Goal: Task Accomplishment & Management: Use online tool/utility

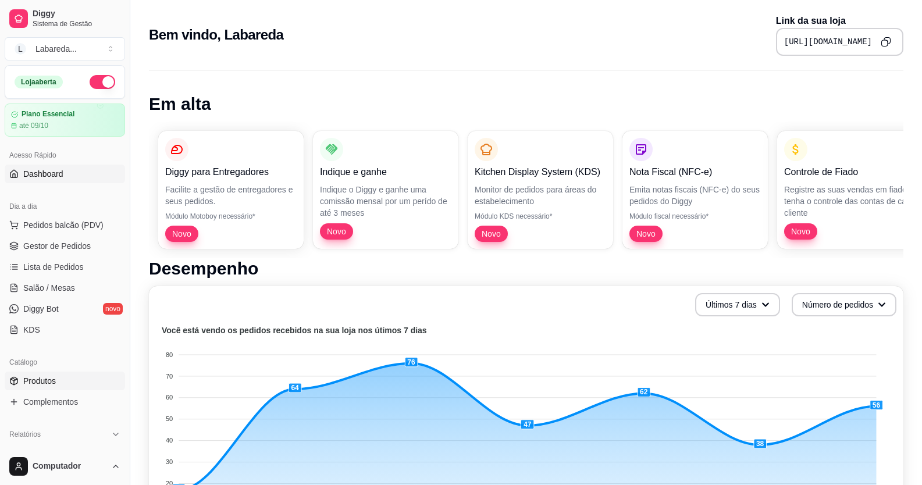
click at [47, 382] on span "Produtos" at bounding box center [39, 381] width 33 height 12
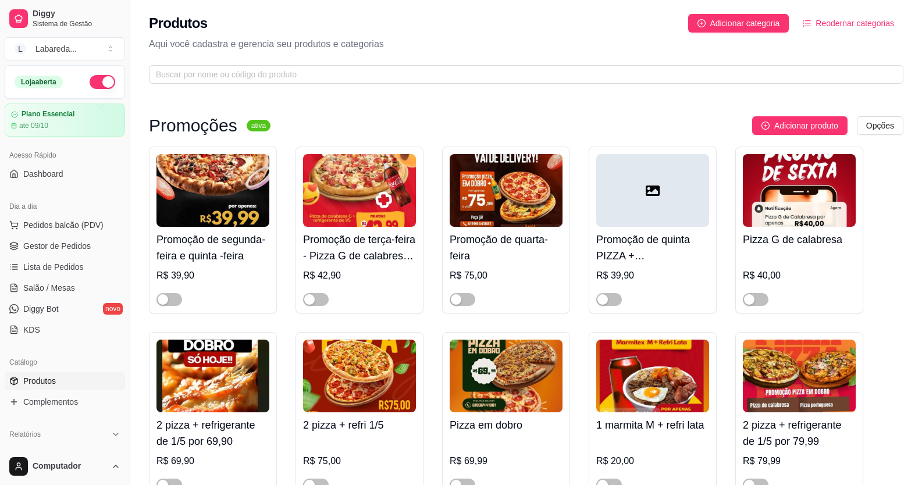
scroll to position [349, 0]
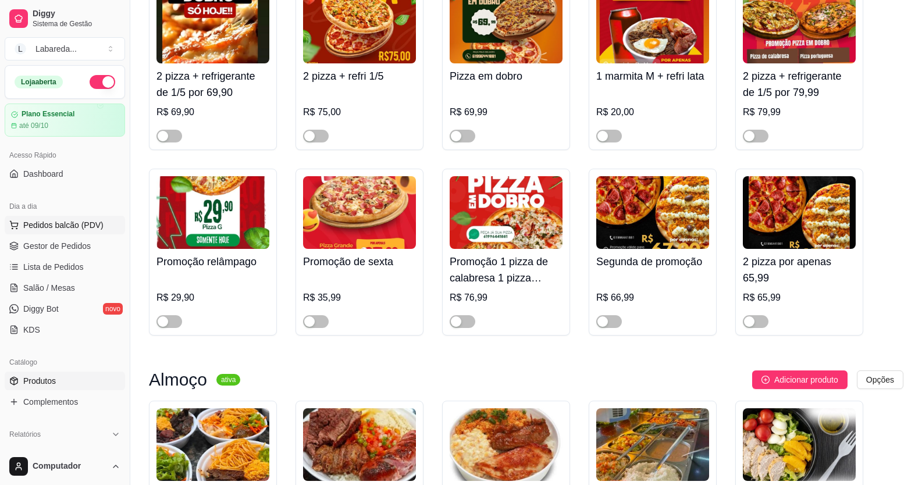
click at [65, 226] on span "Pedidos balcão (PDV)" at bounding box center [63, 225] width 80 height 12
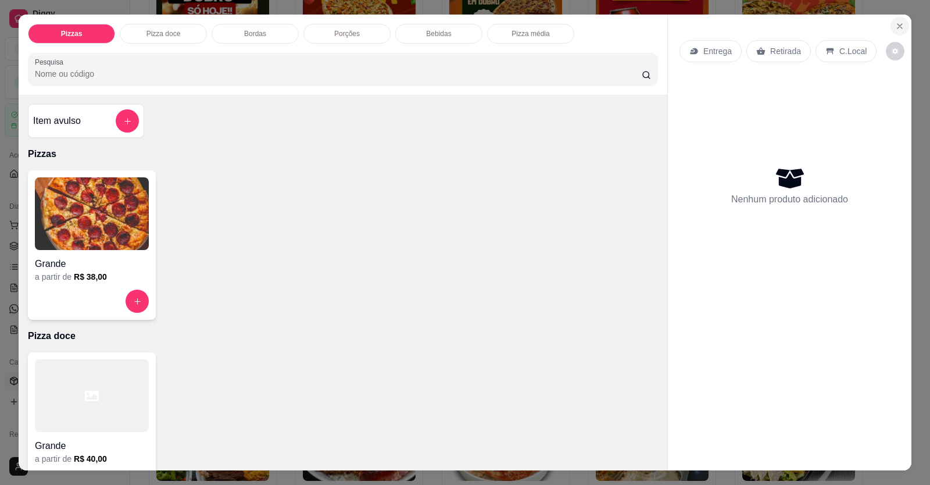
click at [896, 24] on icon "Close" at bounding box center [900, 26] width 9 height 9
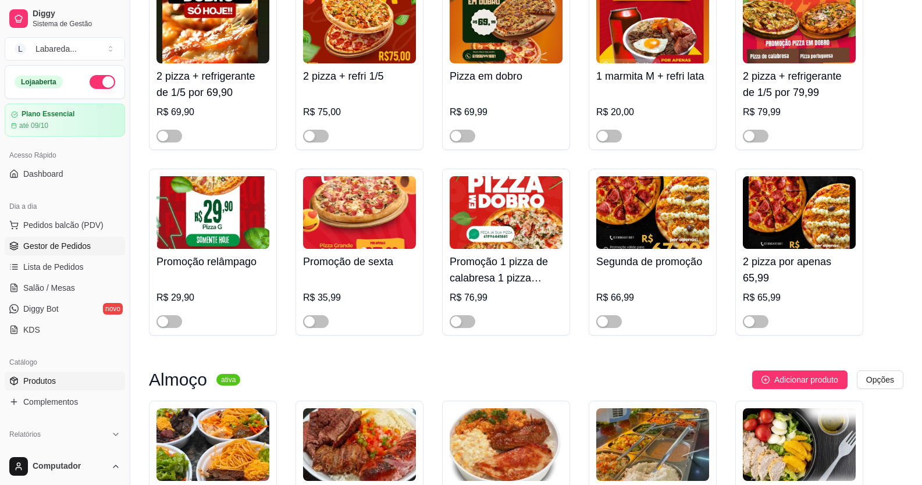
click at [52, 247] on span "Gestor de Pedidos" at bounding box center [56, 246] width 67 height 12
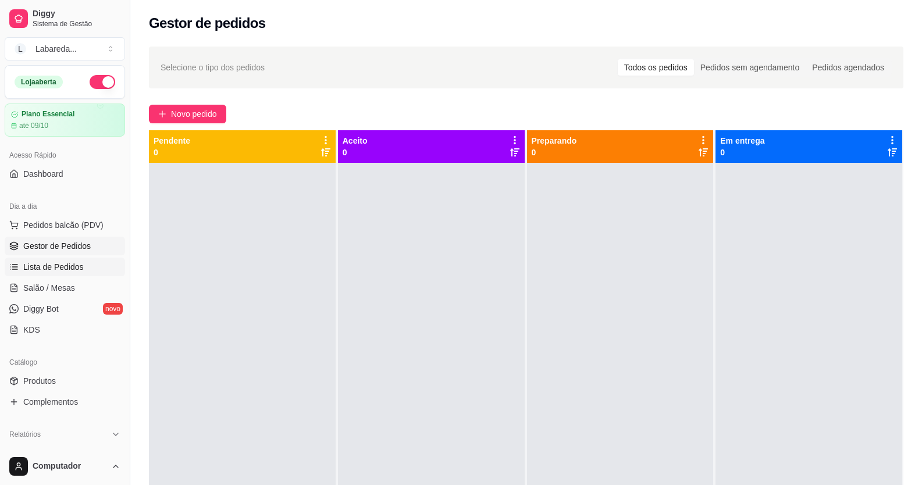
click at [58, 267] on span "Lista de Pedidos" at bounding box center [53, 267] width 60 height 12
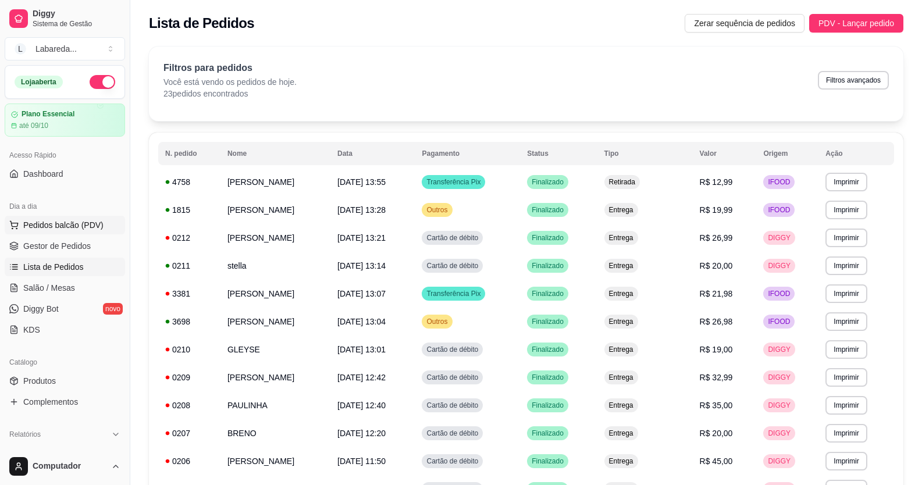
click at [59, 219] on button "Pedidos balcão (PDV)" at bounding box center [65, 225] width 120 height 19
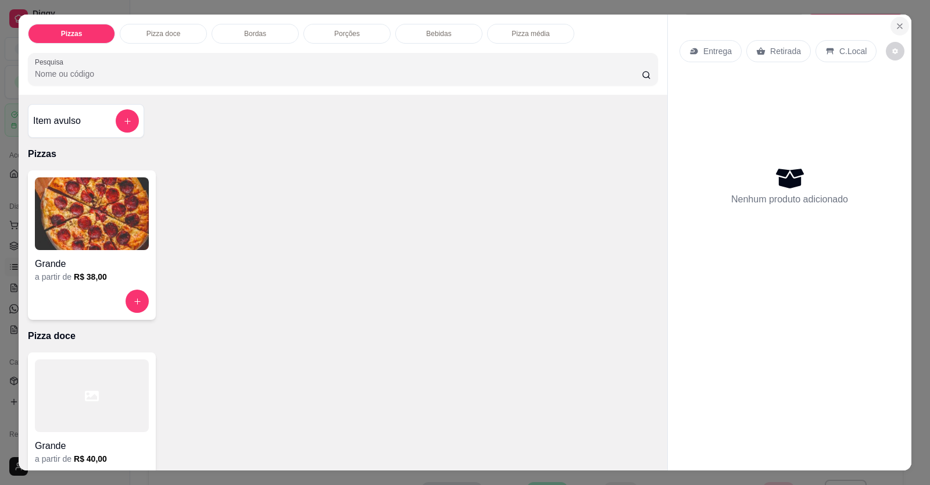
click at [898, 26] on icon "Close" at bounding box center [900, 26] width 5 height 5
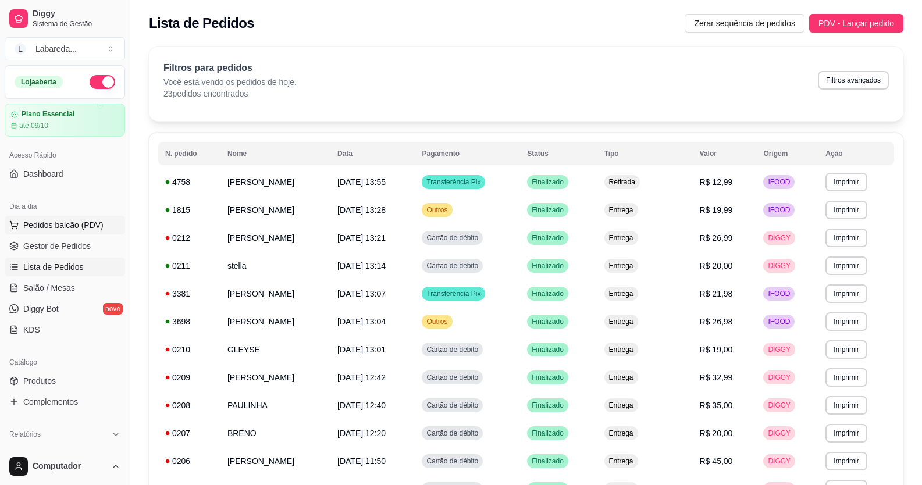
click at [77, 226] on span "Pedidos balcão (PDV)" at bounding box center [63, 225] width 80 height 12
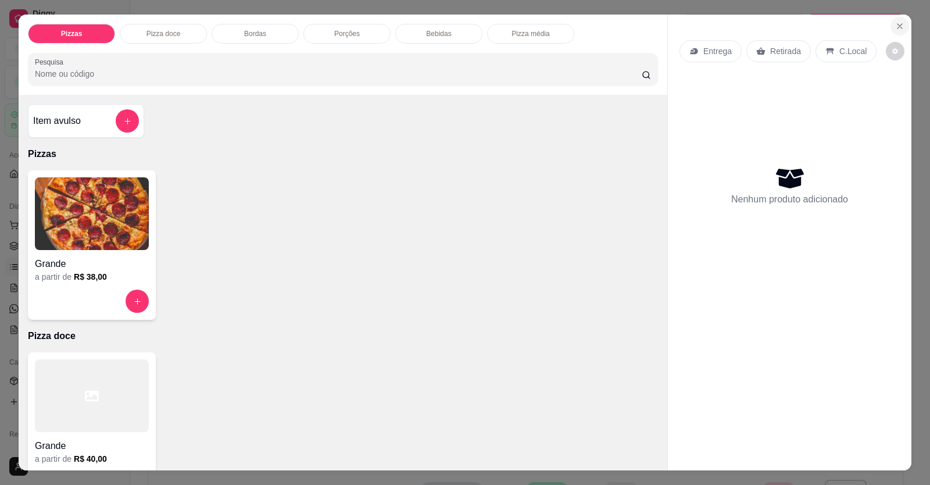
click at [898, 27] on icon "Close" at bounding box center [900, 26] width 9 height 9
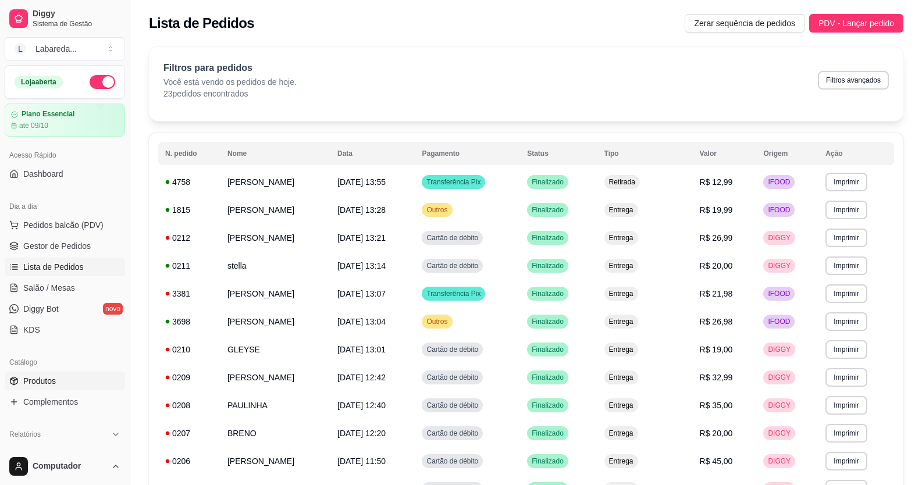
click at [49, 377] on span "Produtos" at bounding box center [39, 381] width 33 height 12
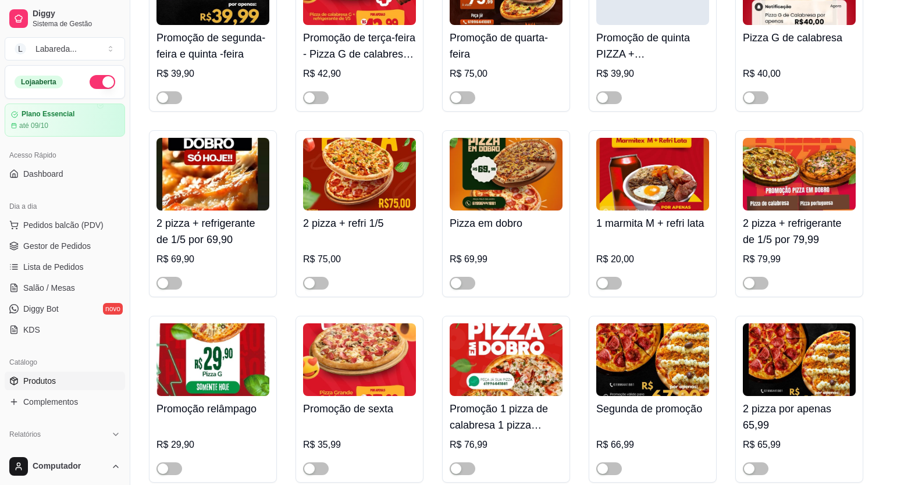
scroll to position [233, 0]
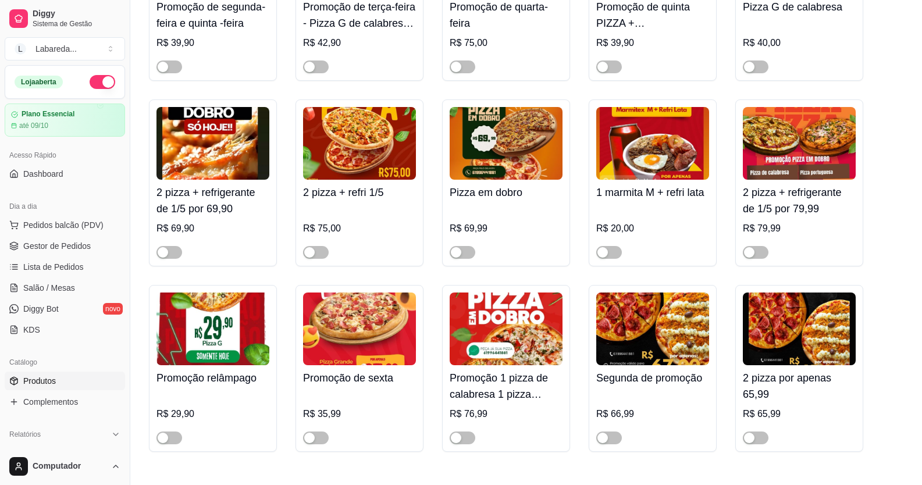
click at [227, 329] on img at bounding box center [212, 329] width 113 height 73
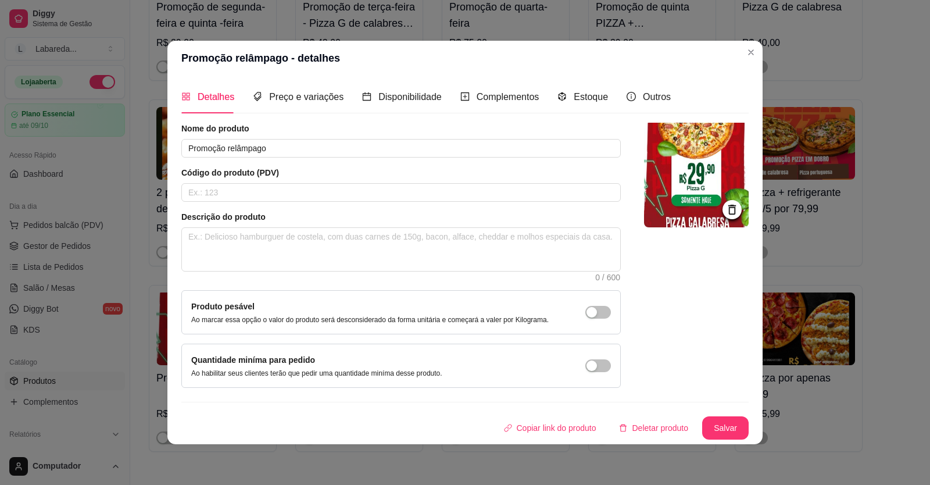
click at [701, 155] on img at bounding box center [696, 175] width 105 height 105
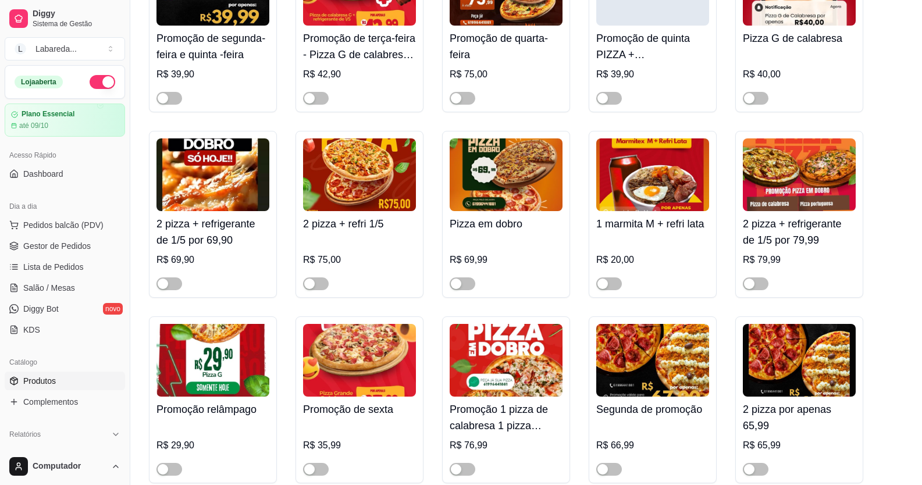
scroll to position [174, 0]
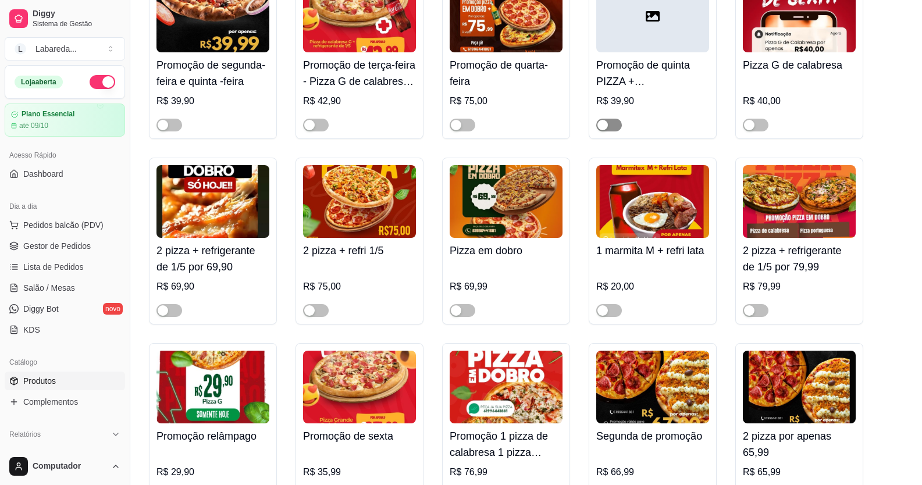
click at [598, 124] on div "button" at bounding box center [602, 125] width 10 height 10
click at [66, 217] on button "Pedidos balcão (PDV)" at bounding box center [65, 225] width 120 height 19
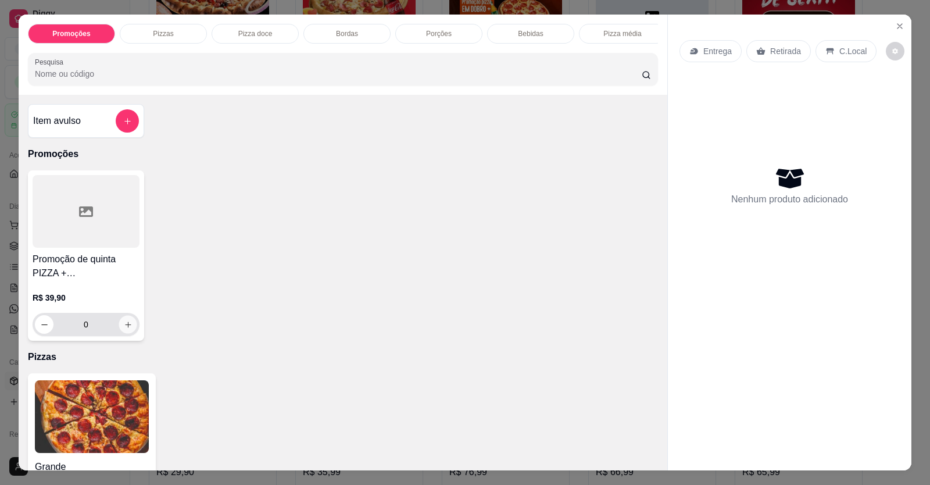
click at [124, 329] on icon "increase-product-quantity" at bounding box center [128, 324] width 9 height 9
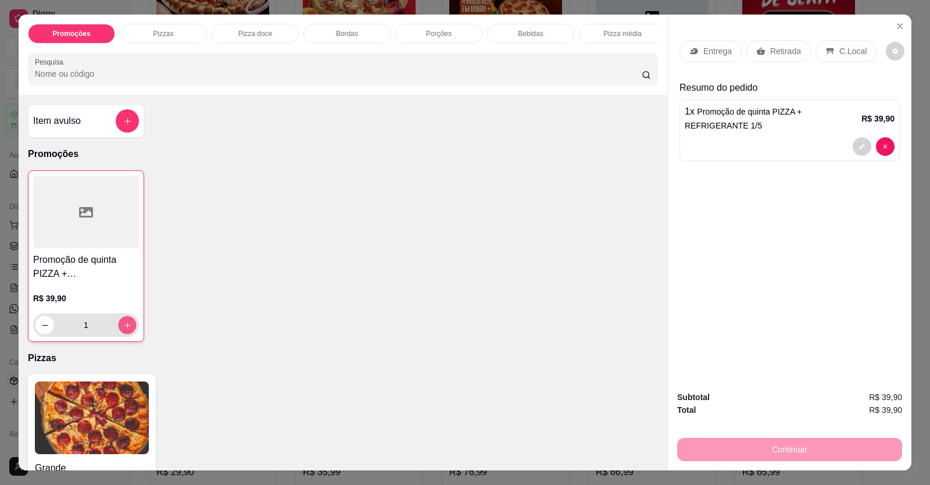
click at [124, 328] on icon "increase-product-quantity" at bounding box center [127, 325] width 6 height 6
type input "2"
click at [714, 57] on p "Entrega" at bounding box center [718, 51] width 28 height 12
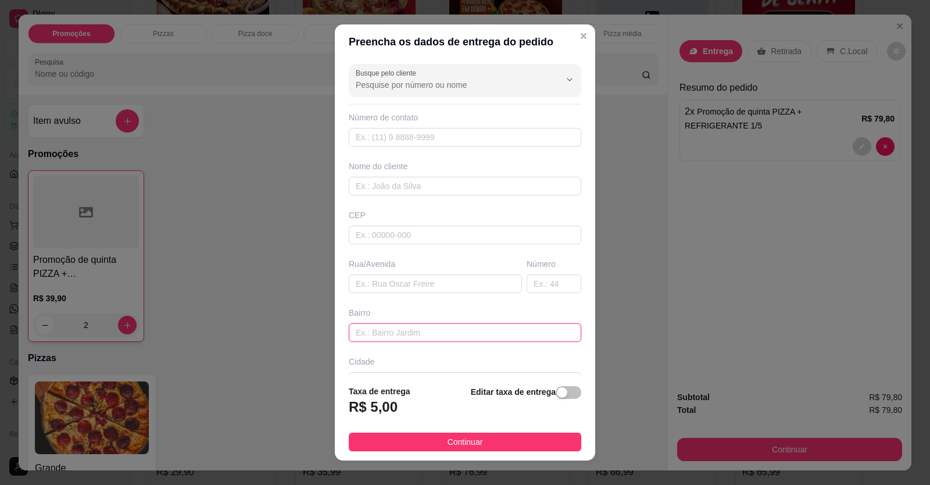
click at [421, 328] on input "text" at bounding box center [465, 332] width 233 height 19
paste input "[STREET_ADDRESS]"
type input "[STREET_ADDRESS]"
click at [418, 187] on input "text" at bounding box center [465, 186] width 233 height 19
type input "[PERSON_NAME]"
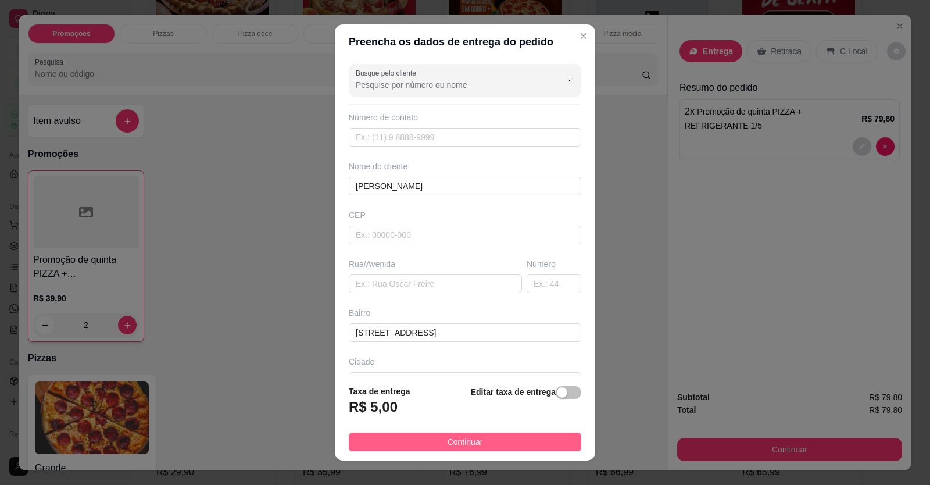
click at [540, 443] on button "Continuar" at bounding box center [465, 442] width 233 height 19
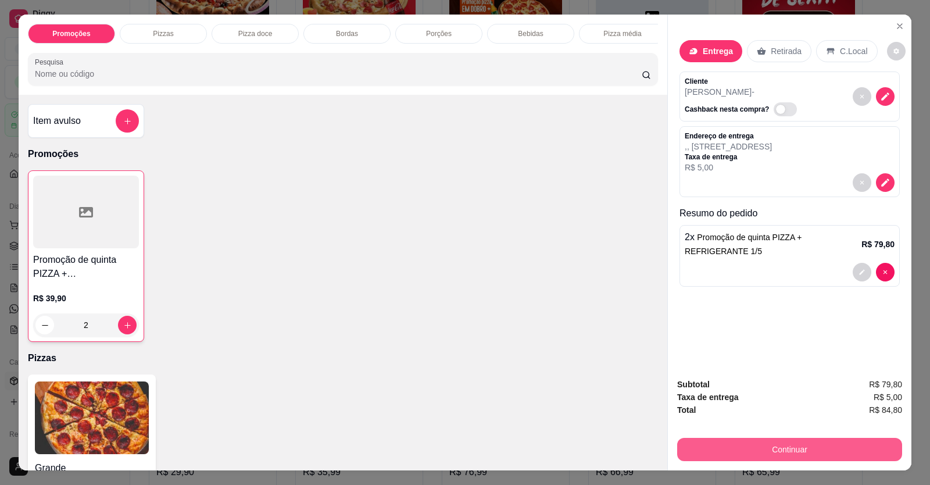
click at [818, 441] on button "Continuar" at bounding box center [789, 449] width 225 height 23
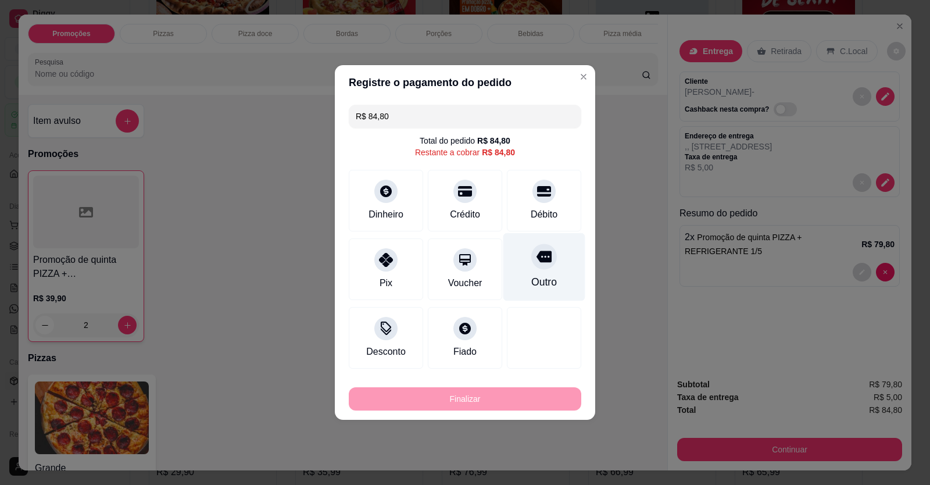
click at [540, 279] on div "Outro" at bounding box center [545, 281] width 26 height 15
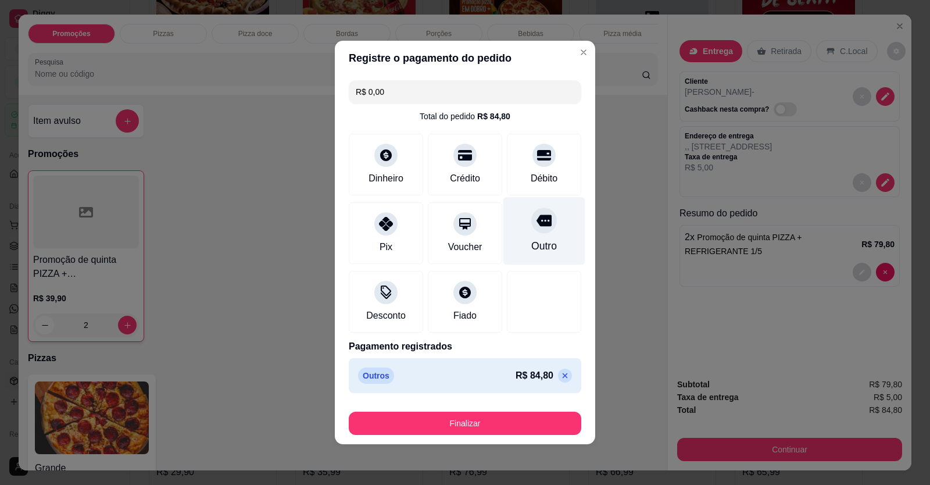
type input "R$ 0,00"
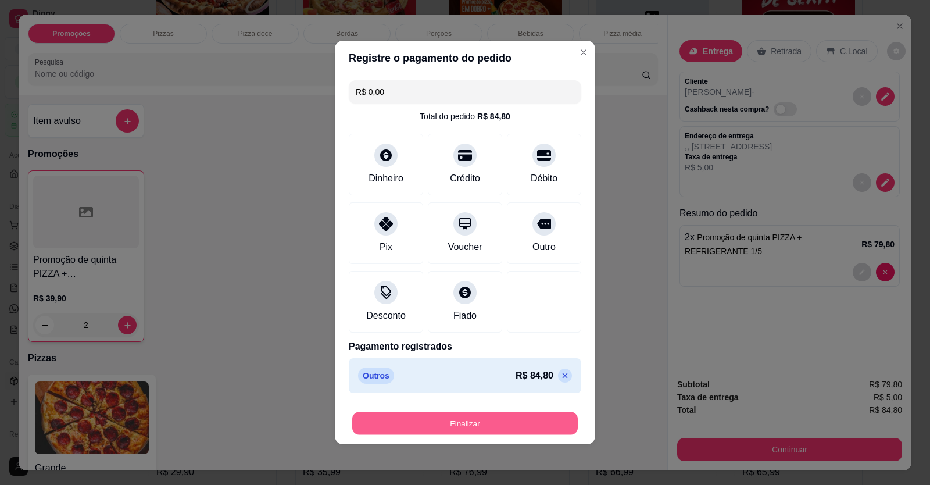
click at [469, 420] on button "Finalizar" at bounding box center [465, 423] width 226 height 23
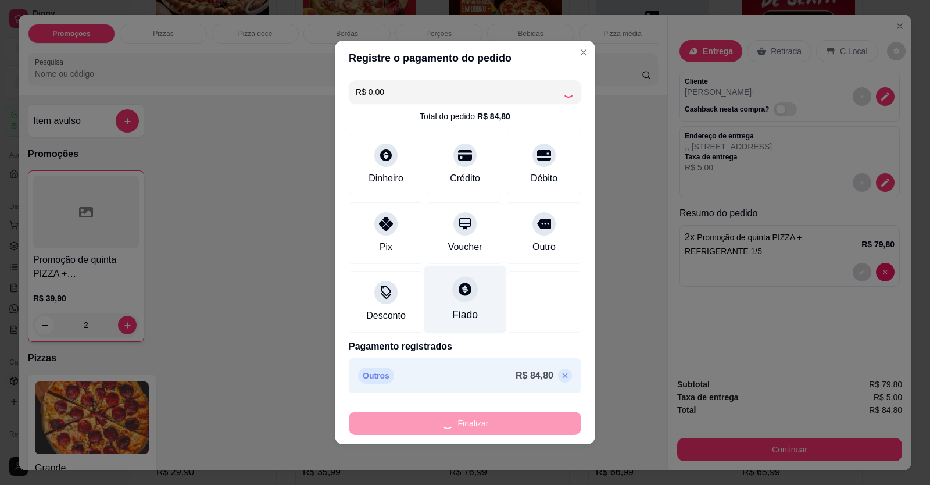
type input "0"
type input "-R$ 84,80"
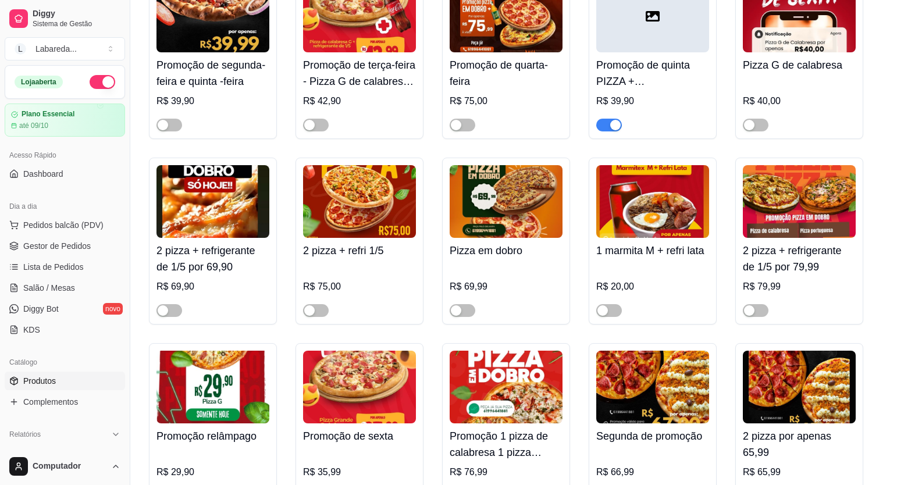
click at [44, 379] on span "Produtos" at bounding box center [39, 381] width 33 height 12
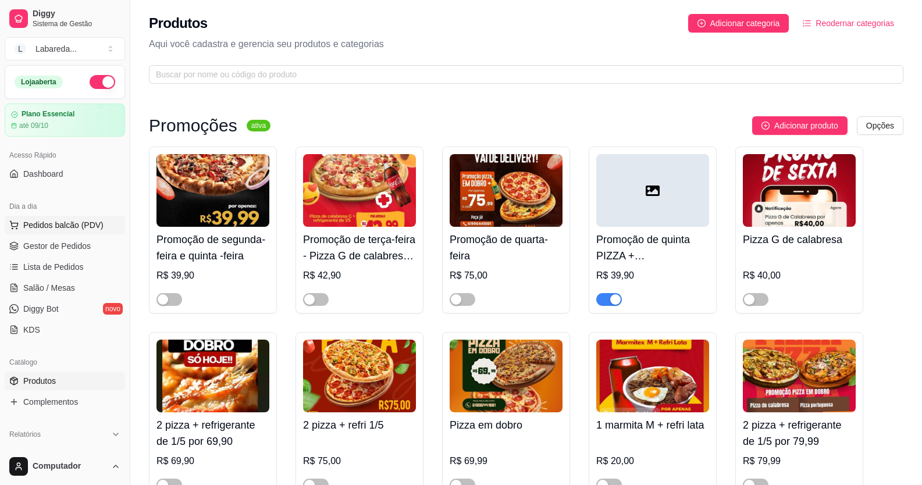
click at [59, 224] on span "Pedidos balcão (PDV)" at bounding box center [63, 225] width 80 height 12
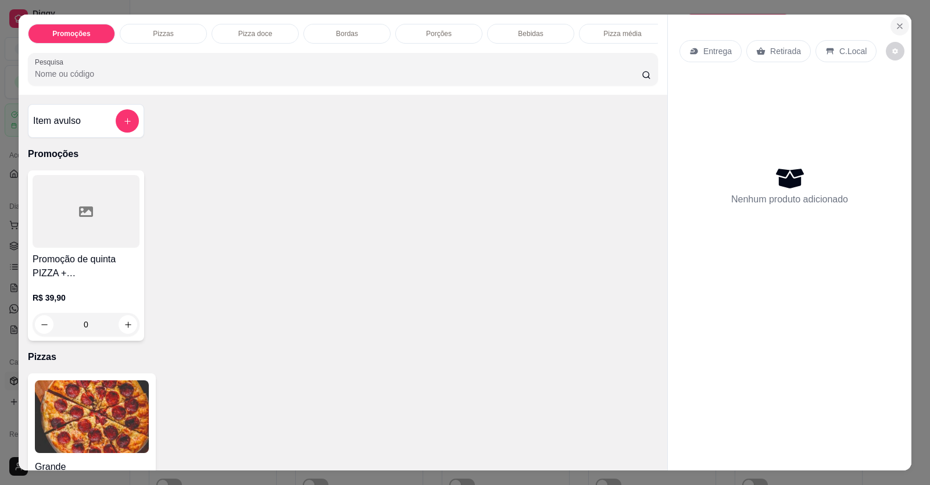
click at [903, 27] on button "Close" at bounding box center [900, 26] width 19 height 19
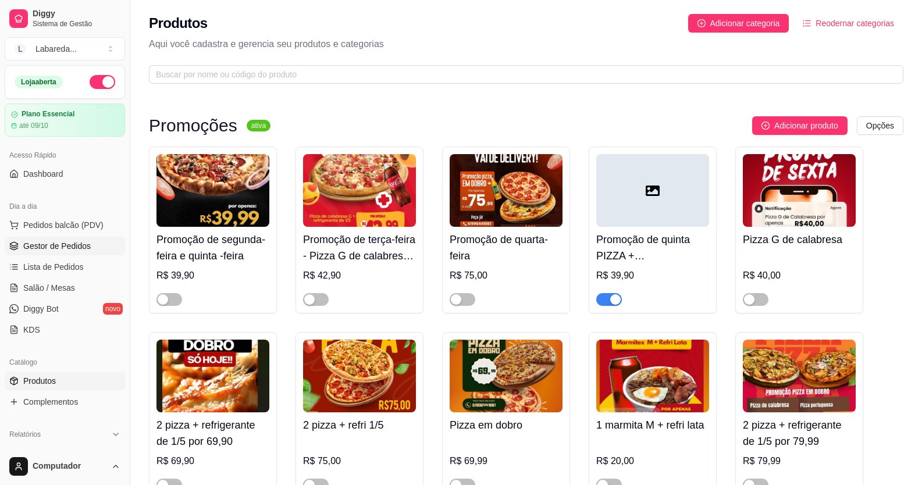
click at [78, 239] on link "Gestor de Pedidos" at bounding box center [65, 246] width 120 height 19
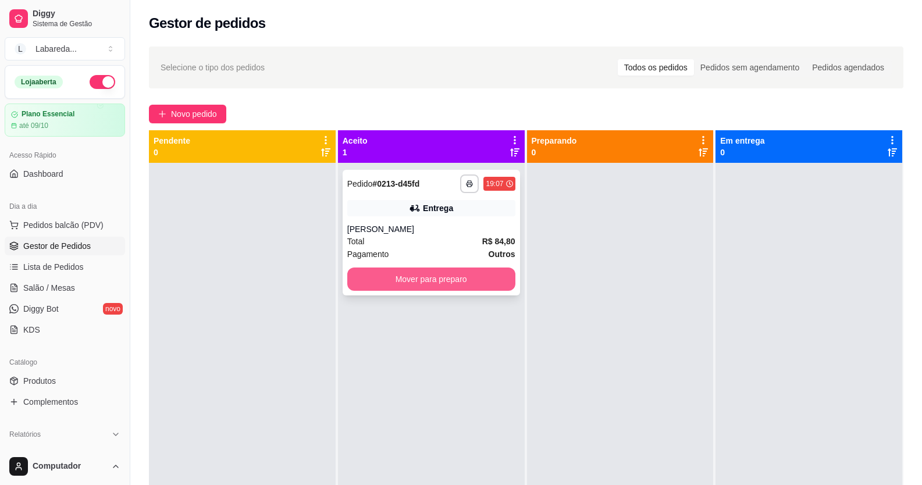
click at [445, 280] on button "Mover para preparo" at bounding box center [431, 278] width 168 height 23
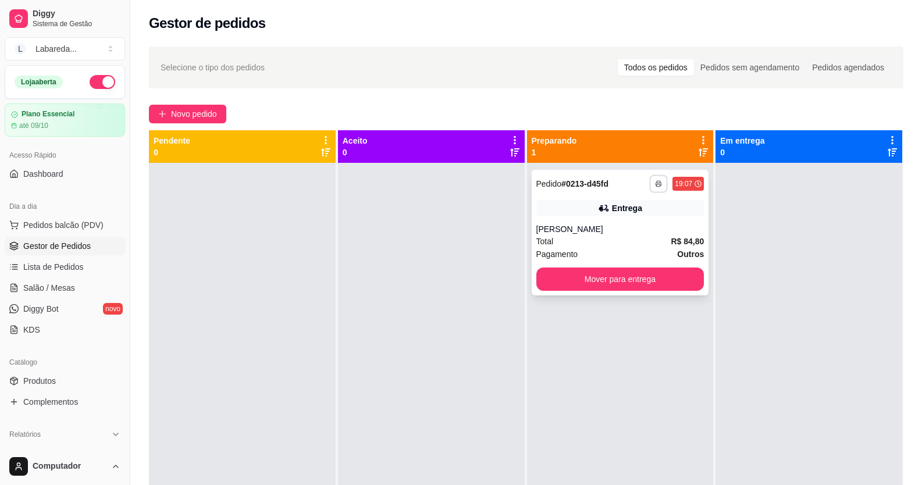
click at [654, 180] on button "button" at bounding box center [659, 183] width 18 height 18
click at [631, 228] on button "IMPRESSORA" at bounding box center [621, 224] width 84 height 19
click at [180, 112] on span "Novo pedido" at bounding box center [194, 114] width 46 height 13
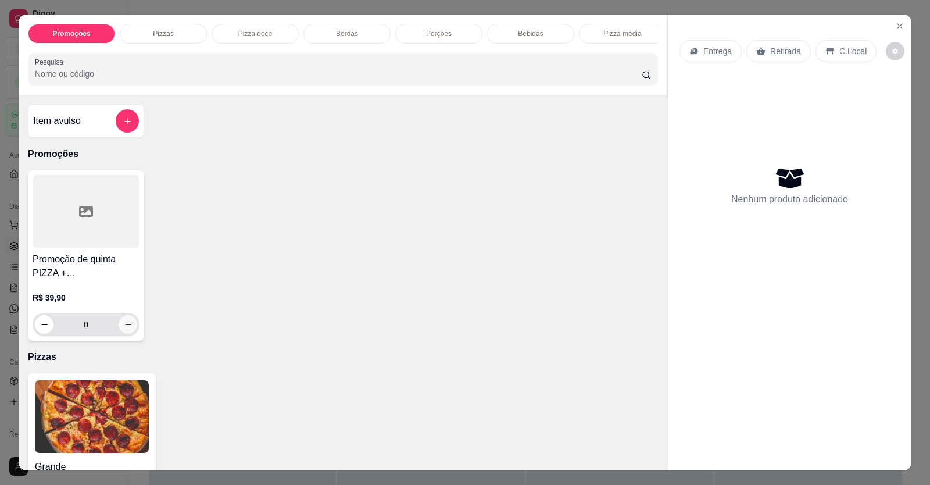
click at [127, 329] on icon "increase-product-quantity" at bounding box center [128, 324] width 9 height 9
type input "1"
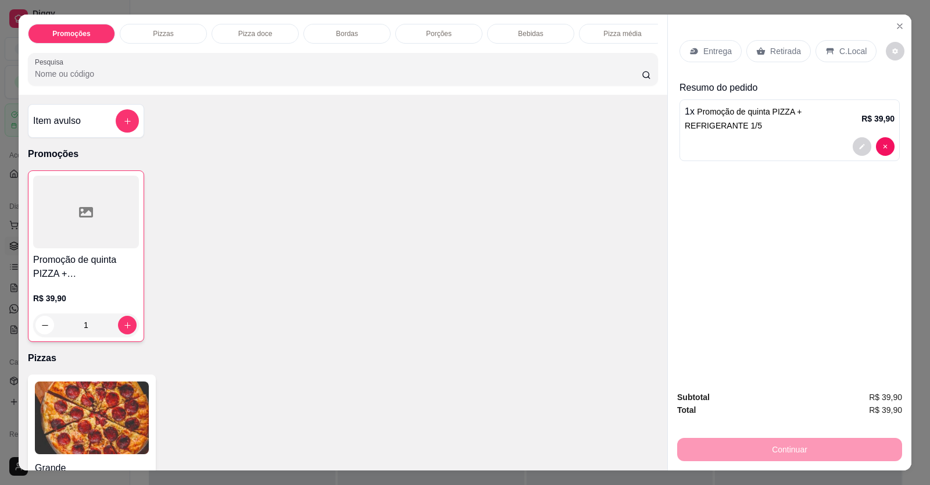
click at [711, 52] on p "Entrega" at bounding box center [718, 51] width 28 height 12
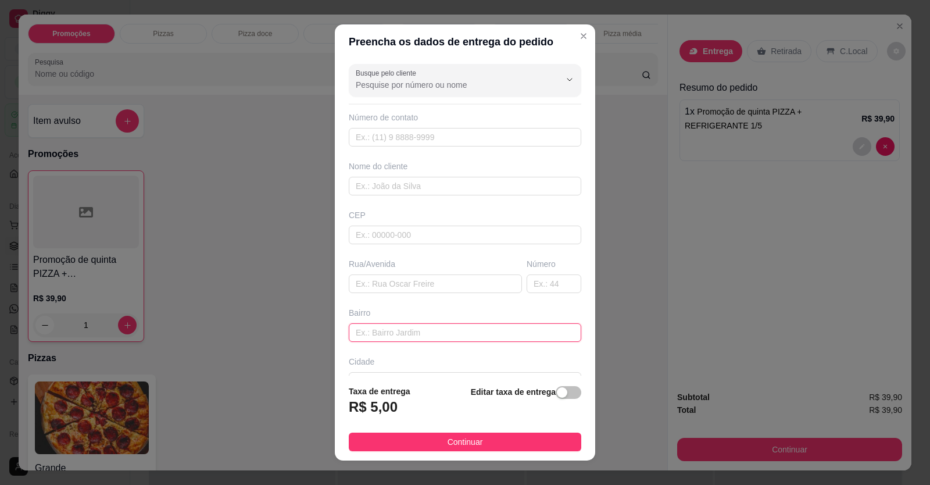
click at [434, 330] on input "text" at bounding box center [465, 332] width 233 height 19
click at [386, 331] on input "ru" at bounding box center [465, 332] width 233 height 19
type input "ru"
click at [383, 279] on input "text" at bounding box center [435, 283] width 173 height 19
type input "Rua C N 115 SERTOR NORDESTE"
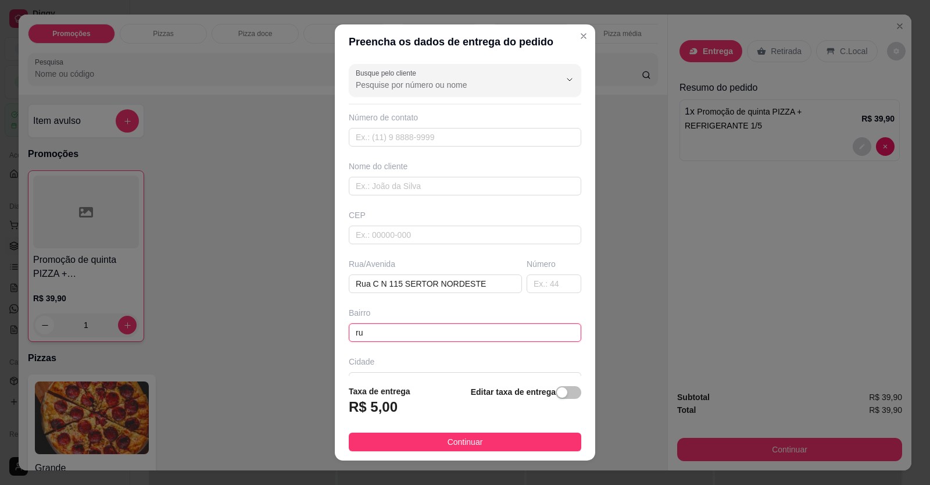
click at [401, 333] on input "ru" at bounding box center [465, 332] width 233 height 19
type input "r"
type input "A"
type input "a"
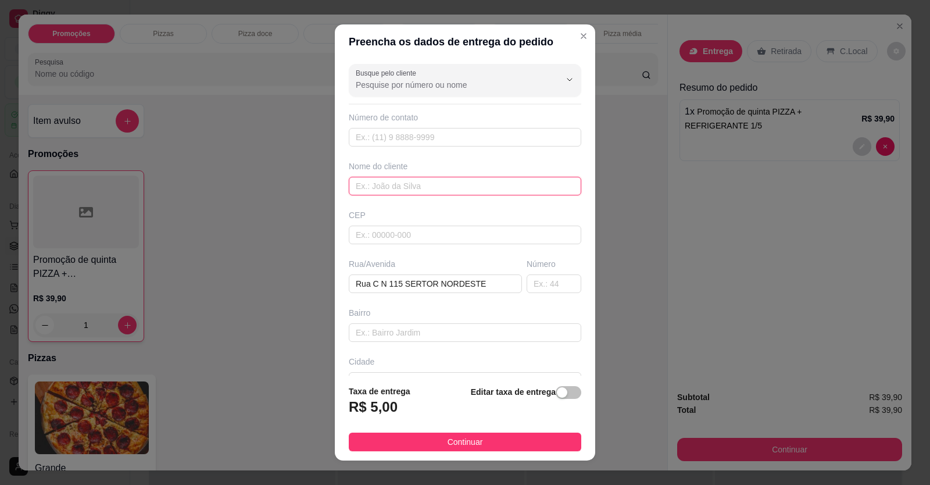
click at [410, 186] on input "text" at bounding box center [465, 186] width 233 height 19
type input "l"
type input "larisa"
click at [392, 337] on input "text" at bounding box center [465, 332] width 233 height 19
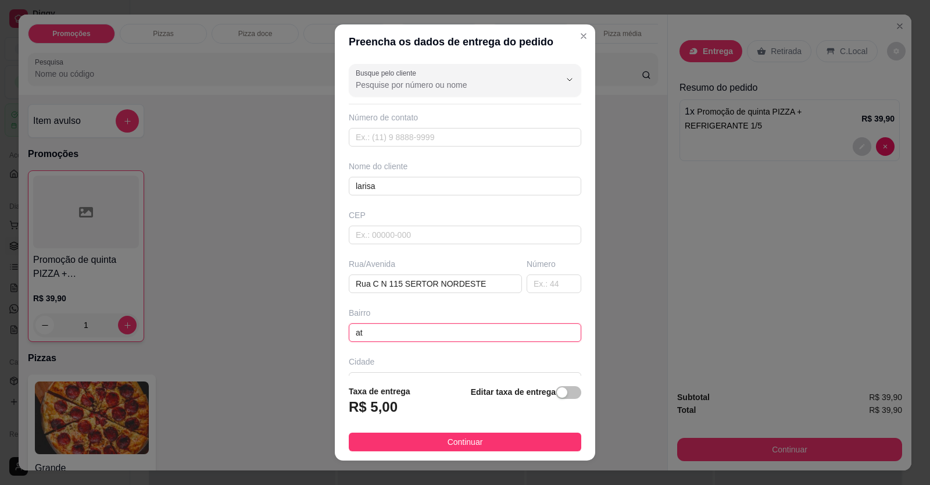
type input "a"
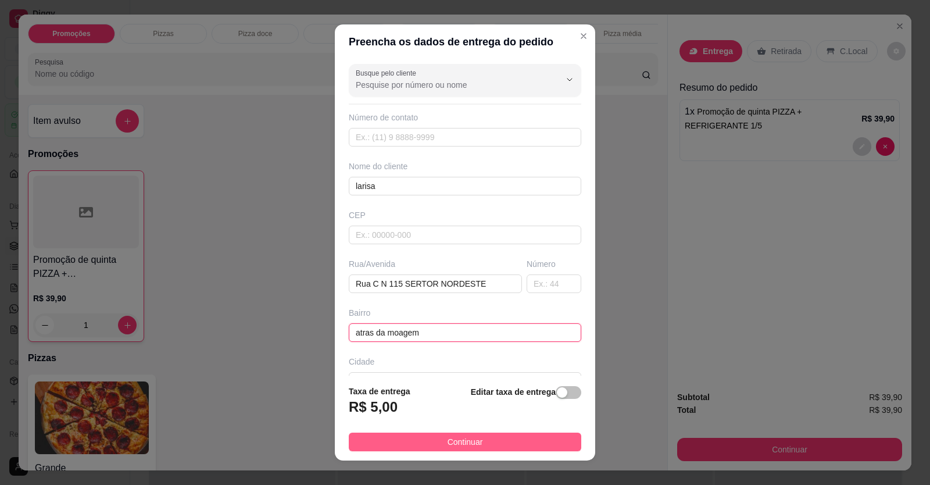
type input "atras da moagem"
click at [514, 444] on button "Continuar" at bounding box center [465, 442] width 233 height 19
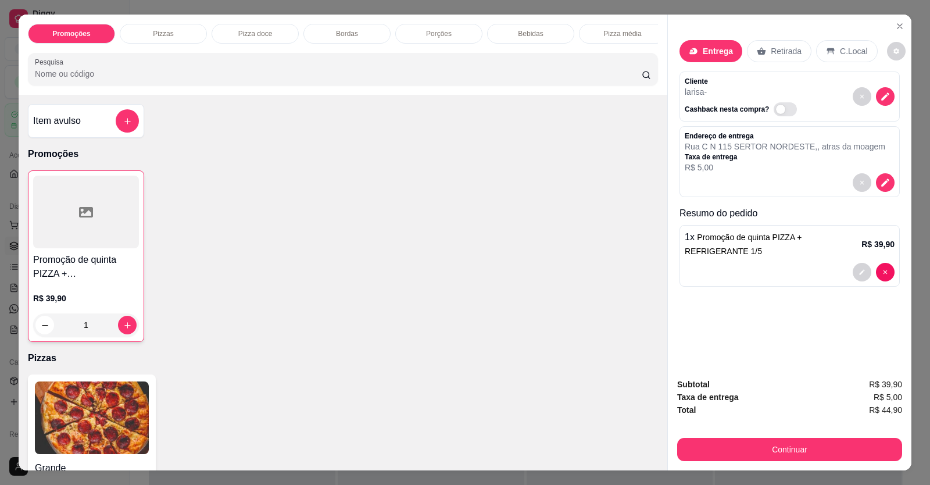
click at [766, 464] on div "Subtotal R$ 39,90 Taxa de entrega R$ 5,00 Total R$ 44,90 Continuar" at bounding box center [790, 420] width 244 height 102
click at [766, 456] on button "Continuar" at bounding box center [789, 449] width 225 height 23
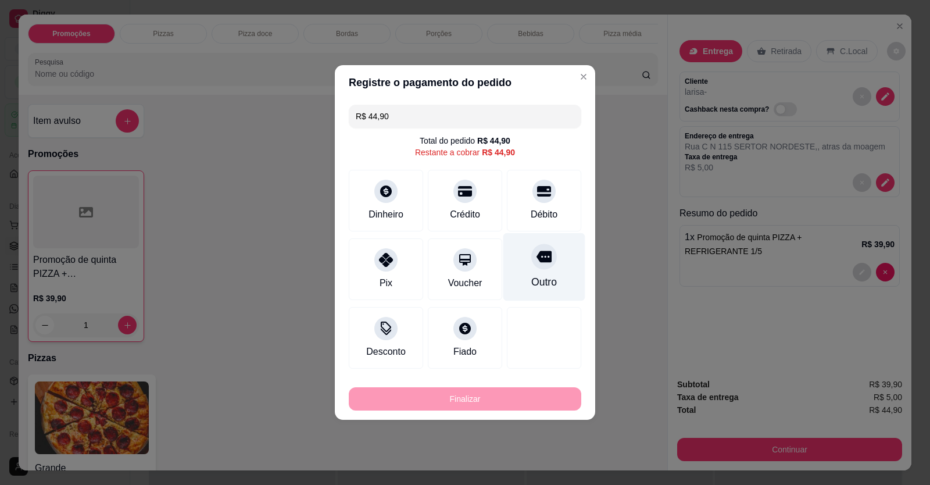
click at [548, 274] on div "Outro" at bounding box center [545, 281] width 26 height 15
type input "R$ 0,00"
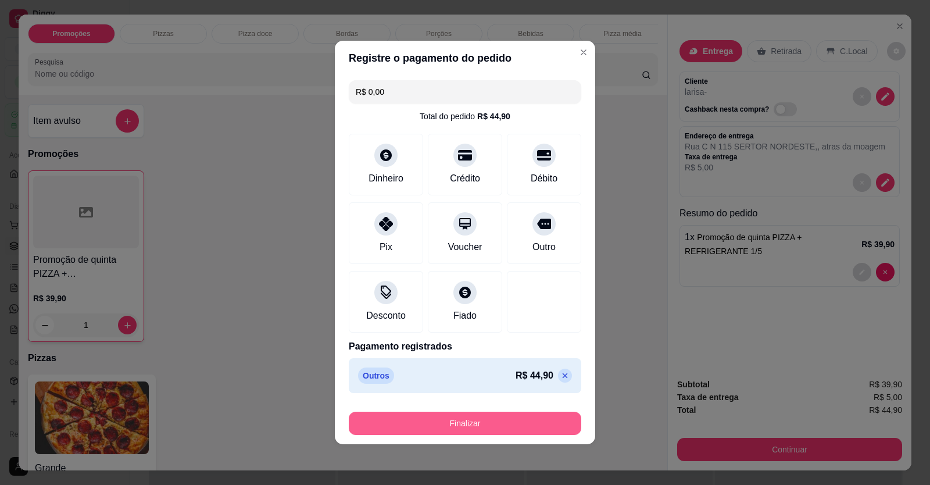
click at [467, 425] on button "Finalizar" at bounding box center [465, 423] width 233 height 23
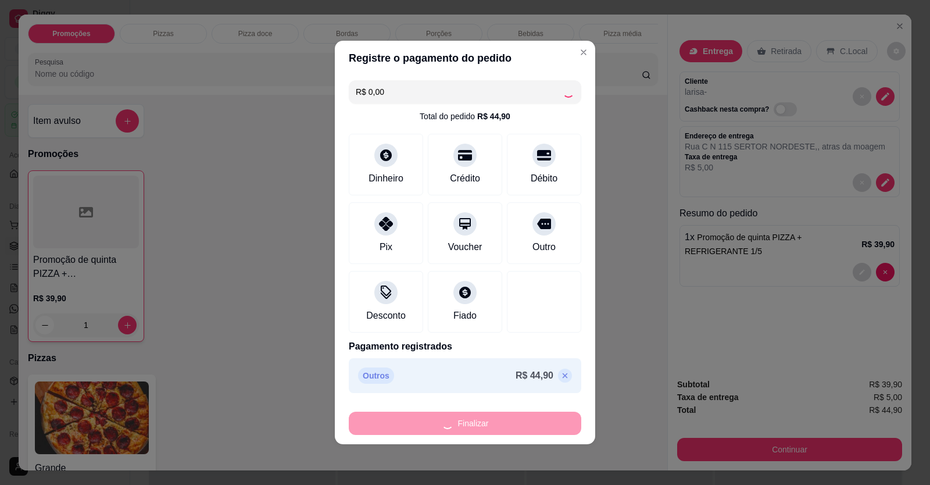
type input "0"
type input "-R$ 44,90"
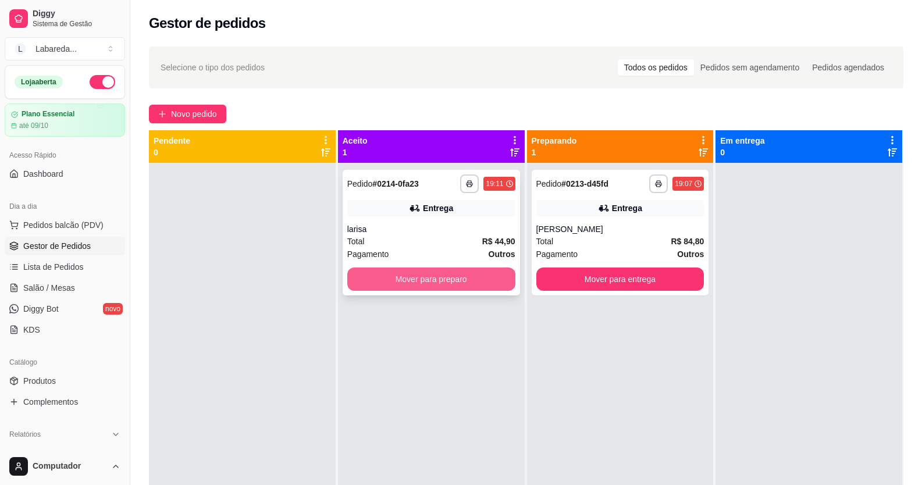
click at [429, 286] on button "Mover para preparo" at bounding box center [431, 278] width 168 height 23
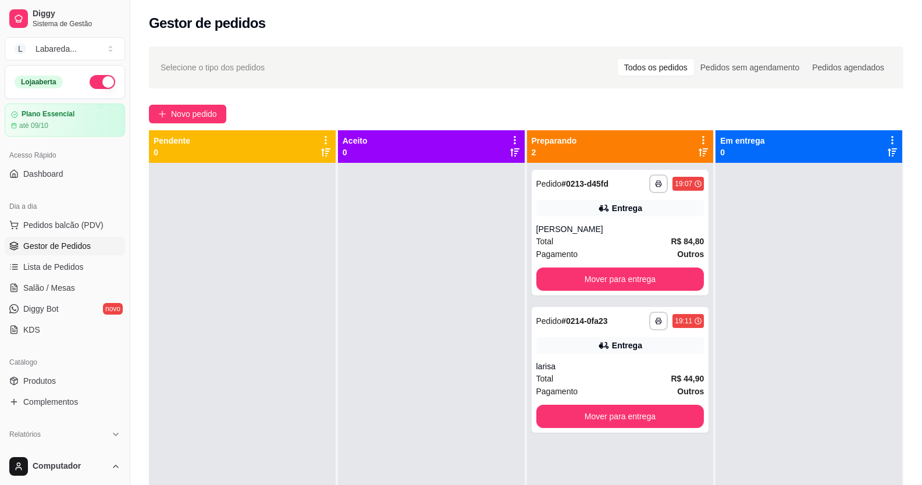
click at [400, 249] on div at bounding box center [431, 405] width 187 height 485
click at [415, 287] on div at bounding box center [431, 405] width 187 height 485
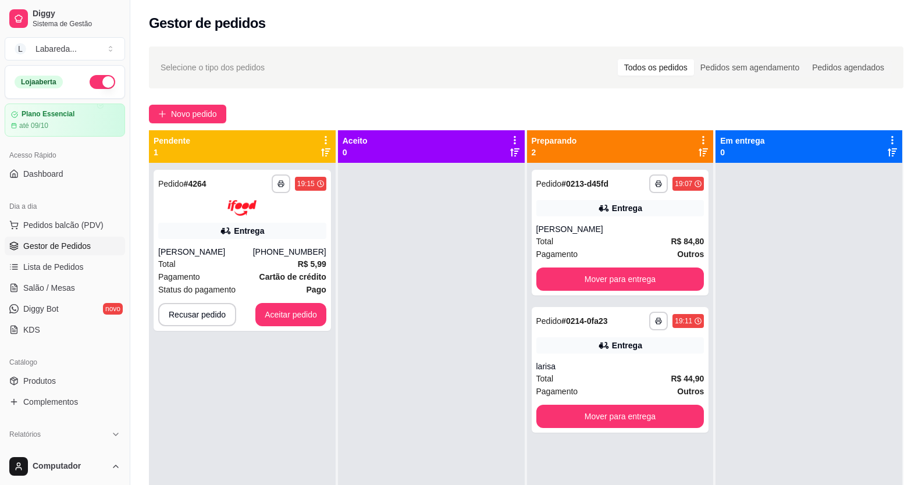
click at [918, 459] on div "**********" at bounding box center [525, 335] width 791 height 590
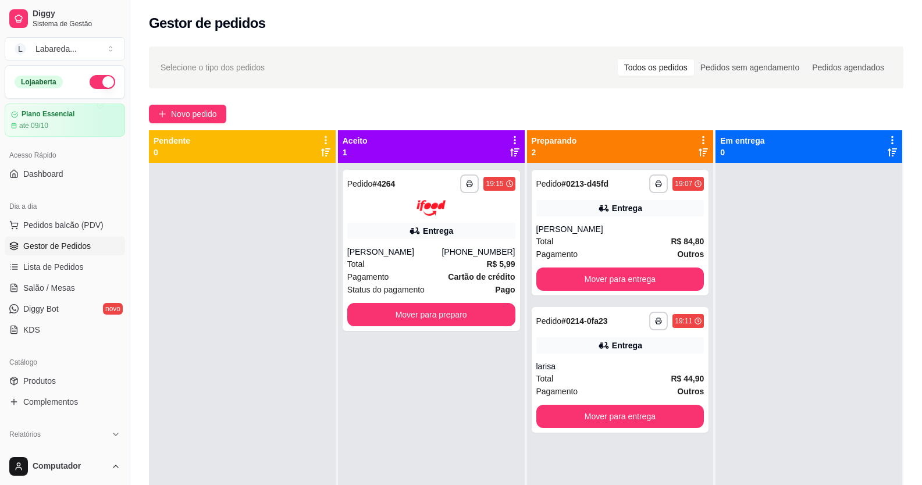
click at [472, 71] on div "Selecione o tipo dos pedidos Todos os pedidos Pedidos sem agendamento Pedidos a…" at bounding box center [525, 67] width 731 height 19
drag, startPoint x: 192, startPoint y: 90, endPoint x: 194, endPoint y: 114, distance: 23.9
click at [194, 114] on div "**********" at bounding box center [525, 335] width 791 height 590
click at [195, 114] on span "Novo pedido" at bounding box center [194, 114] width 46 height 13
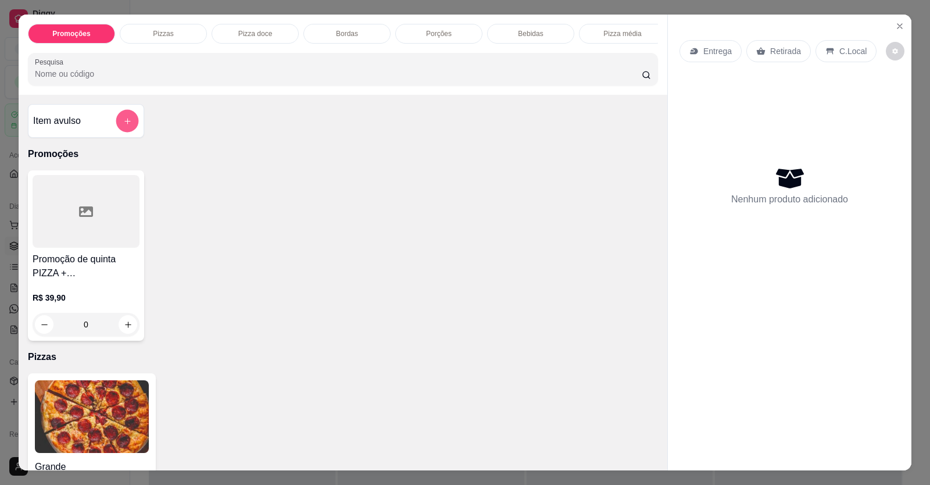
click at [123, 126] on icon "add-separate-item" at bounding box center [127, 121] width 9 height 9
click at [124, 329] on icon "increase-product-quantity" at bounding box center [128, 324] width 9 height 9
type input "1"
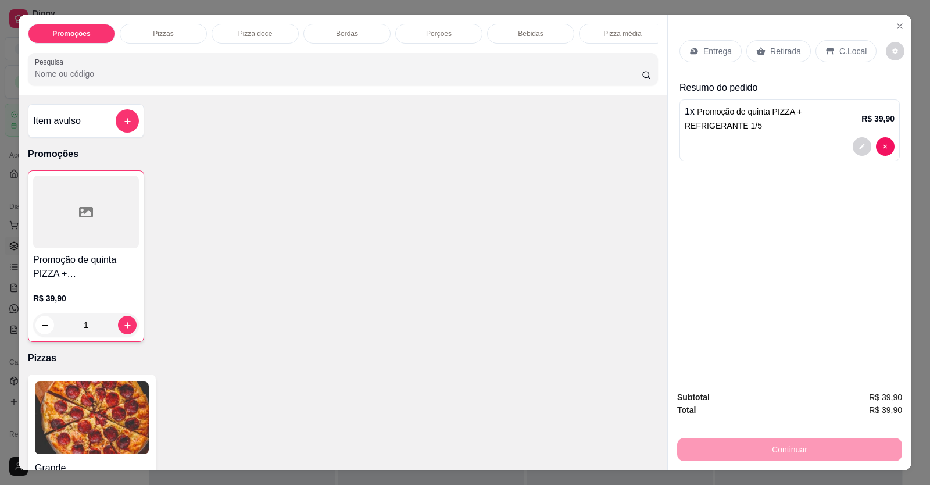
click at [715, 48] on p "Entrega" at bounding box center [718, 51] width 28 height 12
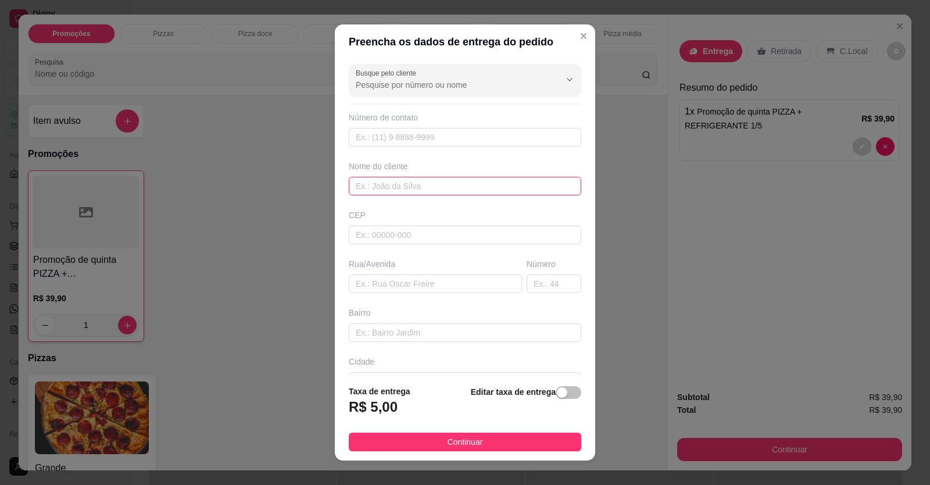
click at [417, 182] on input "text" at bounding box center [465, 186] width 233 height 19
type input "ALINE"
paste input "[STREET_ADDRESS]"
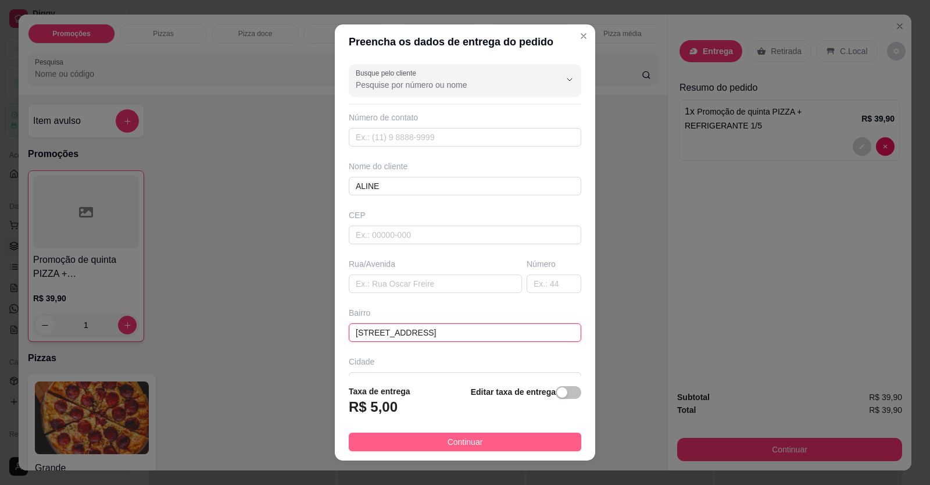
type input "[STREET_ADDRESS]"
click at [505, 437] on button "Continuar" at bounding box center [465, 442] width 233 height 19
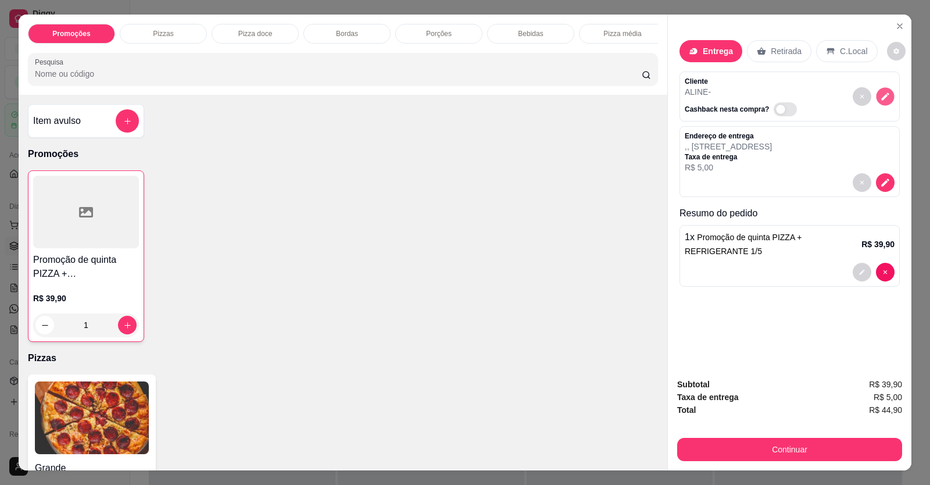
click at [883, 89] on button "decrease-product-quantity" at bounding box center [885, 97] width 18 height 18
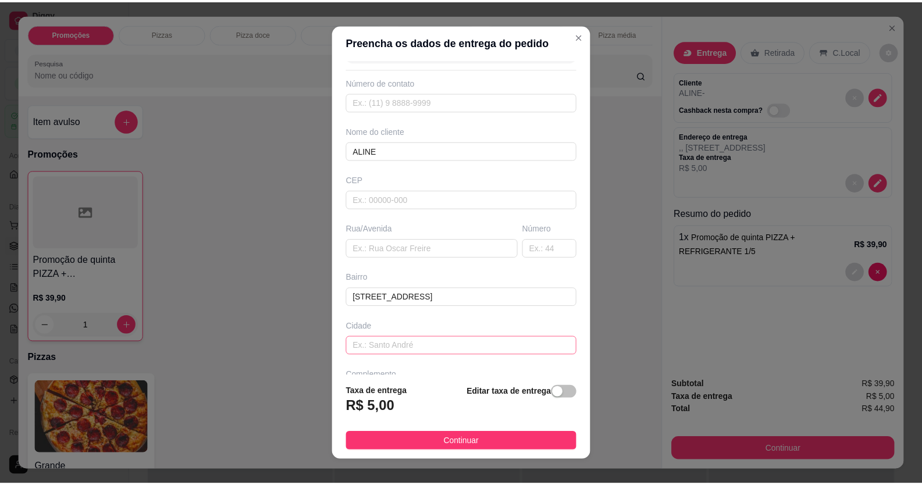
scroll to position [75, 0]
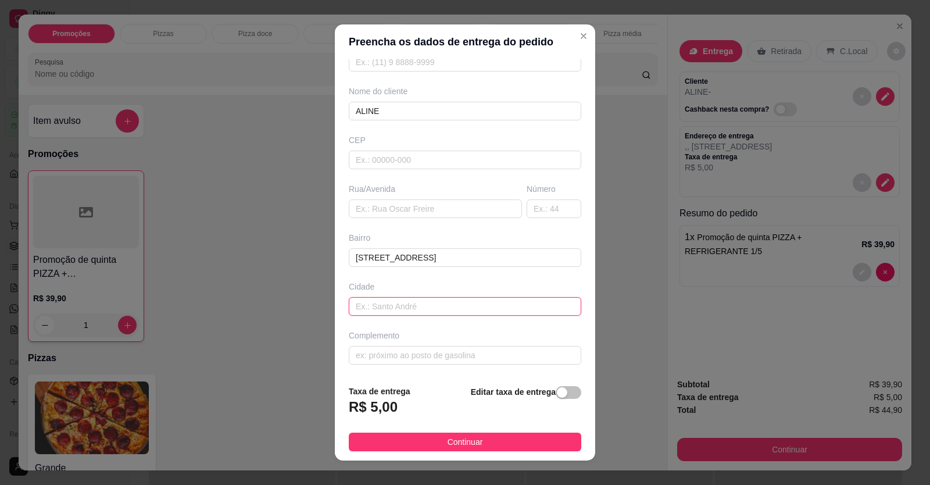
click at [414, 303] on input "text" at bounding box center [465, 306] width 233 height 19
type input "LOCALIZAÇÃO"
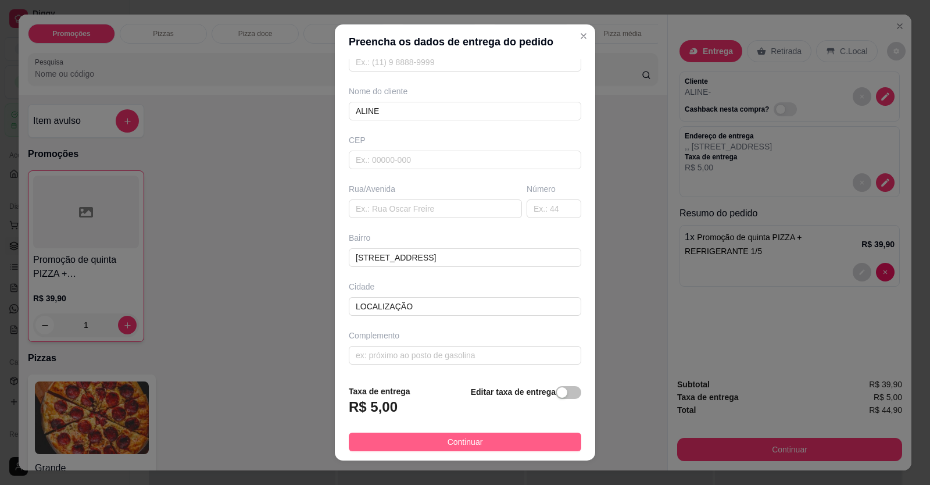
click at [497, 444] on button "Continuar" at bounding box center [465, 442] width 233 height 19
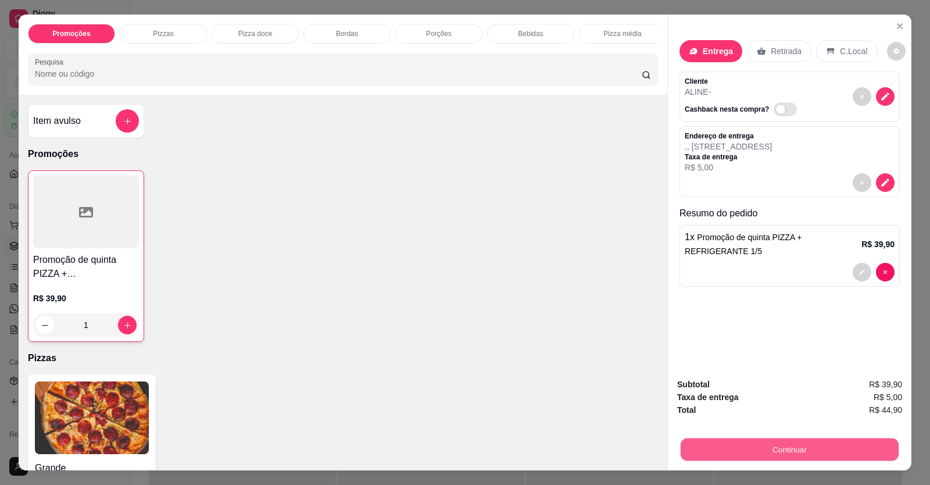
click at [755, 439] on button "Continuar" at bounding box center [790, 449] width 218 height 23
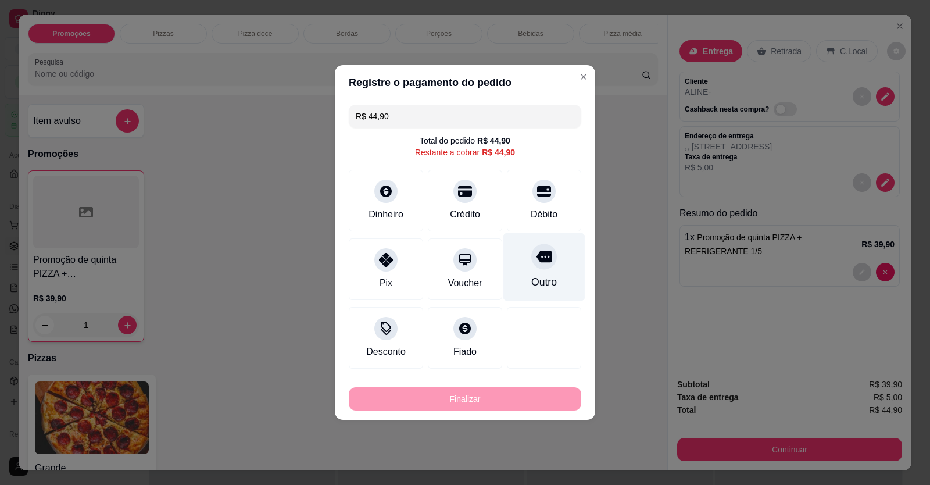
click at [532, 262] on div at bounding box center [545, 257] width 26 height 26
type input "R$ 0,00"
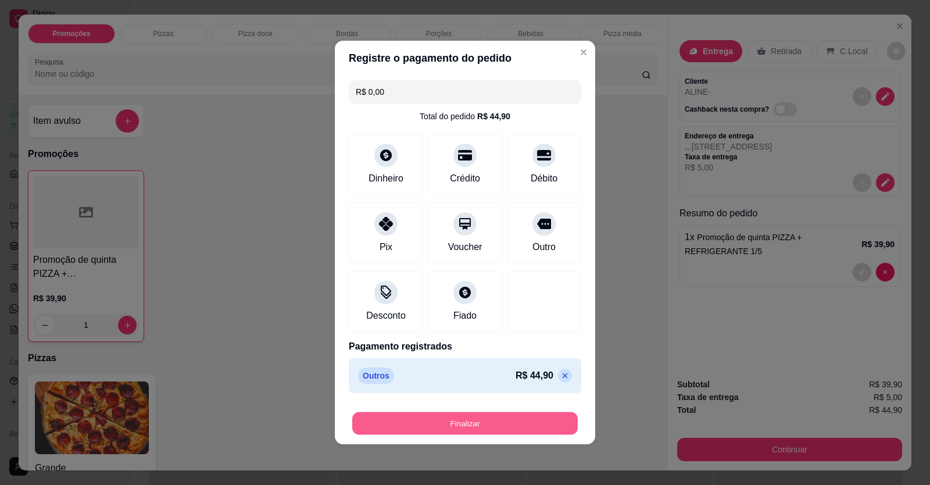
click at [502, 425] on button "Finalizar" at bounding box center [465, 423] width 226 height 23
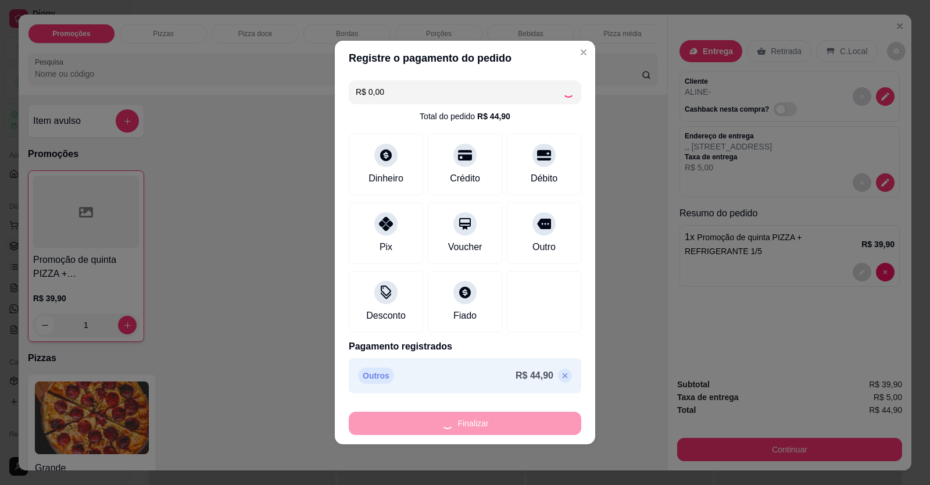
type input "0"
type input "-R$ 44,90"
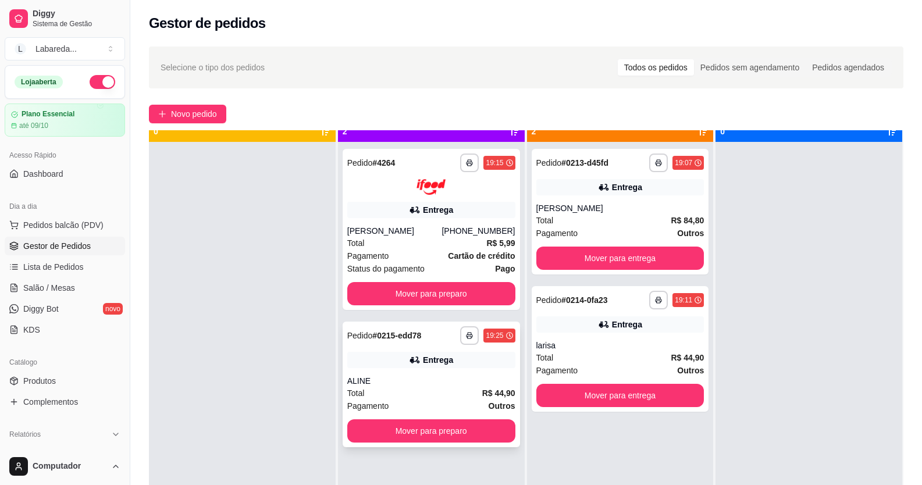
scroll to position [33, 0]
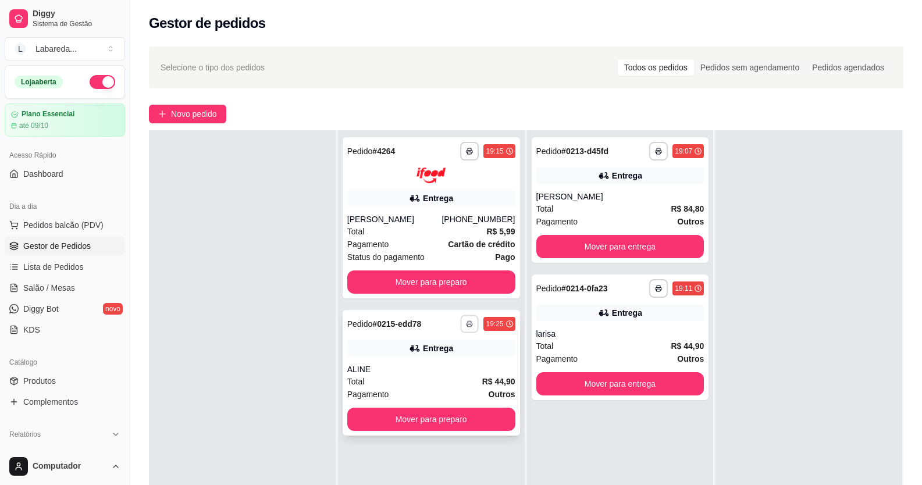
click at [466, 325] on icon "button" at bounding box center [469, 323] width 7 height 7
click at [452, 368] on button "IMPRESSORA" at bounding box center [434, 364] width 81 height 18
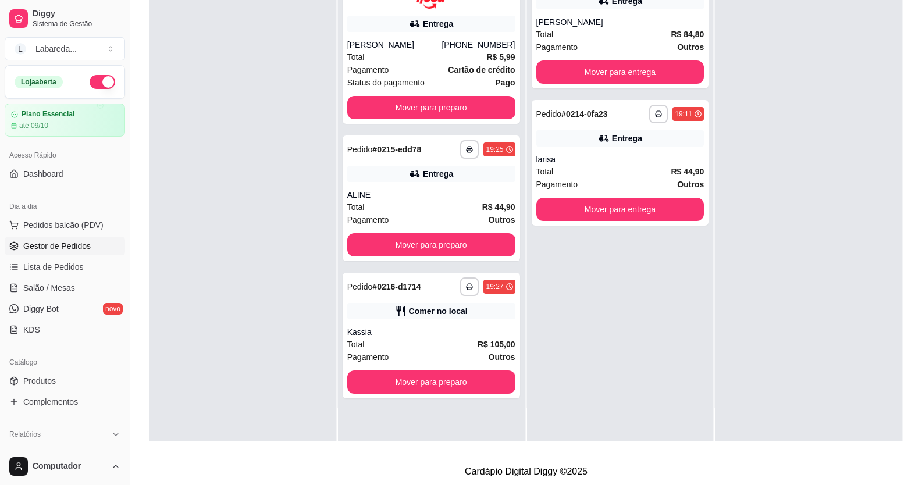
scroll to position [177, 0]
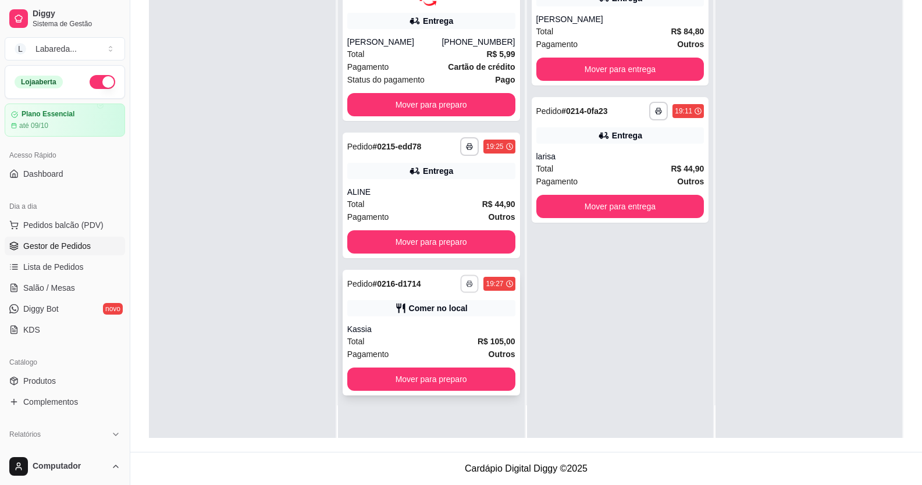
click at [469, 284] on icon "button" at bounding box center [469, 283] width 7 height 7
click at [441, 320] on button "IMPRESSORA" at bounding box center [434, 324] width 81 height 18
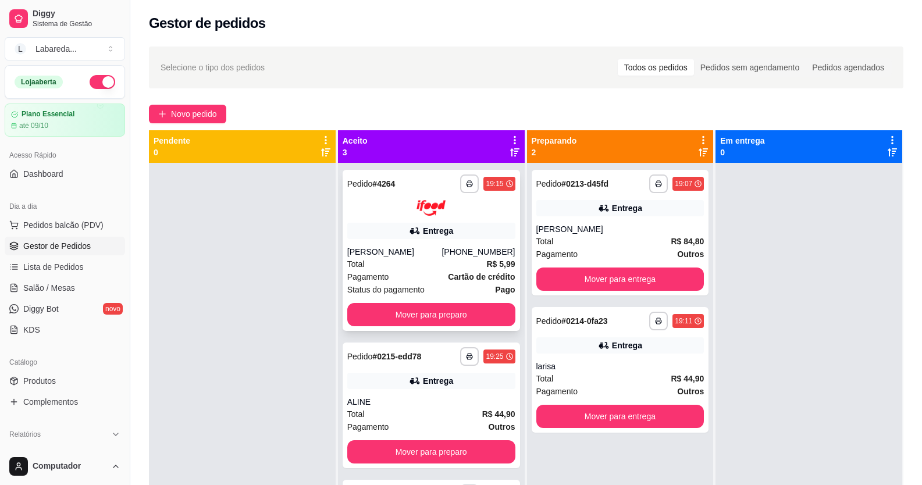
scroll to position [33, 0]
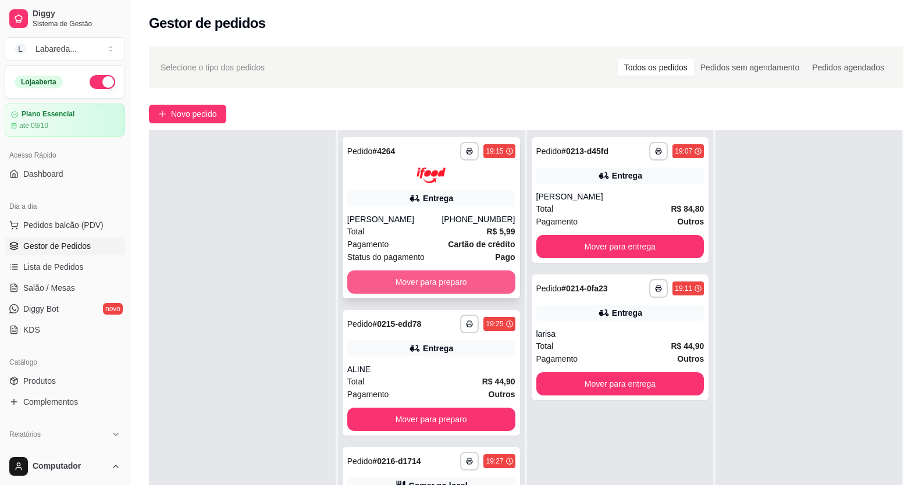
click at [433, 274] on button "Mover para preparo" at bounding box center [431, 281] width 168 height 23
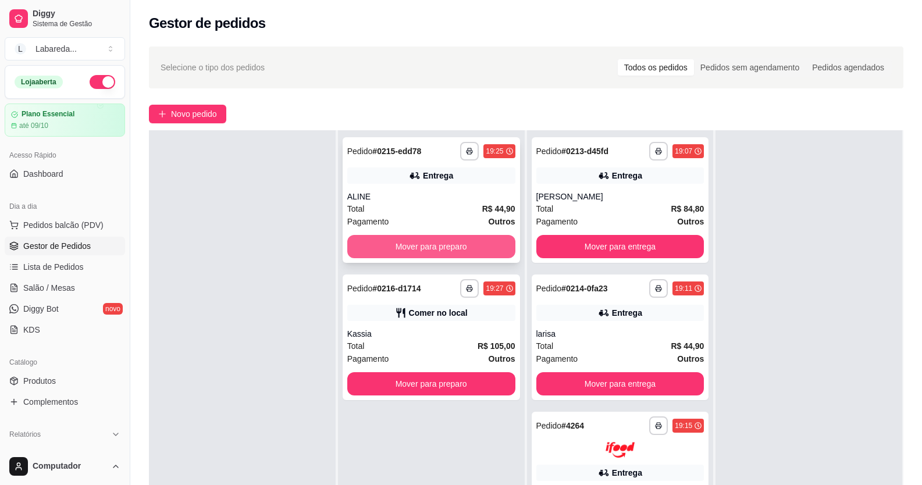
click at [440, 242] on button "Mover para preparo" at bounding box center [431, 246] width 168 height 23
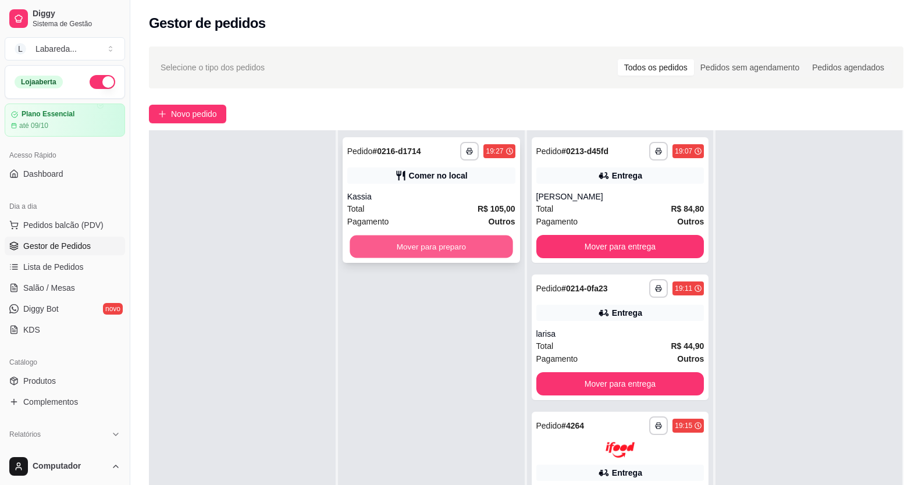
click at [452, 248] on button "Mover para preparo" at bounding box center [430, 247] width 163 height 23
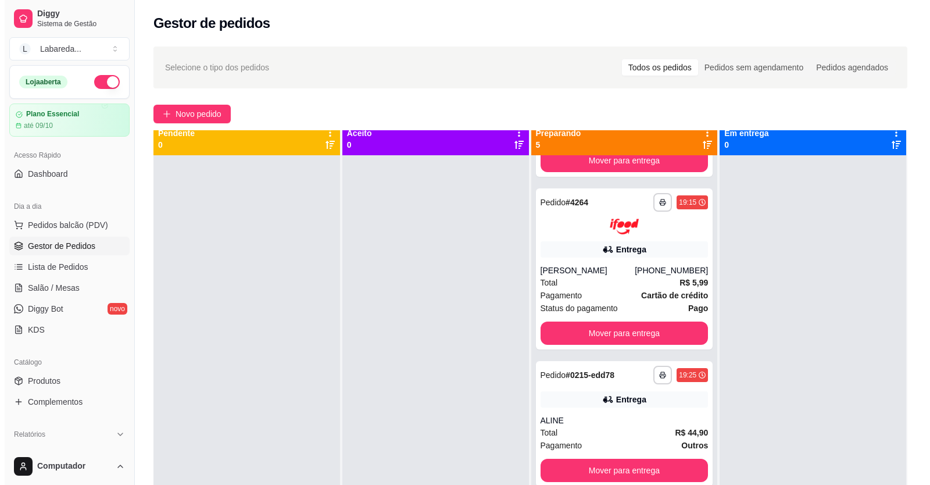
scroll to position [0, 0]
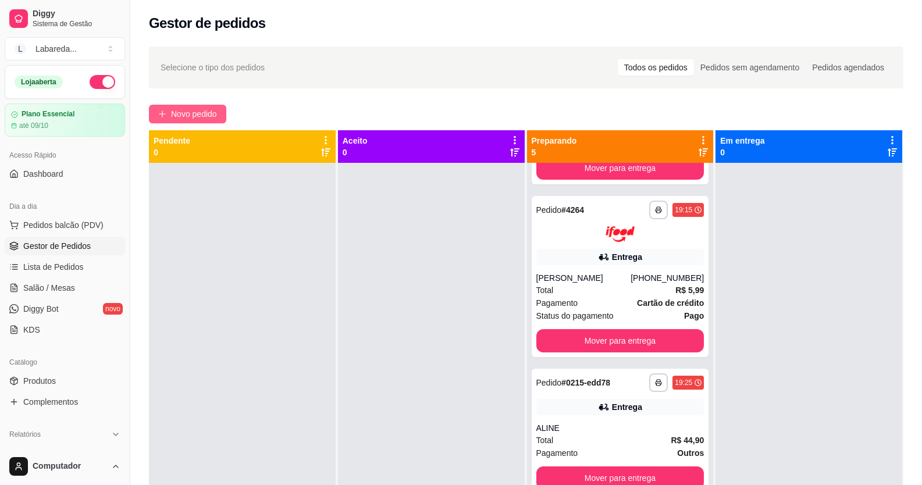
click at [193, 117] on span "Novo pedido" at bounding box center [194, 114] width 46 height 13
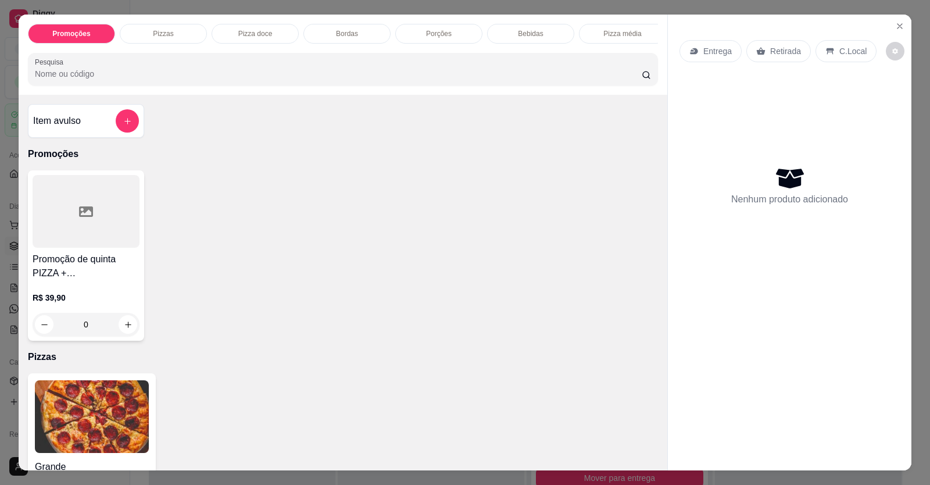
drag, startPoint x: 591, startPoint y: 366, endPoint x: 597, endPoint y: 354, distance: 13.3
click at [593, 364] on p "Pizzas" at bounding box center [343, 357] width 630 height 14
drag, startPoint x: 633, startPoint y: 349, endPoint x: 675, endPoint y: 261, distance: 98.1
click at [638, 338] on div "Promoção de quinta PIZZA + REFRIGERANTE 1/5 R$ 39,90 0" at bounding box center [343, 255] width 630 height 170
click at [127, 329] on icon "increase-product-quantity" at bounding box center [128, 324] width 9 height 9
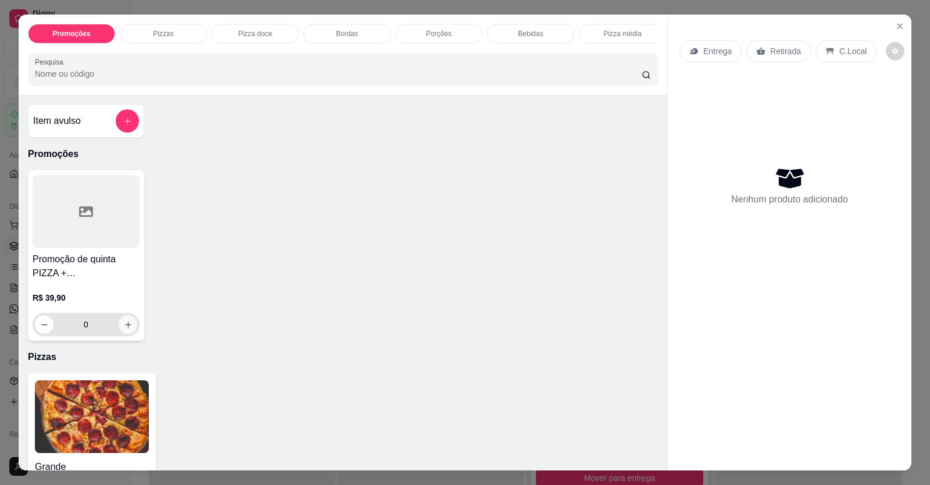
type input "1"
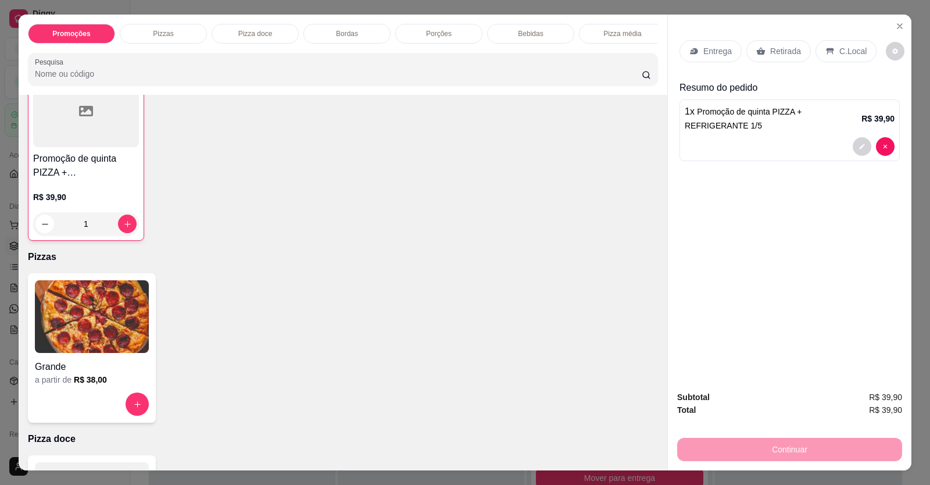
scroll to position [116, 0]
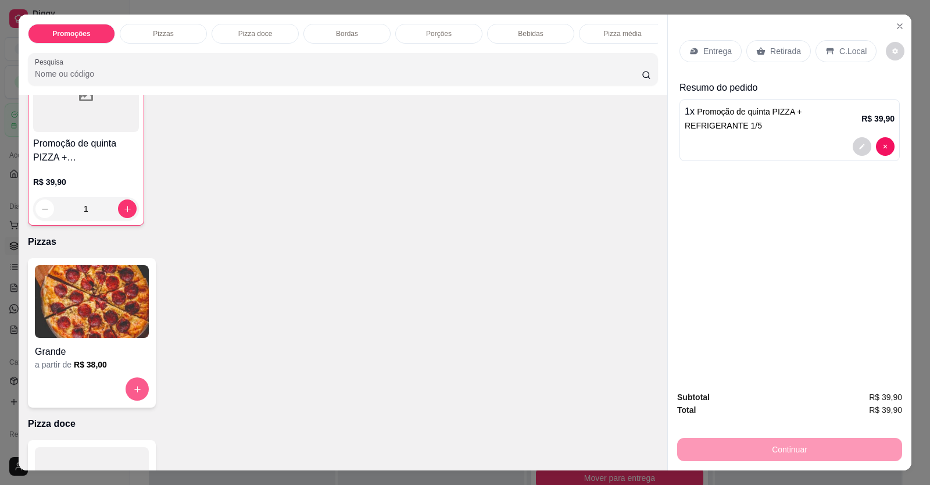
click at [126, 397] on button "increase-product-quantity" at bounding box center [137, 388] width 23 height 23
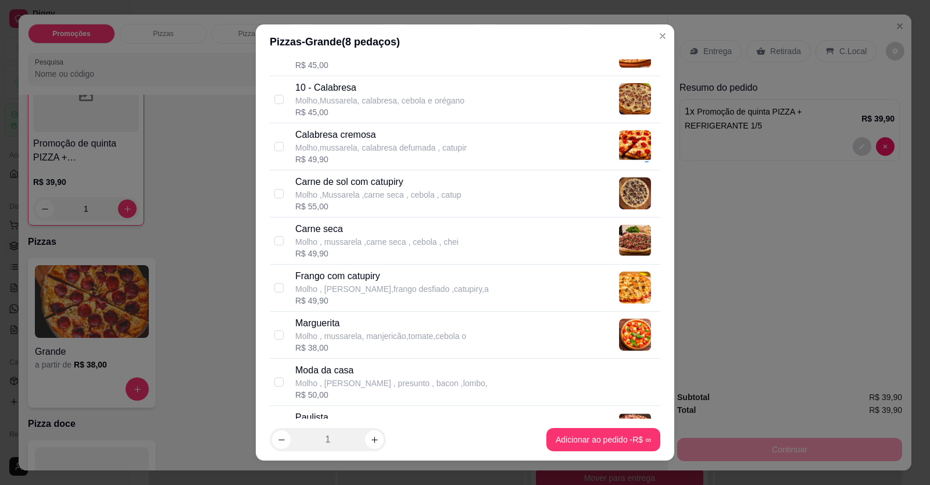
click at [365, 289] on p "Molho , [PERSON_NAME],frango desfiado ,catupiry,a" at bounding box center [392, 289] width 194 height 12
checkbox input "true"
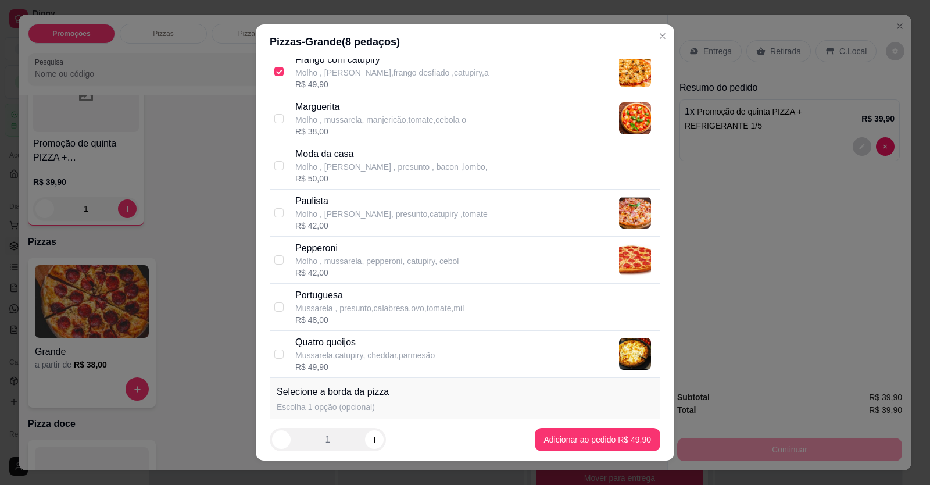
scroll to position [340, 0]
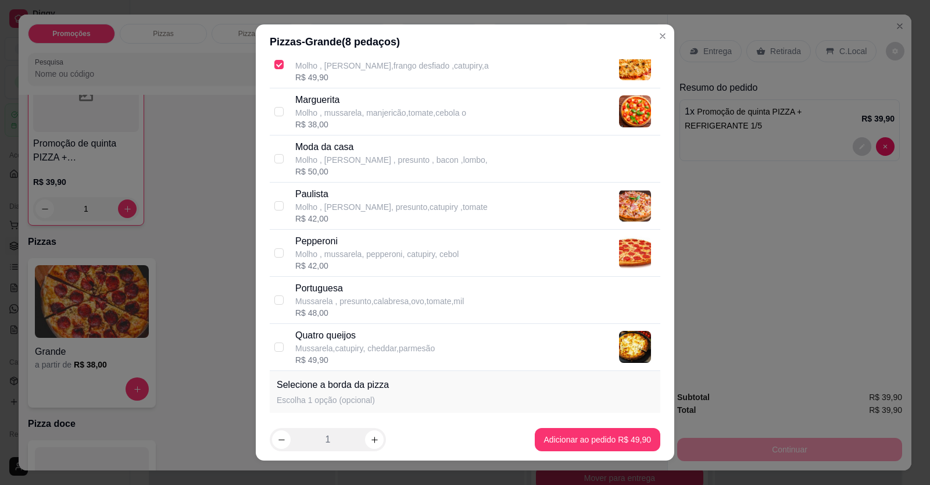
click at [338, 294] on p "Portuguesa" at bounding box center [379, 288] width 169 height 14
checkbox input "true"
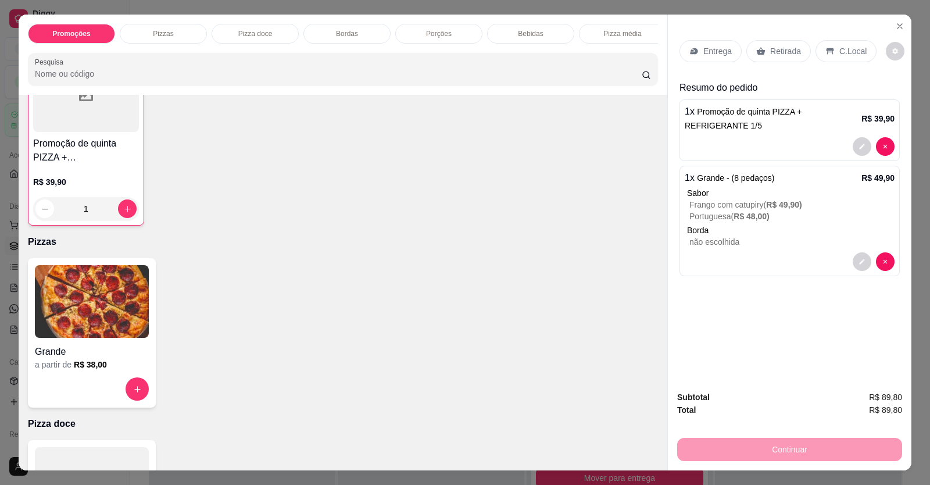
click at [841, 49] on p "C.Local" at bounding box center [853, 51] width 27 height 12
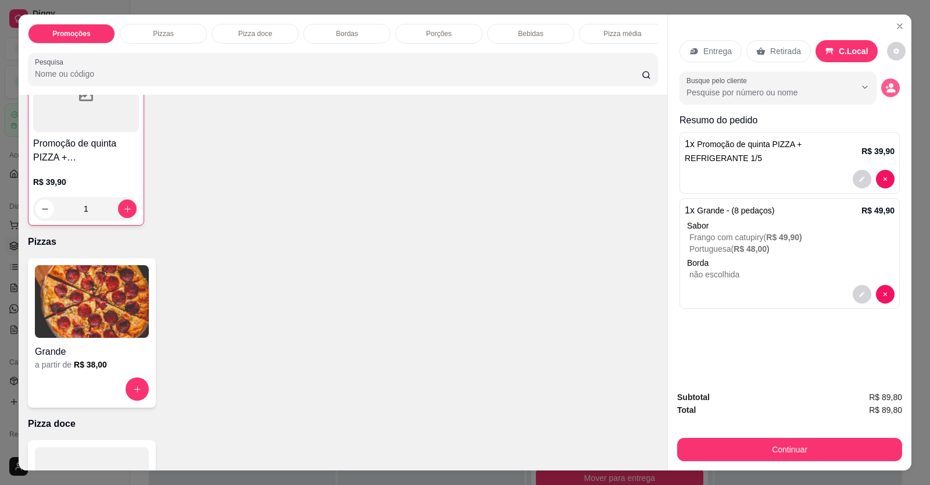
click at [889, 84] on circle "decrease-product-quantity" at bounding box center [891, 85] width 5 height 5
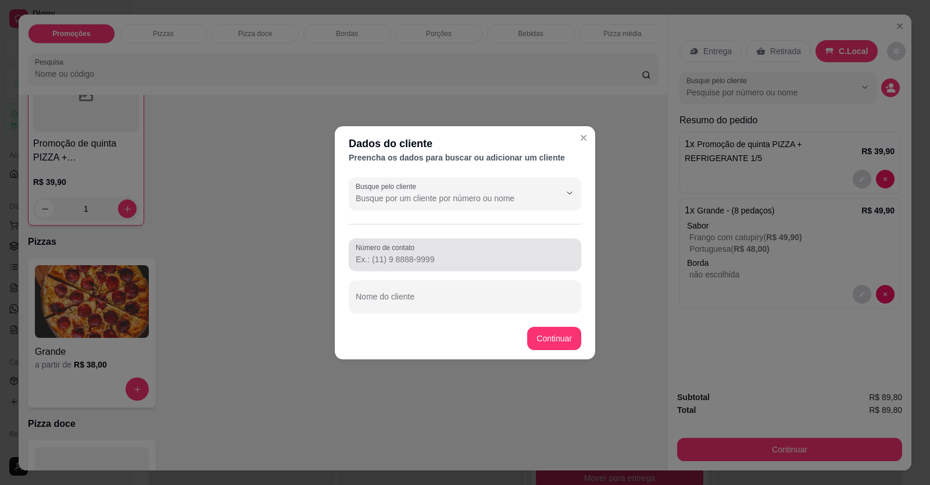
click at [409, 254] on input "Número de contato" at bounding box center [465, 260] width 219 height 12
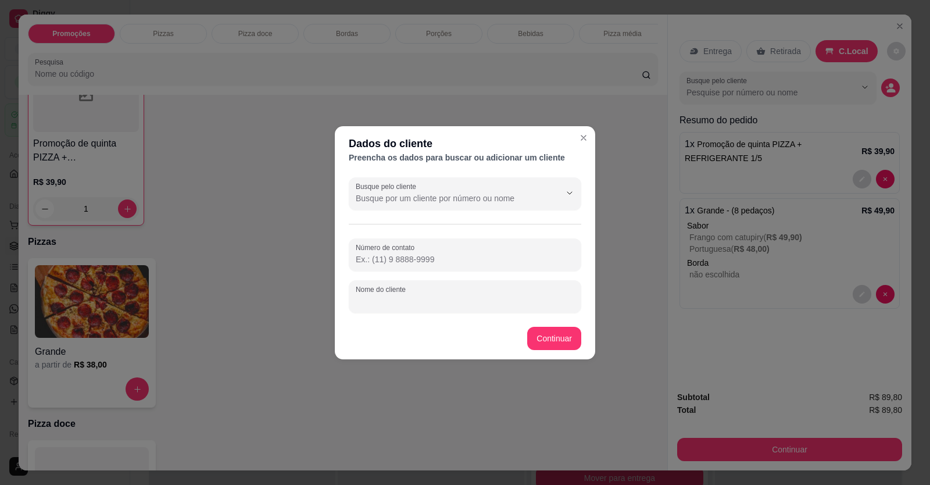
click at [406, 298] on input "Nome do cliente" at bounding box center [465, 301] width 219 height 12
click at [405, 295] on input "Nome do cliente" at bounding box center [465, 301] width 219 height 12
type input "alice"
click at [555, 325] on footer "Continuar" at bounding box center [465, 339] width 261 height 42
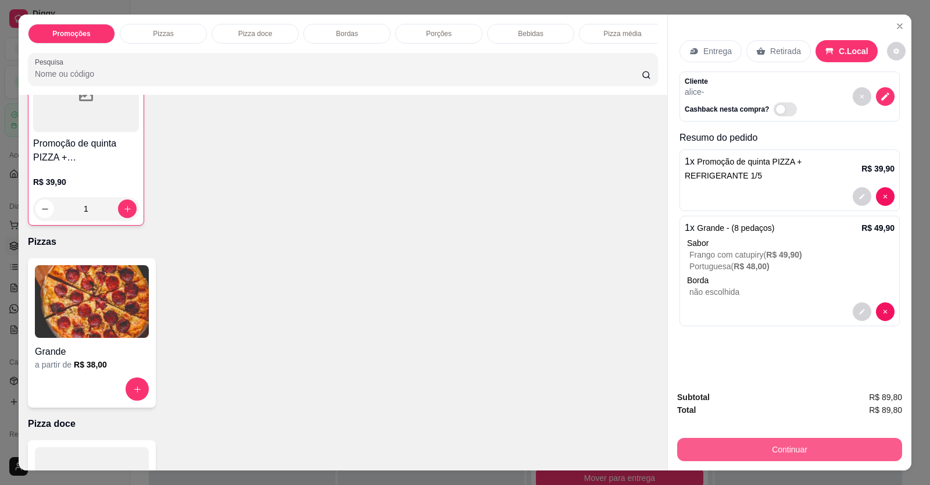
click at [771, 443] on button "Continuar" at bounding box center [789, 449] width 225 height 23
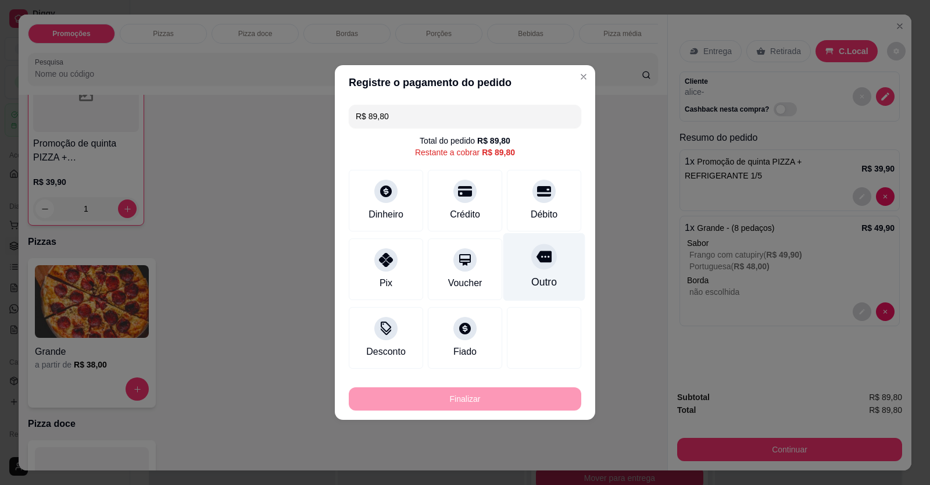
click at [542, 281] on div "Outro" at bounding box center [545, 281] width 26 height 15
type input "R$ 0,00"
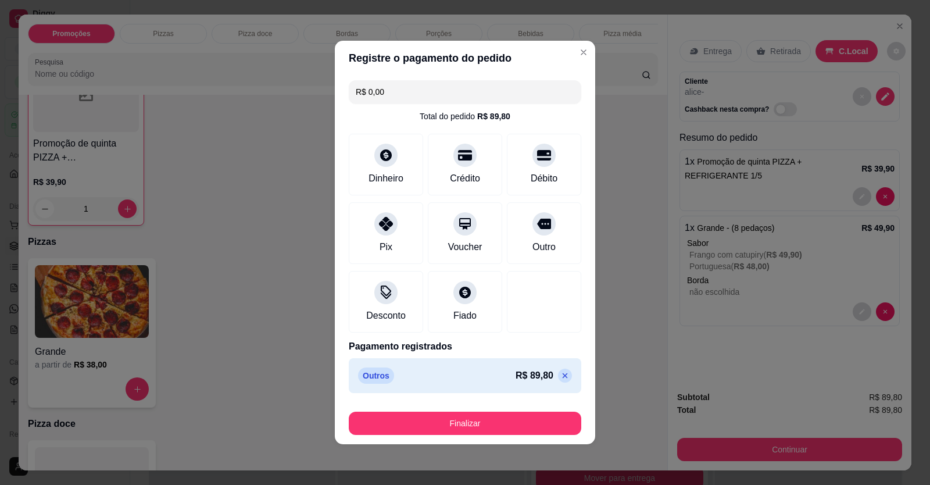
click at [518, 412] on button "Finalizar" at bounding box center [465, 423] width 233 height 23
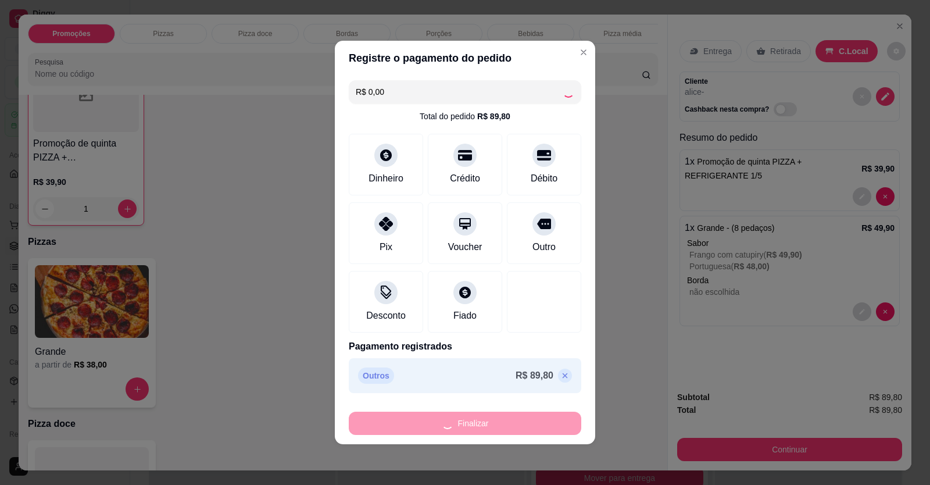
type input "0"
type input "-R$ 89,80"
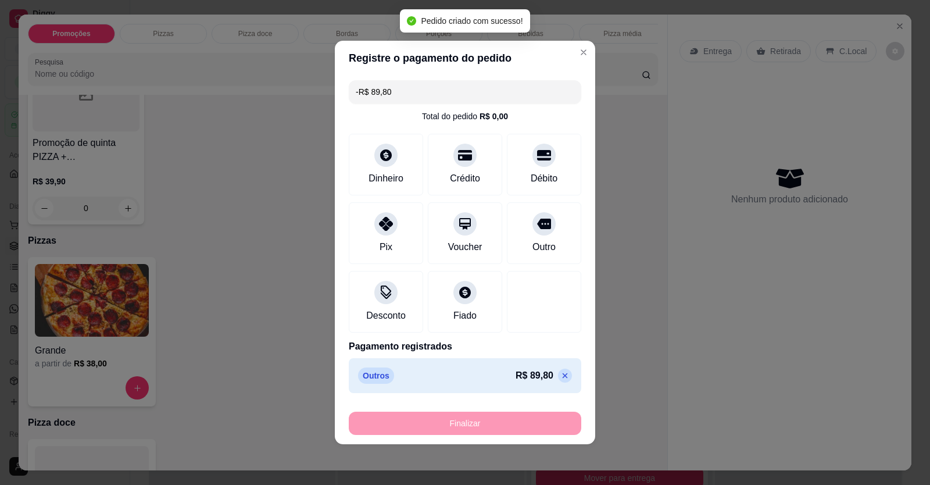
scroll to position [116, 0]
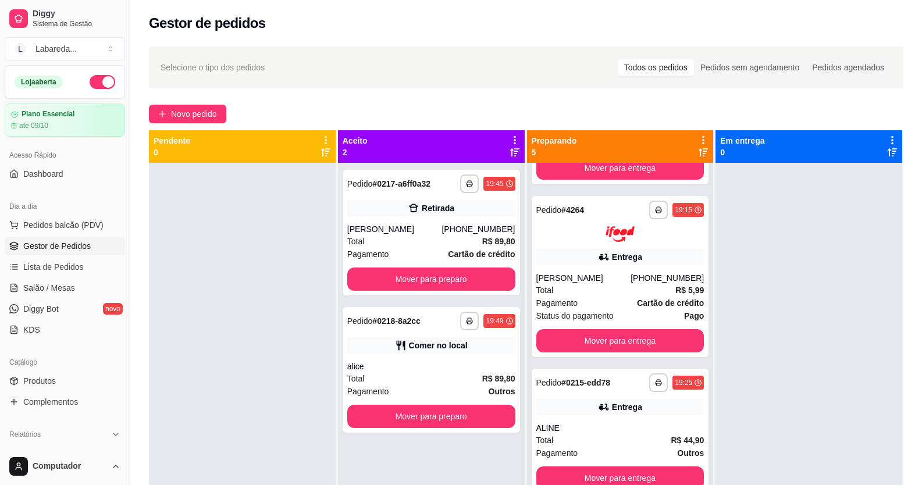
click at [299, 254] on div at bounding box center [242, 405] width 187 height 485
click at [206, 123] on button "Novo pedido" at bounding box center [187, 114] width 77 height 19
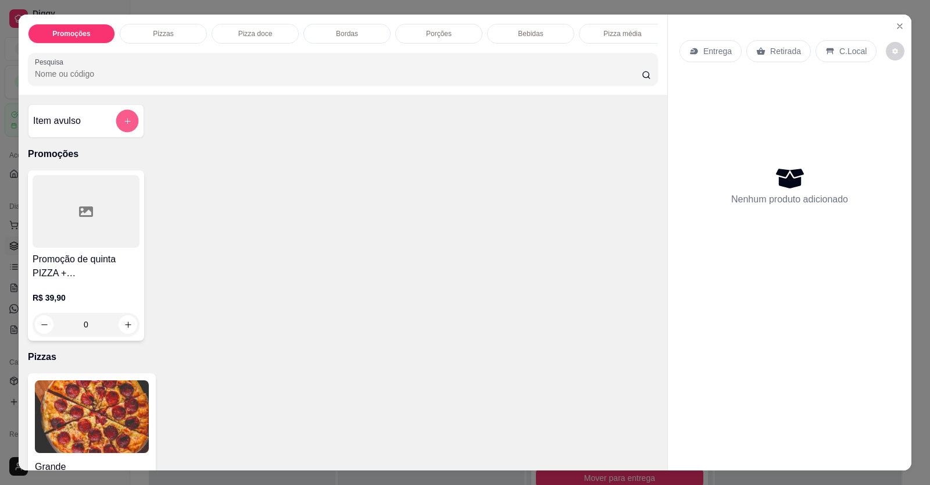
click at [120, 133] on button "add-separate-item" at bounding box center [127, 121] width 23 height 23
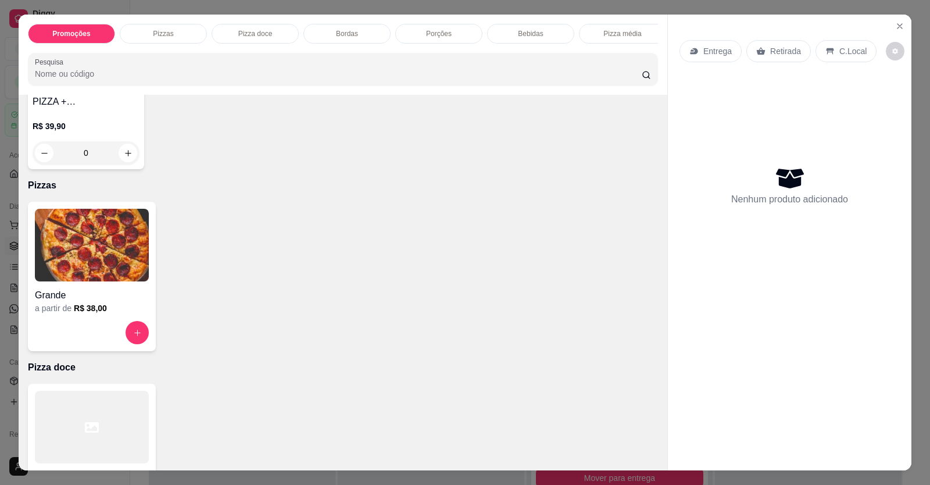
scroll to position [174, 0]
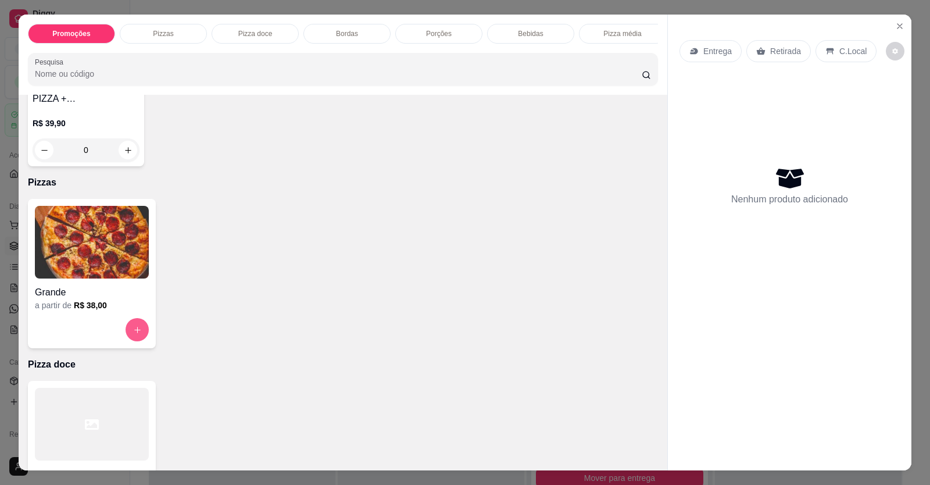
click at [131, 329] on button "increase-product-quantity" at bounding box center [137, 329] width 23 height 23
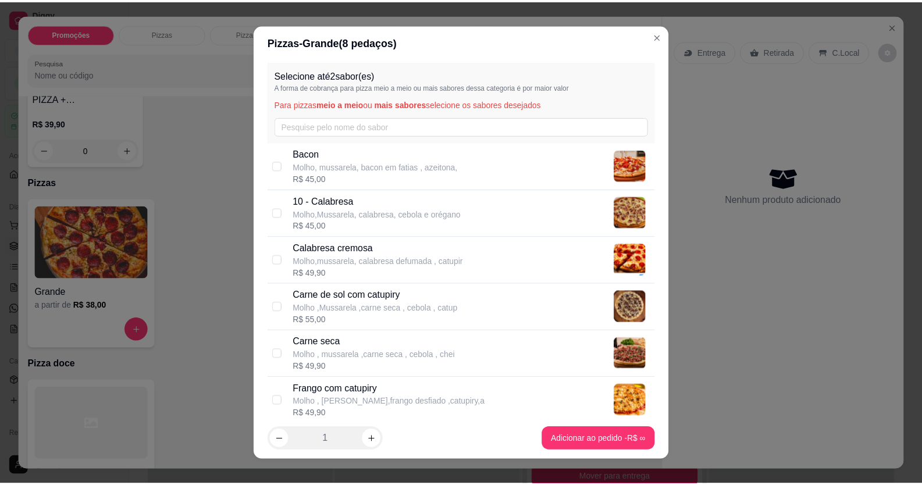
scroll to position [0, 0]
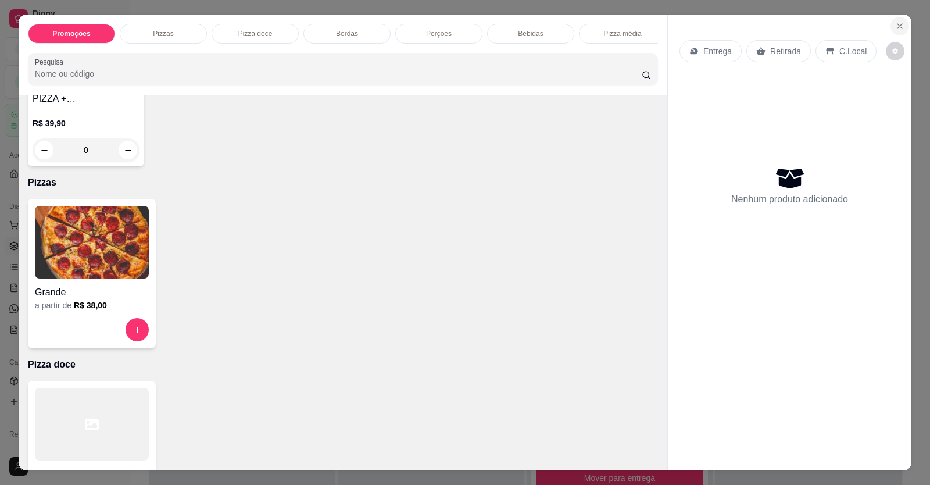
click at [897, 19] on button "Close" at bounding box center [900, 26] width 19 height 19
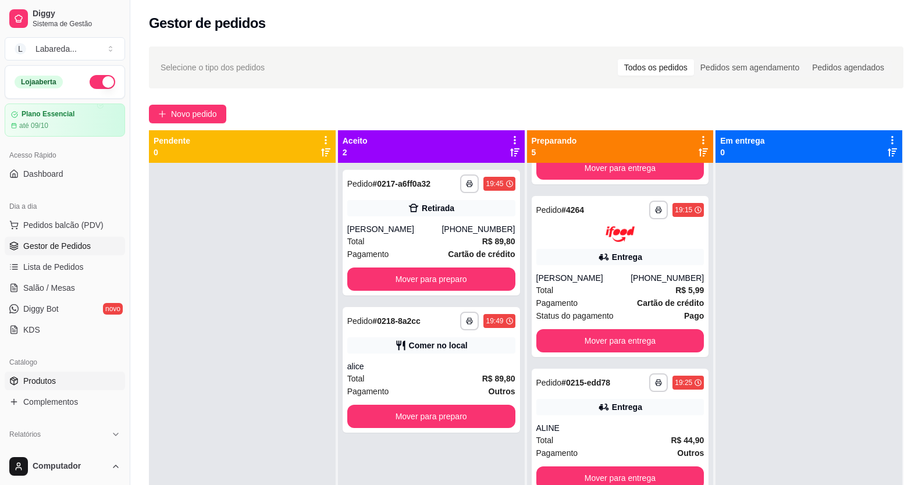
click at [42, 386] on link "Produtos" at bounding box center [65, 381] width 120 height 19
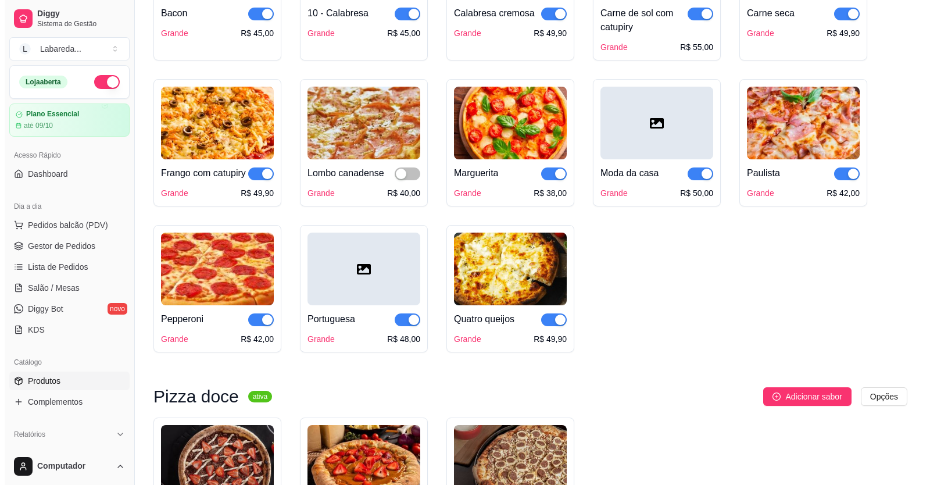
scroll to position [1279, 0]
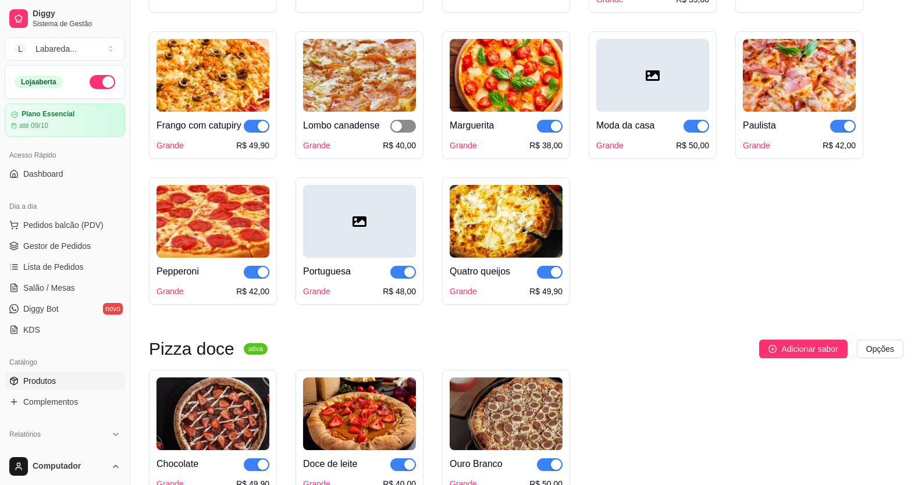
click at [404, 128] on span "button" at bounding box center [403, 126] width 26 height 13
click at [75, 225] on span "Pedidos balcão (PDV)" at bounding box center [63, 225] width 80 height 12
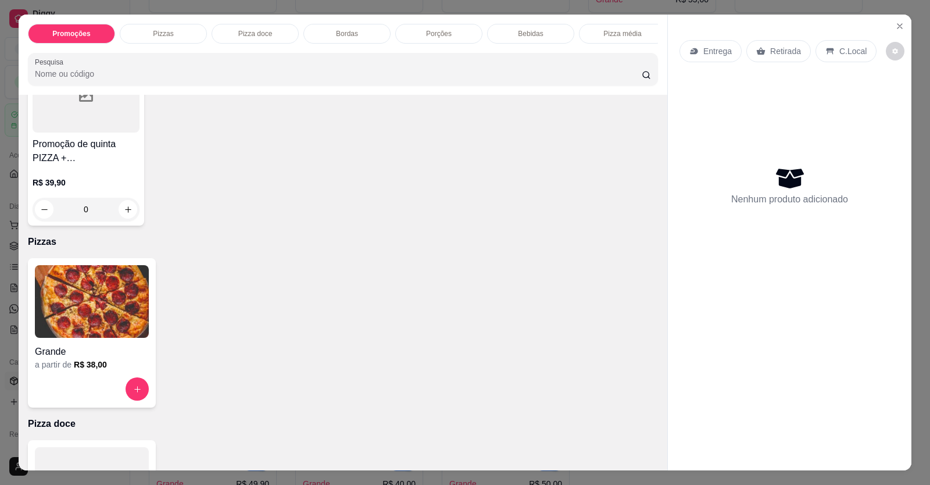
scroll to position [116, 0]
click at [120, 323] on img at bounding box center [92, 300] width 114 height 73
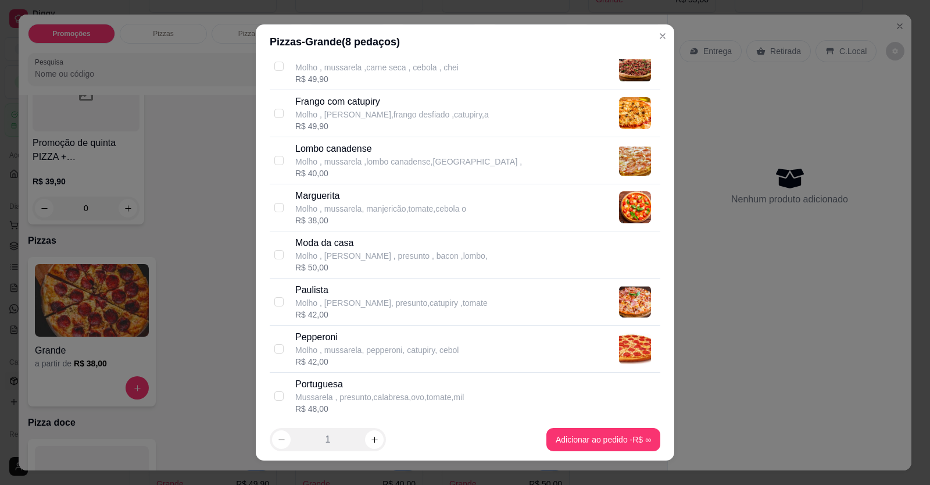
scroll to position [270, 0]
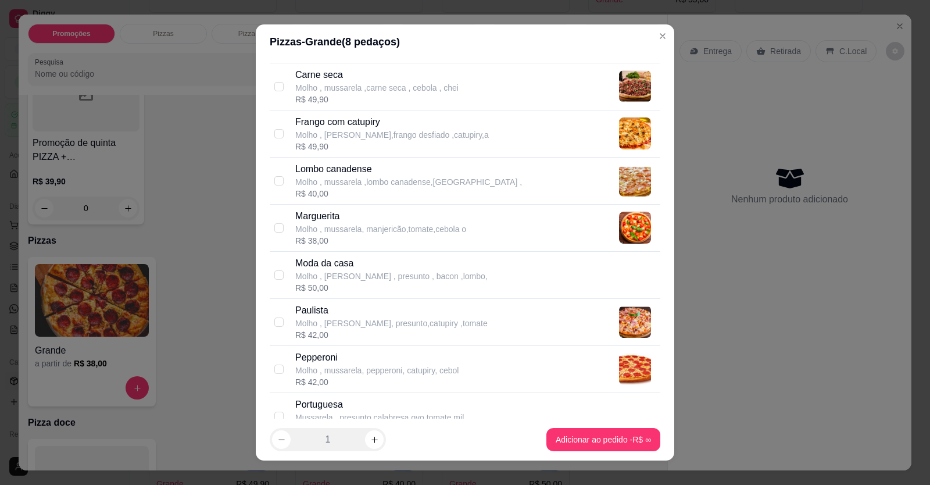
click at [394, 174] on p "Lombo canadense" at bounding box center [408, 169] width 227 height 14
checkbox input "true"
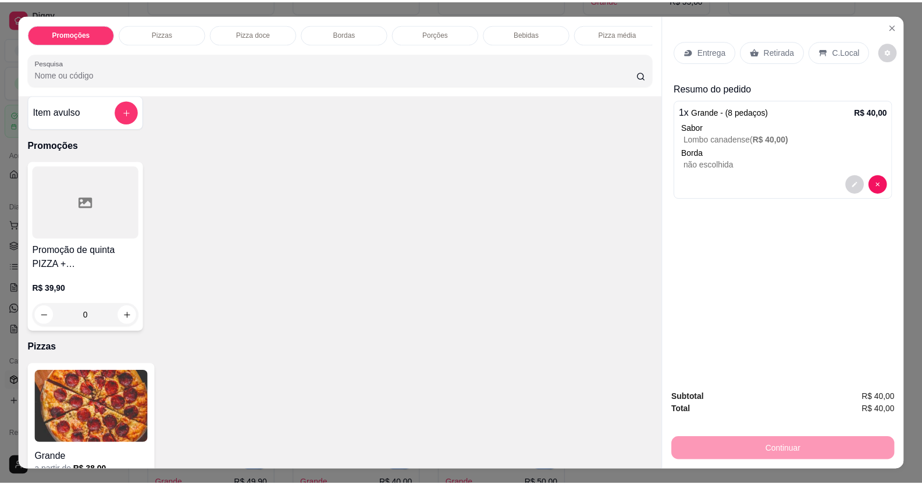
scroll to position [0, 0]
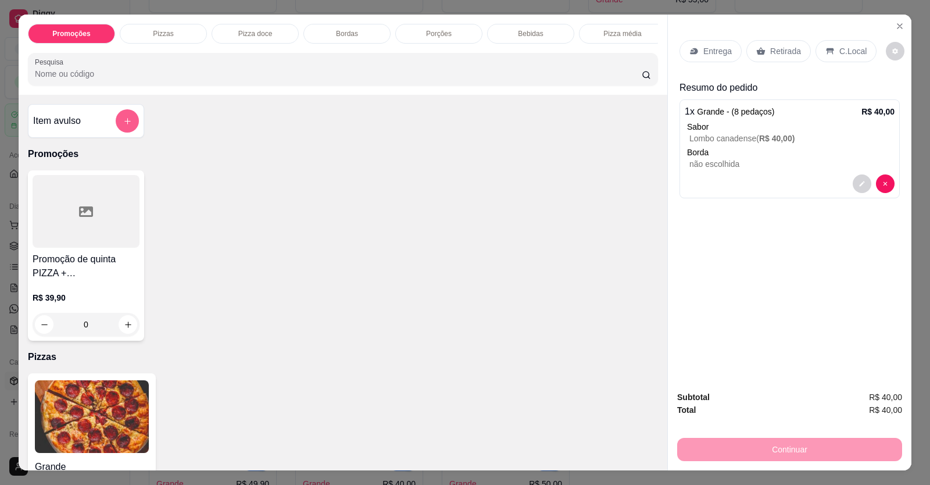
click at [123, 126] on icon "add-separate-item" at bounding box center [127, 121] width 9 height 9
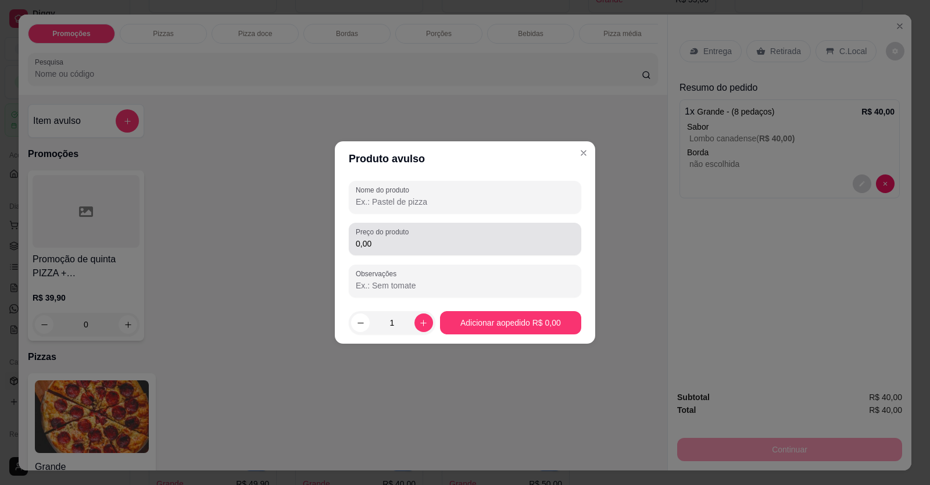
click at [376, 238] on input "0,00" at bounding box center [465, 244] width 219 height 12
type input "15,00"
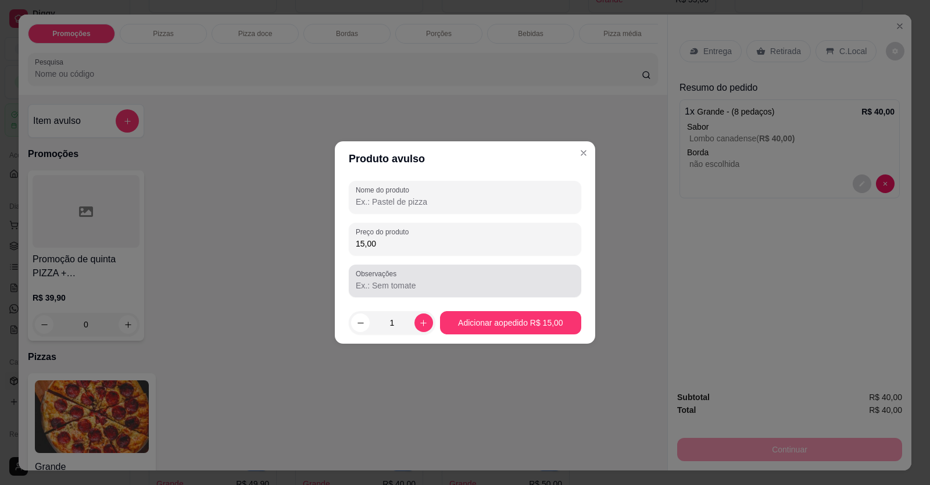
click at [397, 283] on input "Observações" at bounding box center [465, 286] width 219 height 12
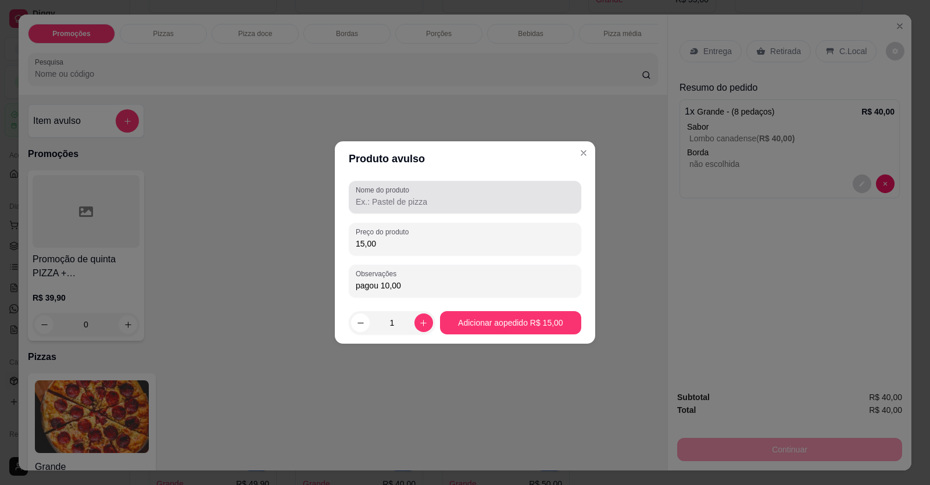
type input "pagou 10,00"
click at [408, 190] on label "Nome do produto" at bounding box center [385, 190] width 58 height 10
click at [408, 196] on input "Nome do produto" at bounding box center [465, 202] width 219 height 12
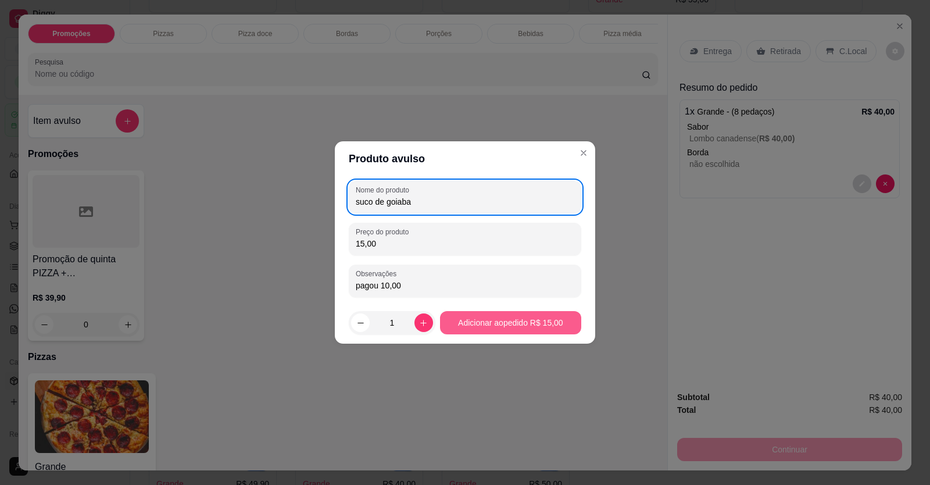
type input "suco de goiaba"
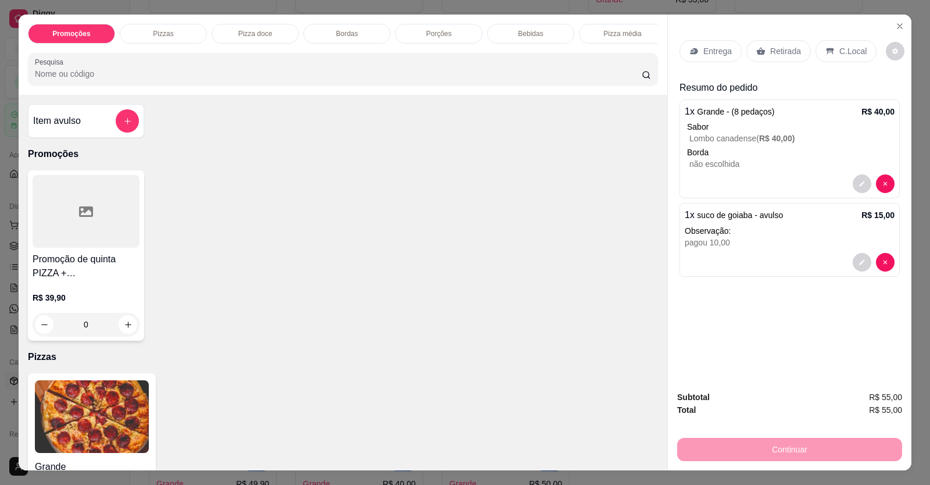
click at [855, 51] on p "C.Local" at bounding box center [853, 51] width 27 height 12
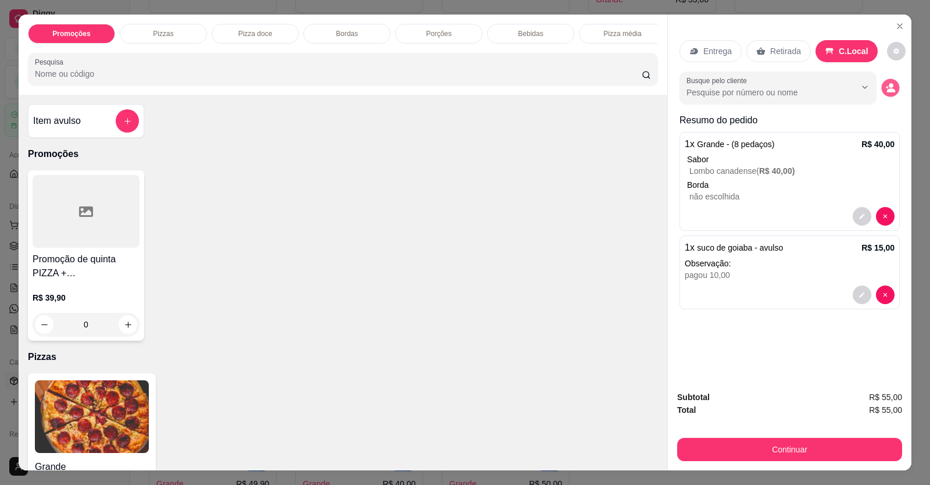
click at [886, 84] on icon "decrease-product-quantity" at bounding box center [891, 88] width 10 height 10
click at [892, 84] on button "decrease-product-quantity" at bounding box center [891, 88] width 18 height 18
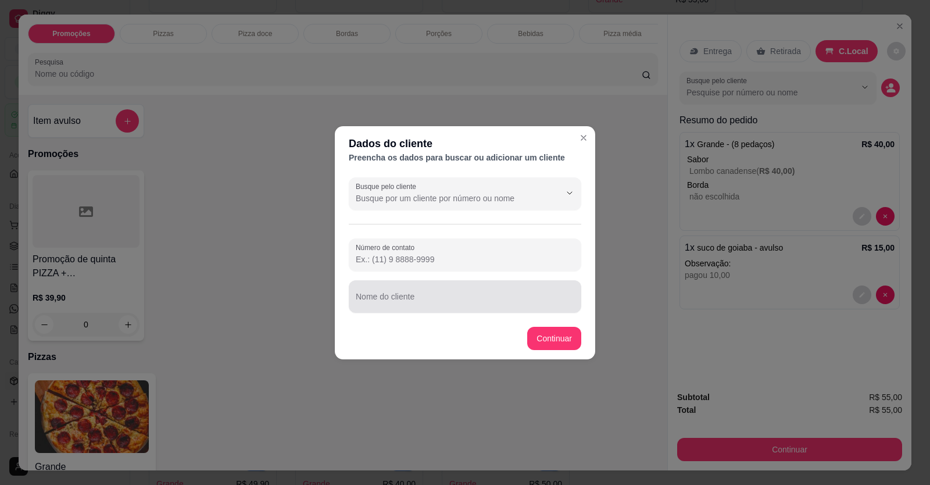
click at [446, 301] on input "Nome do cliente" at bounding box center [465, 301] width 219 height 12
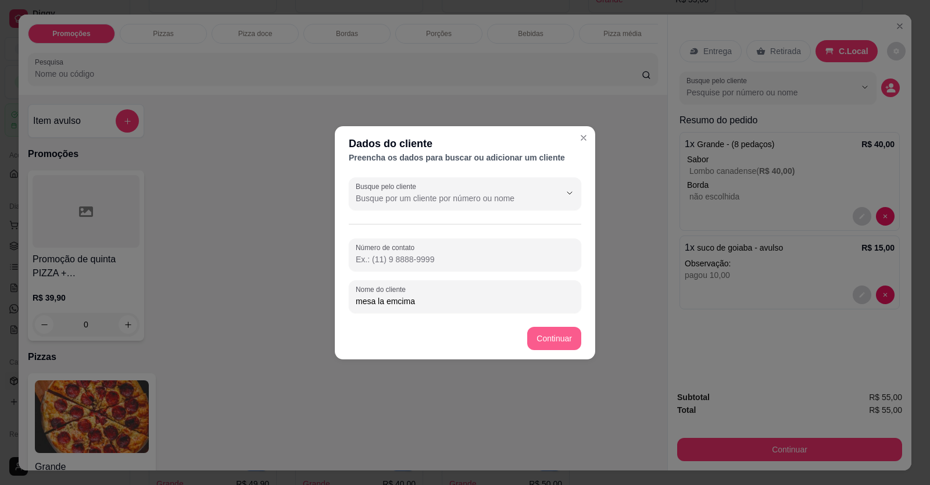
type input "mesa la emcima"
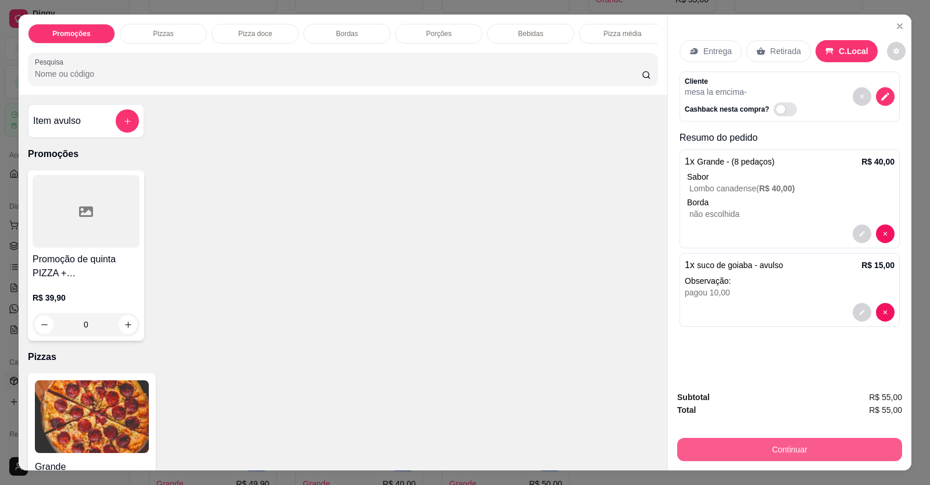
click at [810, 450] on button "Continuar" at bounding box center [789, 449] width 225 height 23
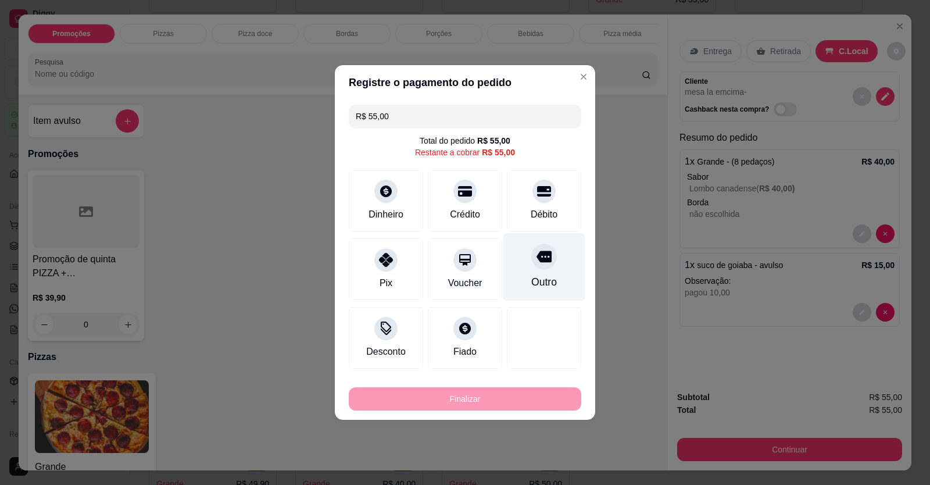
drag, startPoint x: 518, startPoint y: 250, endPoint x: 525, endPoint y: 254, distance: 8.1
click at [521, 252] on div "Outro" at bounding box center [545, 267] width 82 height 68
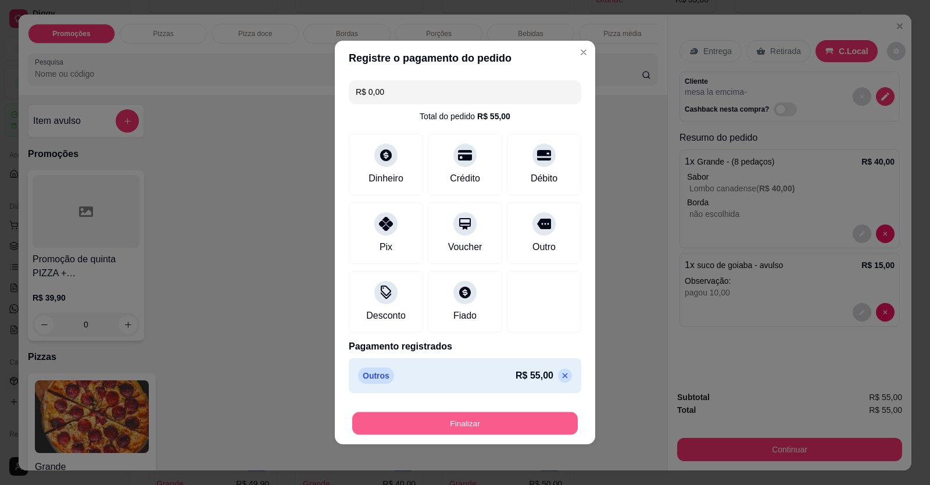
click at [475, 430] on button "Finalizar" at bounding box center [465, 423] width 226 height 23
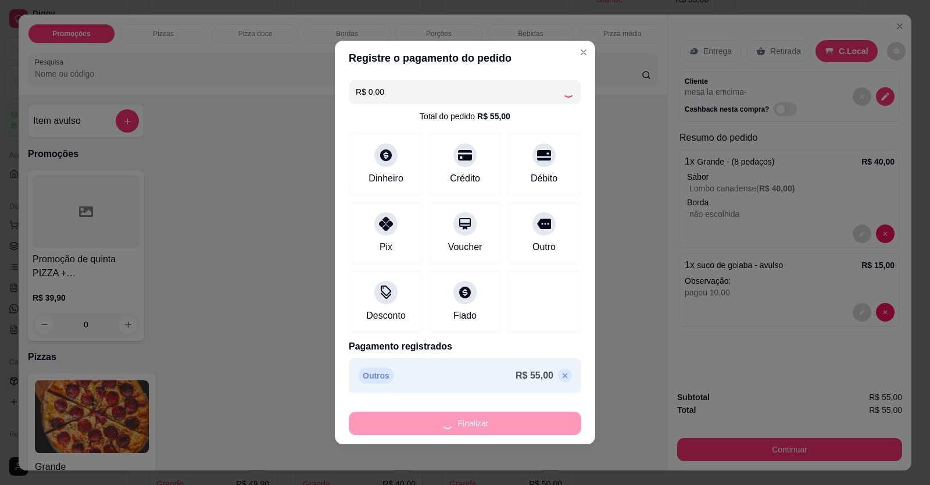
type input "-R$ 55,00"
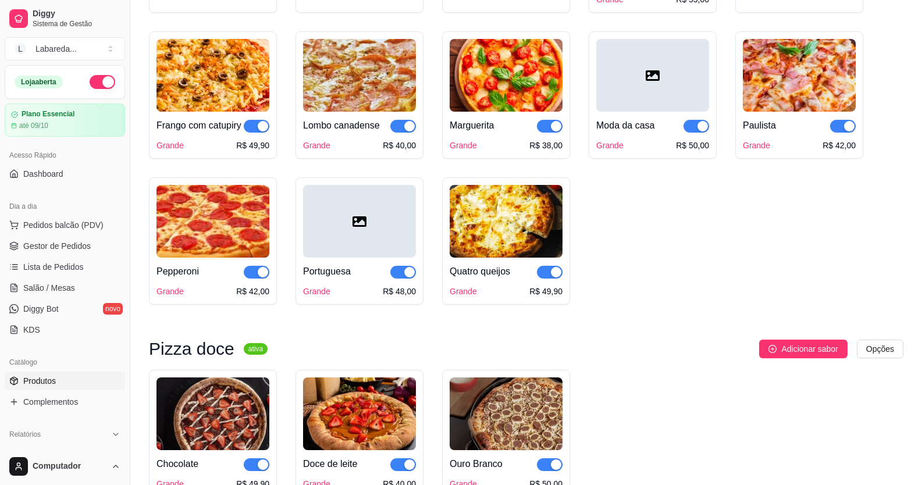
click at [493, 159] on div "Marguerita Grande R$ 38,00" at bounding box center [506, 94] width 128 height 127
click at [45, 241] on span "Gestor de Pedidos" at bounding box center [56, 246] width 67 height 12
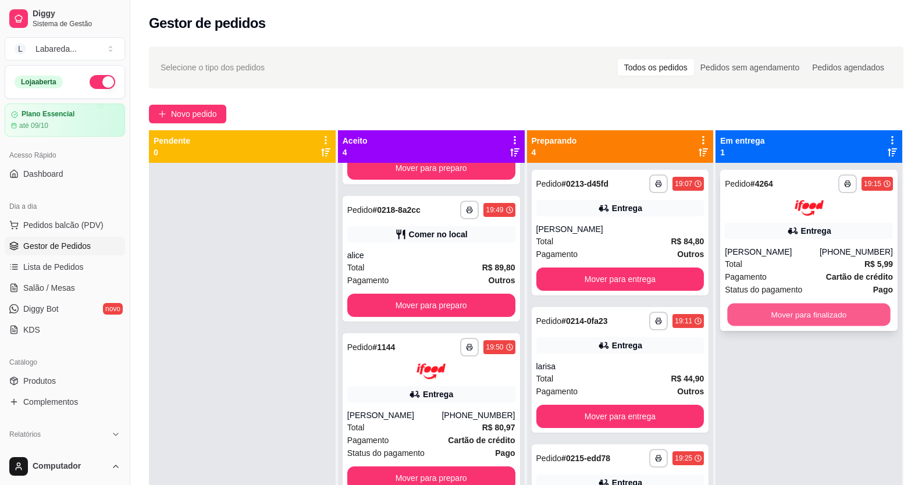
click at [805, 313] on button "Mover para finalizado" at bounding box center [808, 314] width 163 height 23
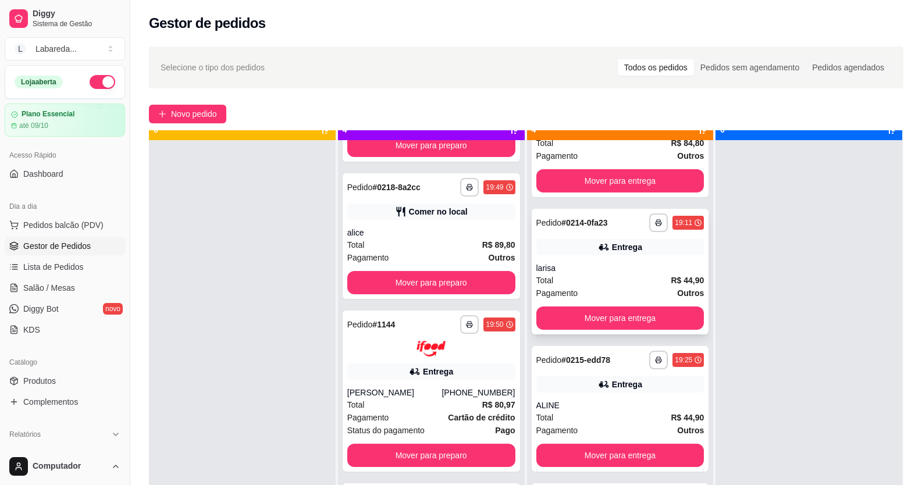
scroll to position [33, 0]
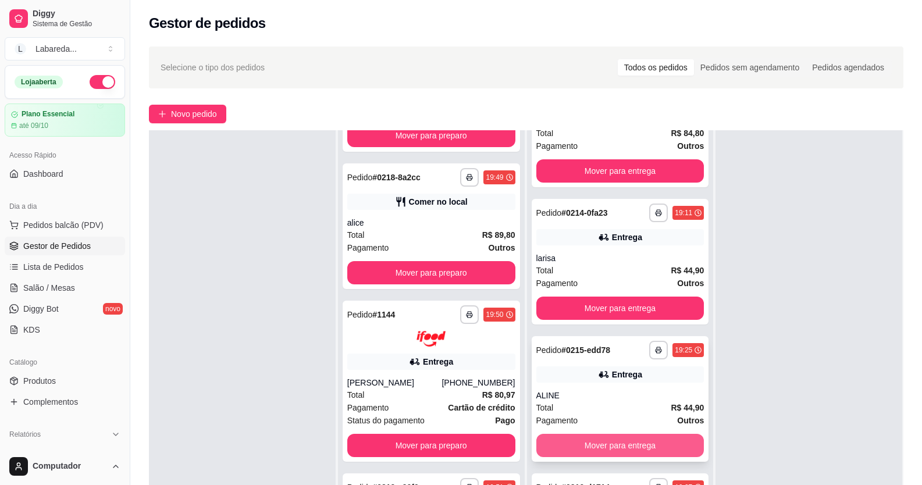
click at [609, 444] on button "Mover para entrega" at bounding box center [620, 445] width 168 height 23
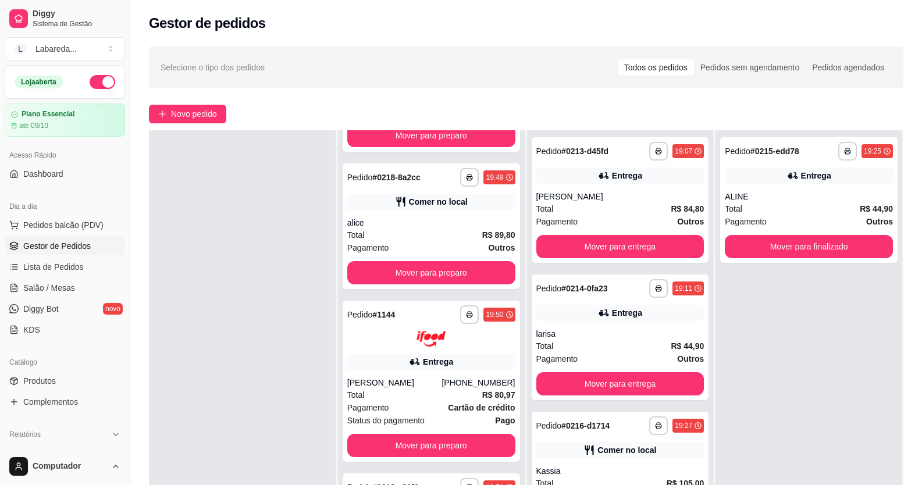
click at [805, 334] on div "**********" at bounding box center [808, 372] width 187 height 485
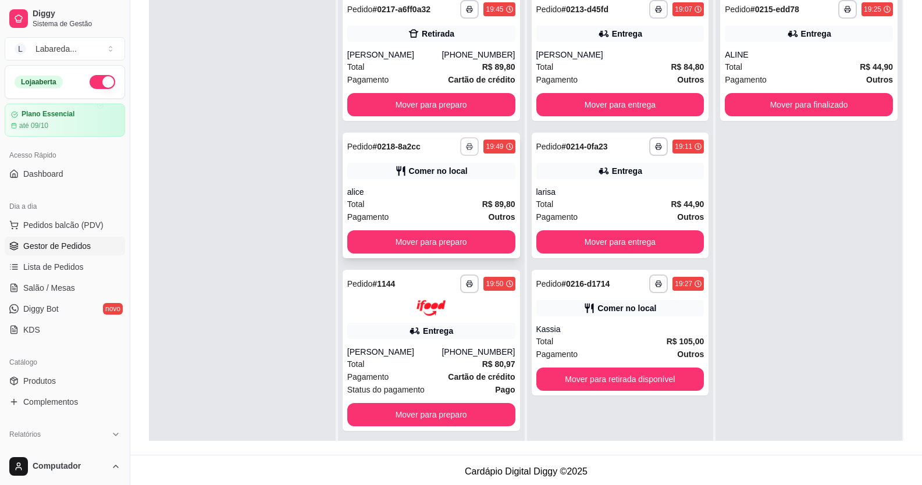
click at [460, 156] on button "button" at bounding box center [469, 146] width 19 height 19
click at [433, 192] on button "IMPRESSORA" at bounding box center [426, 199] width 84 height 19
click at [465, 243] on button "Mover para preparo" at bounding box center [431, 241] width 168 height 23
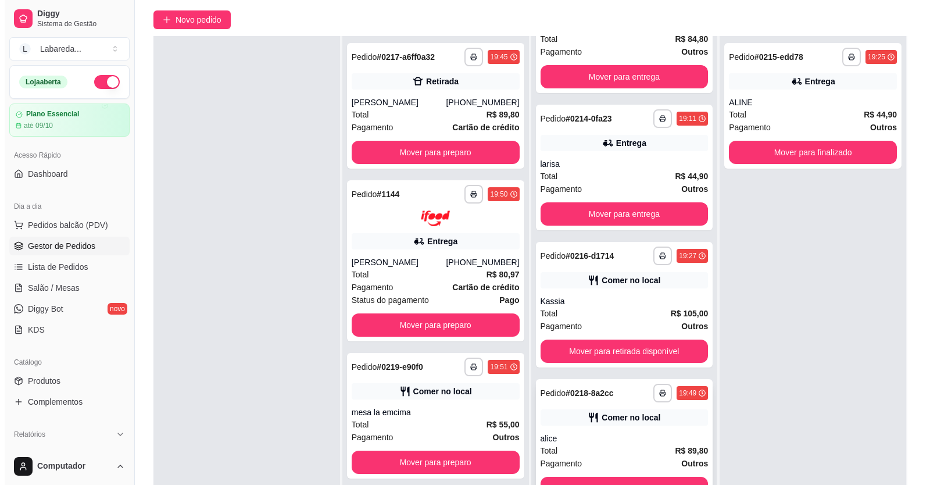
scroll to position [177, 0]
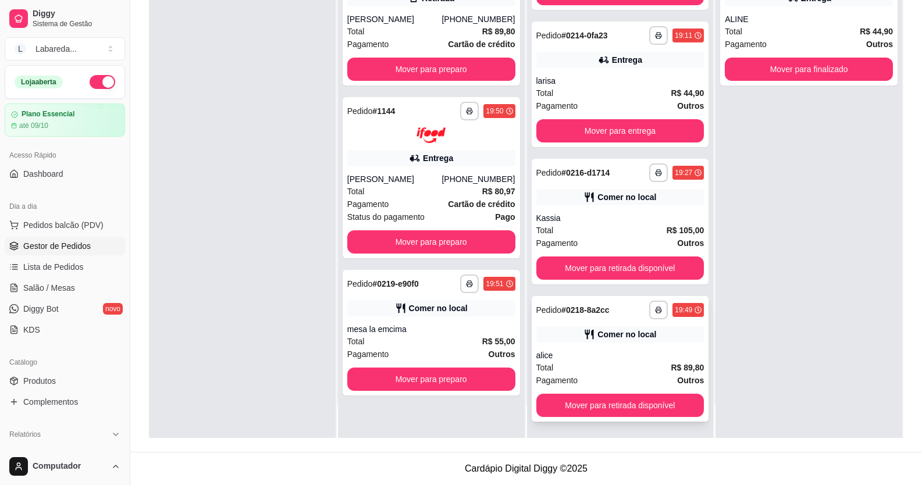
click at [635, 324] on div "**********" at bounding box center [620, 359] width 177 height 126
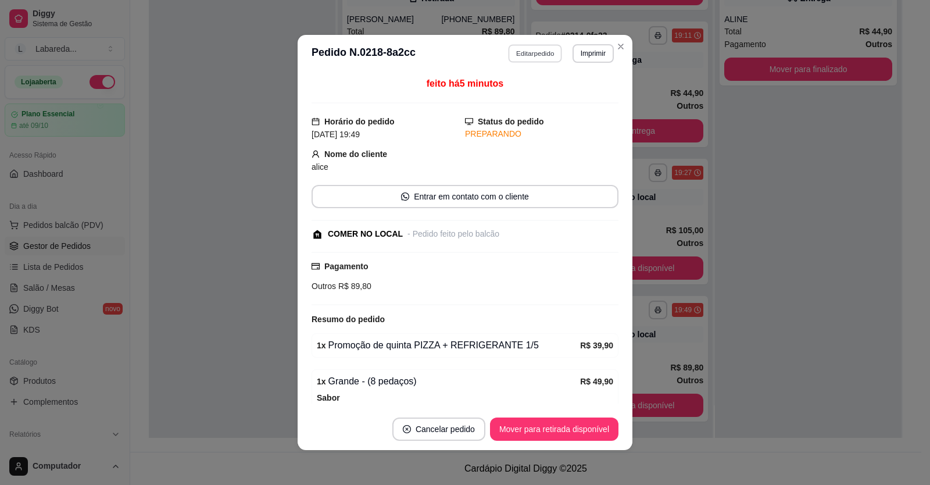
click at [532, 56] on button "Editar pedido" at bounding box center [536, 53] width 54 height 18
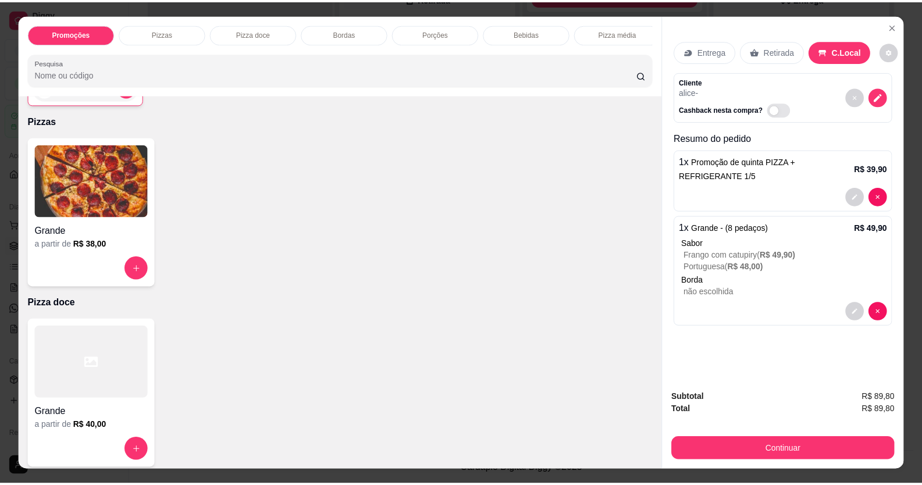
scroll to position [233, 0]
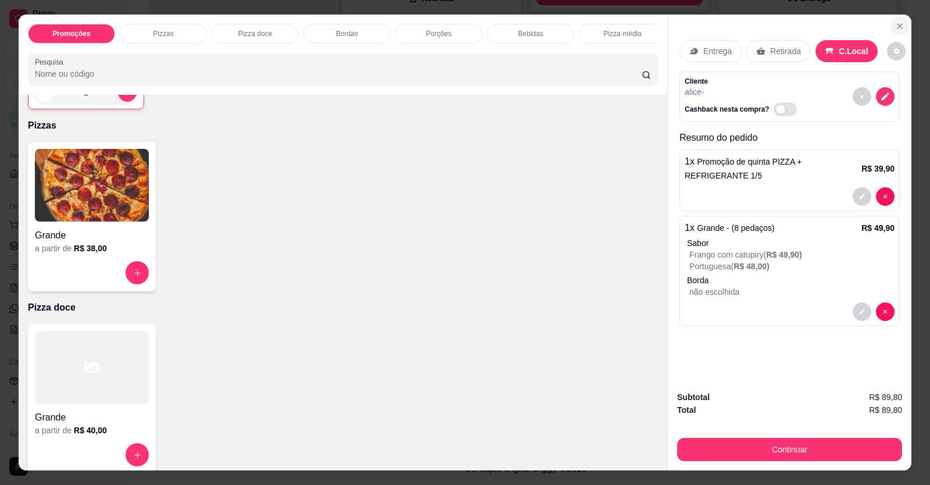
click at [900, 24] on icon "Close" at bounding box center [900, 26] width 9 height 9
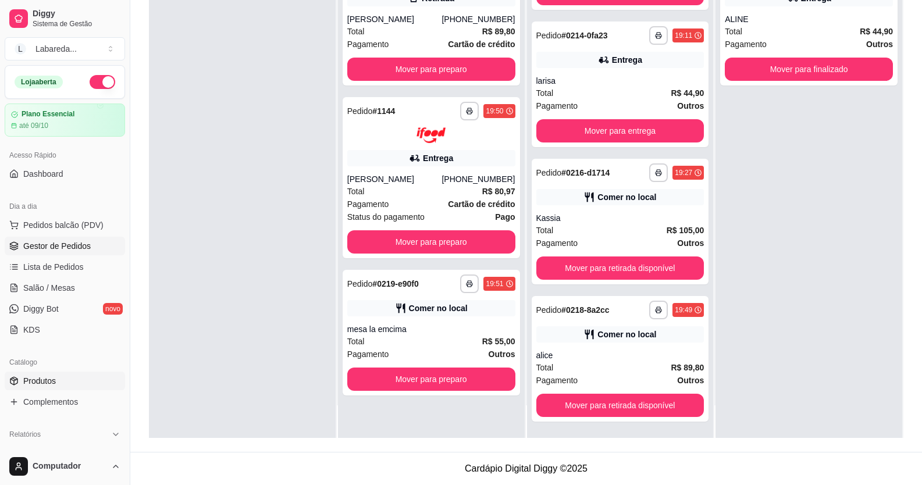
click at [51, 384] on span "Produtos" at bounding box center [39, 381] width 33 height 12
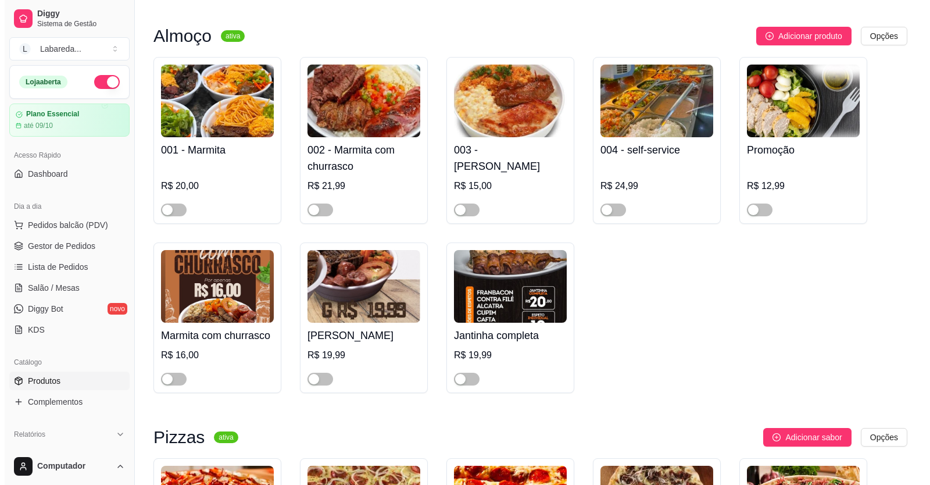
scroll to position [698, 0]
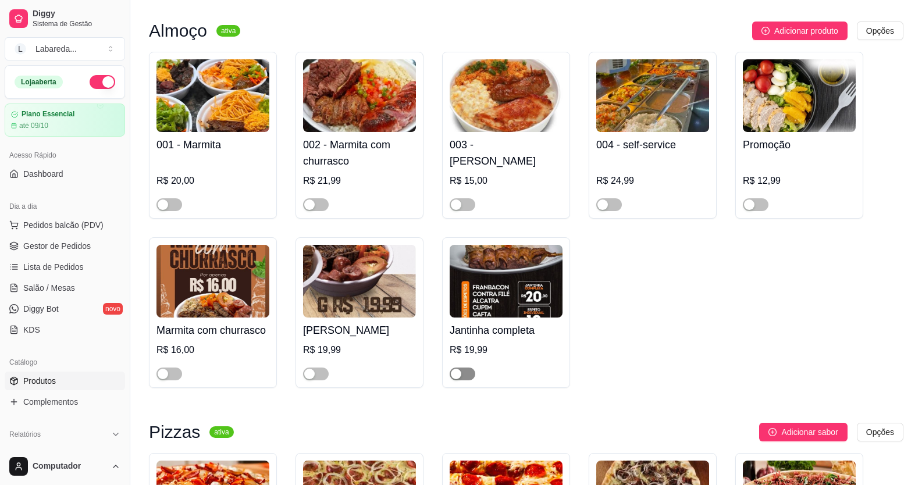
click at [455, 376] on div "button" at bounding box center [456, 374] width 10 height 10
click at [46, 223] on span "Pedidos balcão (PDV)" at bounding box center [63, 225] width 80 height 12
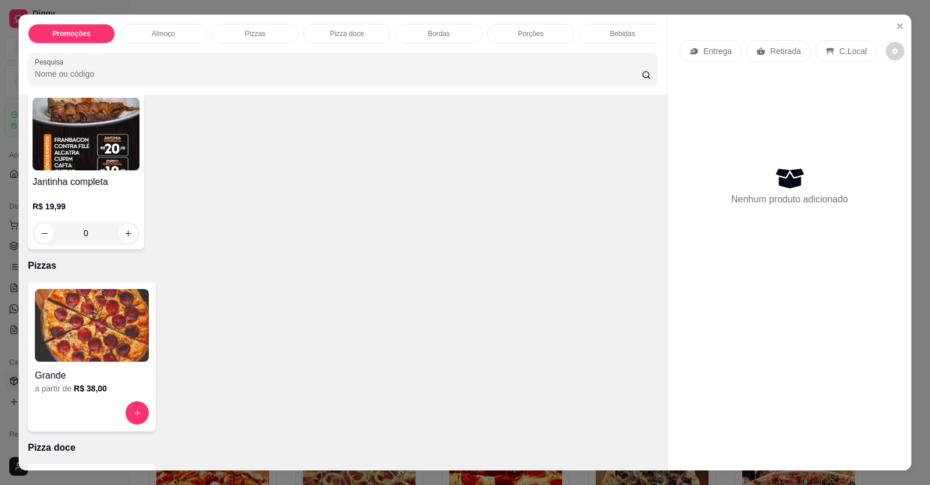
scroll to position [291, 0]
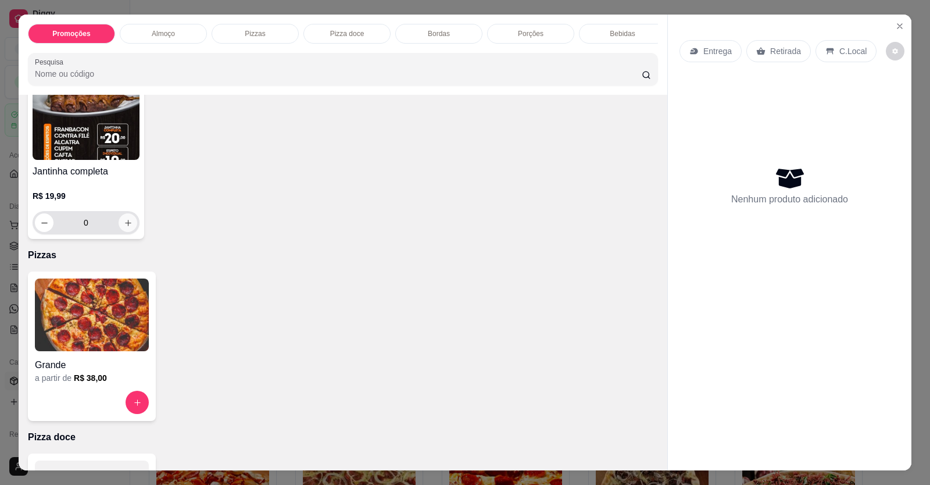
click at [119, 232] on button "increase-product-quantity" at bounding box center [128, 222] width 19 height 19
type input "1"
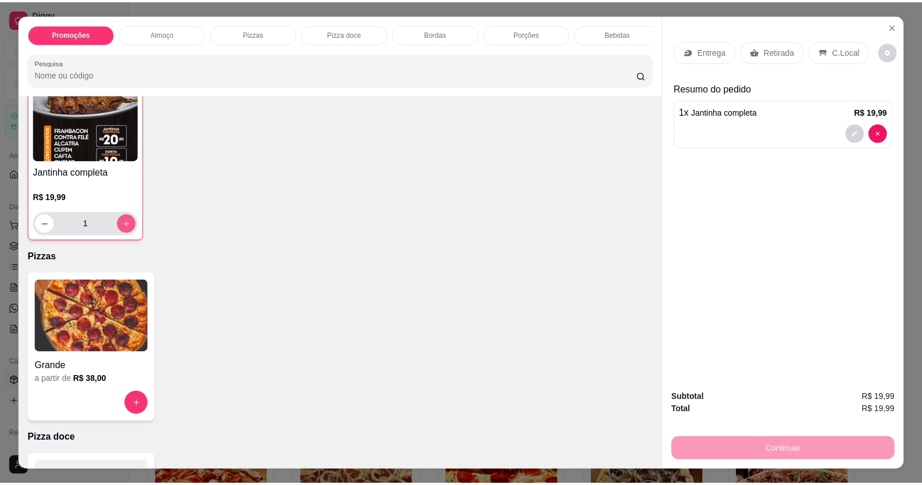
scroll to position [291, 0]
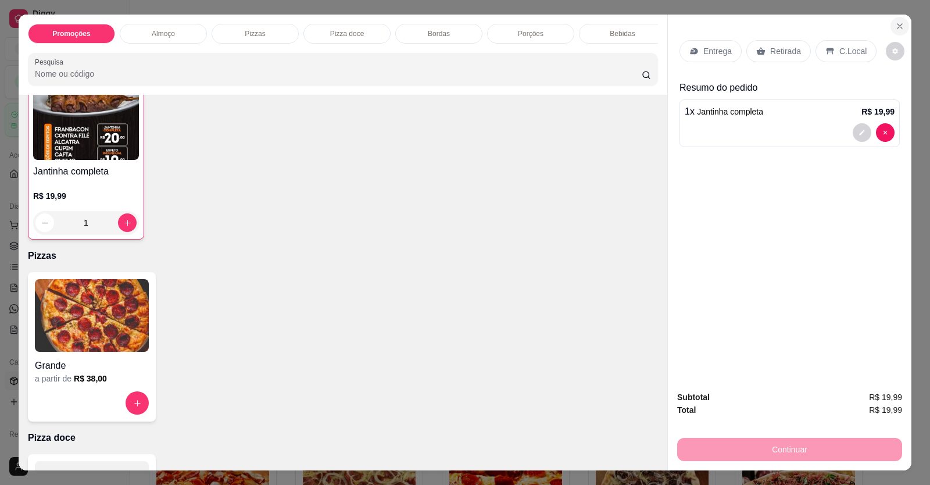
click at [891, 26] on button "Close" at bounding box center [900, 26] width 19 height 19
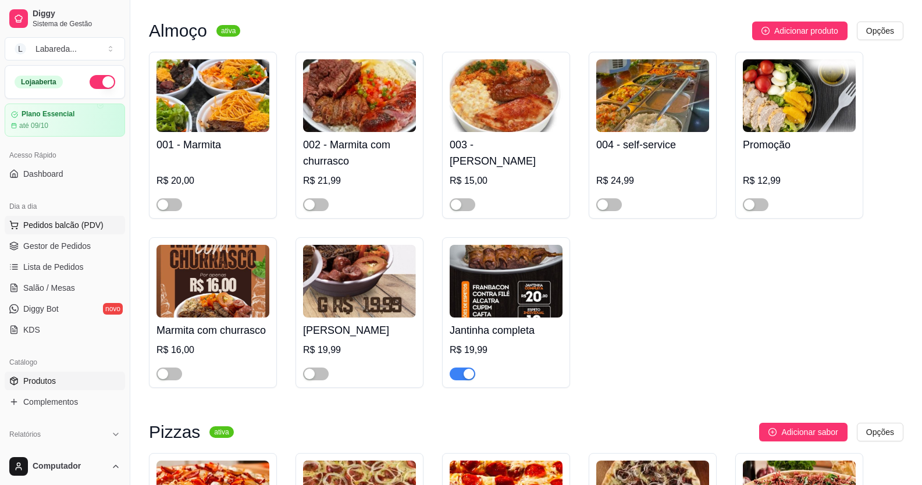
click at [56, 224] on span "Pedidos balcão (PDV)" at bounding box center [63, 225] width 80 height 12
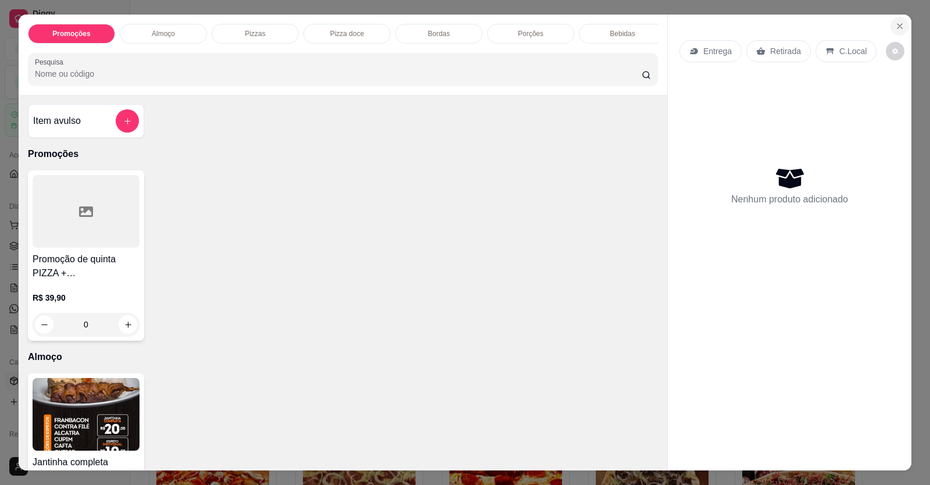
click at [896, 22] on icon "Close" at bounding box center [900, 26] width 9 height 9
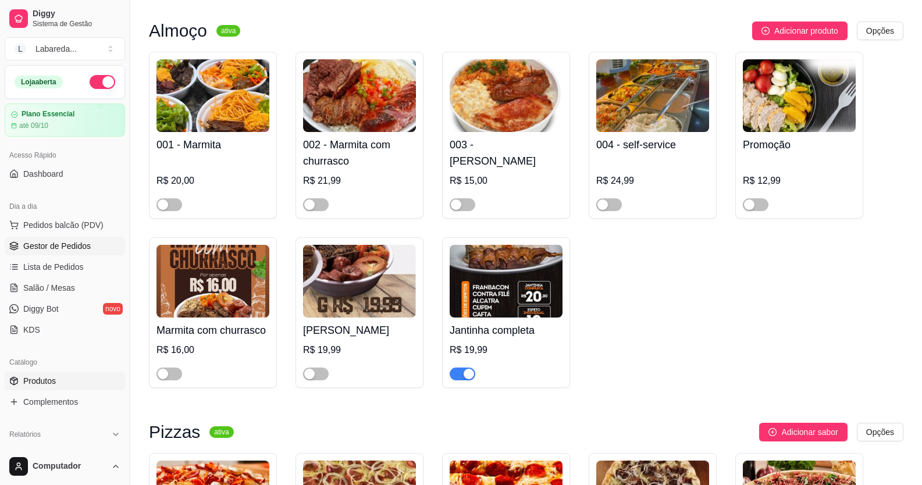
click at [90, 242] on link "Gestor de Pedidos" at bounding box center [65, 246] width 120 height 19
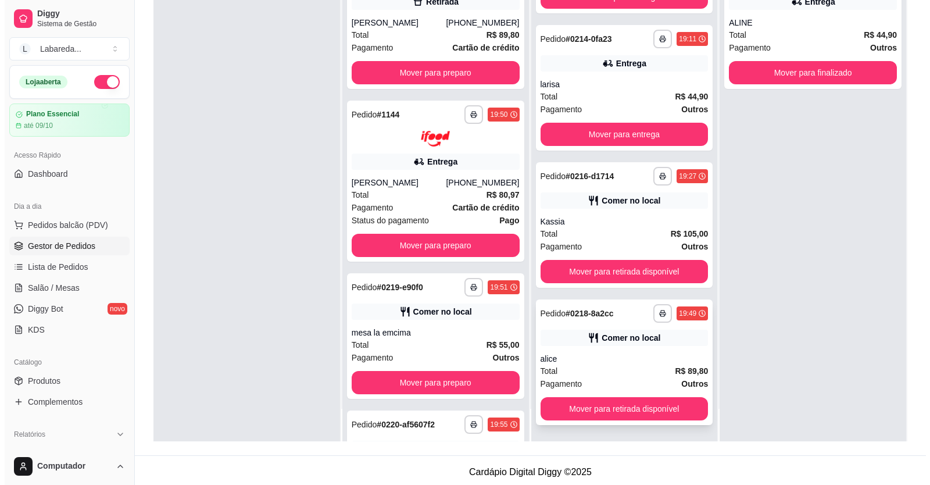
scroll to position [177, 0]
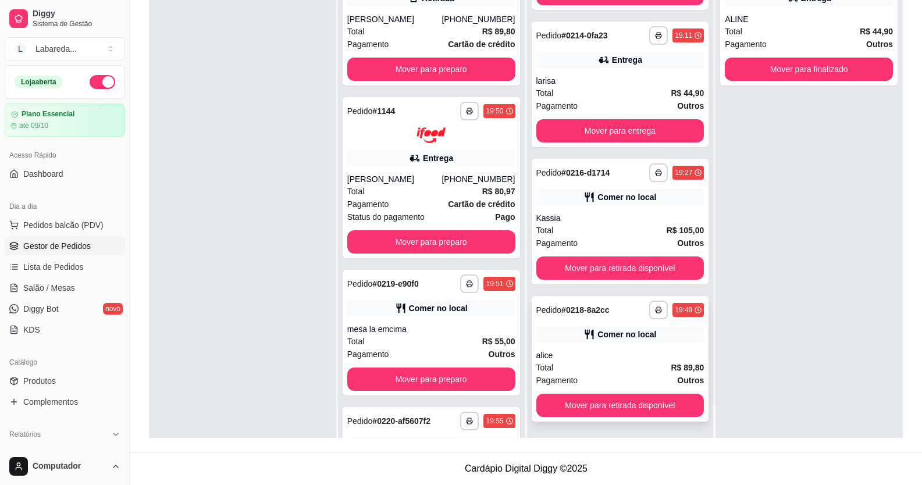
click at [619, 343] on div "**********" at bounding box center [620, 359] width 177 height 126
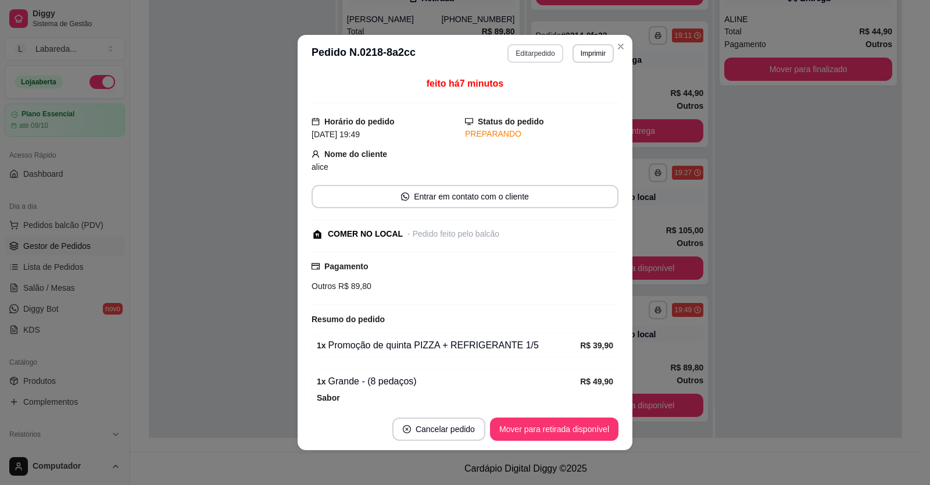
click at [532, 58] on button "Editar pedido" at bounding box center [535, 53] width 55 height 19
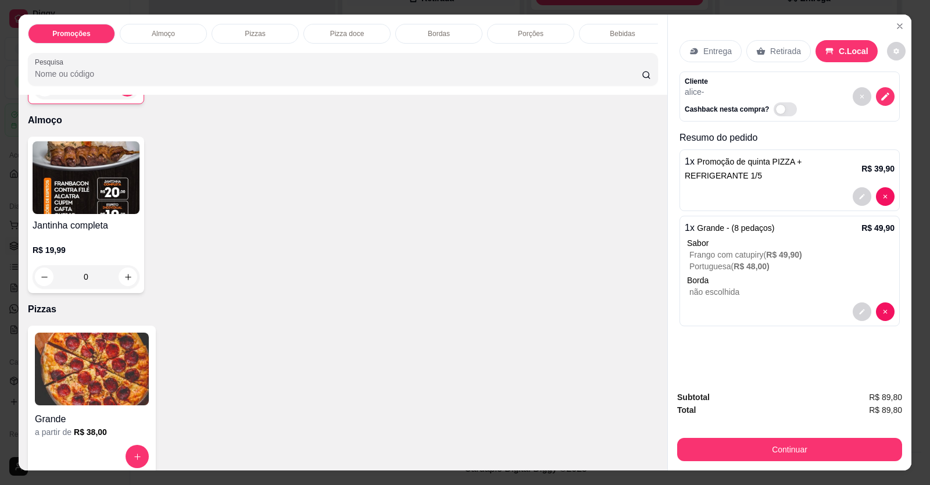
scroll to position [233, 0]
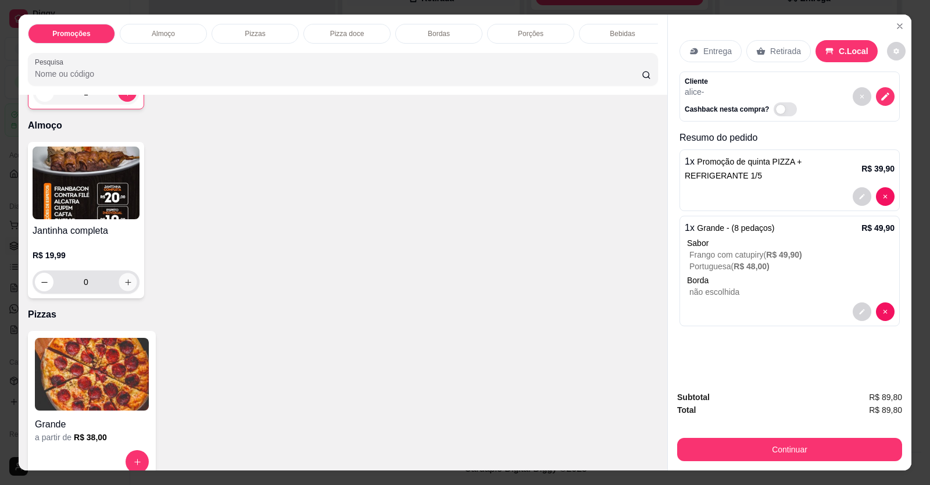
click at [120, 291] on button "increase-product-quantity" at bounding box center [128, 282] width 18 height 18
type input "1"
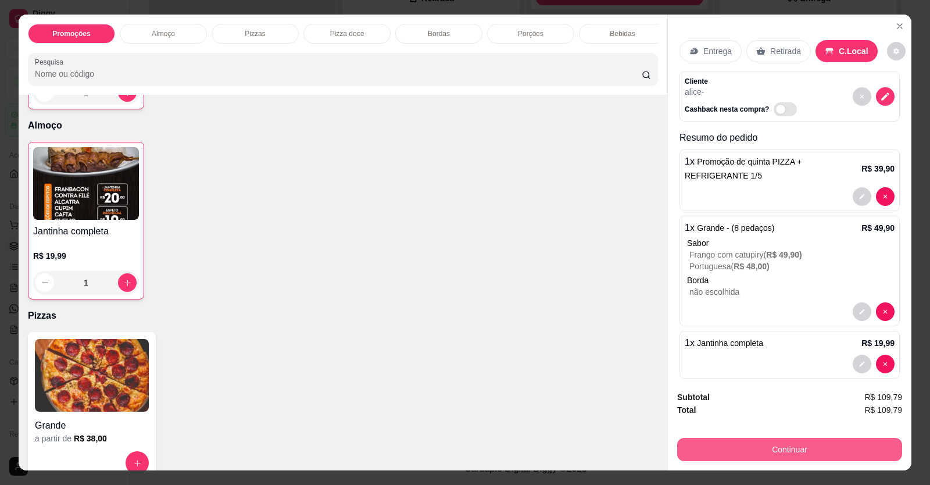
click at [771, 454] on button "Continuar" at bounding box center [789, 449] width 225 height 23
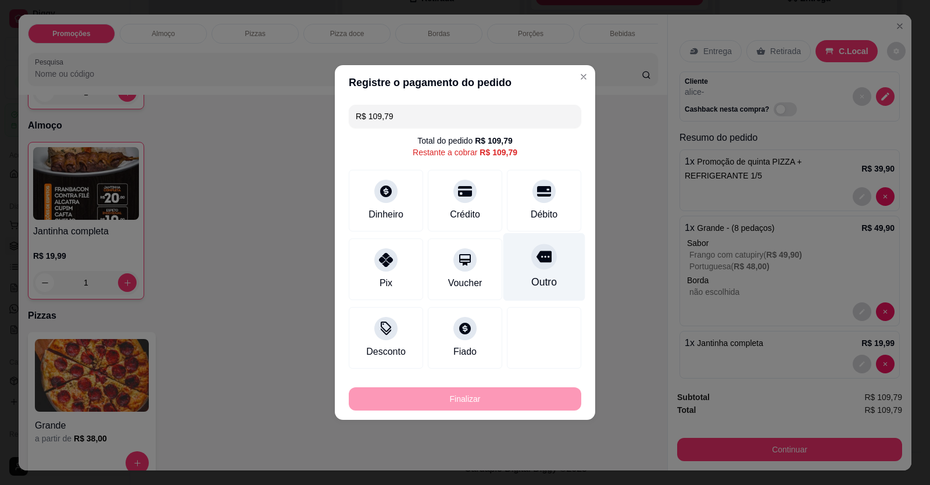
click at [532, 280] on div "Outro" at bounding box center [545, 281] width 26 height 15
type input "R$ 0,00"
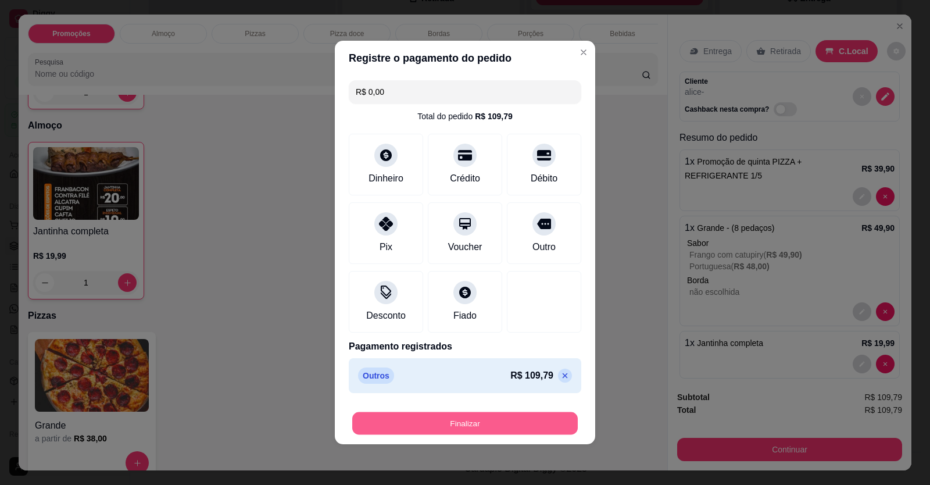
click at [516, 419] on button "Finalizar" at bounding box center [465, 423] width 226 height 23
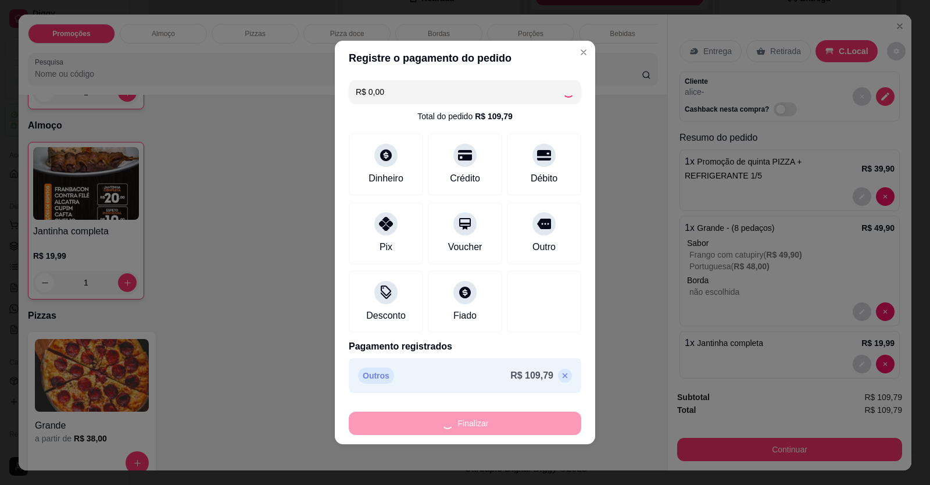
type input "0"
type input "-R$ 109,79"
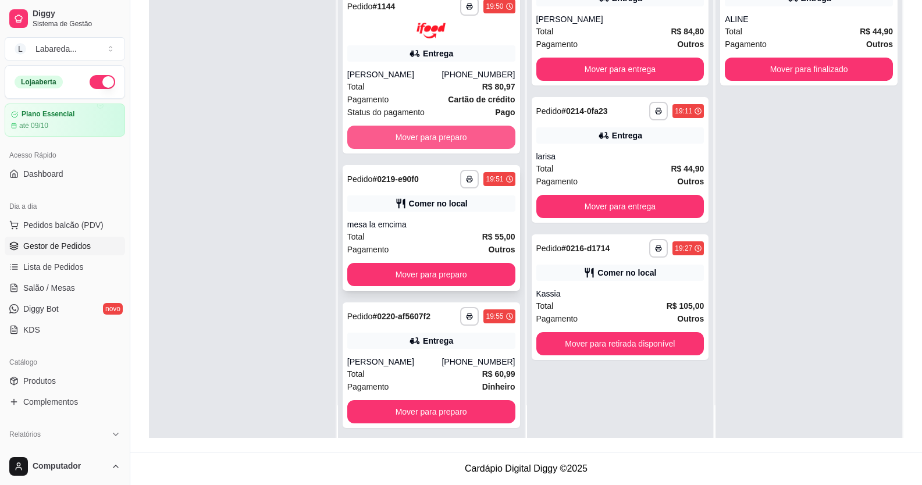
scroll to position [260, 0]
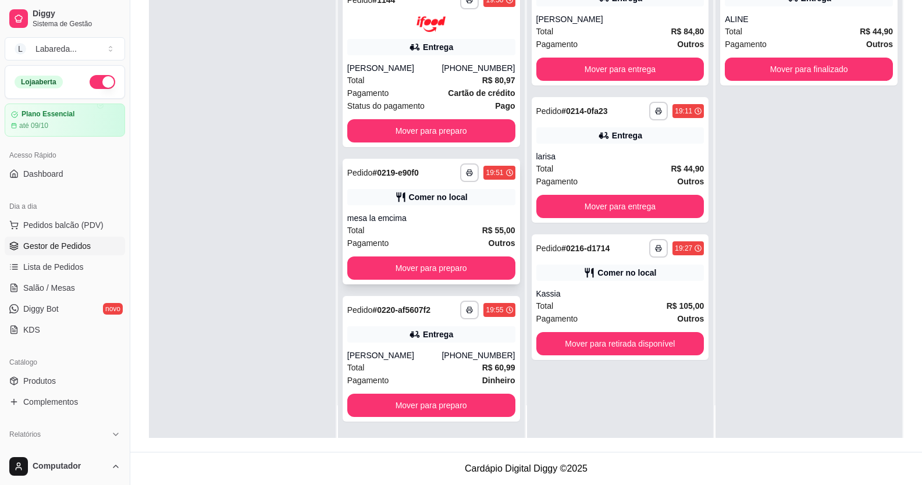
click at [441, 186] on div "**********" at bounding box center [431, 222] width 177 height 126
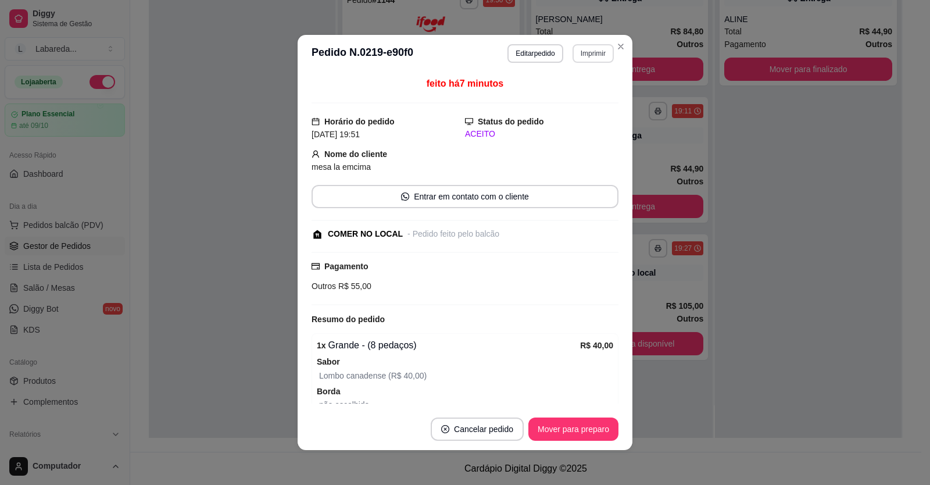
click at [592, 53] on button "Imprimir" at bounding box center [593, 53] width 41 height 19
click at [575, 91] on button "IMPRESSORA" at bounding box center [569, 94] width 84 height 19
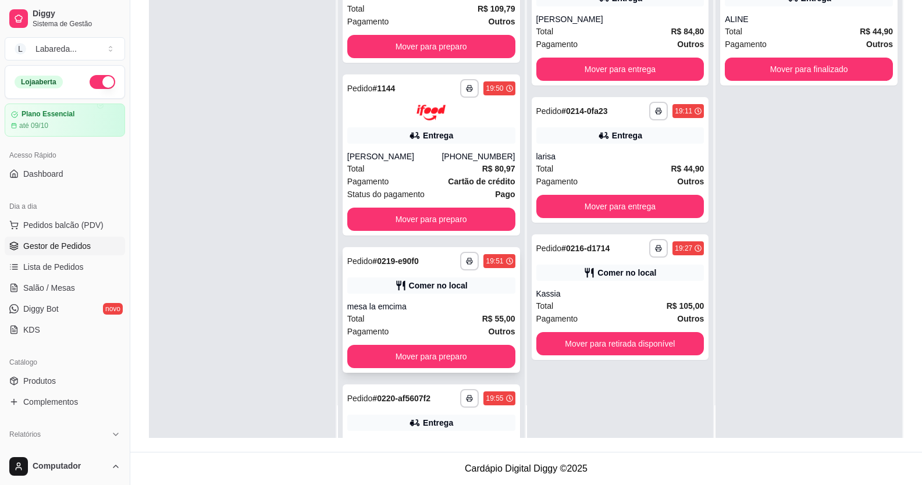
scroll to position [144, 0]
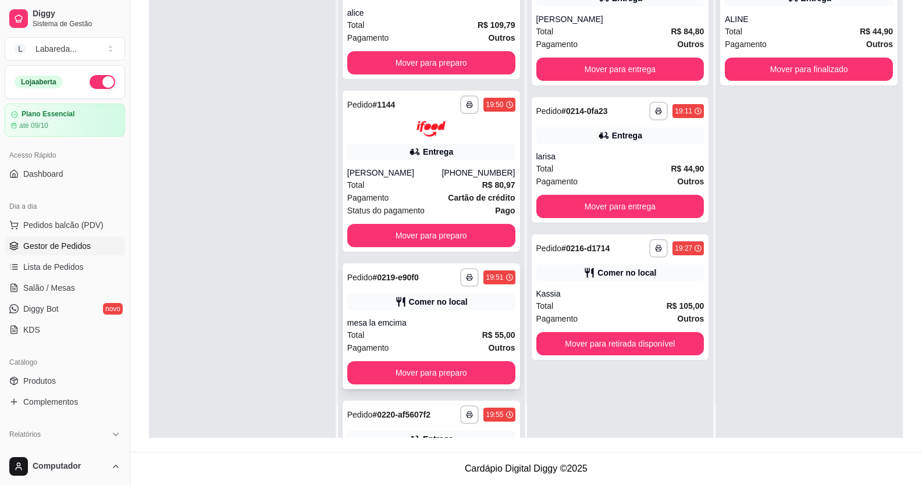
click at [433, 307] on div "Comer no local" at bounding box center [438, 302] width 59 height 12
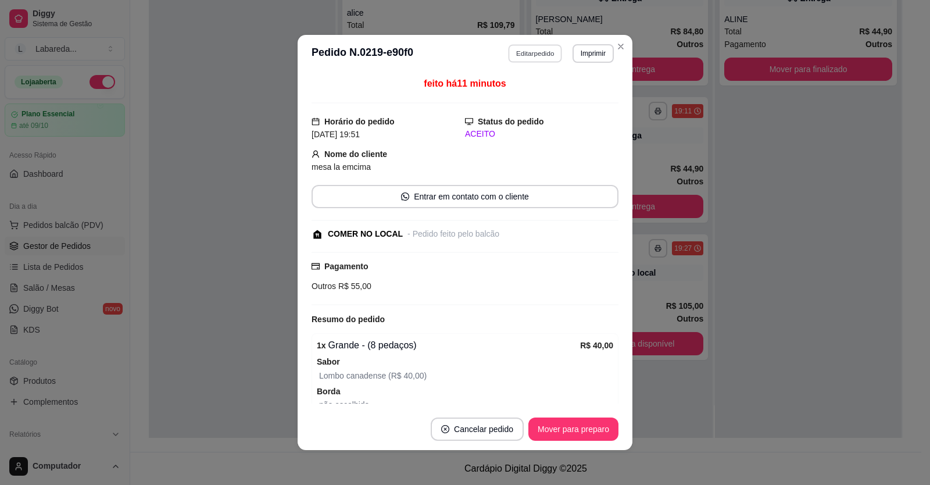
click at [542, 57] on button "Editar pedido" at bounding box center [536, 53] width 54 height 18
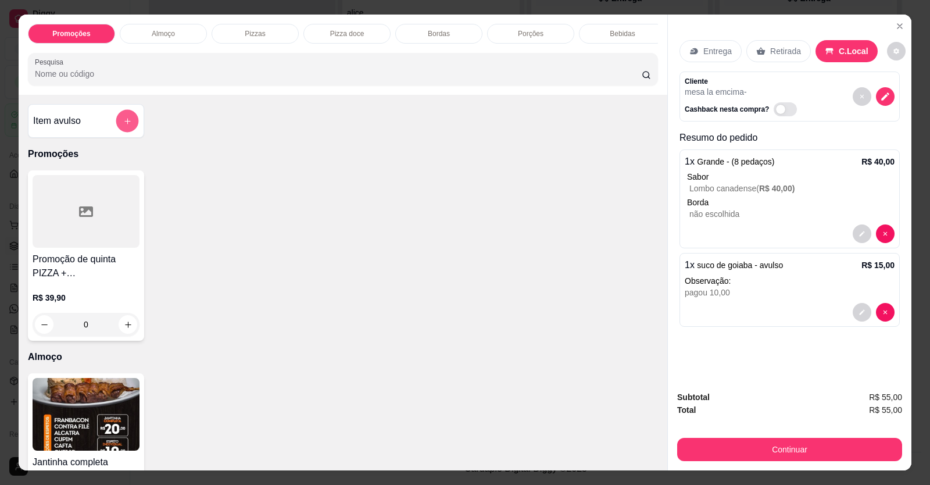
click at [123, 133] on button "add-separate-item" at bounding box center [127, 121] width 23 height 23
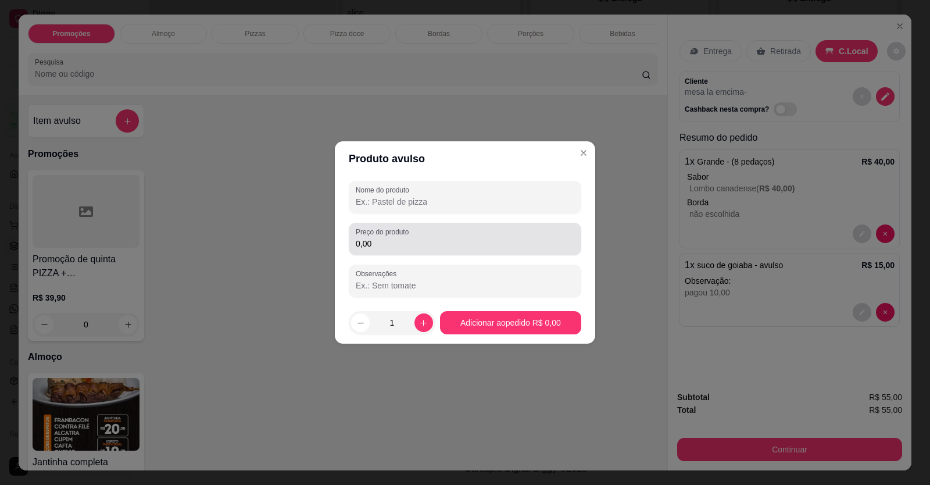
click at [420, 236] on div "0,00" at bounding box center [465, 238] width 219 height 23
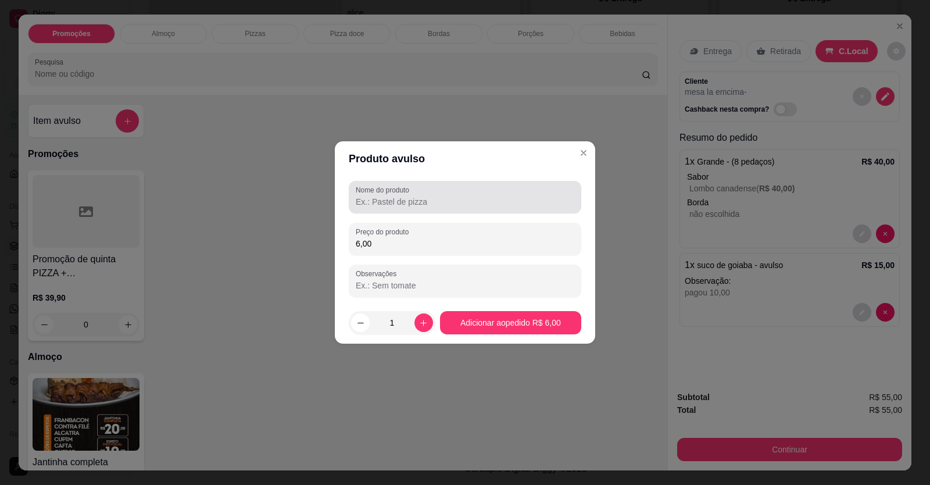
type input "6,00"
click at [376, 194] on label "Nome do produto" at bounding box center [385, 190] width 58 height 10
click at [376, 196] on input "Nome do produto" at bounding box center [465, 202] width 219 height 12
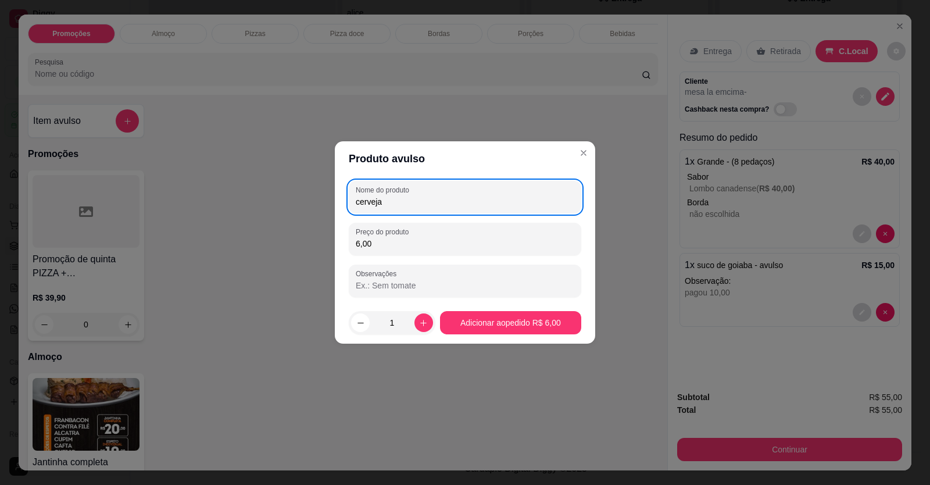
type input "cerveja"
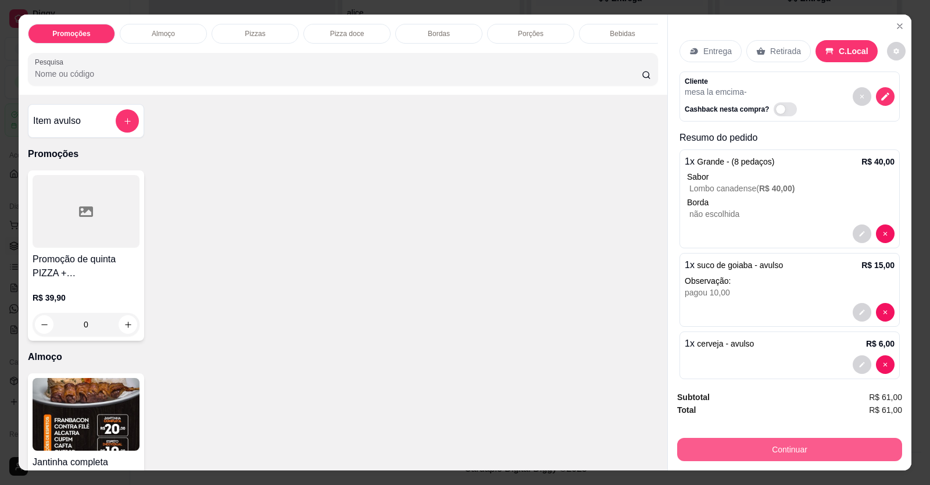
click at [864, 448] on button "Continuar" at bounding box center [789, 449] width 225 height 23
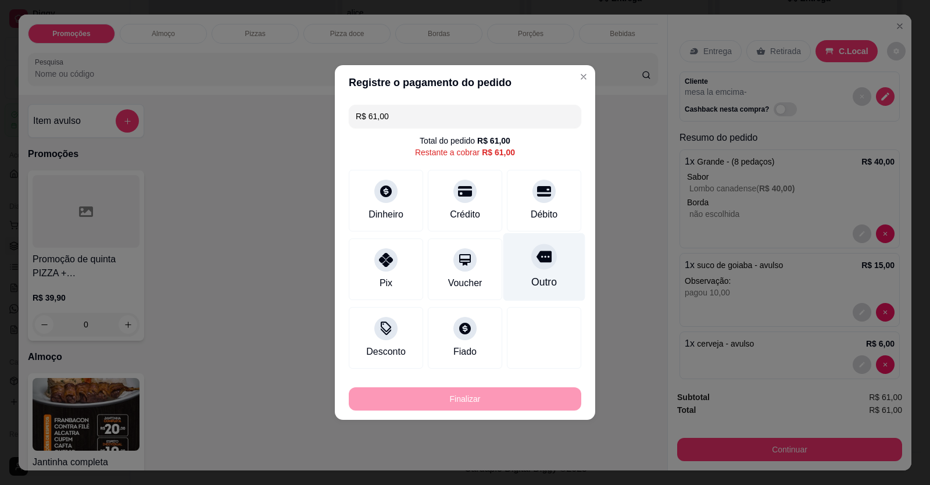
click at [537, 274] on div "Outro" at bounding box center [545, 267] width 82 height 68
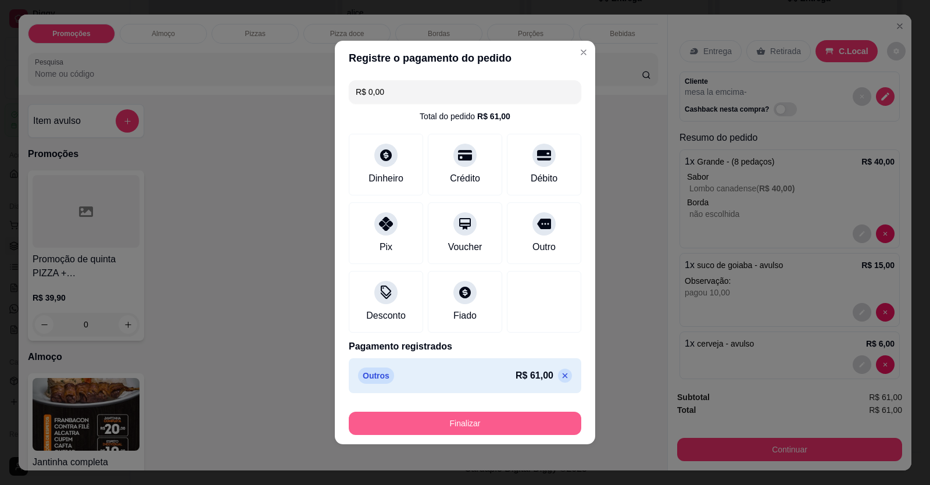
click at [506, 422] on button "Finalizar" at bounding box center [465, 423] width 233 height 23
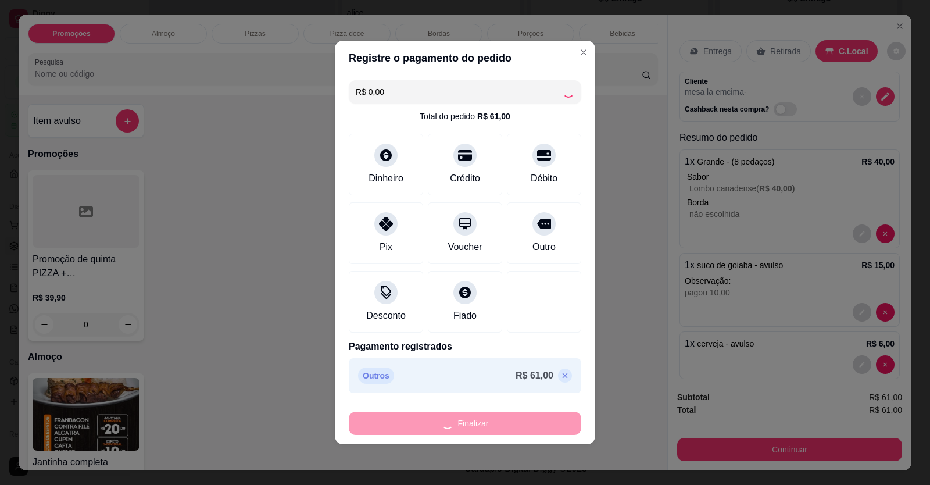
type input "-R$ 61,00"
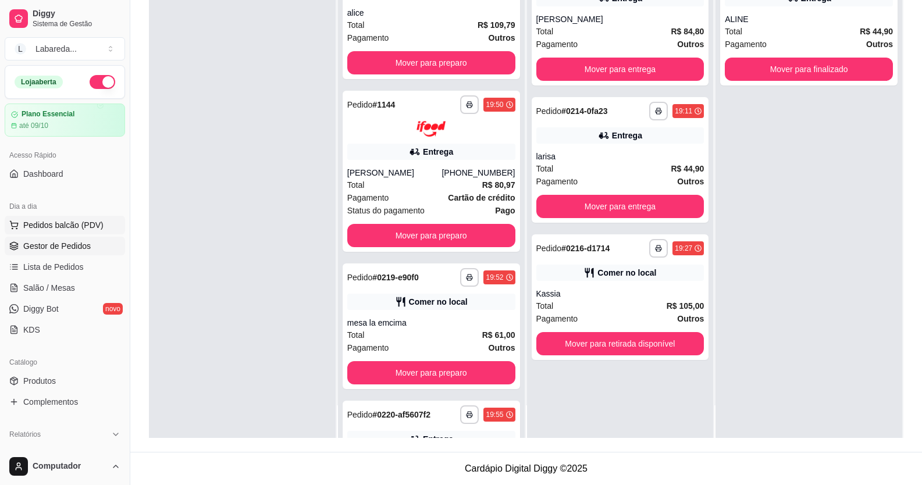
click at [50, 221] on span "Pedidos balcão (PDV)" at bounding box center [63, 225] width 80 height 12
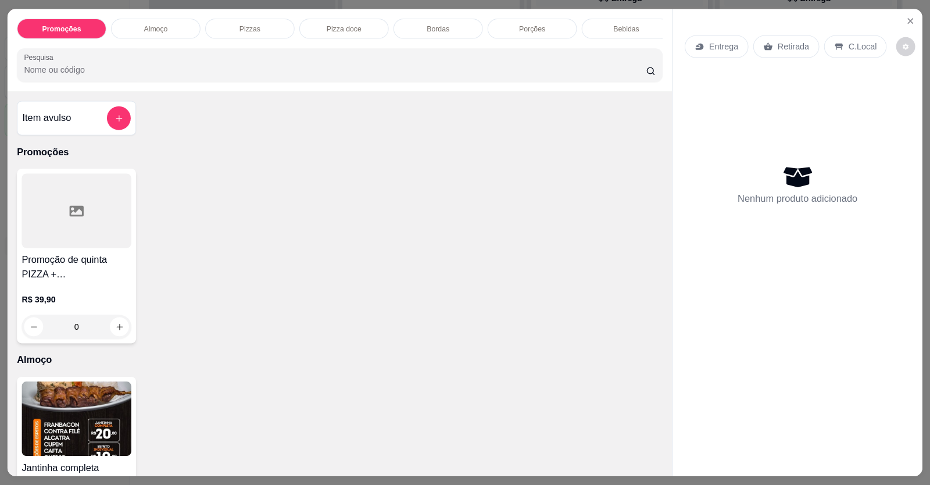
click at [48, 248] on div at bounding box center [77, 210] width 110 height 74
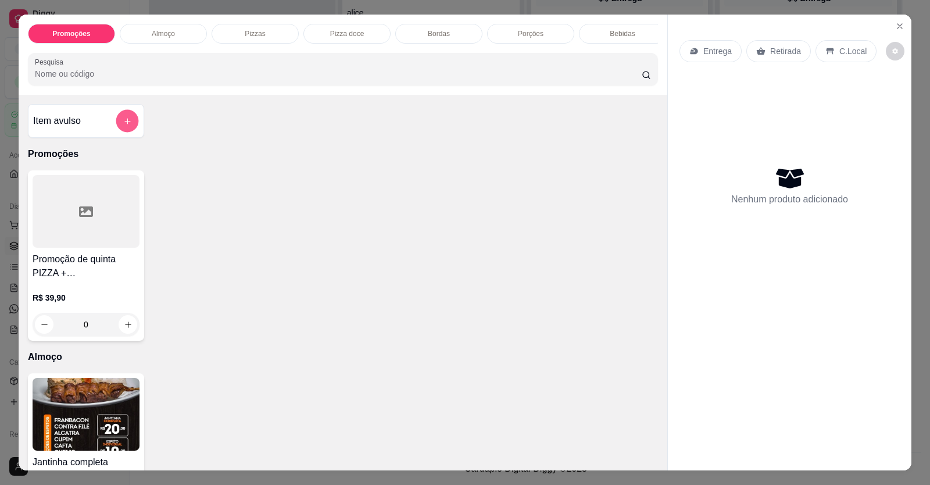
click at [125, 126] on icon "add-separate-item" at bounding box center [127, 121] width 9 height 9
click at [124, 329] on icon "increase-product-quantity" at bounding box center [128, 324] width 9 height 9
type input "1"
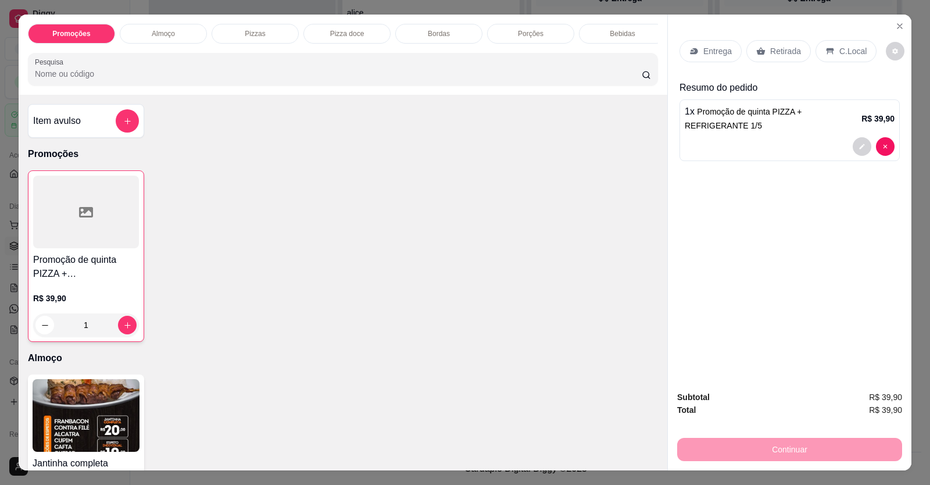
click at [722, 55] on p "Entrega" at bounding box center [718, 51] width 28 height 12
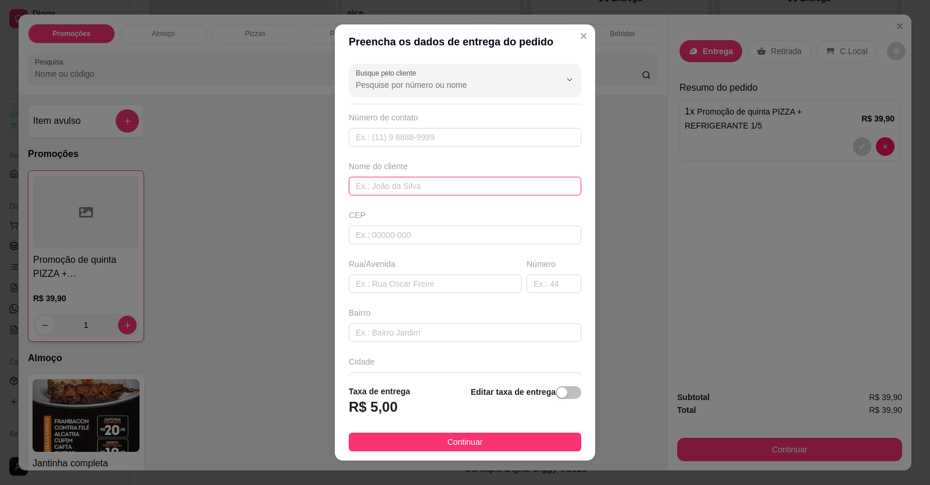
click at [398, 186] on input "text" at bounding box center [465, 186] width 233 height 19
type input "e"
type input "ewili"
click at [411, 439] on button "Continuar" at bounding box center [465, 442] width 233 height 19
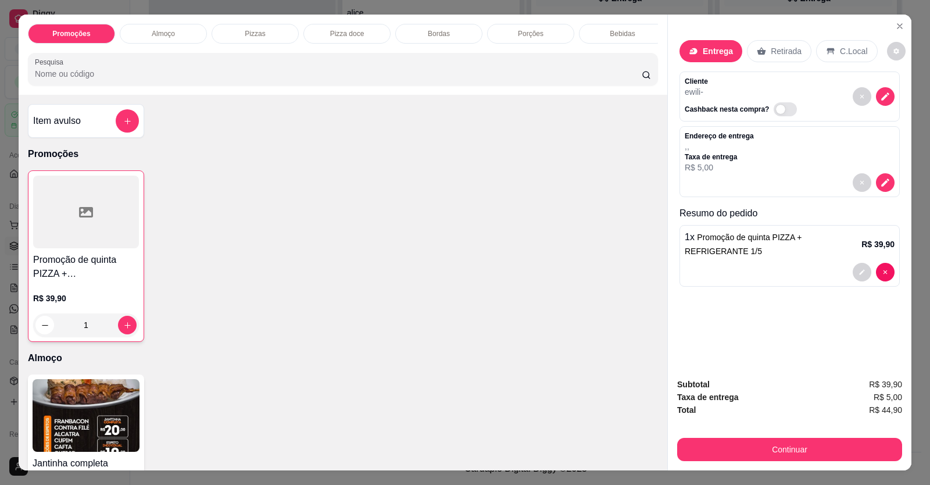
click at [772, 48] on p "Retirada" at bounding box center [786, 51] width 31 height 12
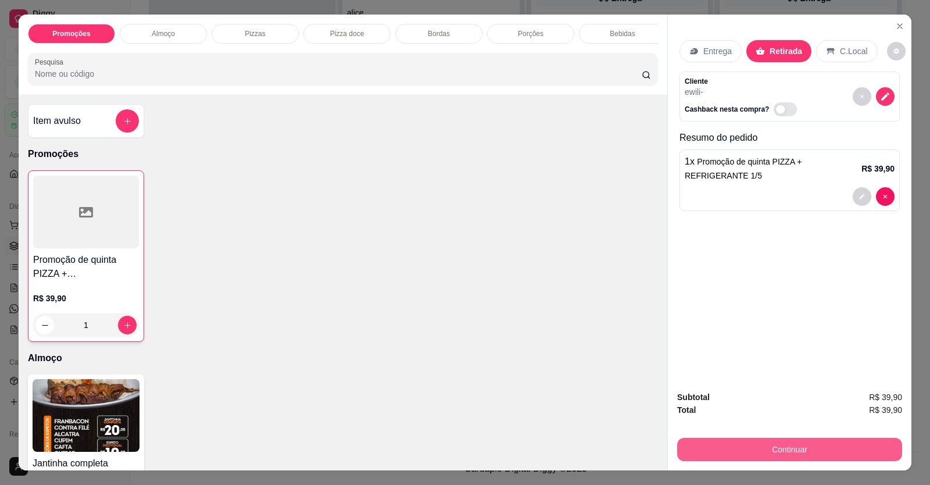
click at [800, 452] on button "Continuar" at bounding box center [789, 449] width 225 height 23
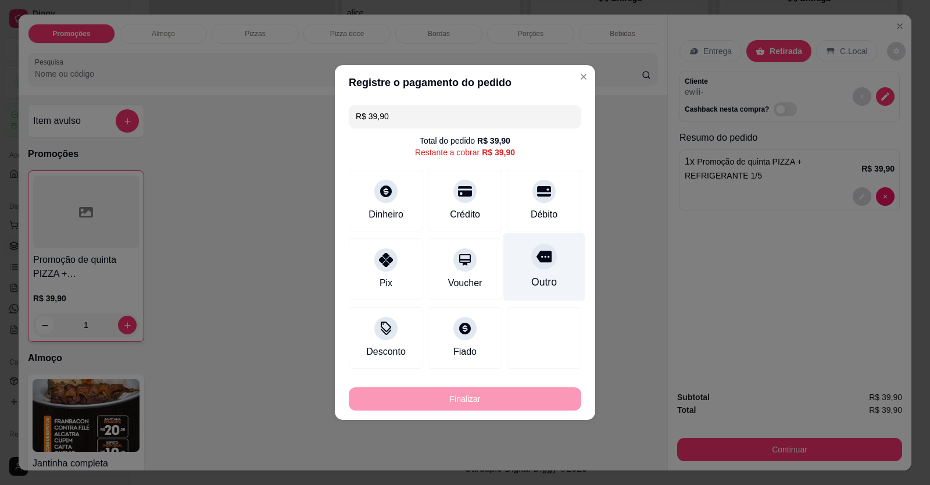
click at [547, 265] on div at bounding box center [545, 257] width 26 height 26
type input "R$ 0,00"
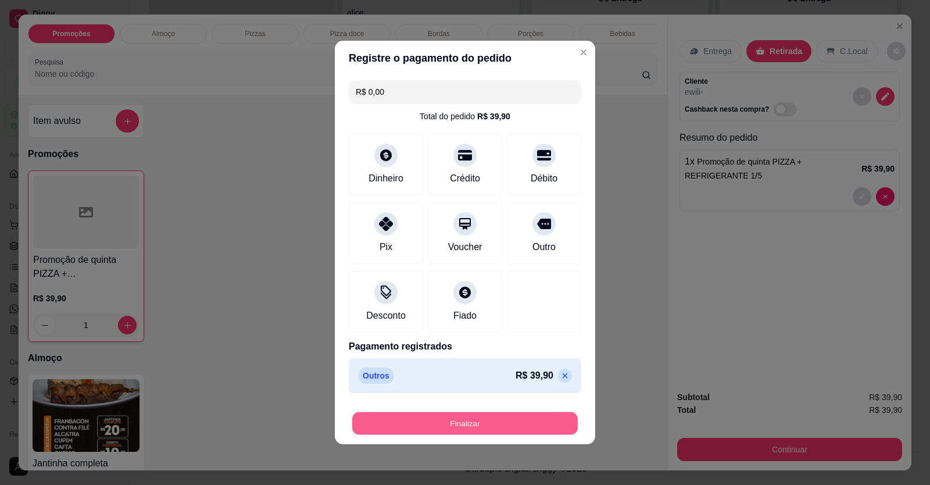
click at [478, 419] on button "Finalizar" at bounding box center [465, 423] width 226 height 23
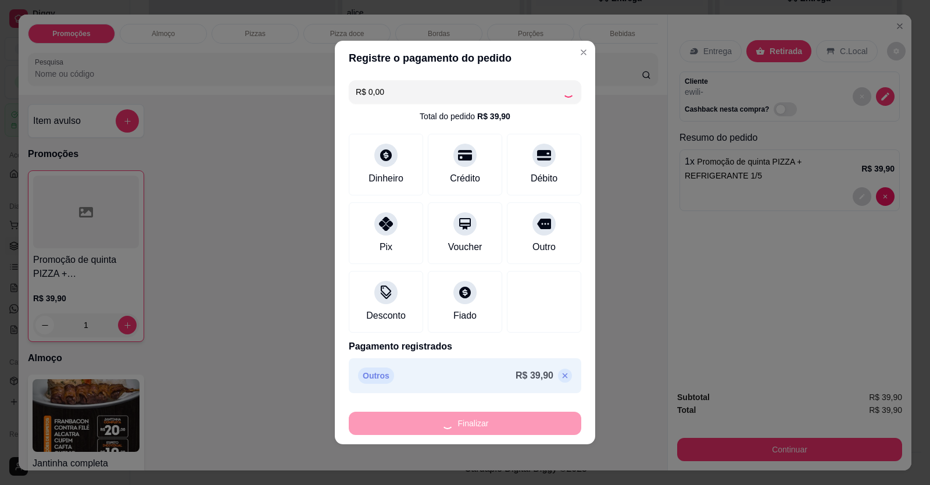
type input "0"
type input "-R$ 39,90"
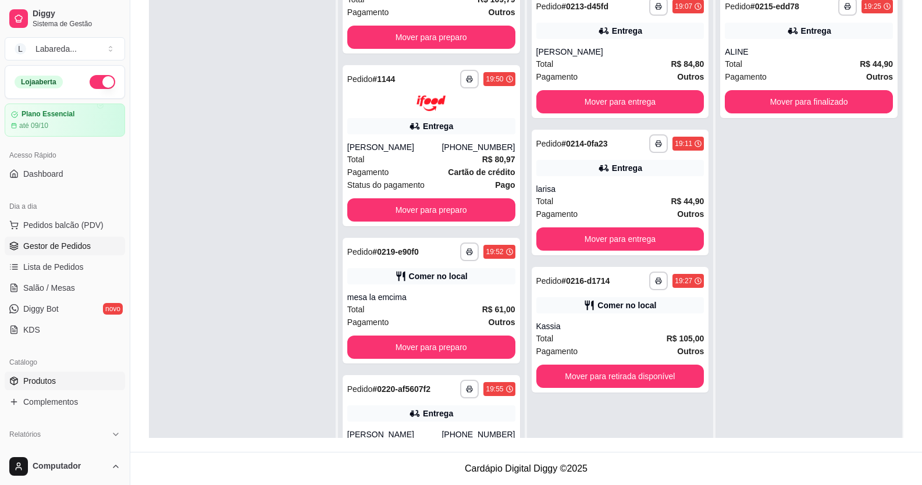
click at [40, 382] on span "Produtos" at bounding box center [39, 381] width 33 height 12
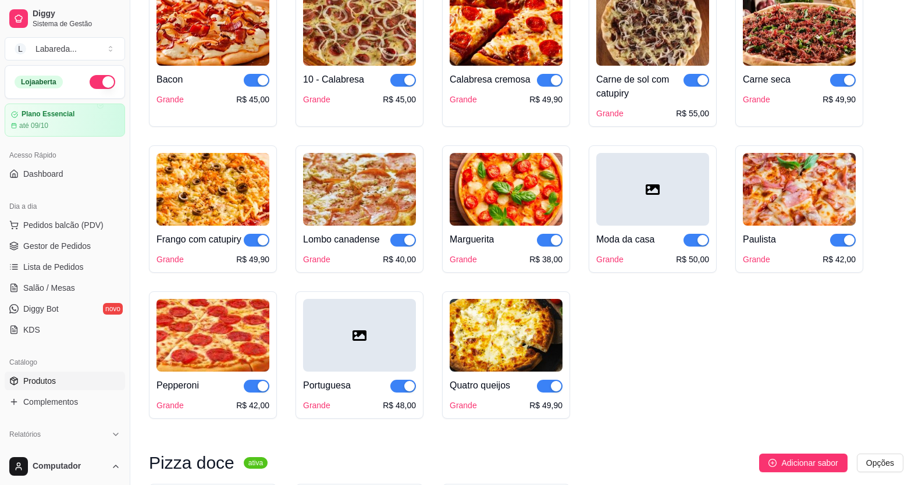
scroll to position [1163, 0]
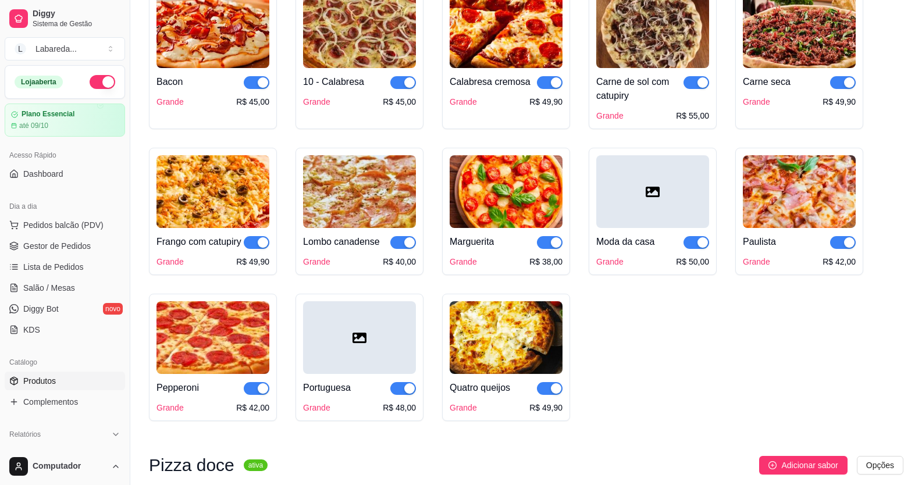
click at [651, 322] on div "Bacon Grande R$ 45,00 10 - Calabresa Grande R$ 45,00 Calabresa cremosa Grande R…" at bounding box center [526, 204] width 754 height 433
click at [61, 221] on span "Pedidos balcão (PDV)" at bounding box center [63, 225] width 80 height 12
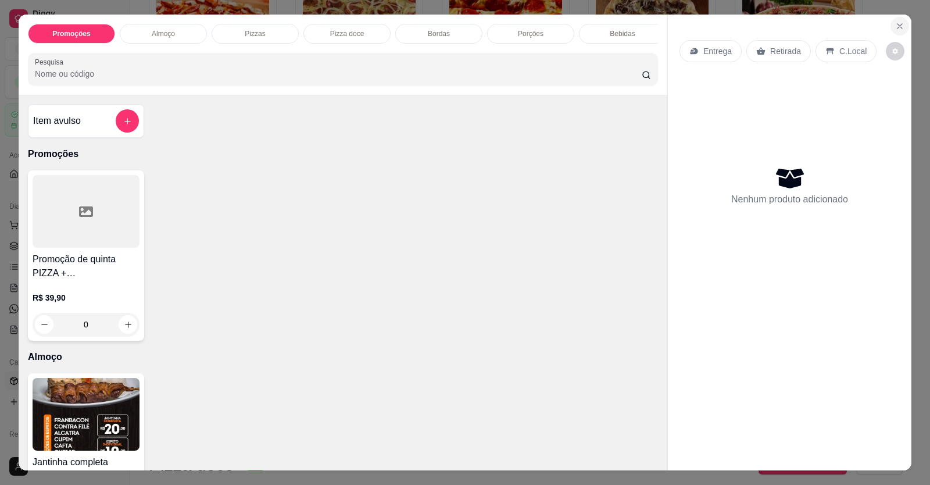
click at [891, 23] on button "Close" at bounding box center [900, 26] width 19 height 19
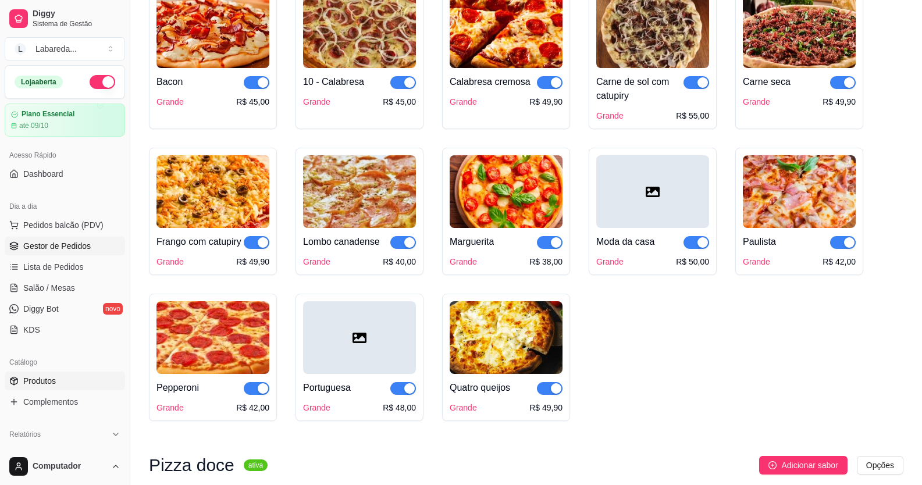
click at [62, 238] on link "Gestor de Pedidos" at bounding box center [65, 246] width 120 height 19
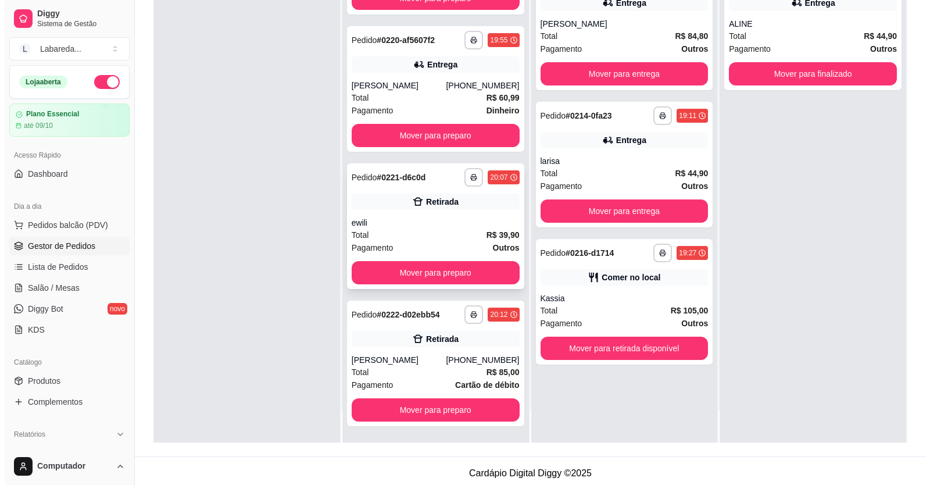
scroll to position [177, 0]
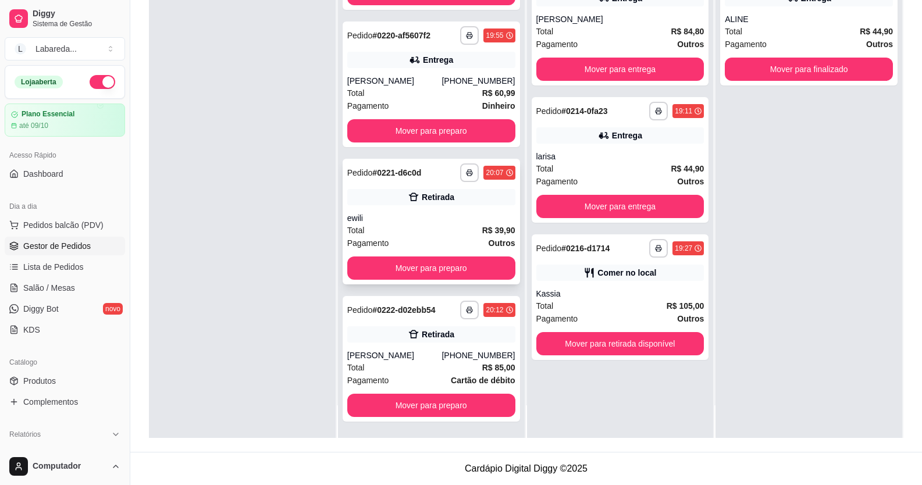
click at [455, 207] on div "**********" at bounding box center [431, 222] width 177 height 126
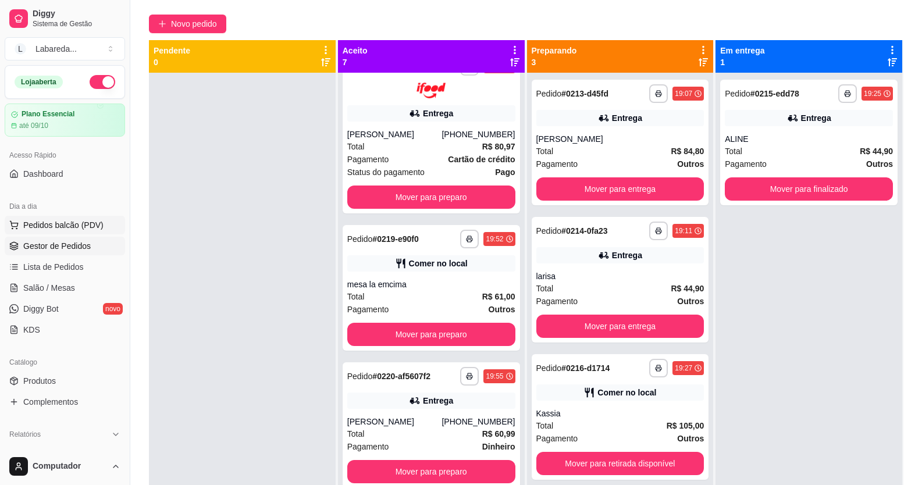
scroll to position [0, 0]
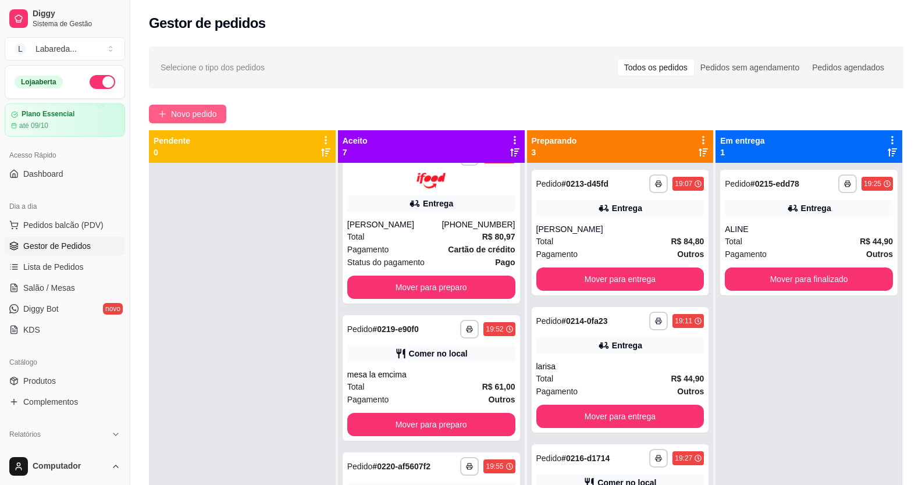
click at [184, 106] on button "Novo pedido" at bounding box center [187, 114] width 77 height 19
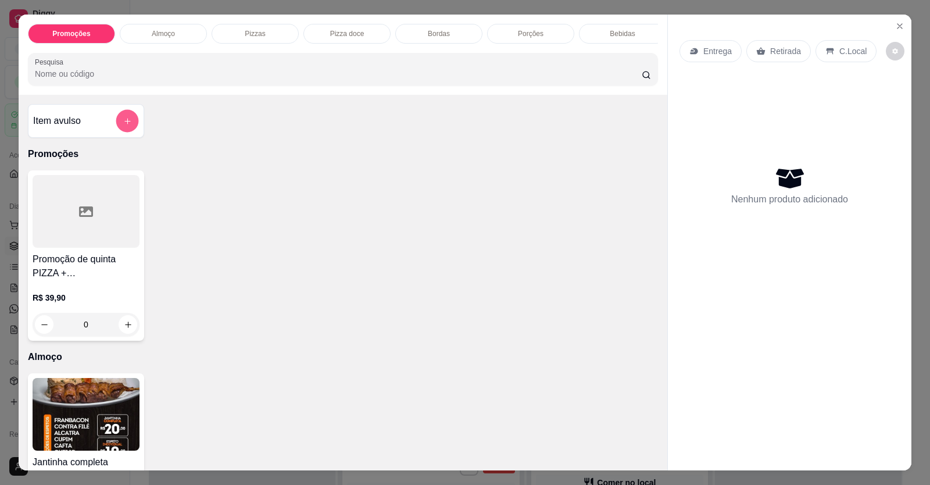
click at [127, 129] on button "add-separate-item" at bounding box center [127, 121] width 23 height 23
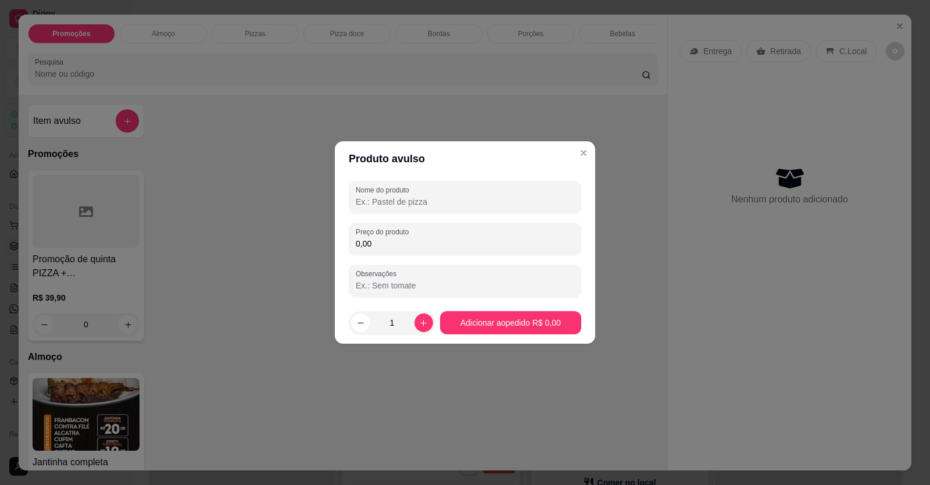
click at [370, 242] on input "0,00" at bounding box center [465, 244] width 219 height 12
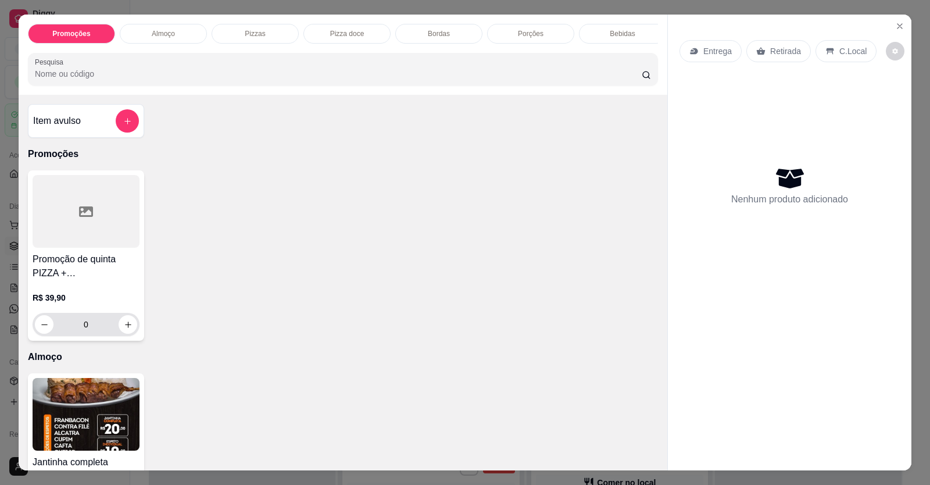
drag, startPoint x: 117, startPoint y: 344, endPoint x: 122, endPoint y: 337, distance: 8.7
click at [122, 336] on div "0" at bounding box center [86, 324] width 102 height 23
click at [128, 329] on icon "increase-product-quantity" at bounding box center [128, 324] width 9 height 9
type input "1"
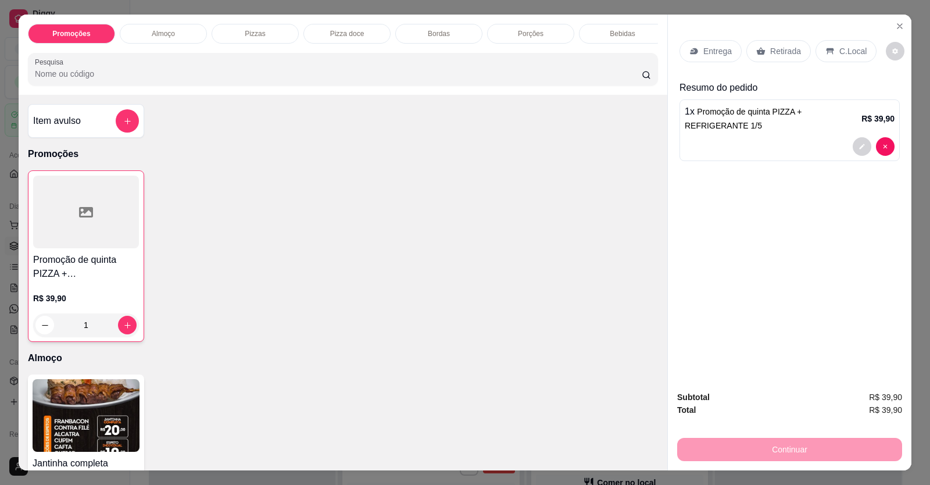
click at [844, 41] on div "C.Local" at bounding box center [846, 51] width 61 height 22
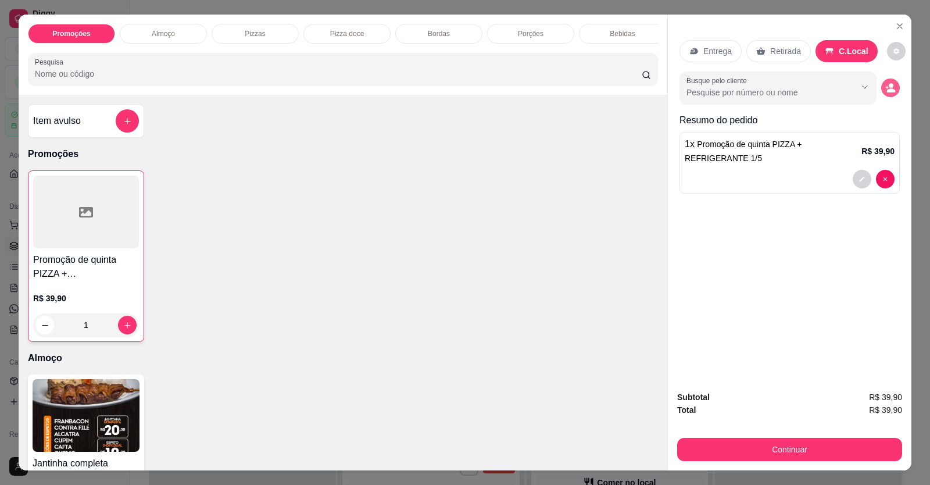
click at [887, 90] on icon "decrease-product-quantity" at bounding box center [891, 90] width 9 height 4
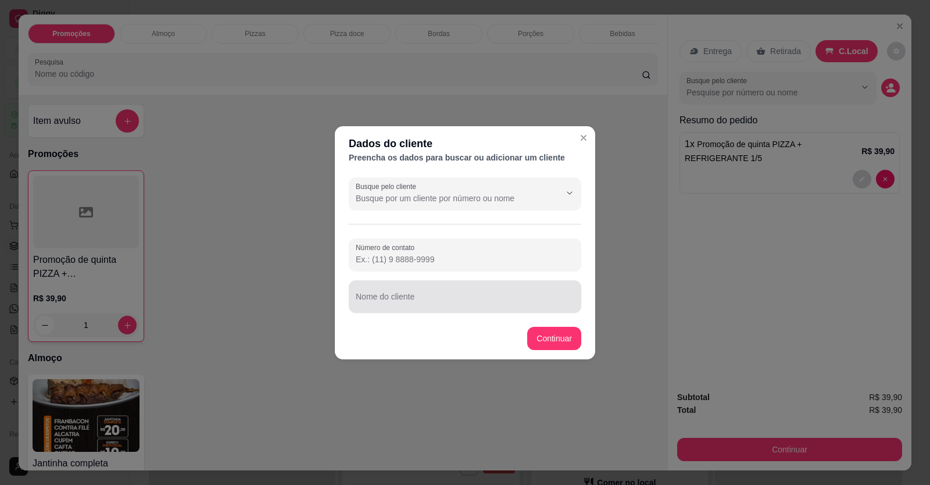
click at [448, 296] on input "Nome do cliente" at bounding box center [465, 301] width 219 height 12
type input "[PERSON_NAME]"
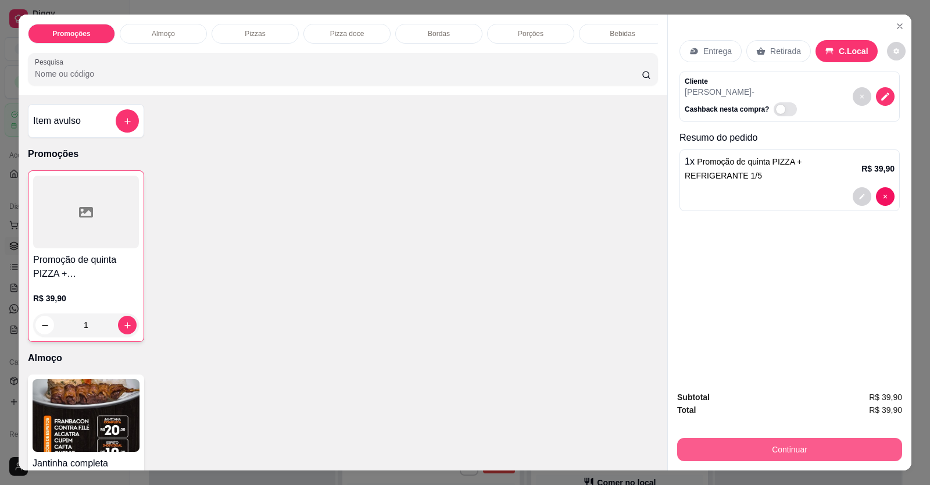
click at [818, 443] on button "Continuar" at bounding box center [789, 449] width 225 height 23
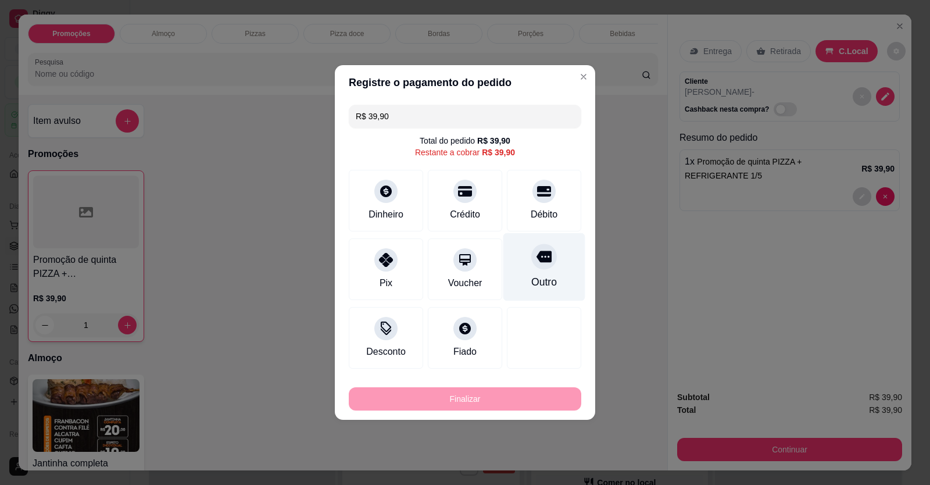
click at [532, 261] on div at bounding box center [545, 257] width 26 height 26
type input "R$ 0,00"
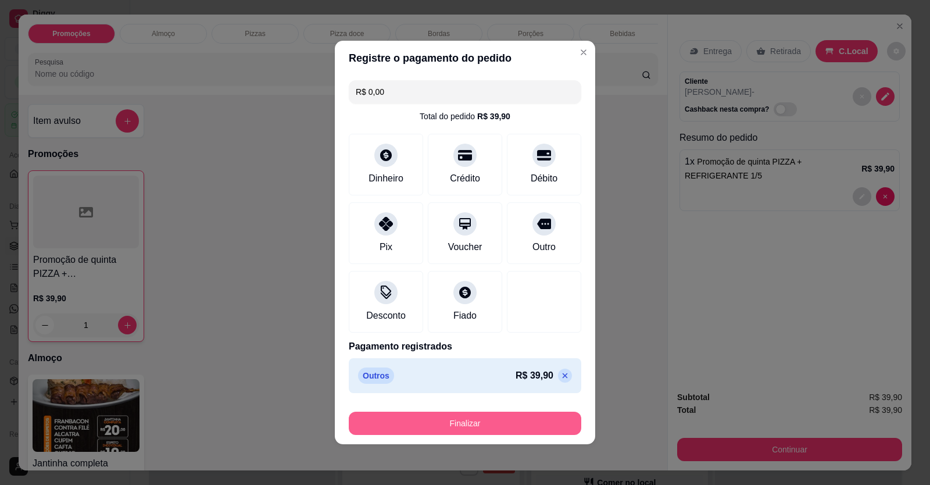
click at [484, 420] on button "Finalizar" at bounding box center [465, 423] width 233 height 23
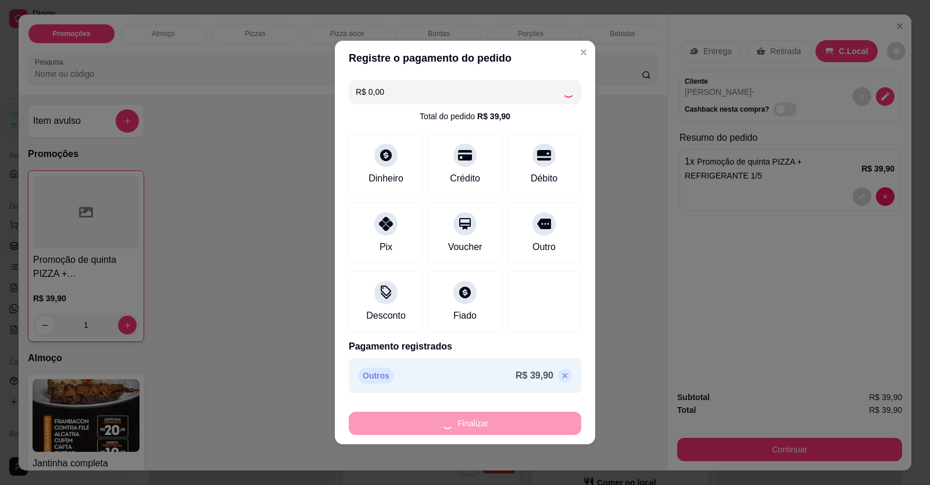
type input "0"
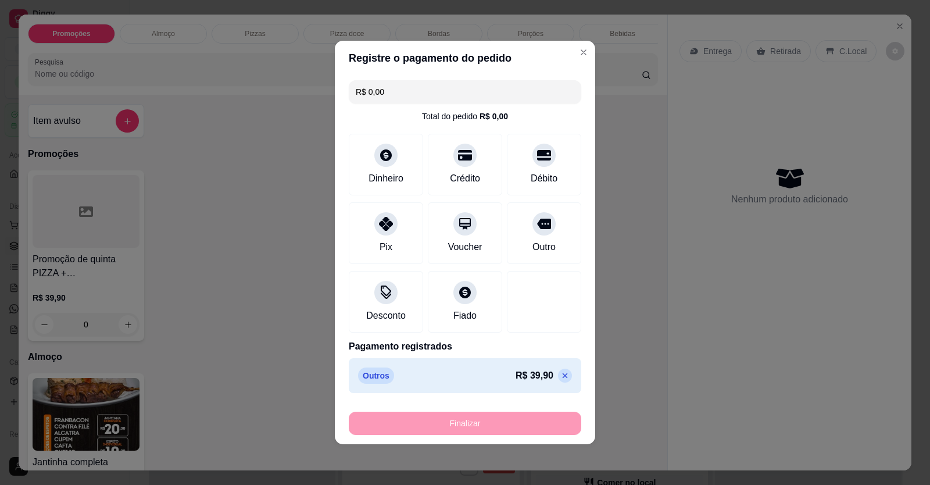
type input "-R$ 39,90"
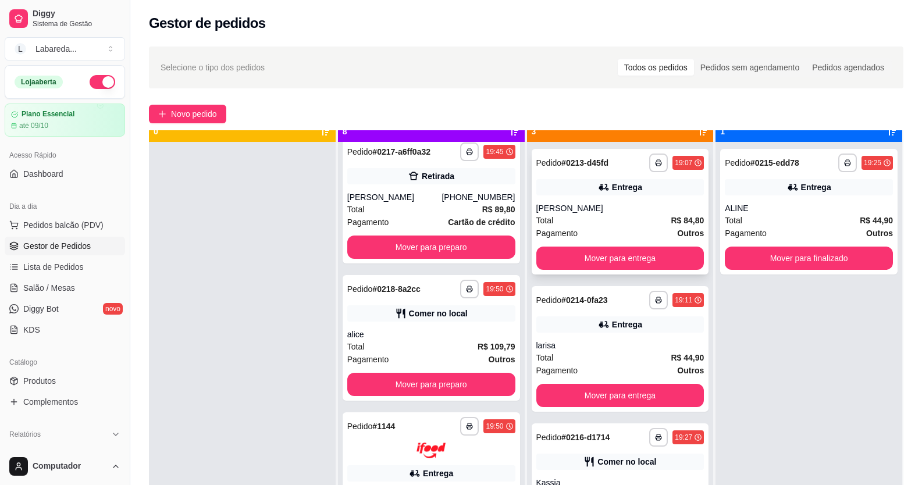
scroll to position [33, 0]
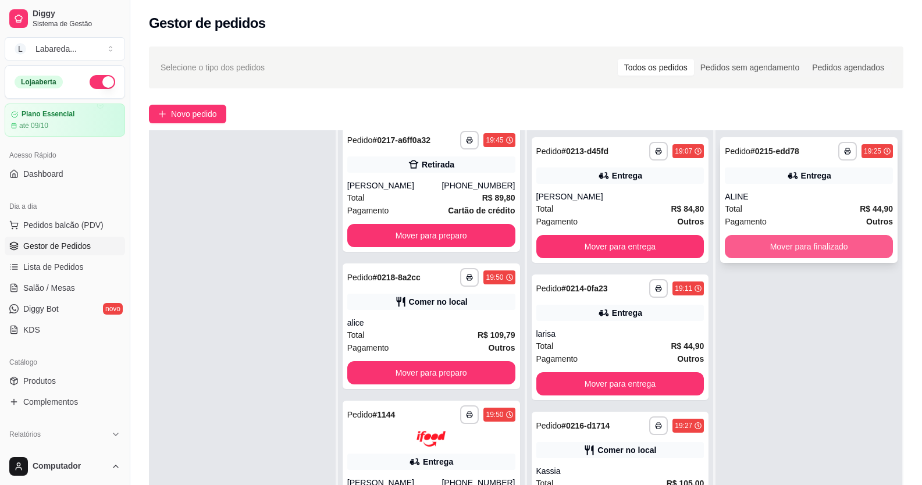
click at [838, 239] on button "Mover para finalizado" at bounding box center [809, 246] width 168 height 23
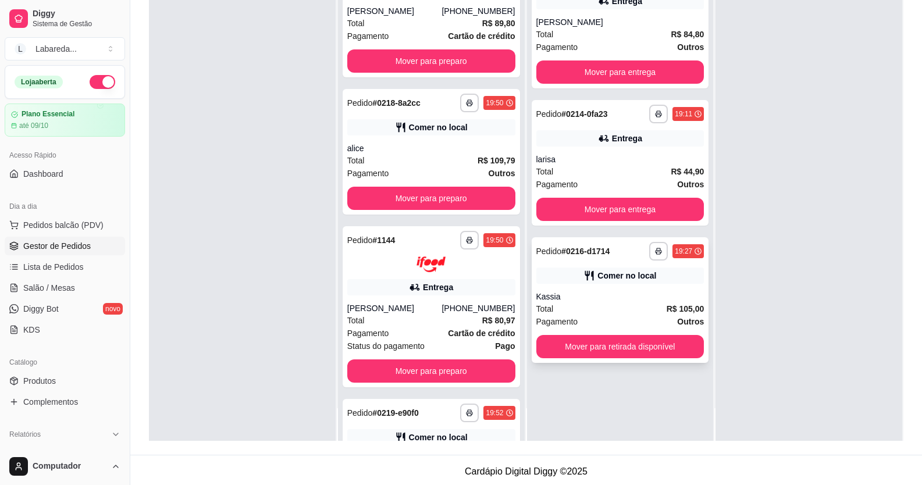
scroll to position [177, 0]
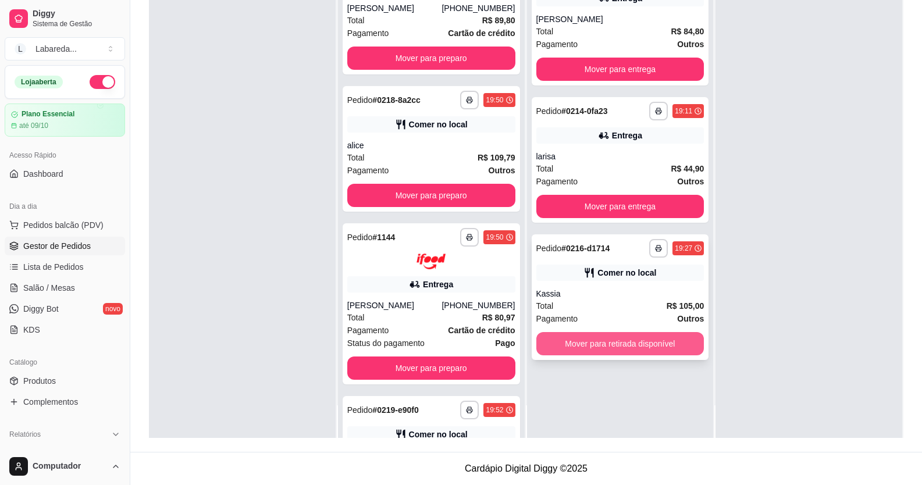
click at [604, 341] on button "Mover para retirada disponível" at bounding box center [620, 343] width 168 height 23
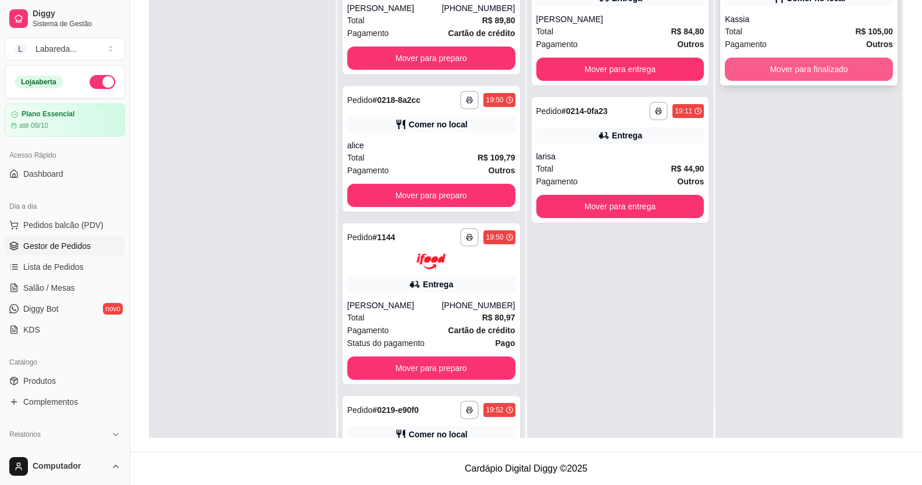
click at [789, 60] on button "Mover para finalizado" at bounding box center [809, 69] width 168 height 23
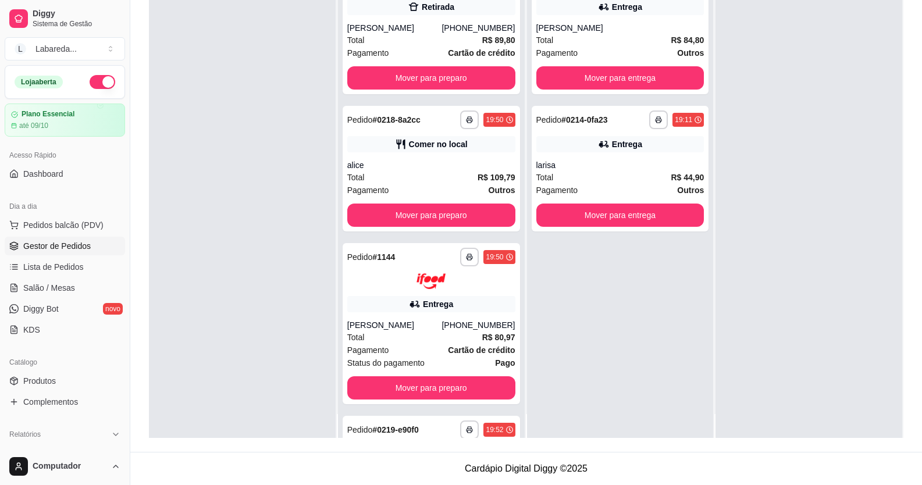
scroll to position [0, 0]
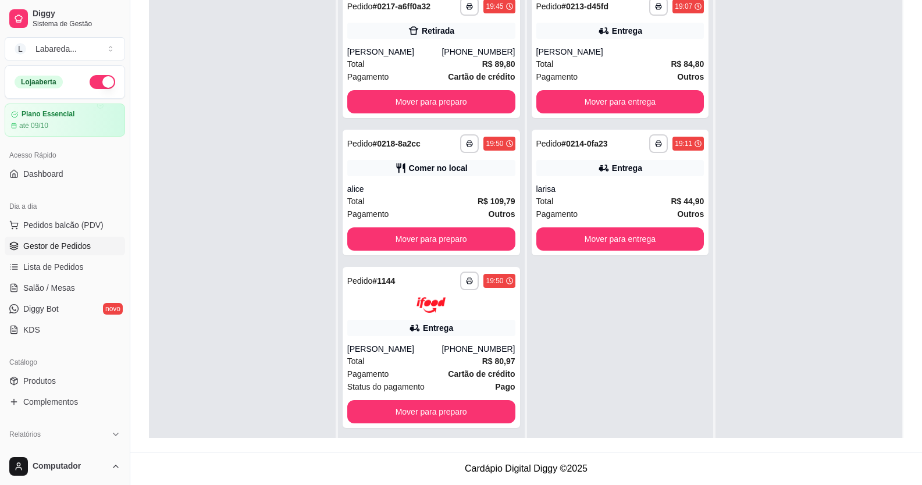
click at [579, 377] on div "**********" at bounding box center [620, 227] width 187 height 485
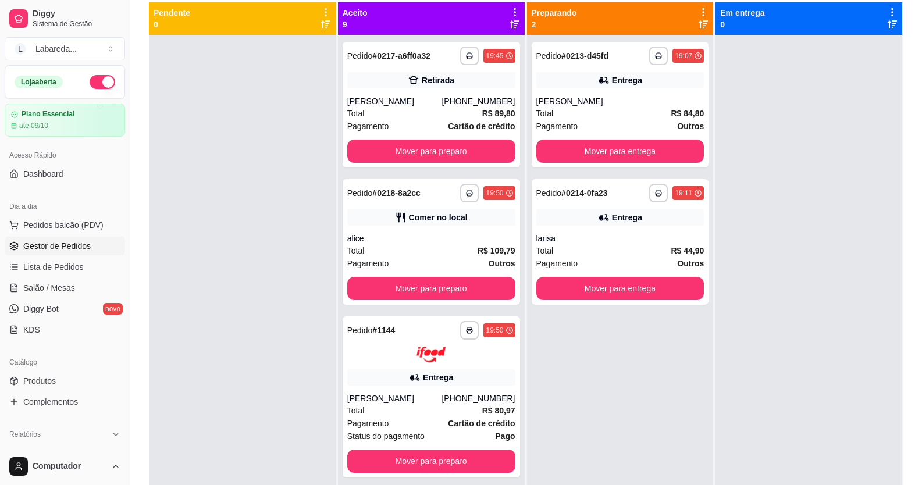
scroll to position [61, 0]
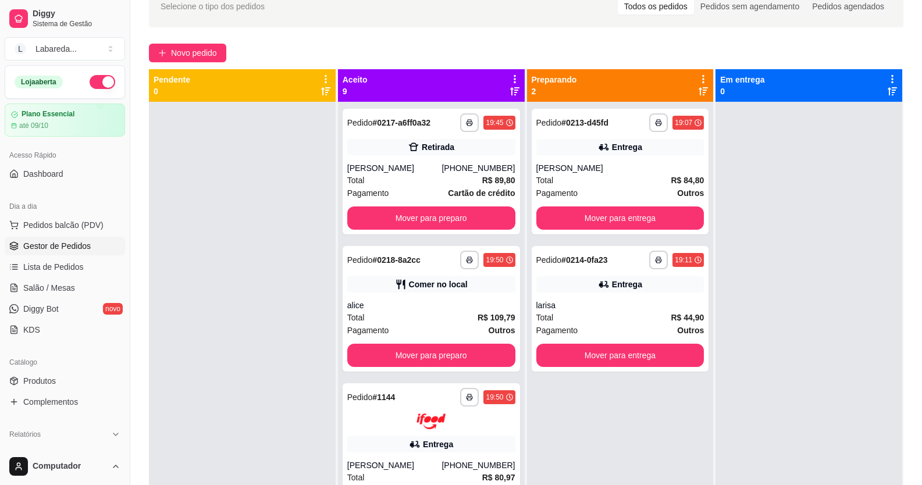
click at [783, 318] on div at bounding box center [808, 344] width 187 height 485
click at [278, 358] on div at bounding box center [242, 344] width 187 height 485
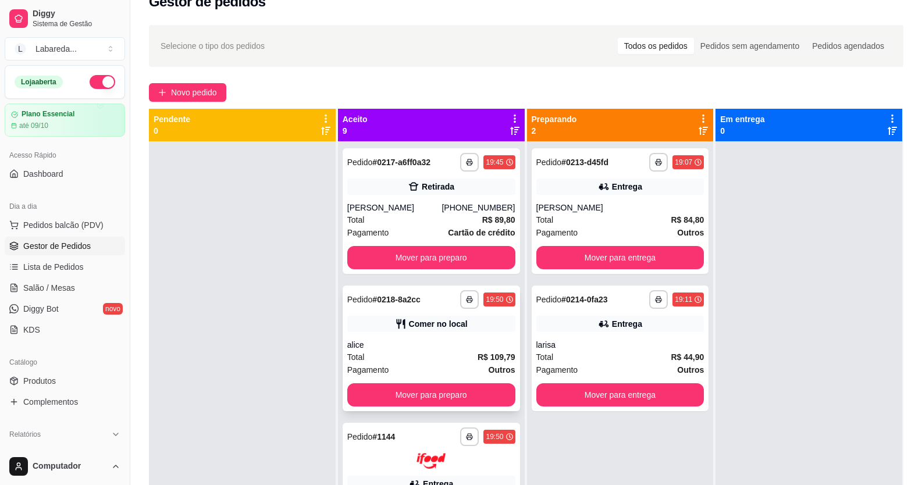
scroll to position [0, 0]
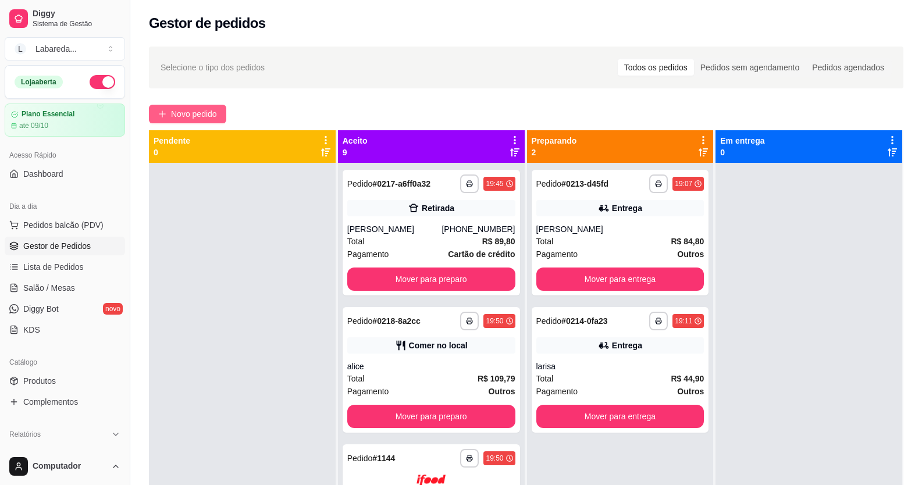
click at [181, 116] on span "Novo pedido" at bounding box center [194, 114] width 46 height 13
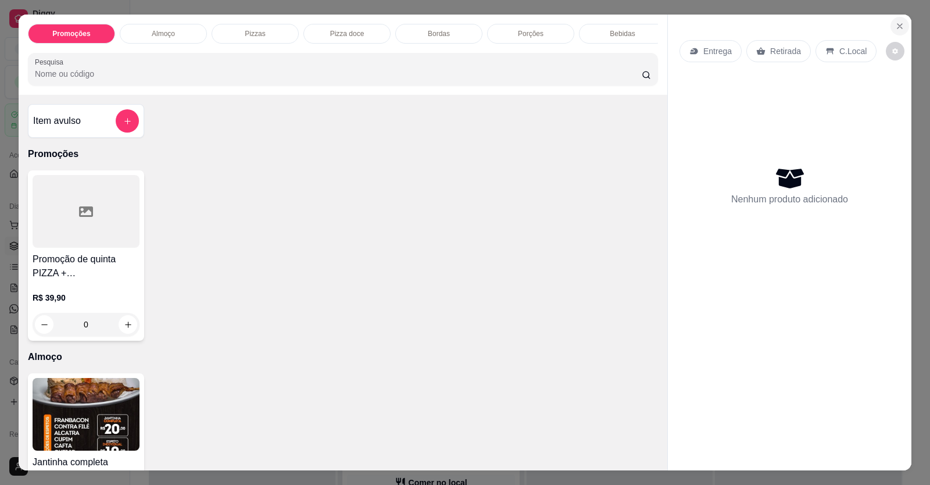
click at [896, 22] on icon "Close" at bounding box center [900, 26] width 9 height 9
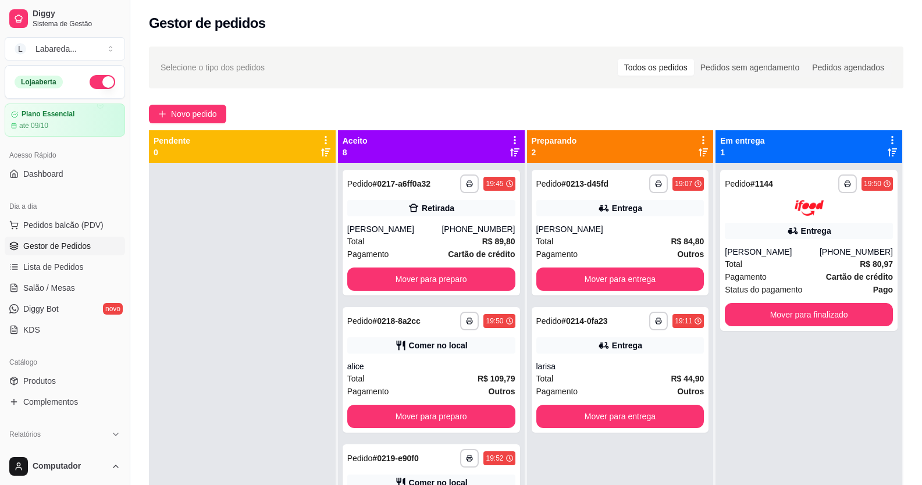
click at [70, 212] on div "Dia a dia" at bounding box center [65, 206] width 120 height 19
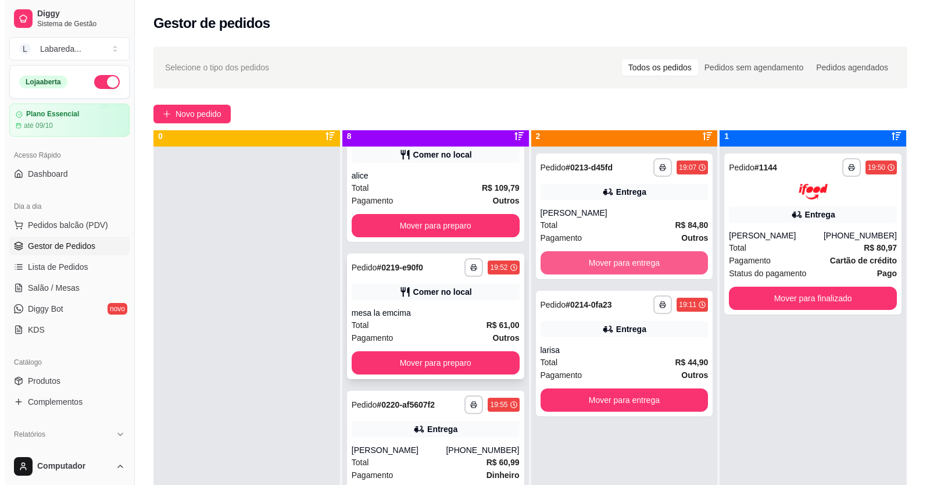
scroll to position [33, 0]
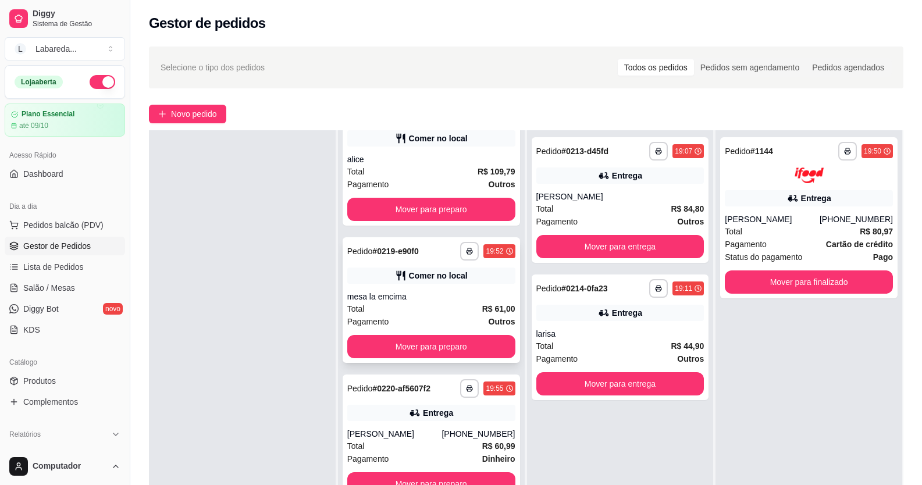
click at [422, 302] on div "mesa la emcima" at bounding box center [431, 297] width 168 height 12
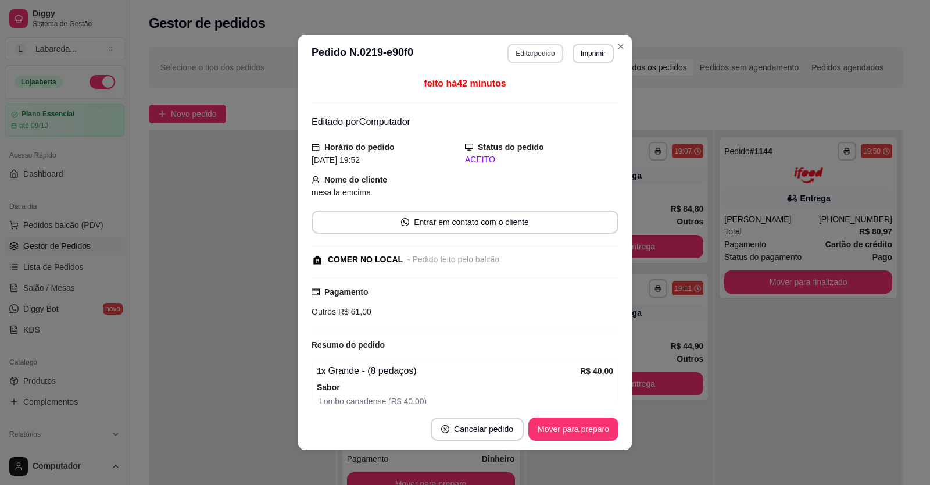
click at [536, 55] on button "Editar pedido" at bounding box center [535, 53] width 55 height 19
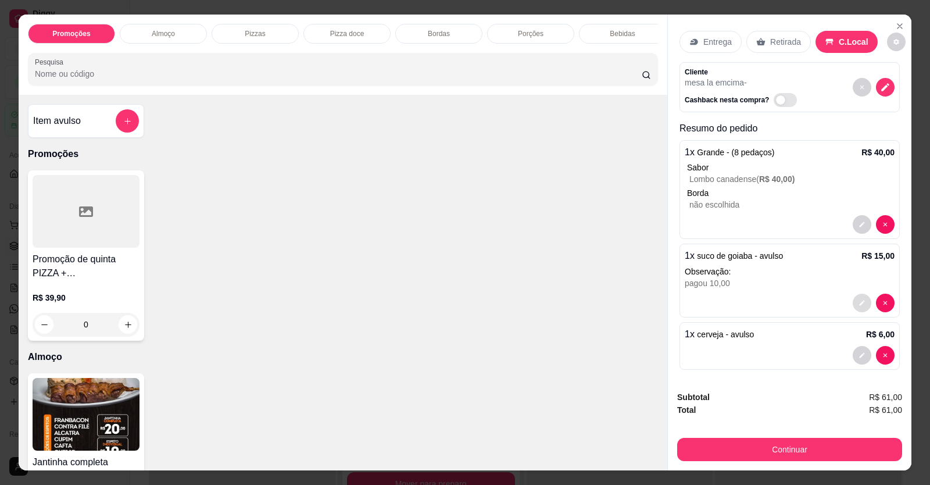
scroll to position [14, 0]
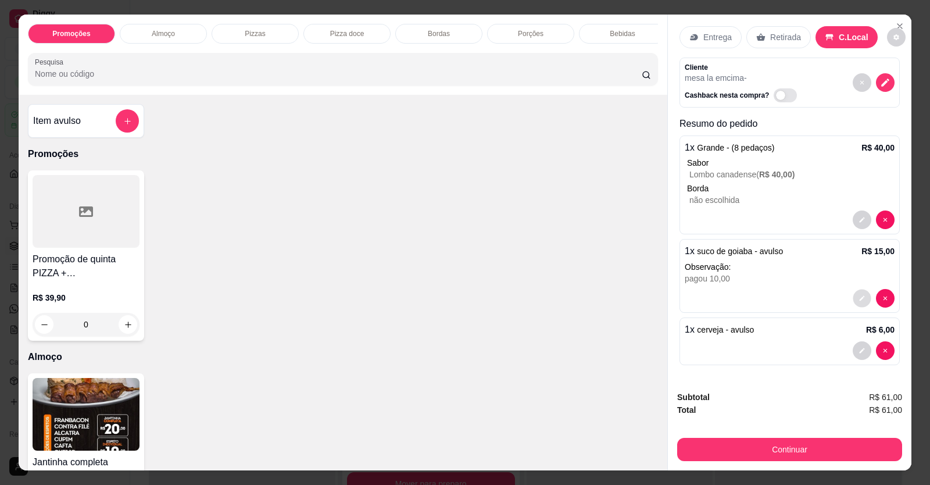
click at [859, 299] on icon "decrease-product-quantity" at bounding box center [862, 298] width 7 height 7
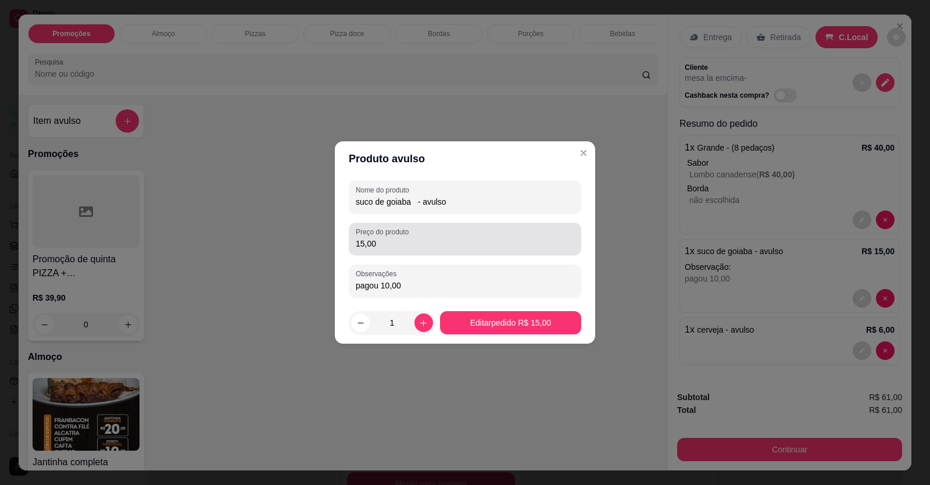
click at [396, 244] on input "15,00" at bounding box center [465, 244] width 219 height 12
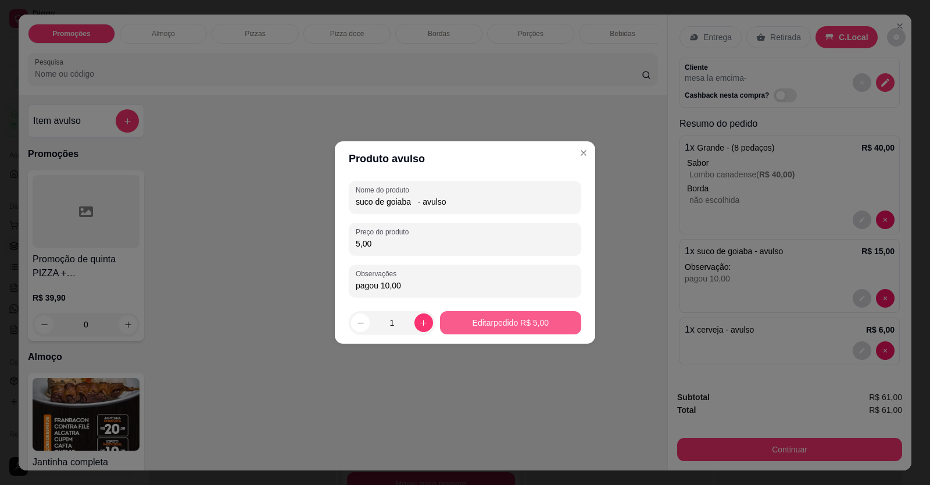
type input "5,00"
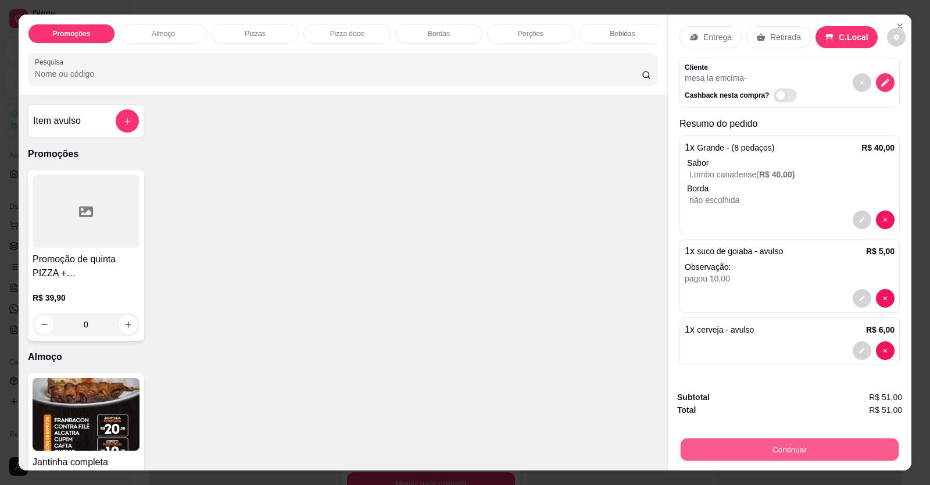
click at [847, 454] on button "Continuar" at bounding box center [790, 449] width 218 height 23
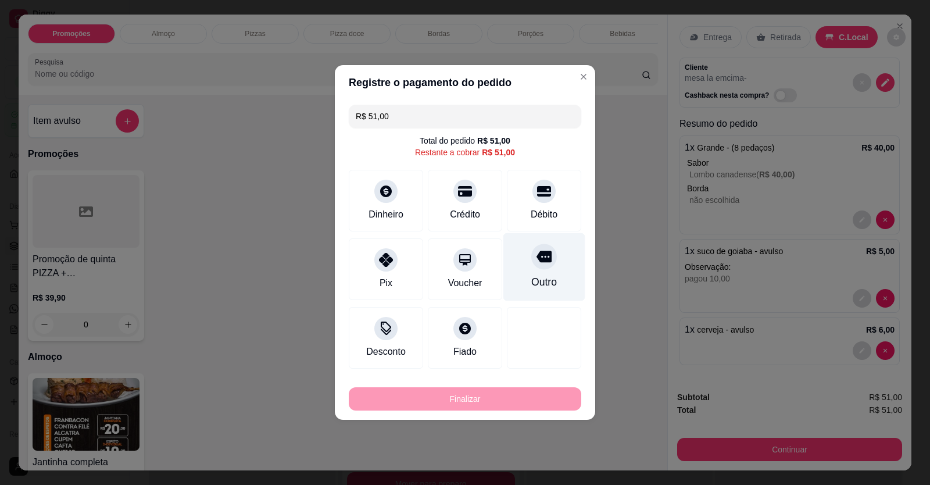
click at [551, 268] on div "Outro" at bounding box center [545, 267] width 82 height 68
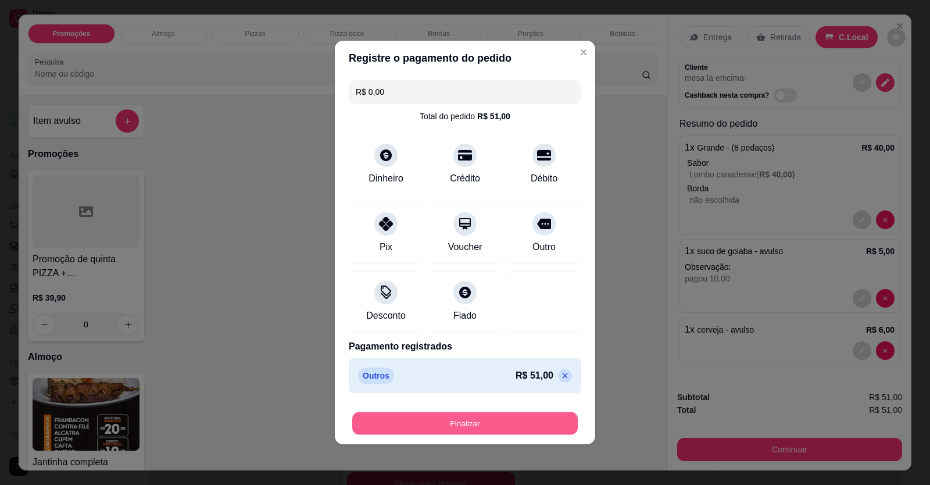
click at [541, 419] on button "Finalizar" at bounding box center [465, 423] width 226 height 23
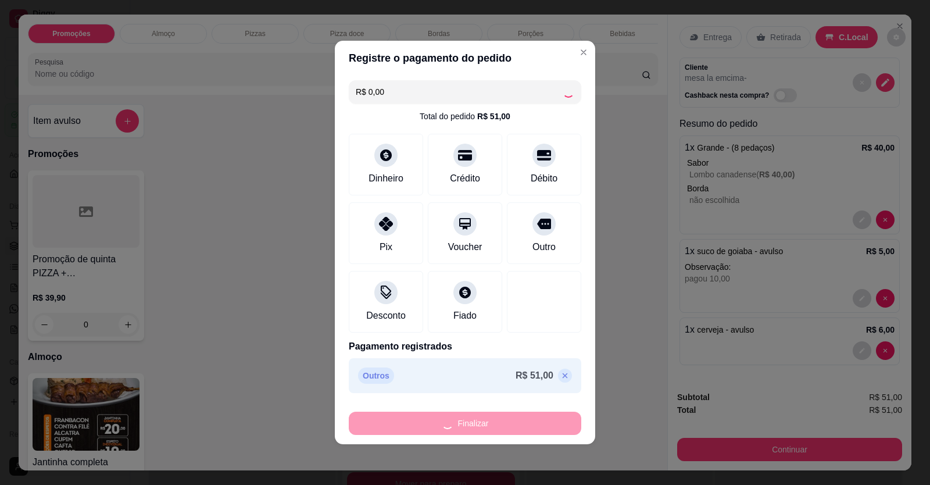
type input "-R$ 51,00"
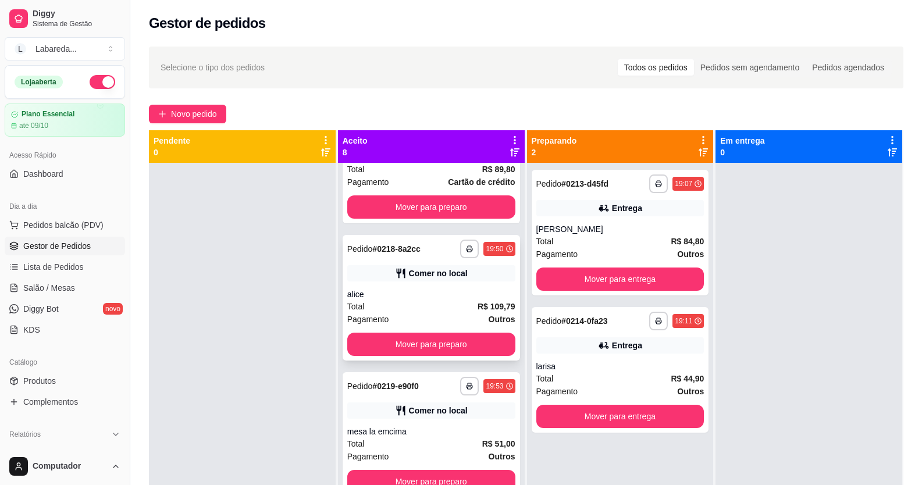
scroll to position [0, 0]
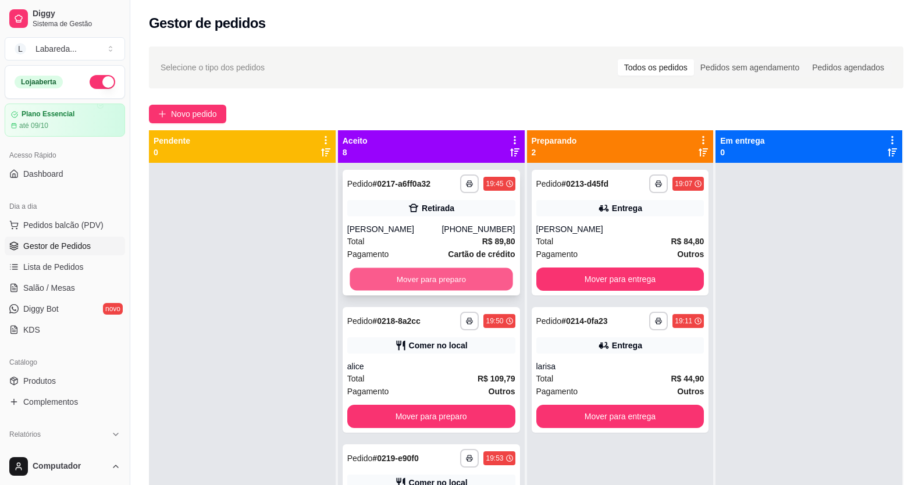
click at [424, 287] on button "Mover para preparo" at bounding box center [430, 279] width 163 height 23
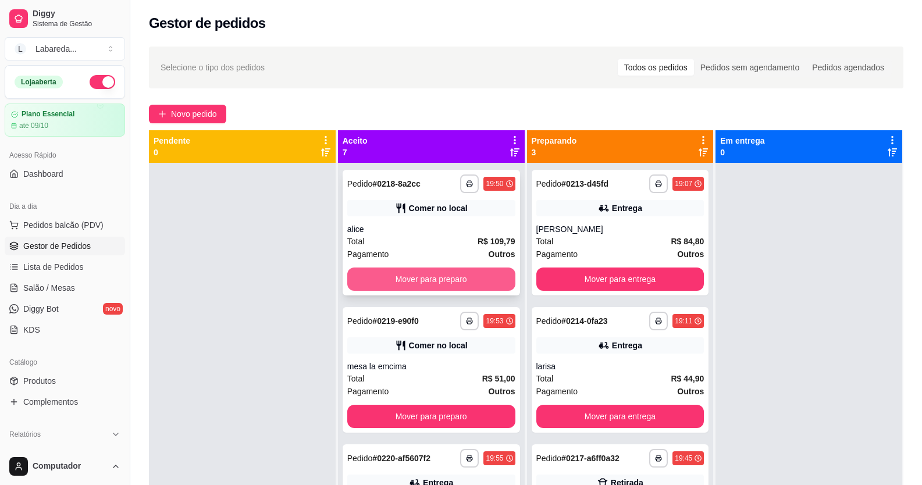
click at [429, 276] on button "Mover para preparo" at bounding box center [431, 278] width 168 height 23
click at [430, 273] on button "Mover para preparo" at bounding box center [431, 278] width 168 height 23
click at [434, 274] on button "Mover para preparo" at bounding box center [430, 279] width 163 height 23
click at [438, 272] on button "Mover para preparo" at bounding box center [431, 278] width 168 height 23
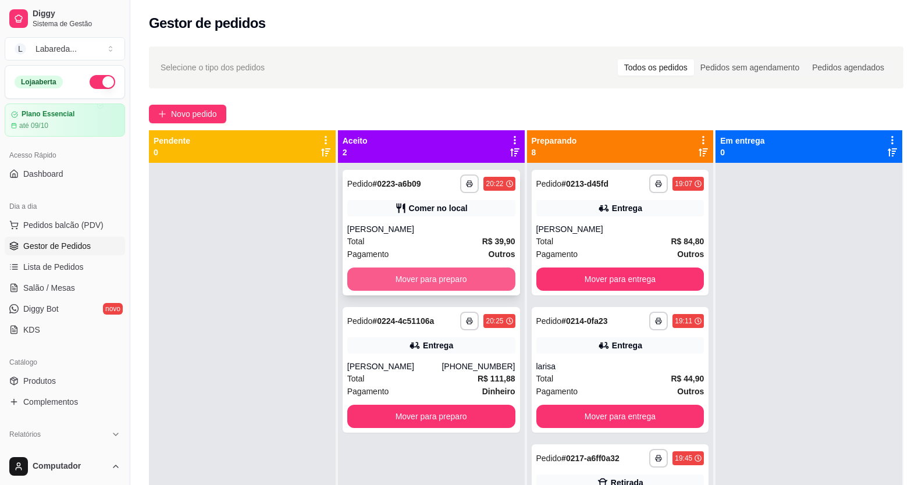
click at [438, 272] on button "Mover para preparo" at bounding box center [431, 278] width 168 height 23
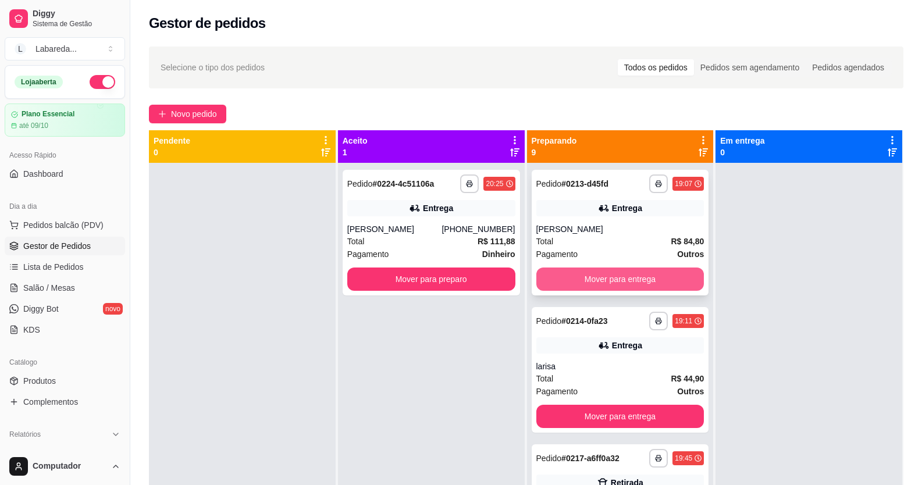
click at [586, 272] on button "Mover para entrega" at bounding box center [620, 278] width 168 height 23
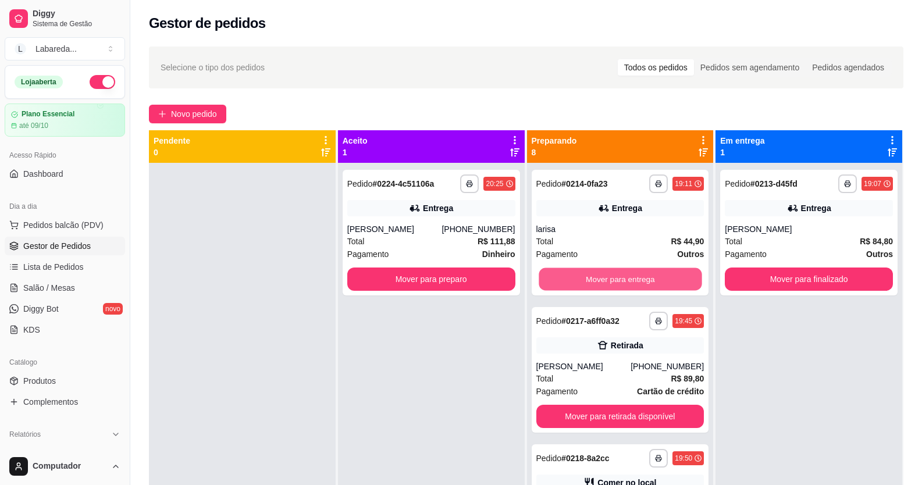
click at [586, 272] on button "Mover para entrega" at bounding box center [619, 279] width 163 height 23
click at [586, 272] on div "Mover para entrega" at bounding box center [620, 278] width 168 height 23
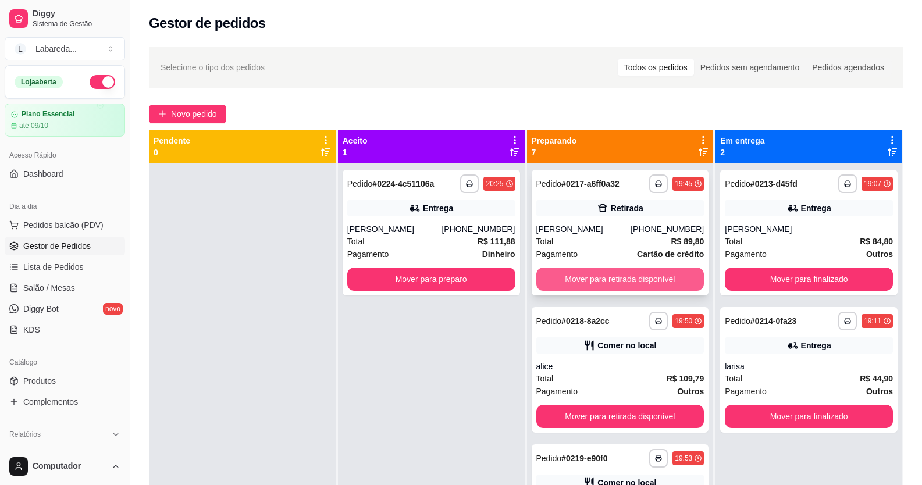
click at [616, 291] on button "Mover para retirada disponível" at bounding box center [620, 278] width 168 height 23
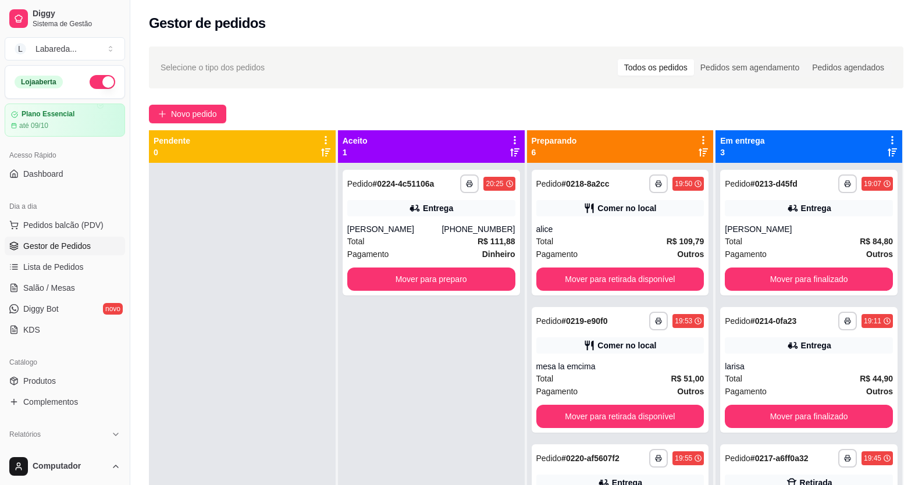
click at [616, 295] on div "**********" at bounding box center [620, 233] width 177 height 126
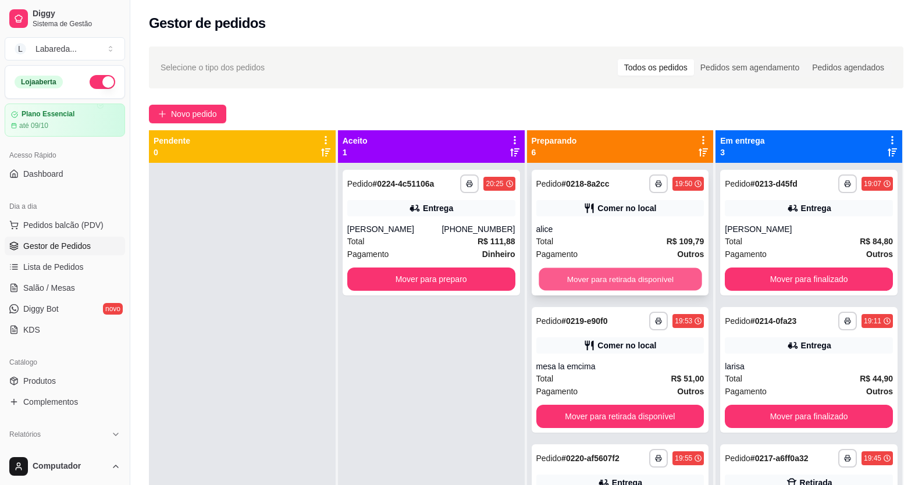
click at [593, 279] on button "Mover para retirada disponível" at bounding box center [619, 279] width 163 height 23
click at [594, 279] on button "Mover para retirada disponível" at bounding box center [620, 278] width 168 height 23
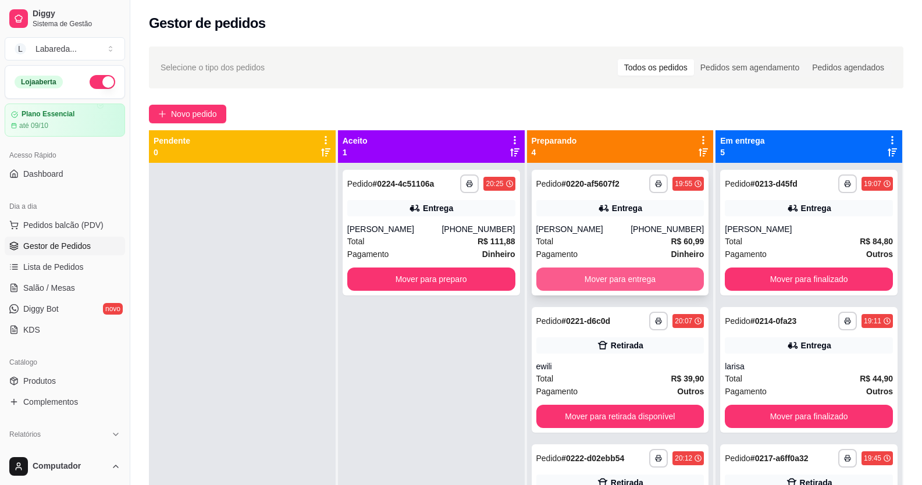
click at [596, 278] on button "Mover para entrega" at bounding box center [620, 278] width 168 height 23
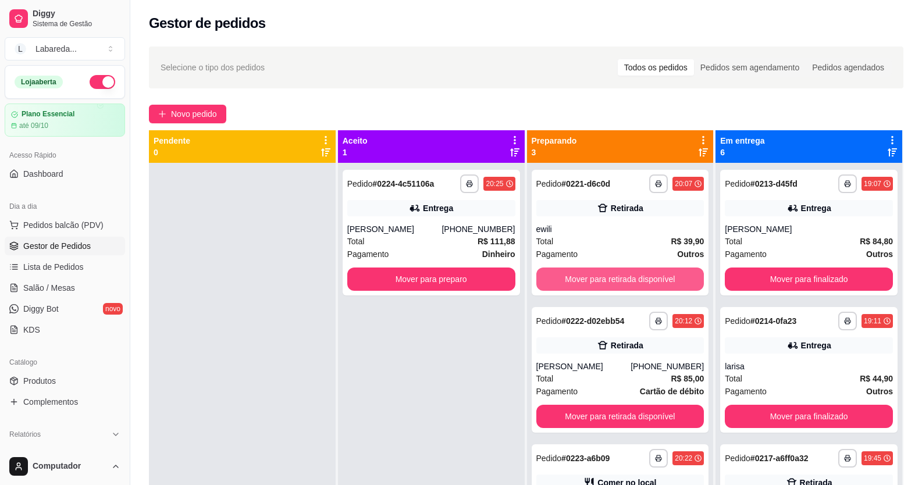
click at [596, 278] on button "Mover para retirada disponível" at bounding box center [620, 278] width 168 height 23
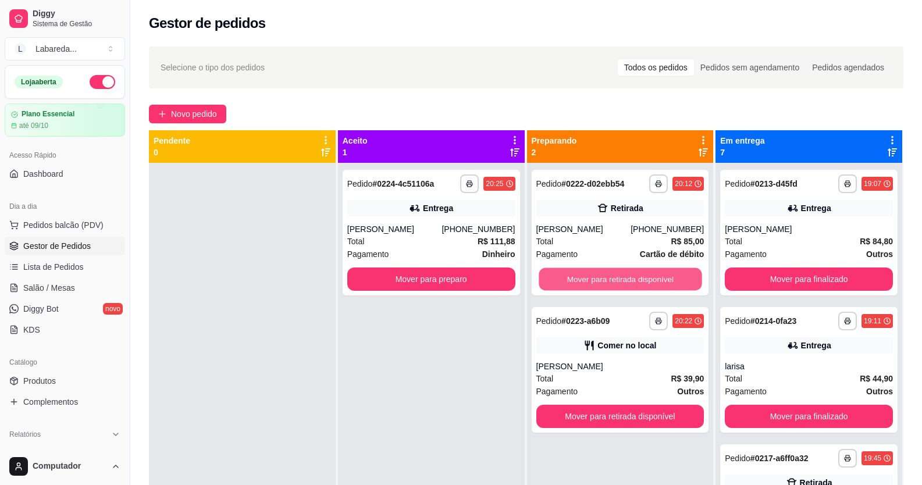
click at [596, 278] on button "Mover para retirada disponível" at bounding box center [619, 279] width 163 height 23
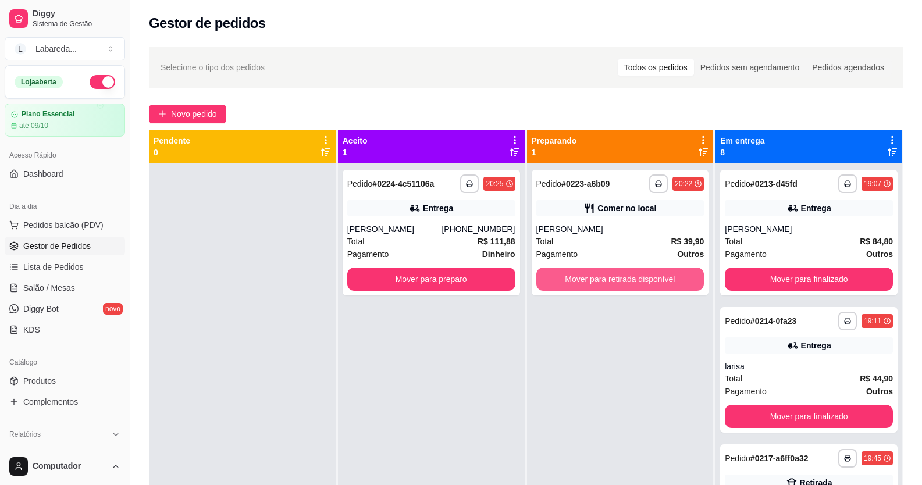
click at [596, 278] on button "Mover para retirada disponível" at bounding box center [620, 278] width 168 height 23
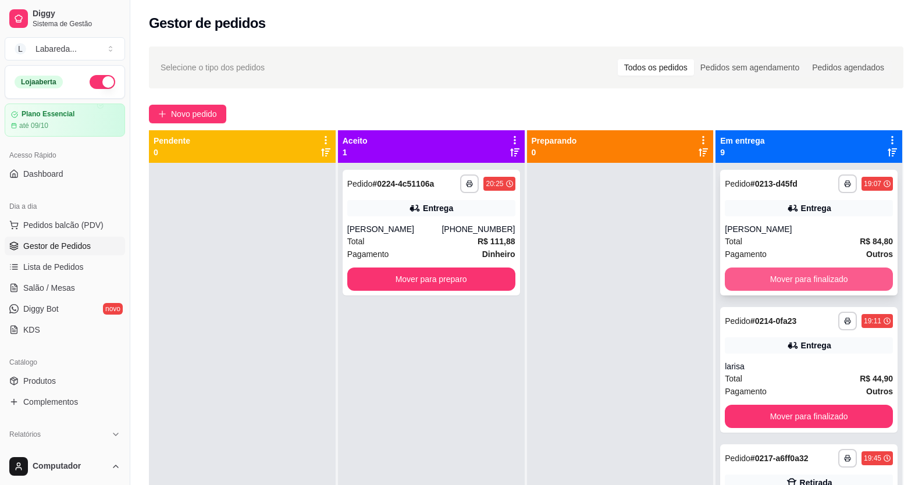
click at [754, 274] on button "Mover para finalizado" at bounding box center [809, 278] width 168 height 23
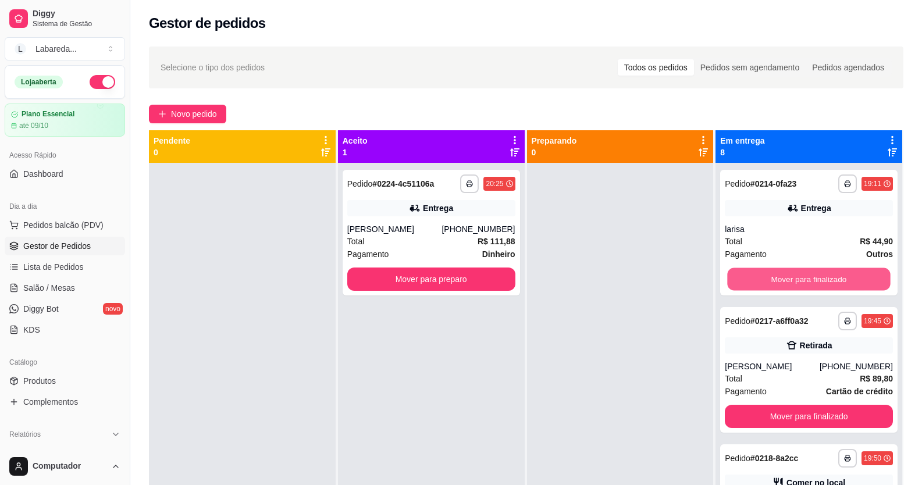
click at [754, 274] on button "Mover para finalizado" at bounding box center [808, 279] width 163 height 23
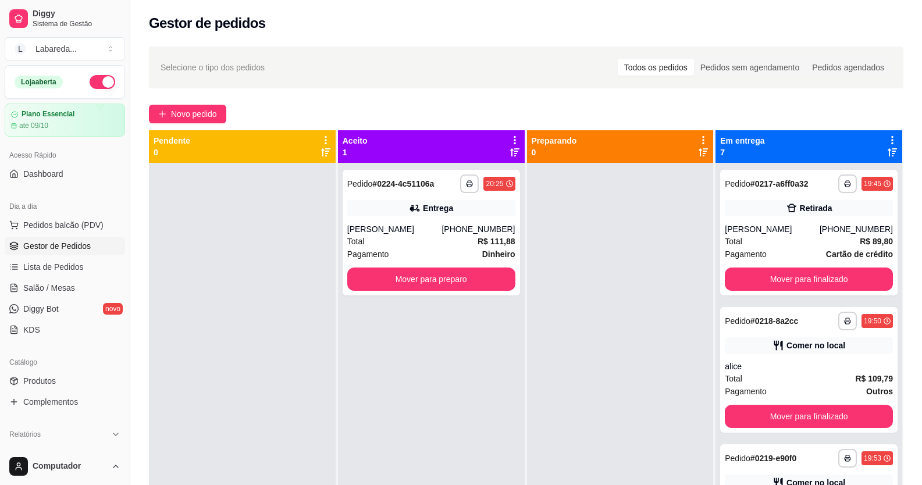
click at [754, 274] on div "**********" at bounding box center [808, 233] width 177 height 126
click at [782, 289] on button "Mover para finalizado" at bounding box center [808, 279] width 163 height 23
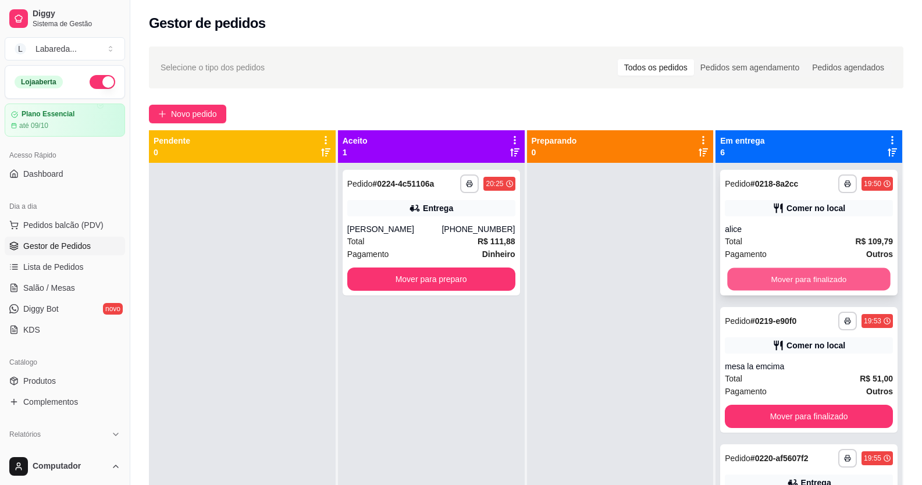
click at [782, 277] on button "Mover para finalizado" at bounding box center [808, 279] width 163 height 23
click at [782, 277] on button "Mover para finalizado" at bounding box center [809, 278] width 168 height 23
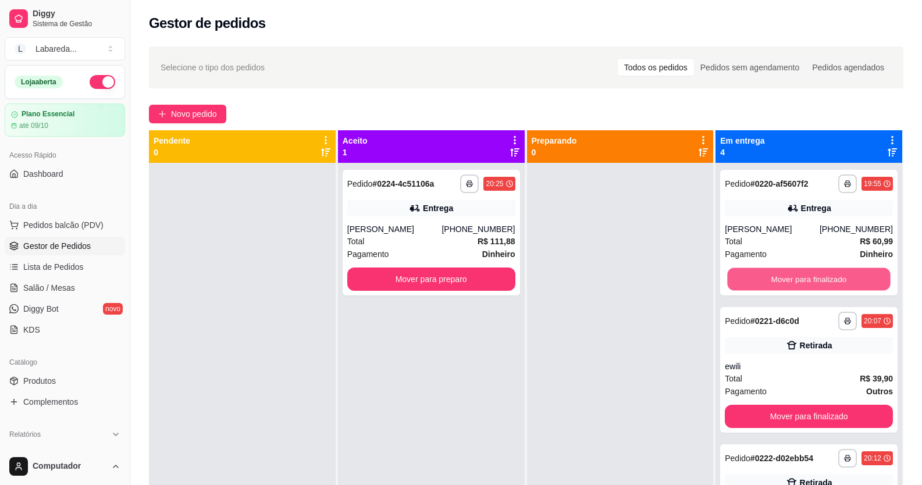
click at [782, 277] on button "Mover para finalizado" at bounding box center [808, 279] width 163 height 23
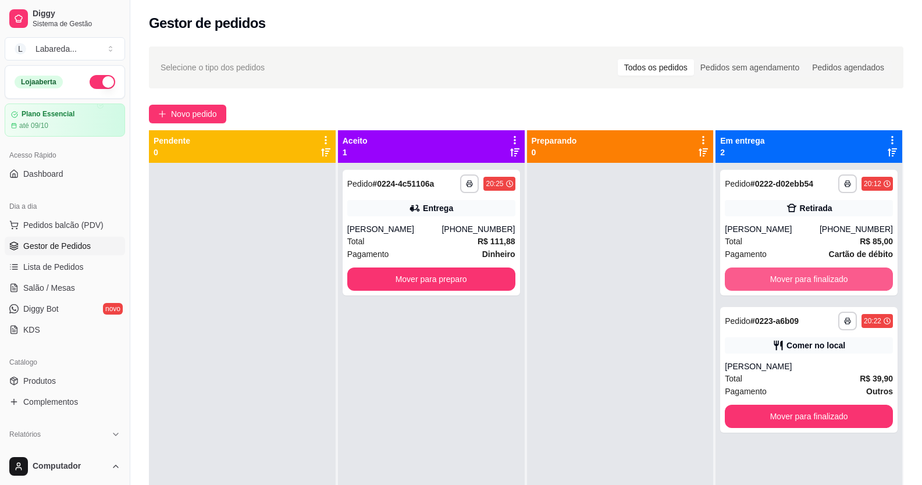
click at [782, 277] on button "Mover para finalizado" at bounding box center [809, 278] width 168 height 23
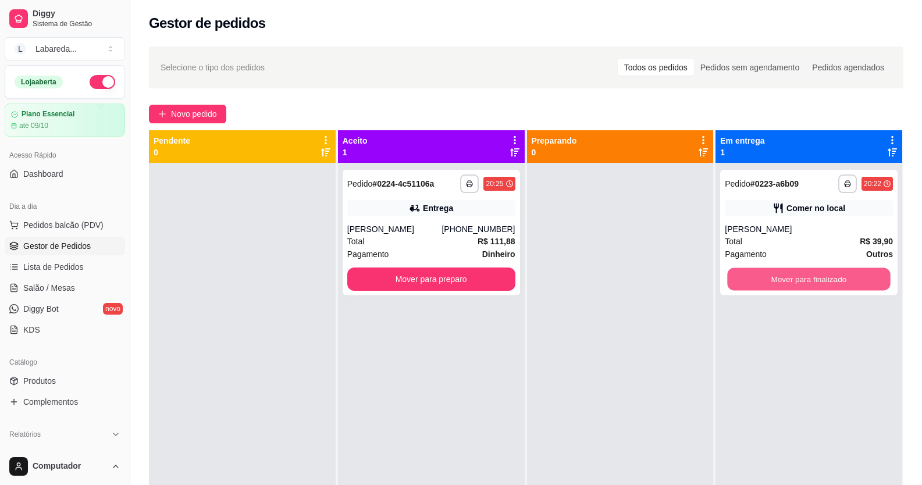
click at [782, 277] on button "Mover para finalizado" at bounding box center [808, 279] width 163 height 23
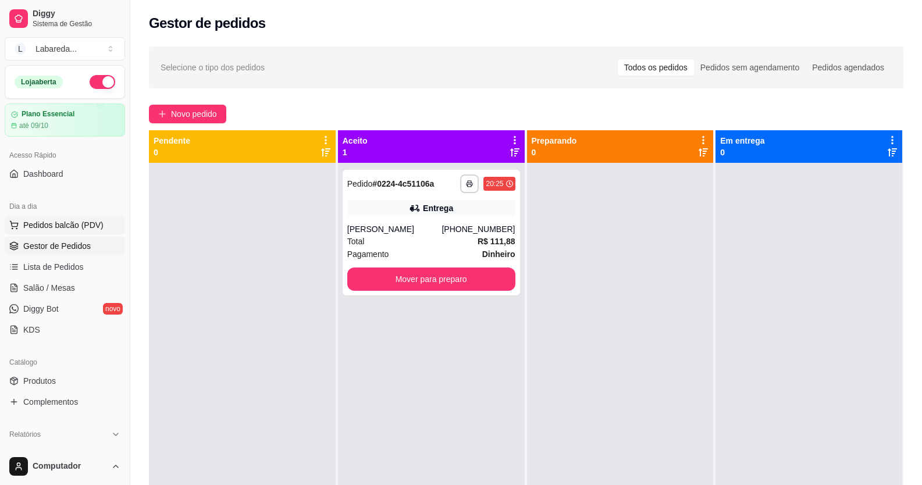
click at [71, 226] on span "Pedidos balcão (PDV)" at bounding box center [63, 225] width 80 height 12
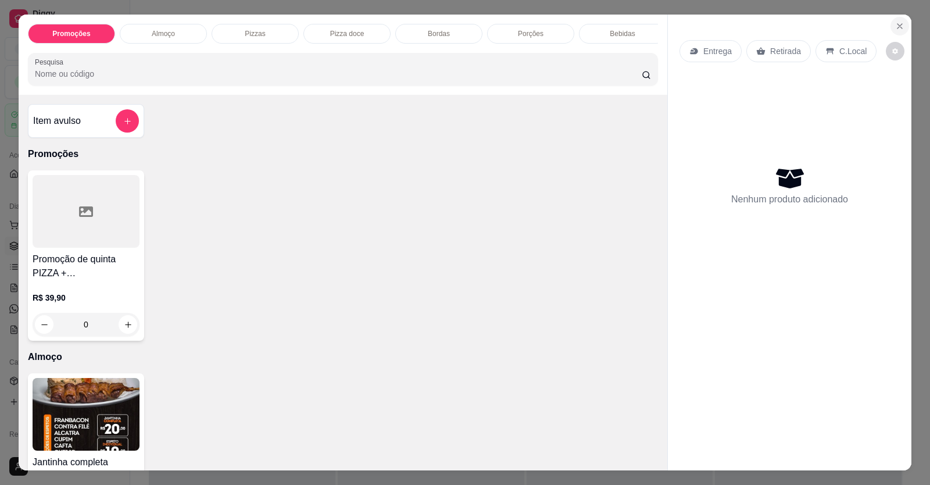
click at [896, 24] on icon "Close" at bounding box center [900, 26] width 9 height 9
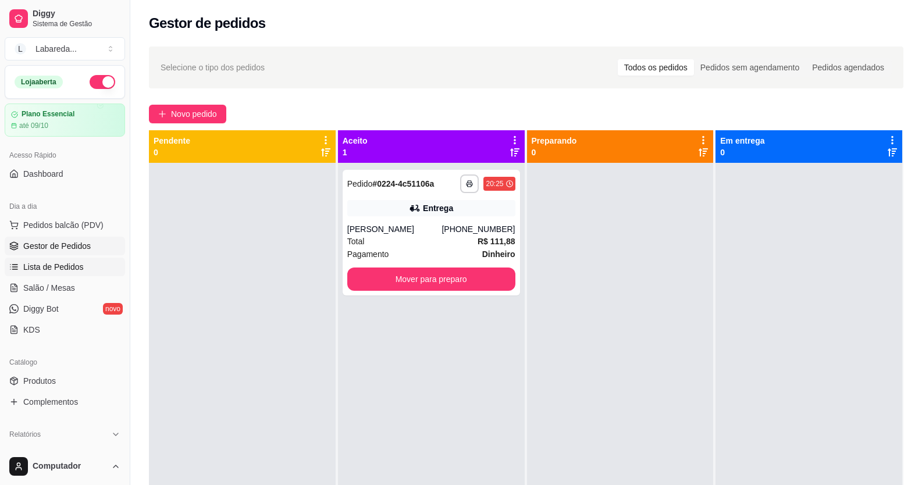
click at [57, 270] on span "Lista de Pedidos" at bounding box center [53, 267] width 60 height 12
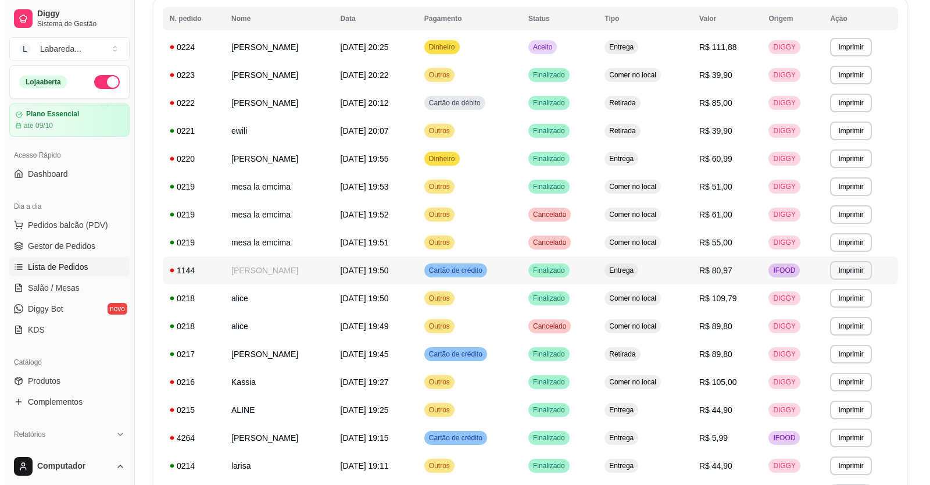
scroll to position [116, 0]
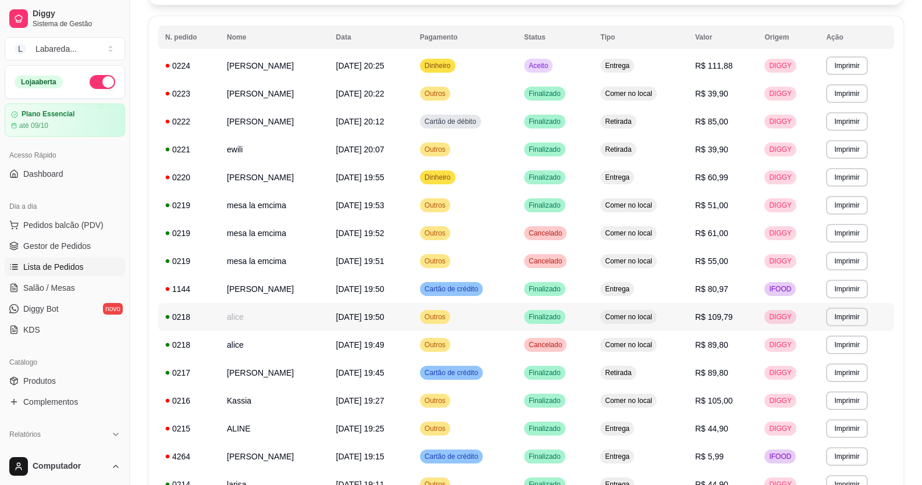
click at [652, 313] on span "Comer no local" at bounding box center [628, 316] width 52 height 9
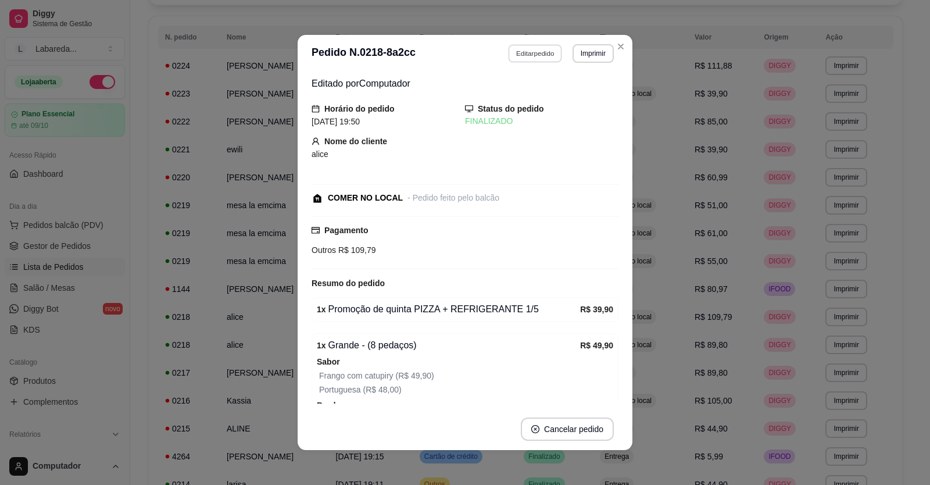
click at [521, 55] on button "Editar pedido" at bounding box center [536, 53] width 54 height 18
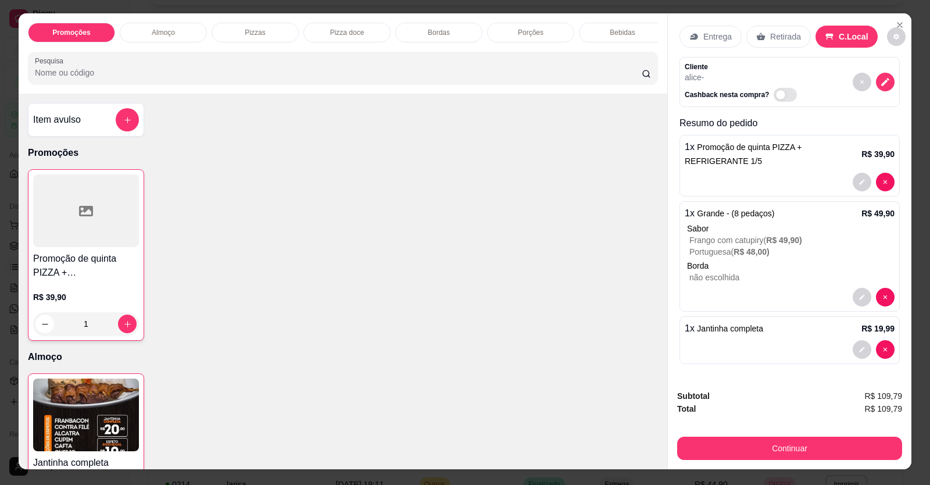
scroll to position [0, 0]
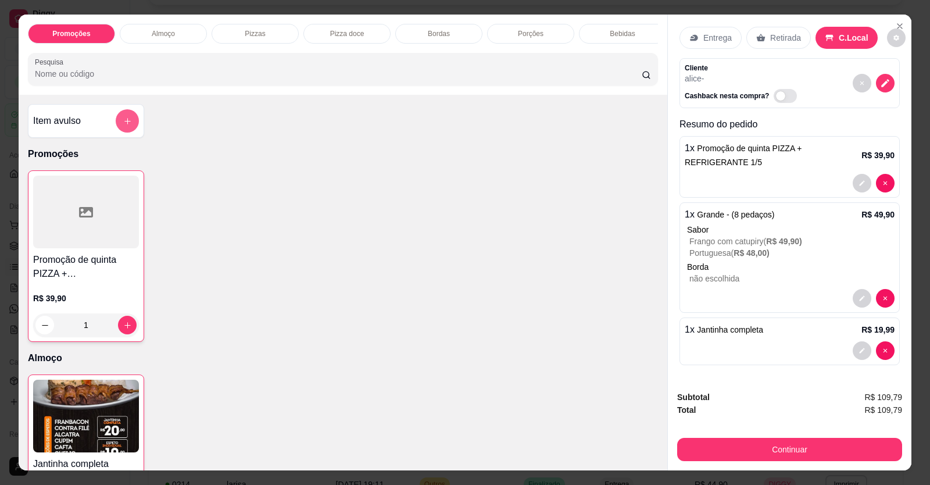
click at [116, 133] on button "add-separate-item" at bounding box center [127, 120] width 23 height 23
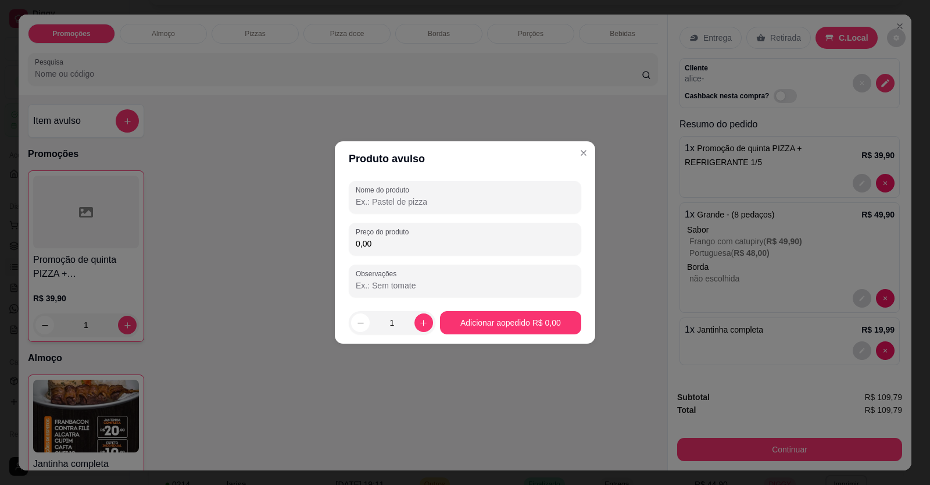
click at [384, 240] on input "0,00" at bounding box center [465, 244] width 219 height 12
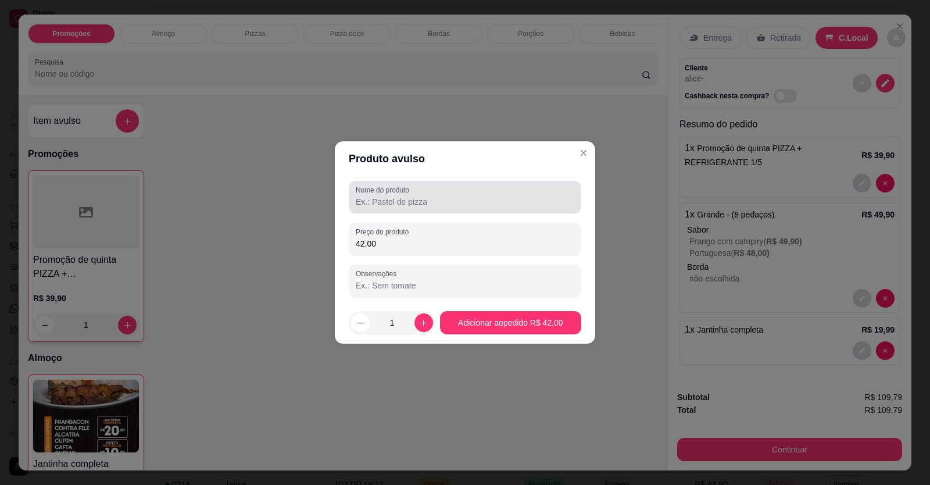
type input "42,00"
drag, startPoint x: 382, startPoint y: 206, endPoint x: 391, endPoint y: 204, distance: 9.0
click at [383, 206] on input "Nome do produto" at bounding box center [465, 202] width 219 height 12
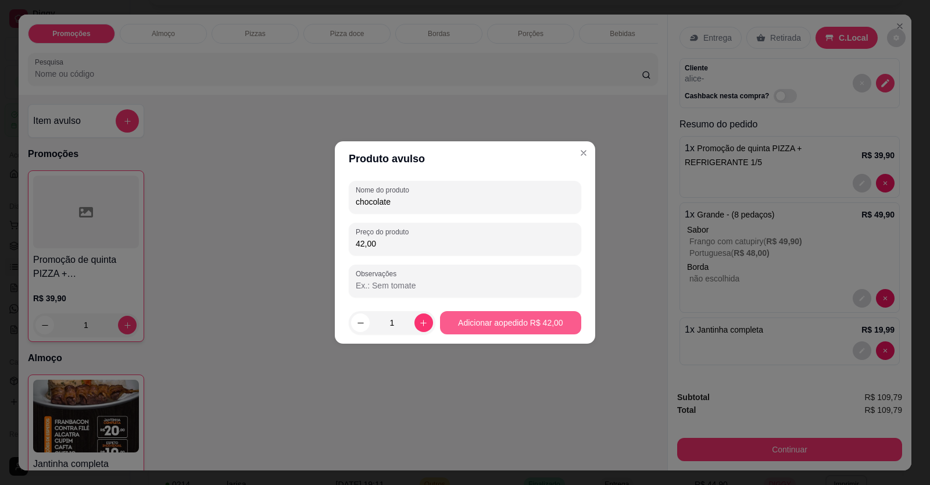
type input "chocolate"
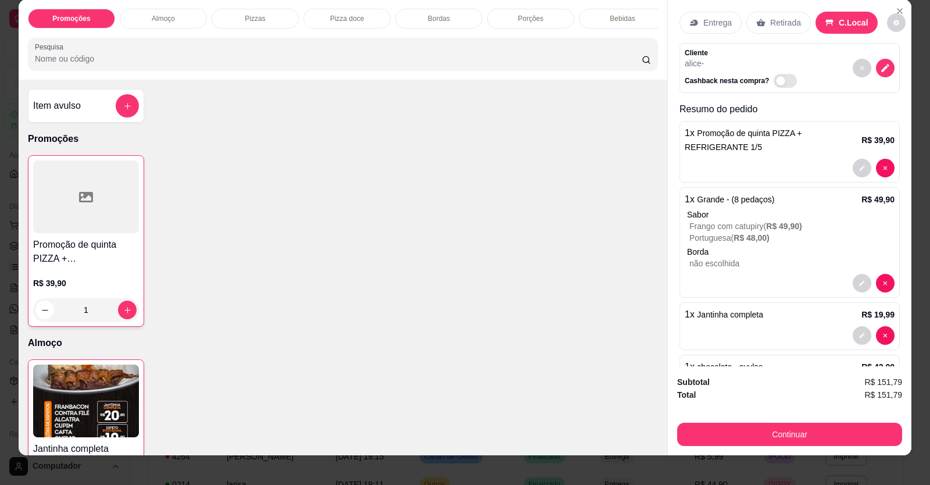
scroll to position [23, 0]
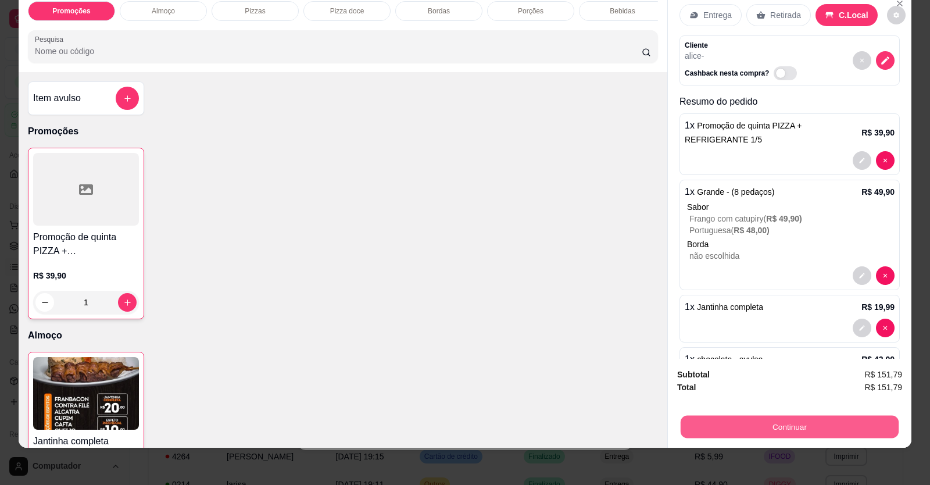
click at [802, 429] on button "Continuar" at bounding box center [790, 427] width 218 height 23
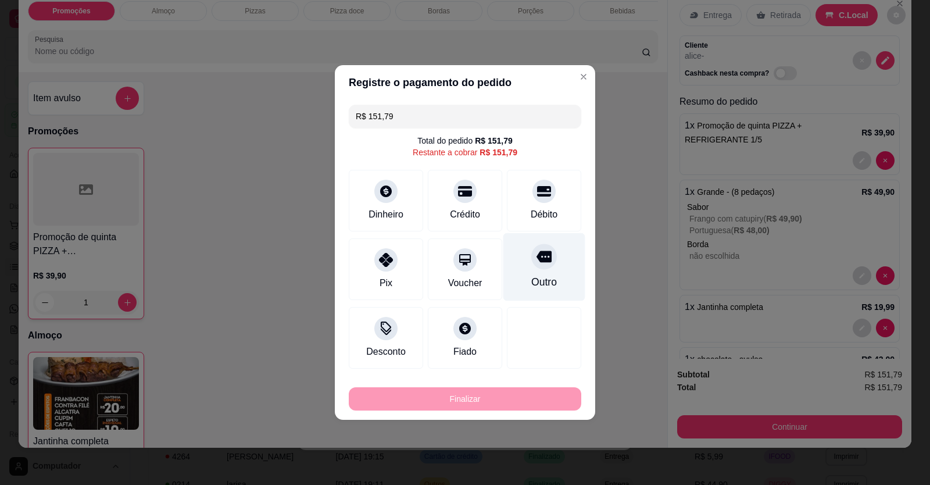
click at [539, 276] on div "Outro" at bounding box center [545, 281] width 26 height 15
type input "R$ 0,00"
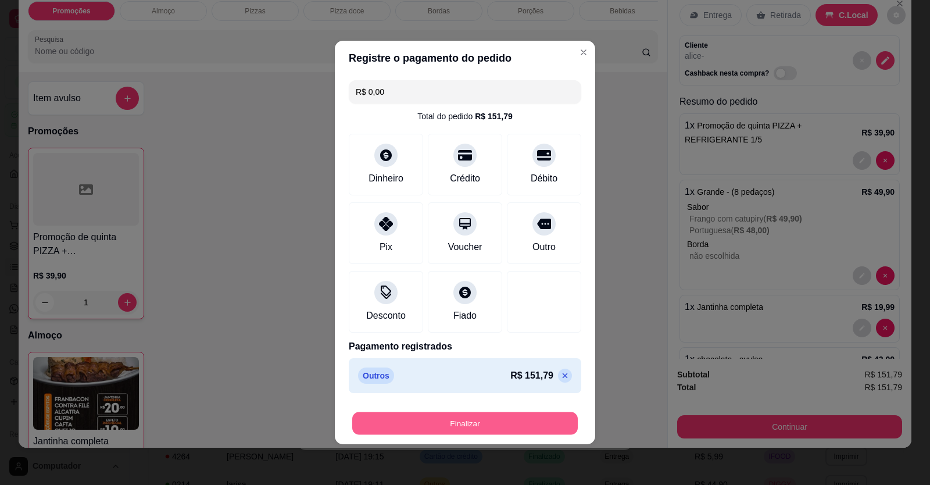
click at [501, 419] on button "Finalizar" at bounding box center [465, 423] width 226 height 23
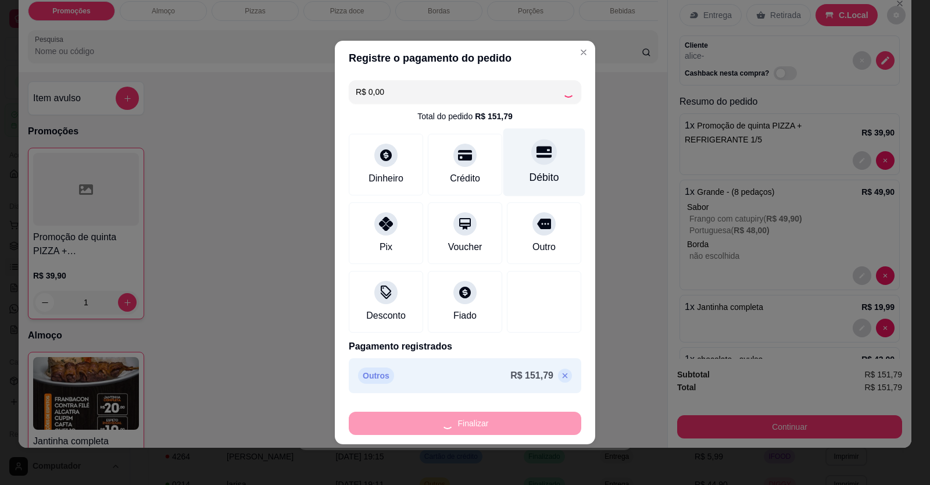
type input "0"
type input "-R$ 151,79"
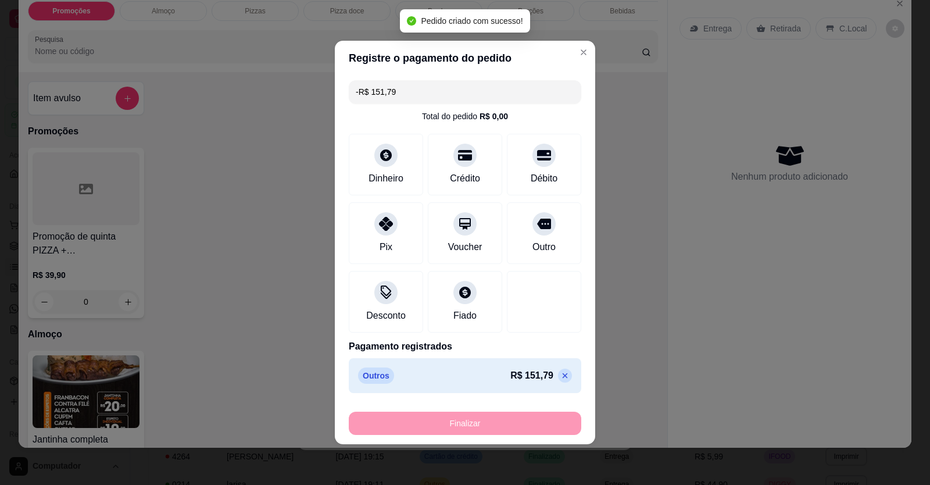
scroll to position [0, 0]
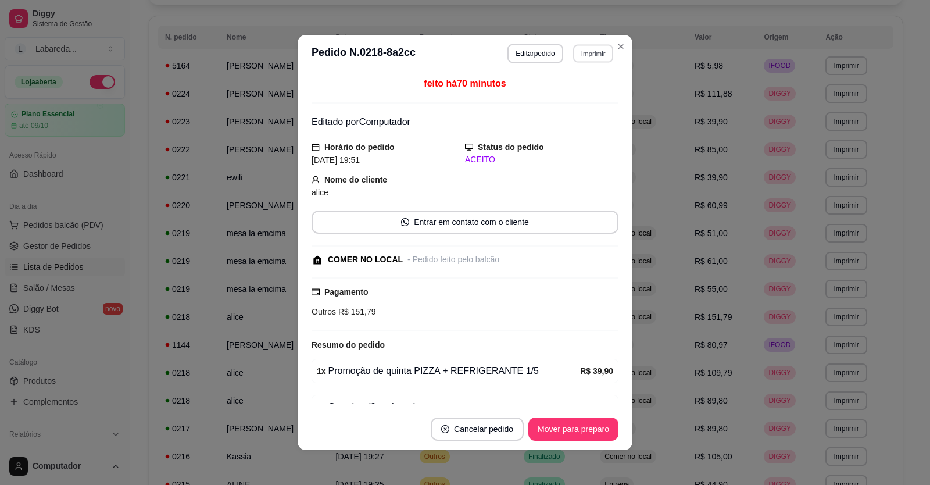
click at [593, 44] on button "Imprimir" at bounding box center [593, 53] width 40 height 18
click at [570, 92] on button "IMPRESSORA" at bounding box center [568, 94] width 81 height 18
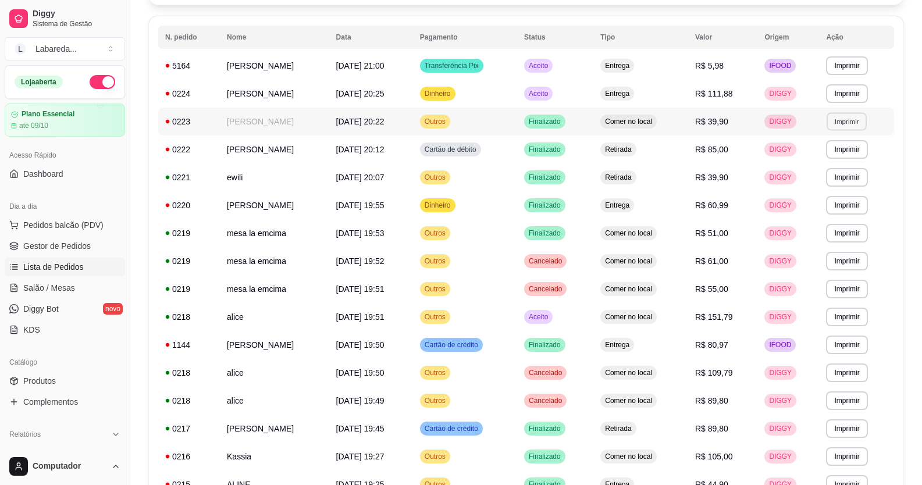
click at [856, 124] on button "Imprimir" at bounding box center [847, 121] width 40 height 18
click at [847, 160] on button "IMPRESSORA" at bounding box center [832, 162] width 81 height 18
click at [844, 120] on button "Imprimir" at bounding box center [847, 121] width 40 height 18
click at [830, 162] on button "IMPRESSORA" at bounding box center [831, 162] width 81 height 18
click at [55, 224] on span "Pedidos balcão (PDV)" at bounding box center [63, 225] width 80 height 12
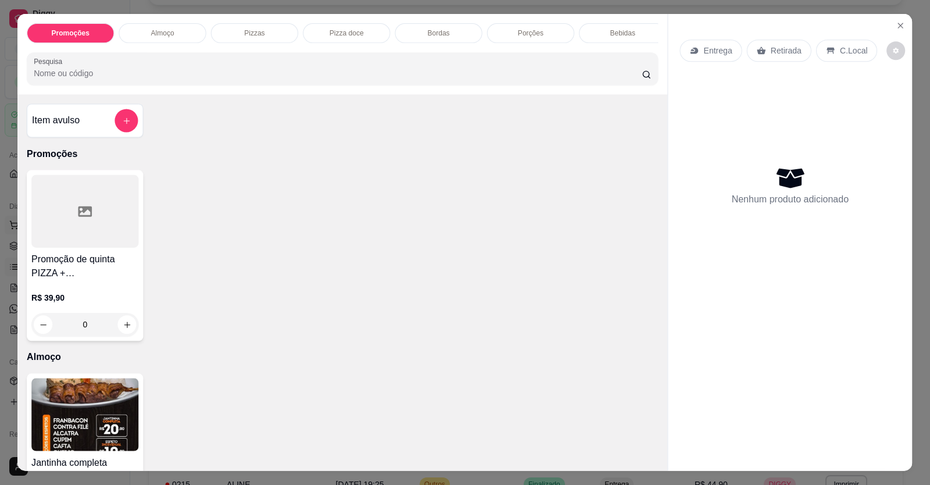
click at [65, 223] on div at bounding box center [84, 211] width 107 height 73
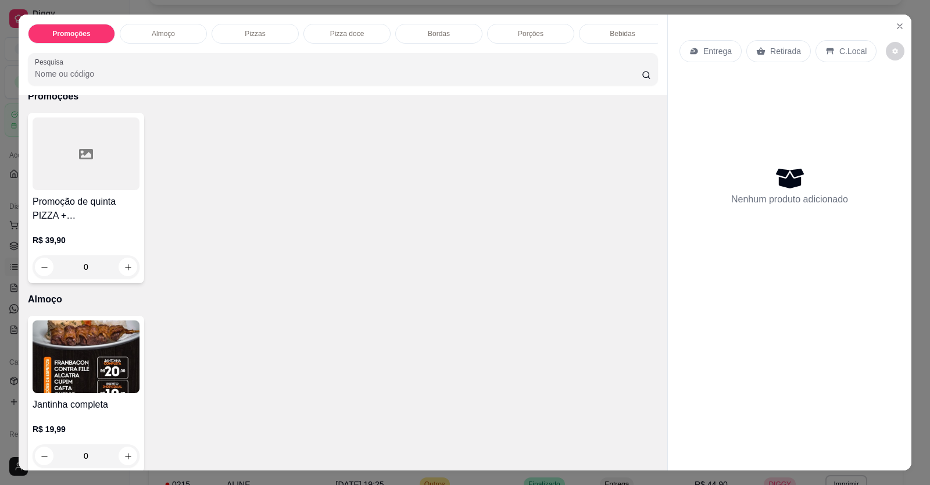
scroll to position [174, 0]
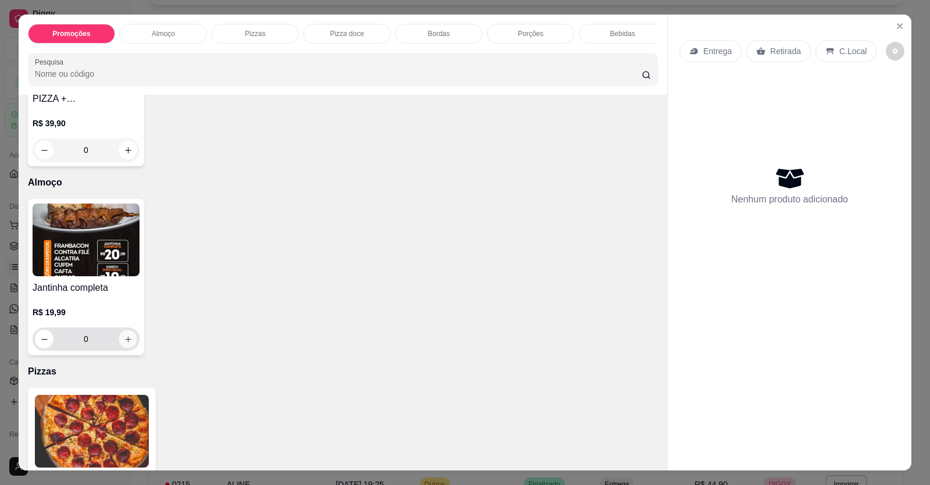
click at [126, 344] on icon "increase-product-quantity" at bounding box center [128, 339] width 9 height 9
type input "1"
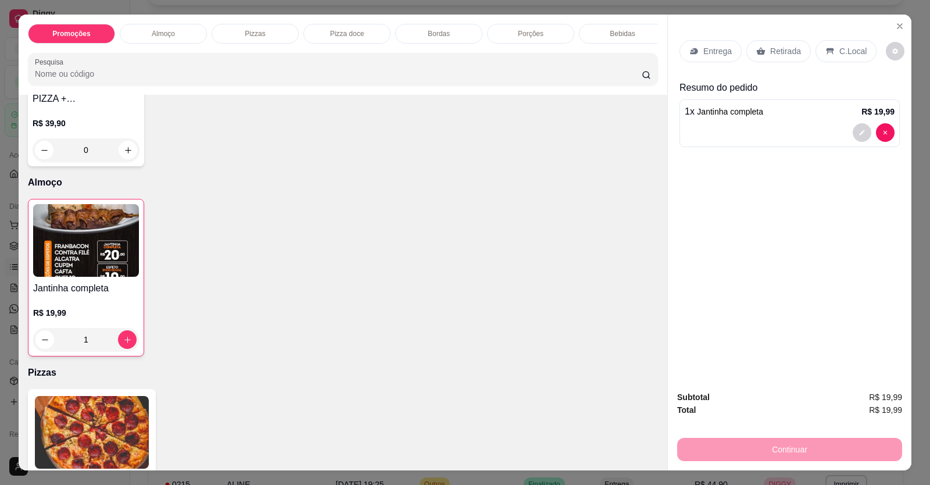
click at [135, 348] on div "Jantinha completa R$ 19,99 1" at bounding box center [86, 278] width 116 height 158
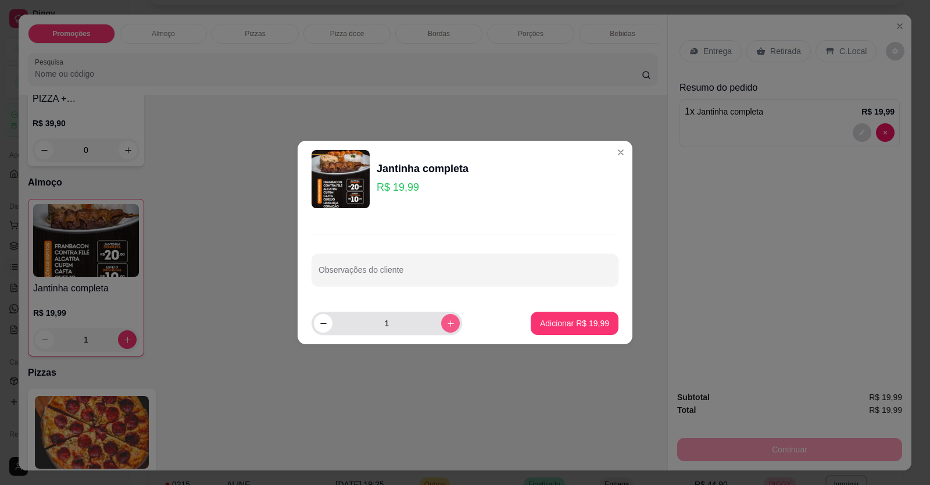
click at [447, 323] on icon "increase-product-quantity" at bounding box center [451, 323] width 9 height 9
type input "2"
click at [594, 318] on p "Adicionar R$ 39,98" at bounding box center [574, 324] width 69 height 12
type input "3"
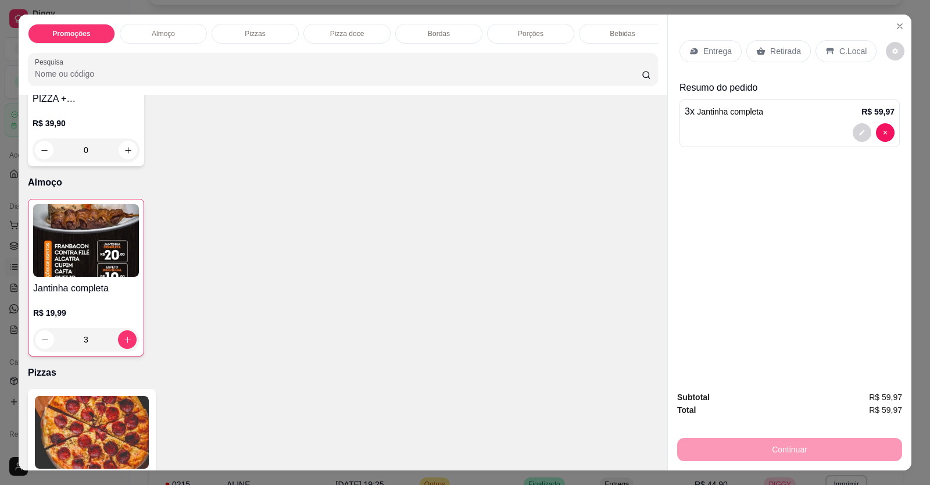
click at [850, 51] on p "C.Local" at bounding box center [853, 51] width 27 height 12
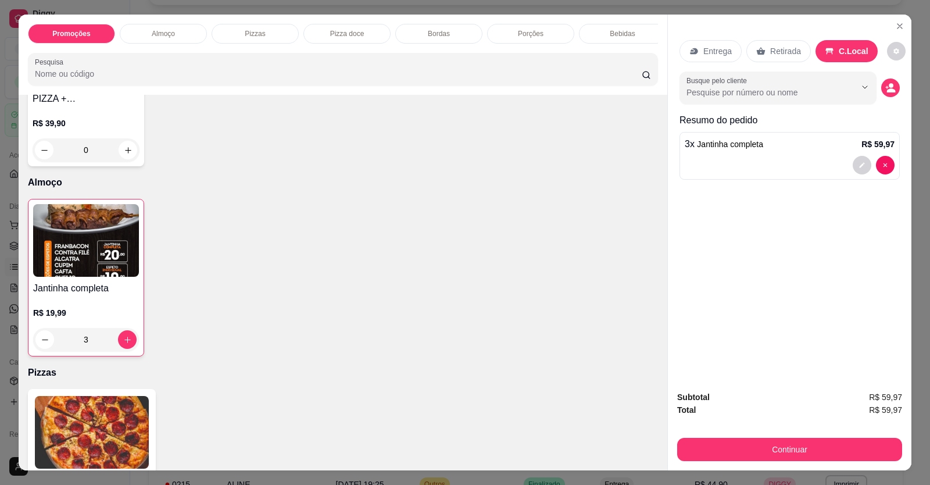
click at [774, 43] on div "Retirada" at bounding box center [779, 51] width 65 height 22
click at [889, 88] on icon "decrease-product-quantity" at bounding box center [891, 88] width 10 height 10
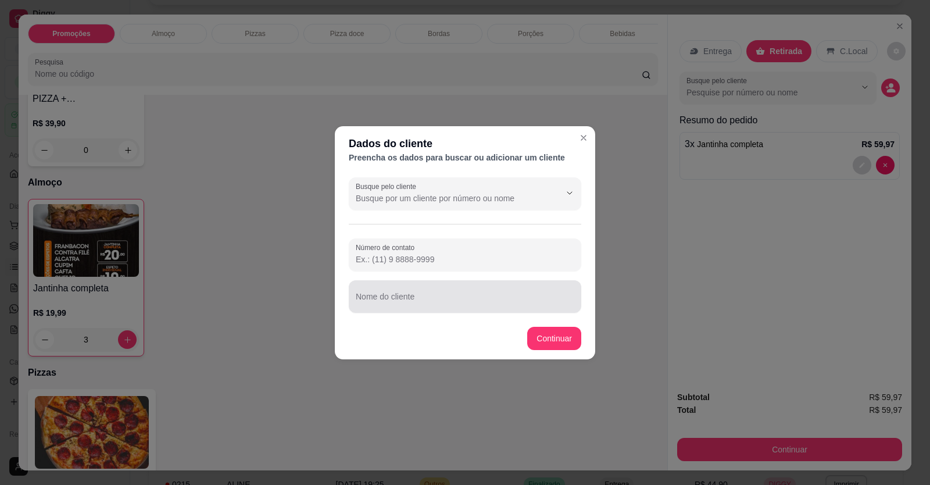
drag, startPoint x: 513, startPoint y: 293, endPoint x: 519, endPoint y: 291, distance: 6.1
click at [513, 291] on div at bounding box center [465, 296] width 219 height 23
type input "[PERSON_NAME]"
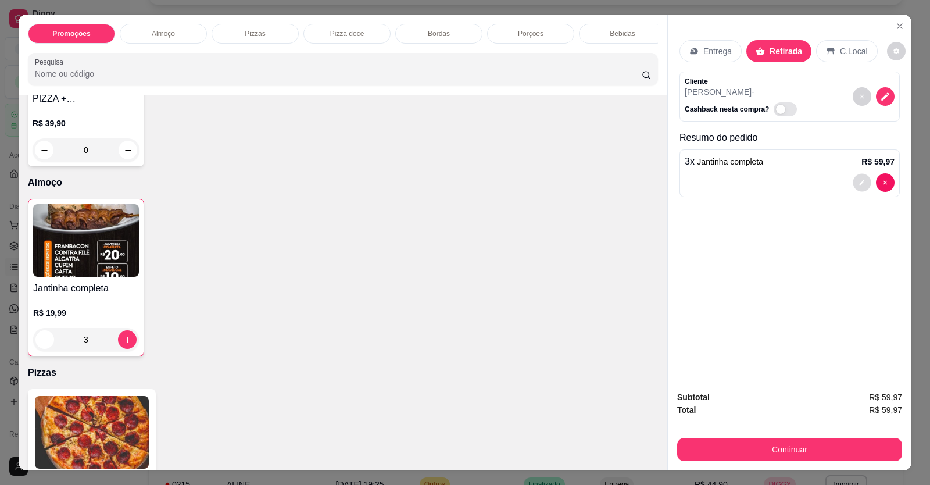
click at [862, 185] on button "decrease-product-quantity" at bounding box center [862, 183] width 18 height 18
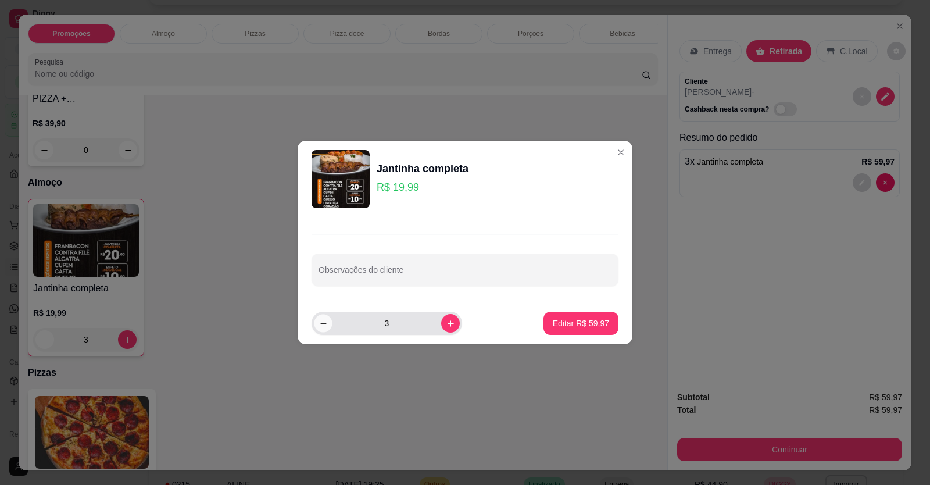
click at [322, 325] on icon "decrease-product-quantity" at bounding box center [323, 323] width 9 height 9
type input "2"
click at [584, 320] on p "Editar R$ 39,98" at bounding box center [581, 324] width 56 height 12
type input "2"
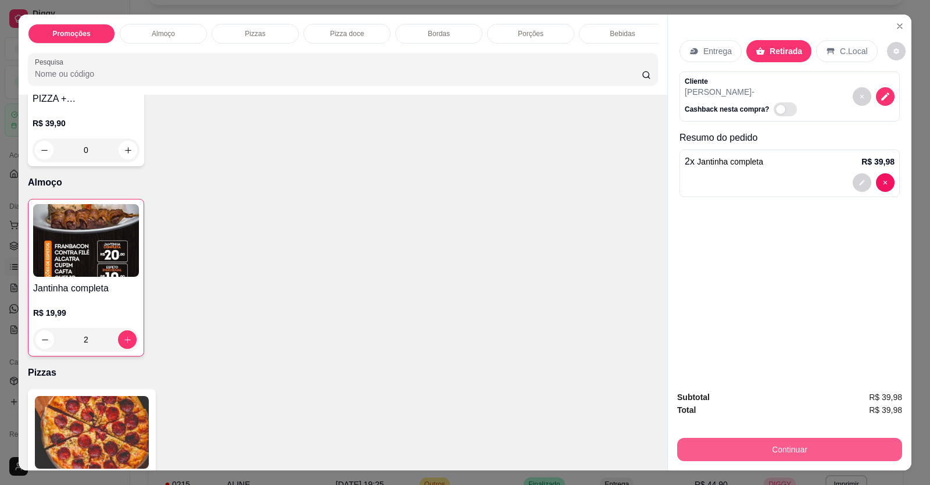
click at [780, 455] on button "Continuar" at bounding box center [789, 449] width 225 height 23
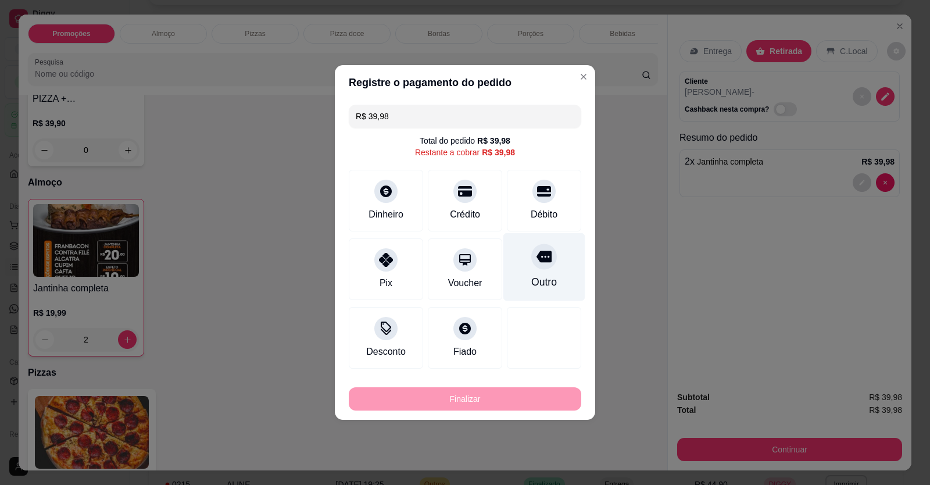
click at [539, 261] on icon at bounding box center [544, 257] width 15 height 12
type input "R$ 0,00"
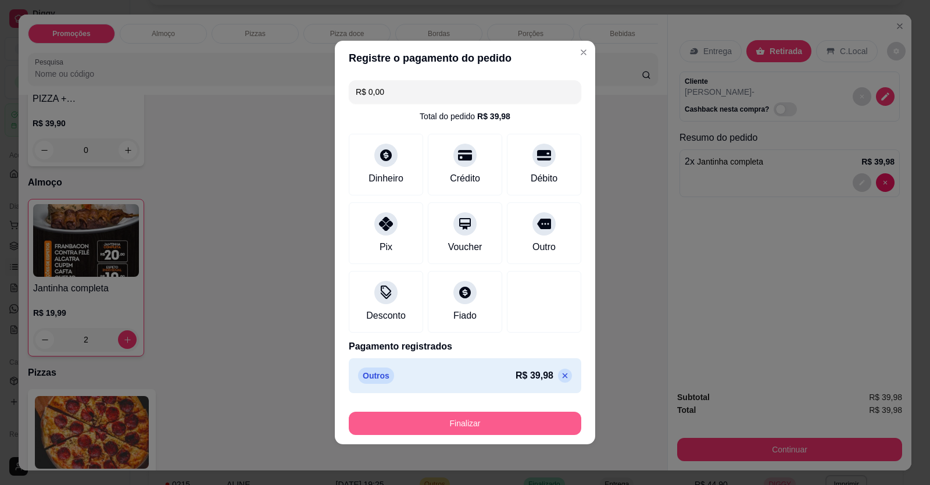
click at [519, 415] on button "Finalizar" at bounding box center [465, 423] width 233 height 23
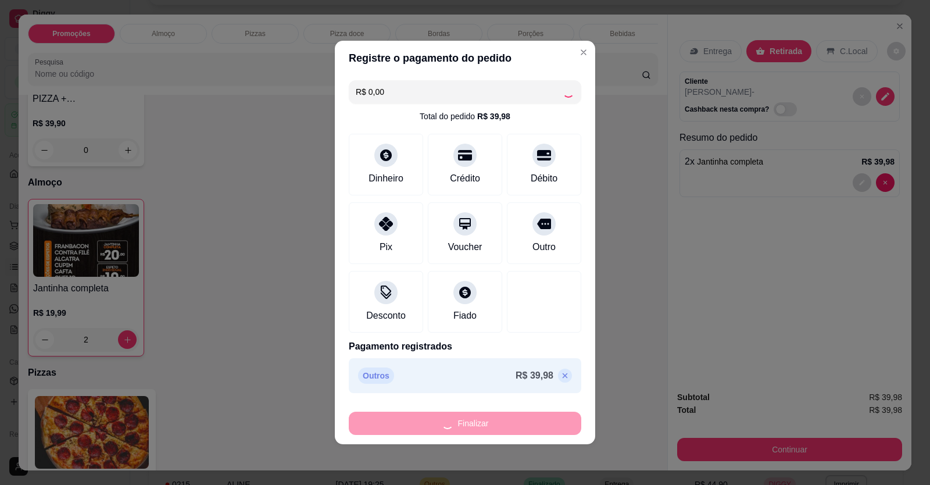
type input "0"
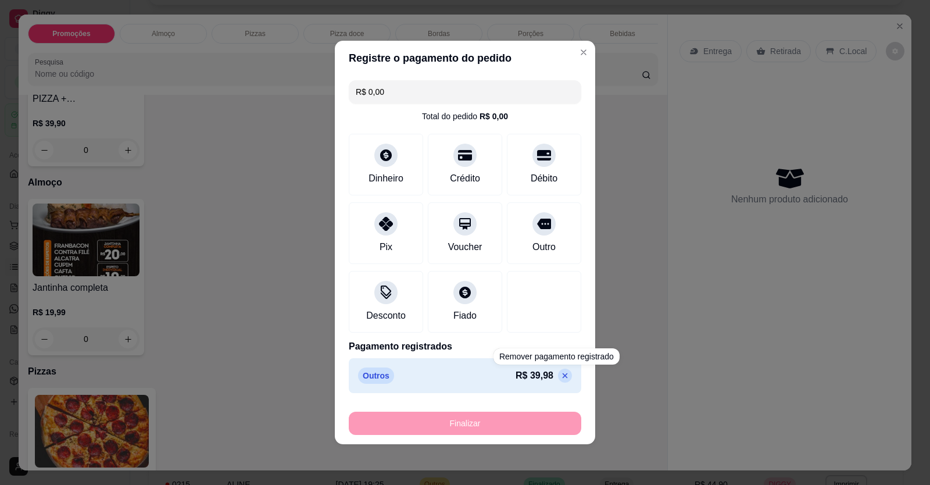
type input "-R$ 39,98"
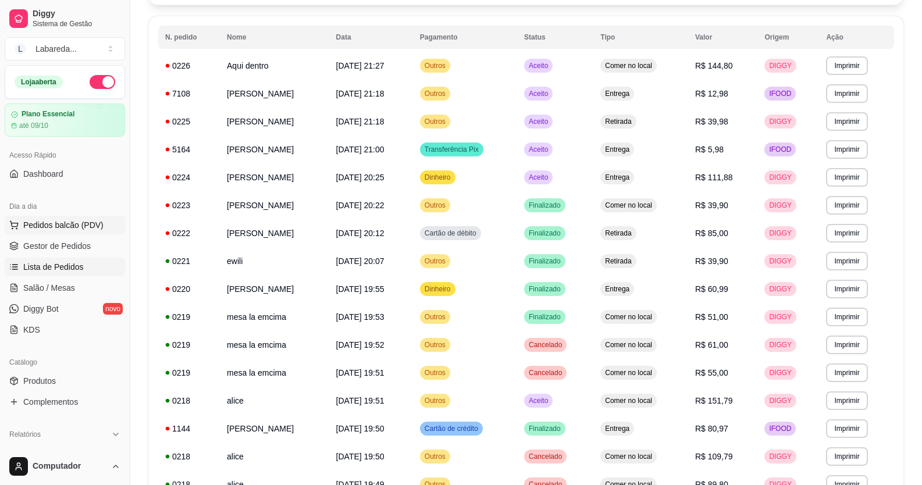
click at [73, 227] on span "Pedidos balcão (PDV)" at bounding box center [63, 225] width 80 height 12
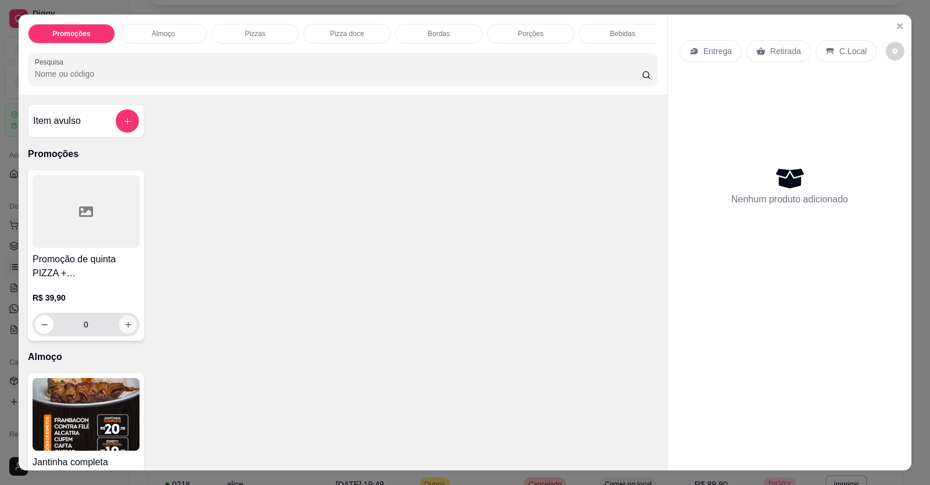
click at [124, 329] on icon "increase-product-quantity" at bounding box center [128, 324] width 9 height 9
type input "1"
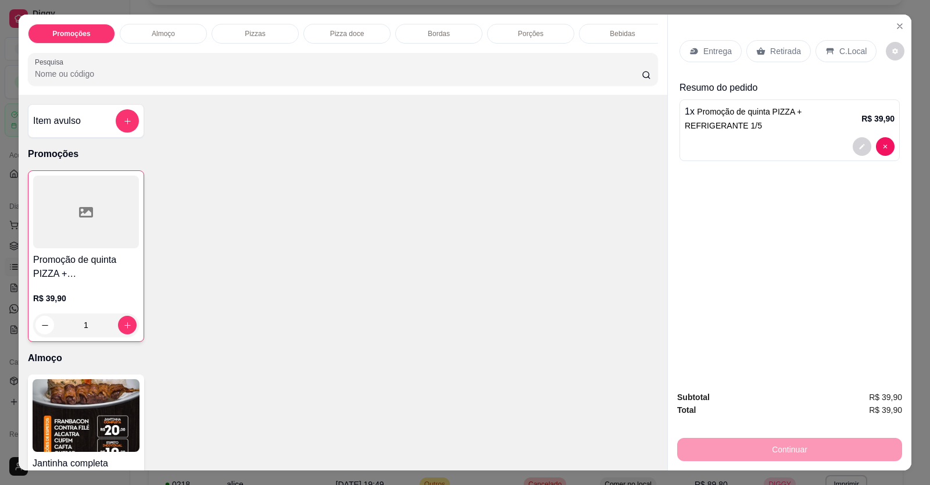
click at [763, 52] on div "Retirada" at bounding box center [779, 51] width 65 height 22
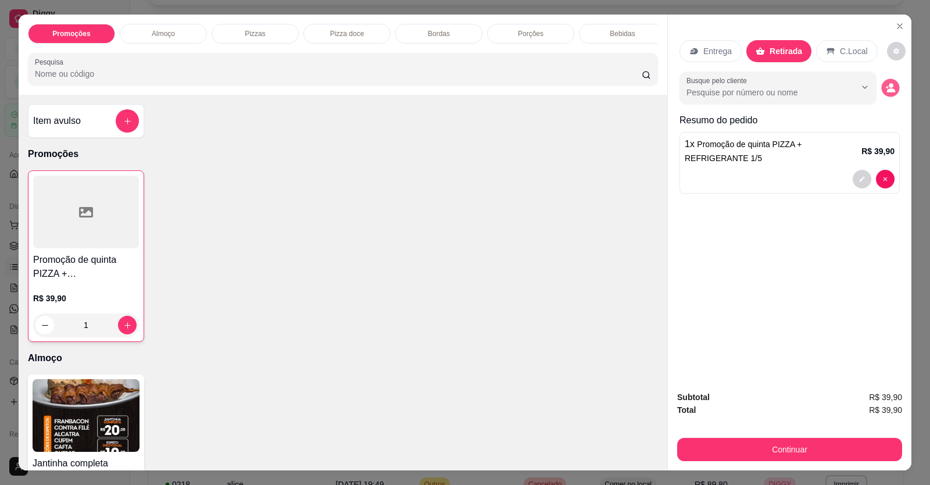
click at [887, 90] on icon "decrease-product-quantity" at bounding box center [891, 90] width 8 height 4
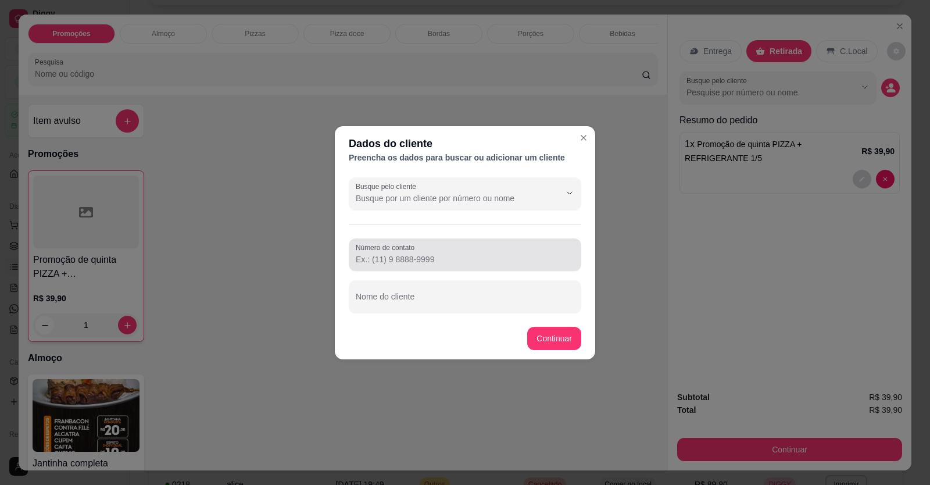
drag, startPoint x: 501, startPoint y: 244, endPoint x: 496, endPoint y: 269, distance: 26.1
click at [502, 254] on div at bounding box center [465, 254] width 219 height 23
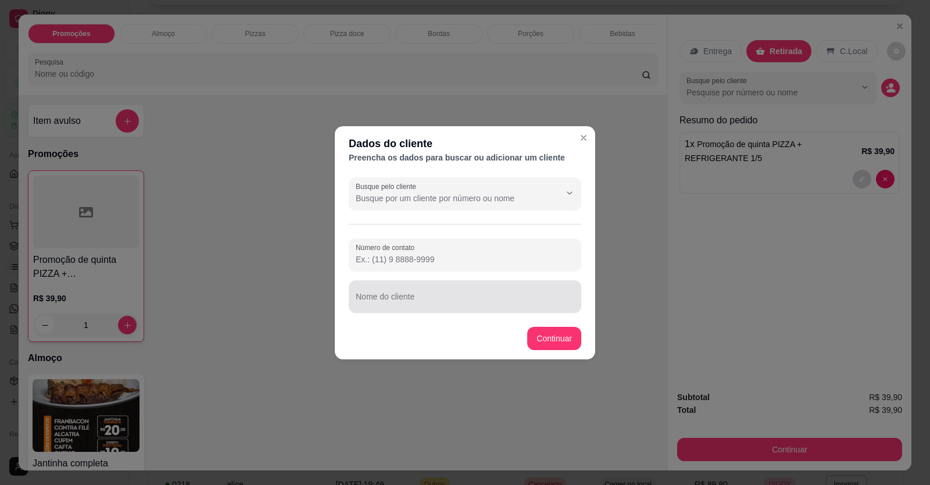
click at [480, 301] on input "Nome do cliente" at bounding box center [465, 301] width 219 height 12
type input "[PERSON_NAME]"
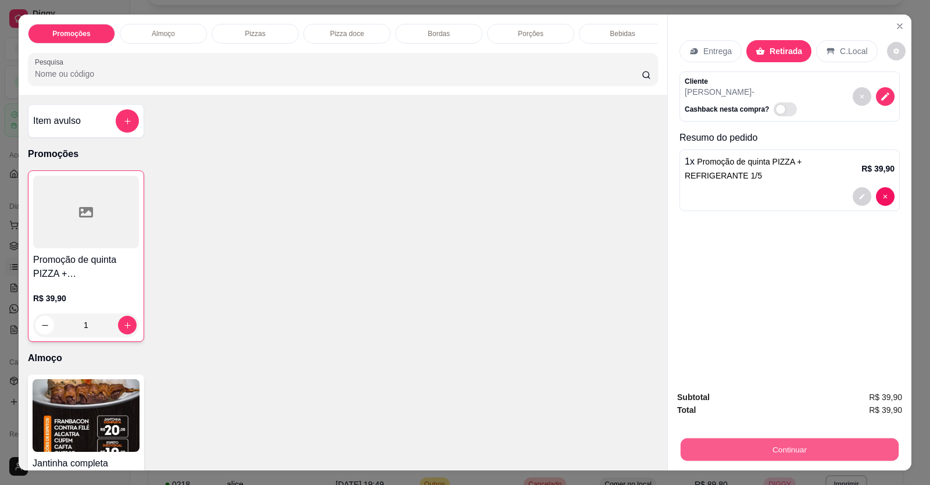
click at [743, 448] on button "Continuar" at bounding box center [790, 449] width 218 height 23
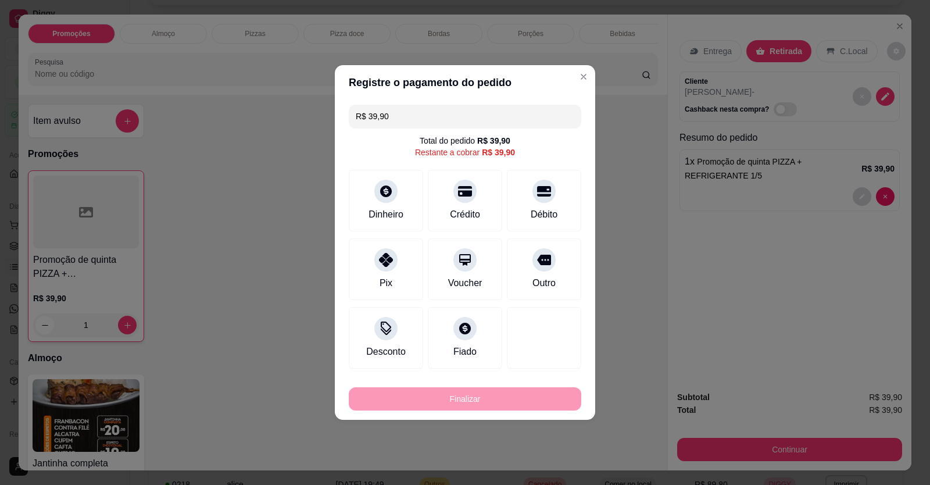
click at [529, 266] on div "Outro" at bounding box center [544, 269] width 74 height 62
type input "R$ 0,00"
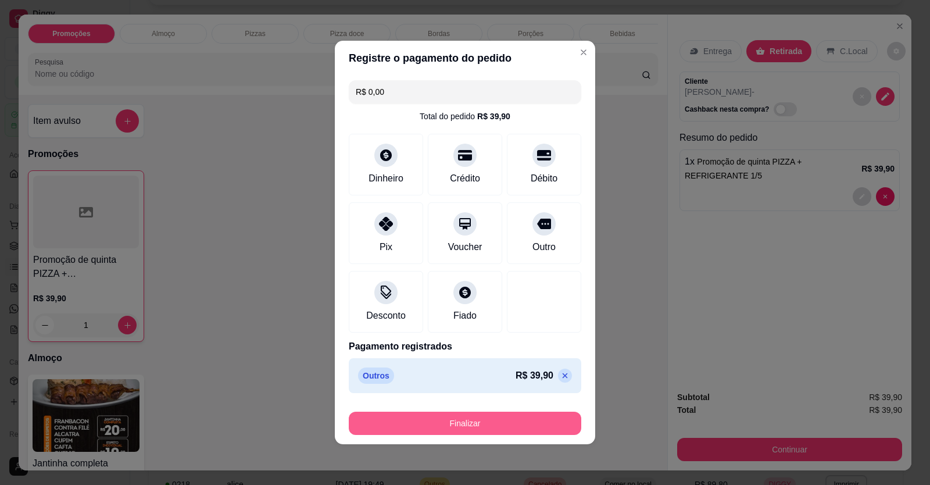
click at [475, 423] on button "Finalizar" at bounding box center [465, 423] width 233 height 23
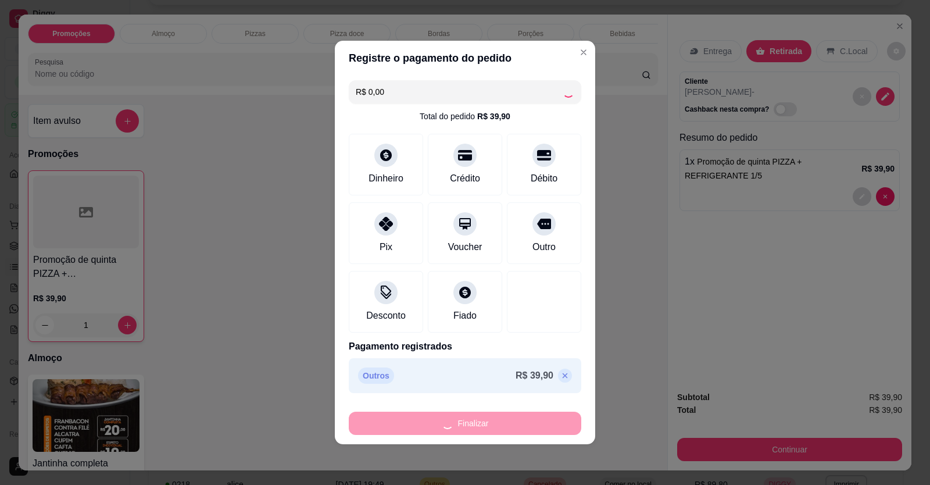
type input "0"
type input "-R$ 39,90"
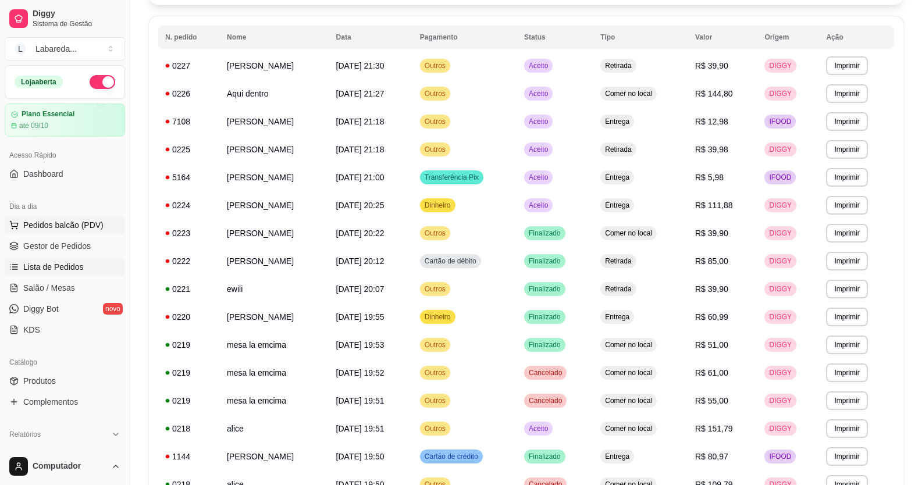
click at [59, 228] on span "Pedidos balcão (PDV)" at bounding box center [63, 225] width 80 height 12
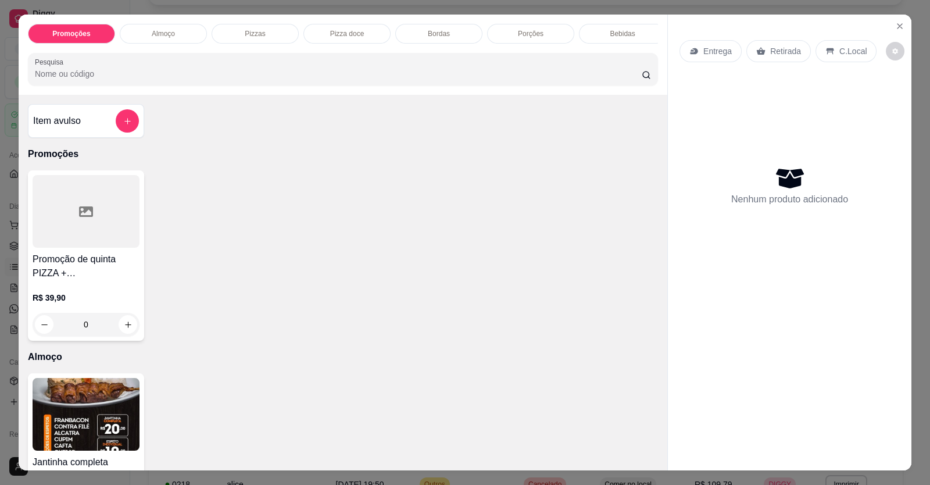
click at [63, 237] on div at bounding box center [86, 211] width 107 height 73
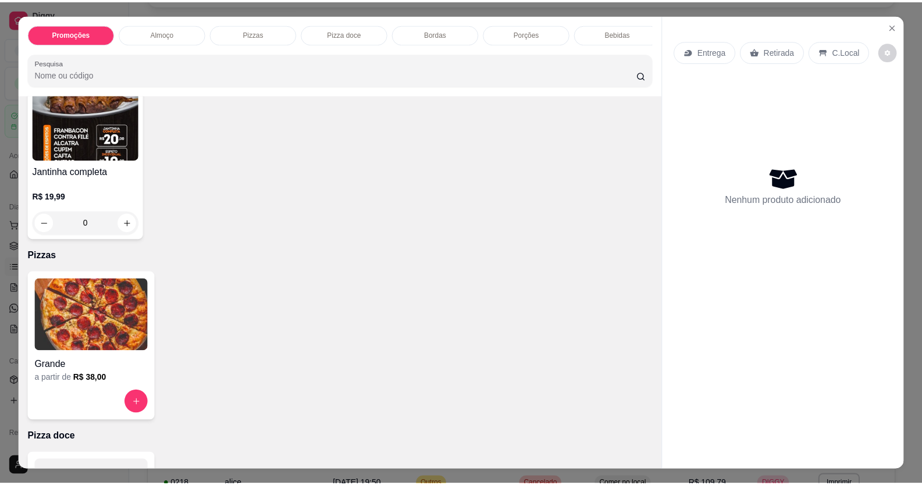
scroll to position [349, 0]
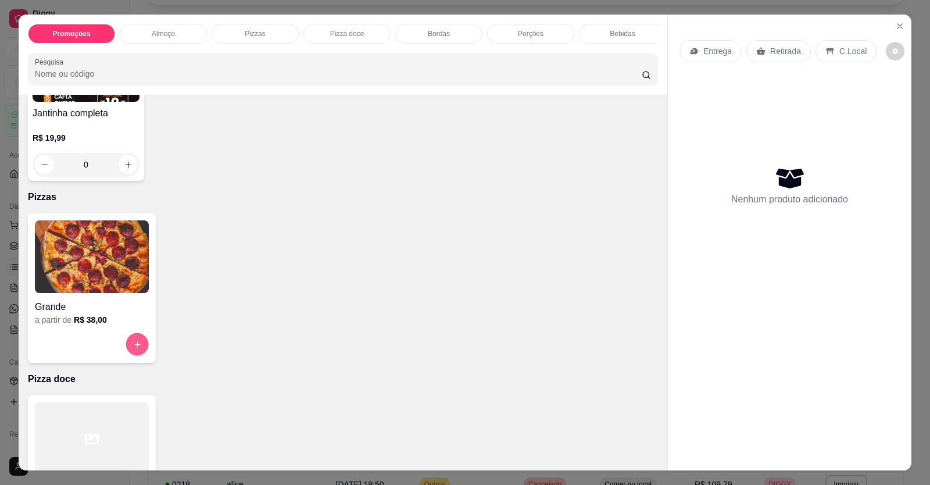
click at [135, 349] on icon "increase-product-quantity" at bounding box center [137, 344] width 9 height 9
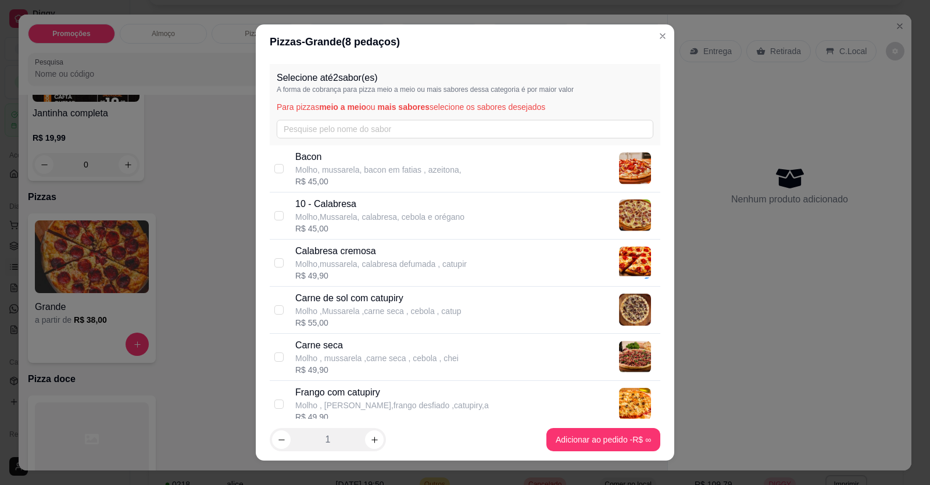
click at [360, 162] on p "Bacon" at bounding box center [378, 157] width 166 height 14
checkbox input "true"
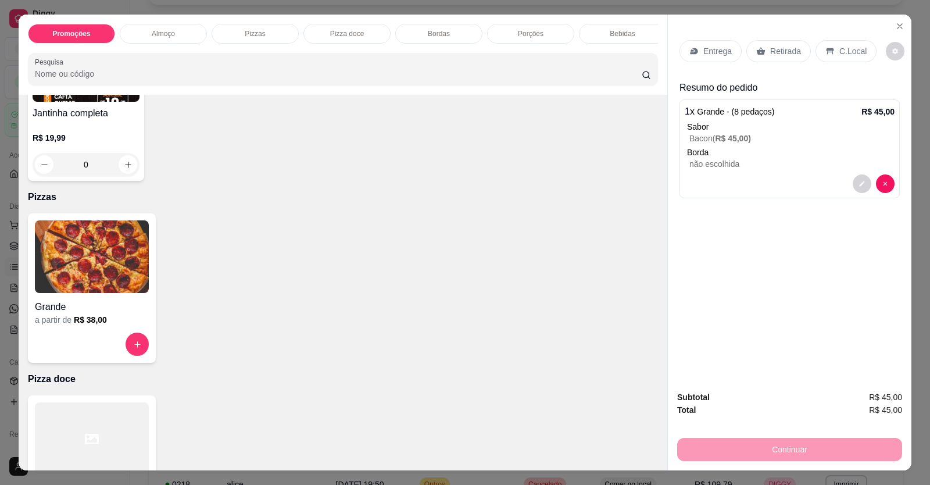
click at [840, 51] on p "C.Local" at bounding box center [853, 51] width 27 height 12
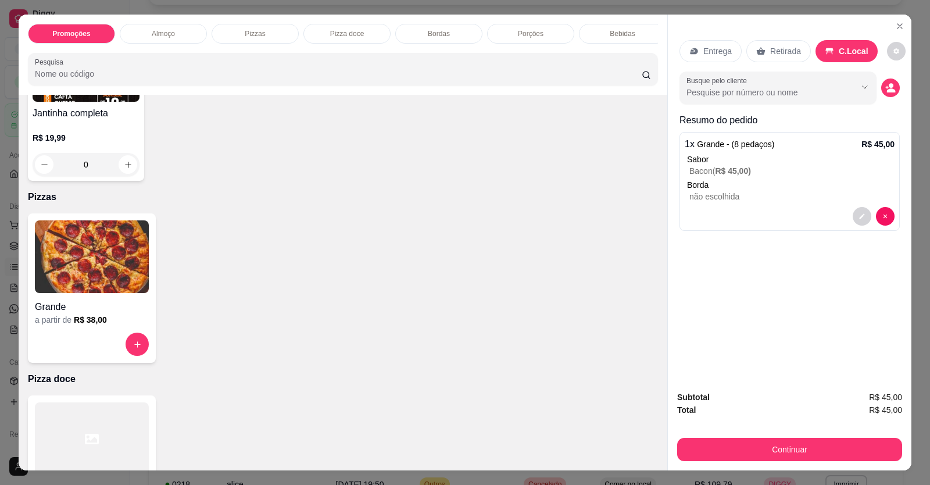
click at [777, 48] on p "Retirada" at bounding box center [786, 51] width 31 height 12
click at [886, 90] on icon "decrease-product-quantity" at bounding box center [891, 88] width 10 height 10
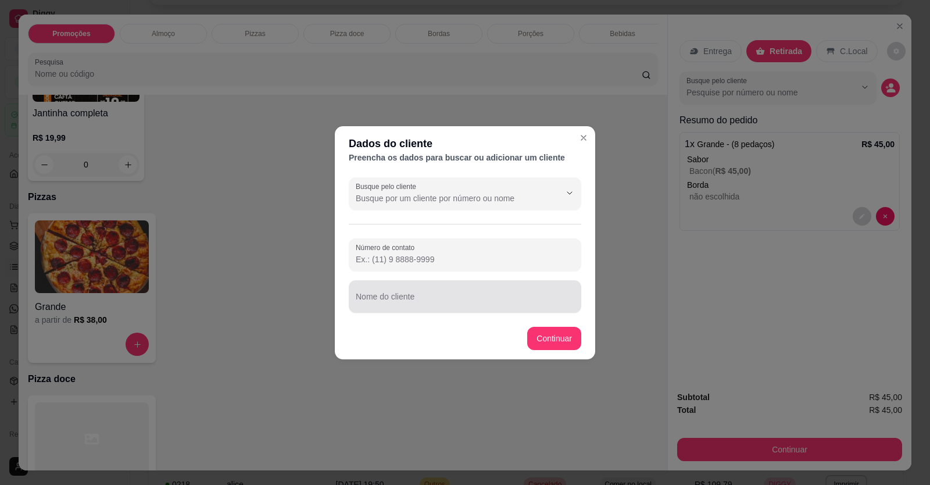
click at [391, 300] on input "Nome do cliente" at bounding box center [465, 301] width 219 height 12
type input "beto"
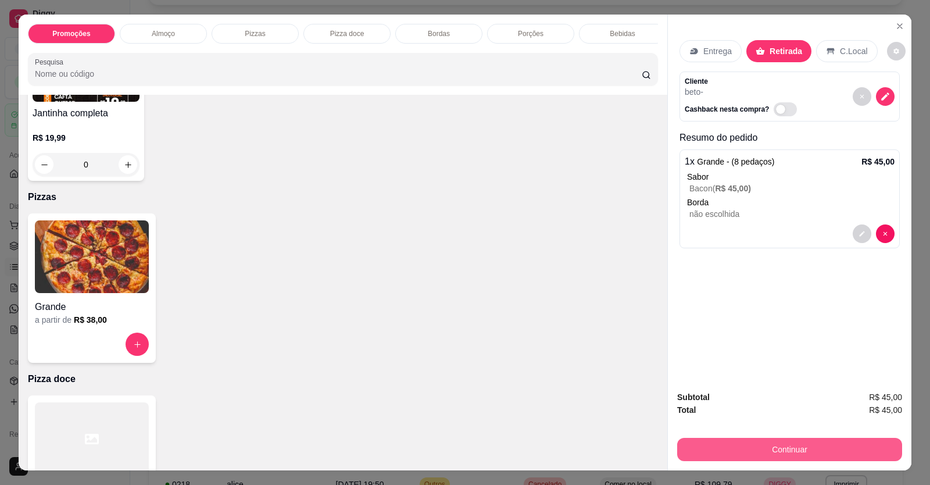
click at [783, 451] on button "Continuar" at bounding box center [789, 449] width 225 height 23
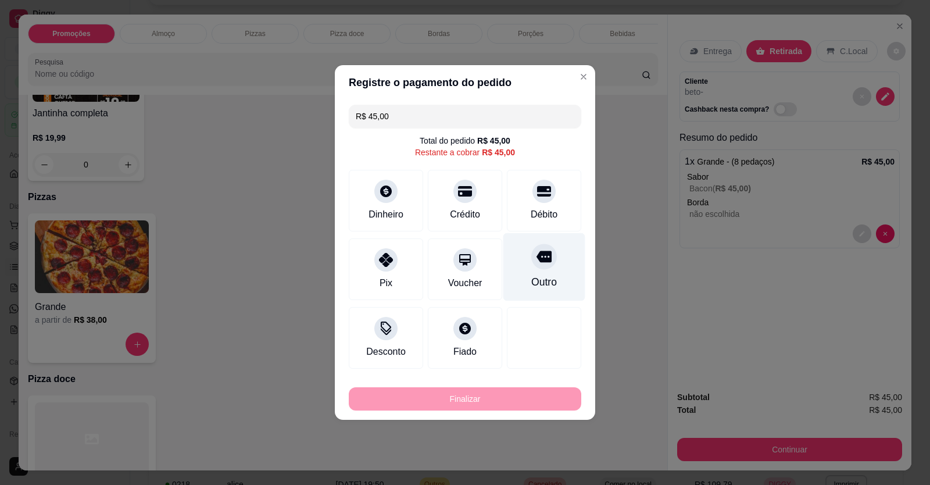
click at [550, 276] on div "Outro" at bounding box center [545, 267] width 82 height 68
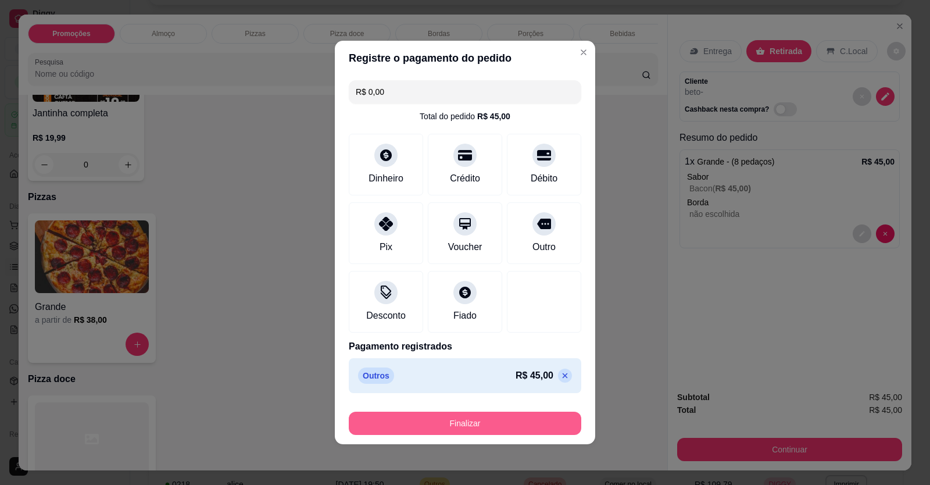
click at [459, 416] on button "Finalizar" at bounding box center [465, 423] width 233 height 23
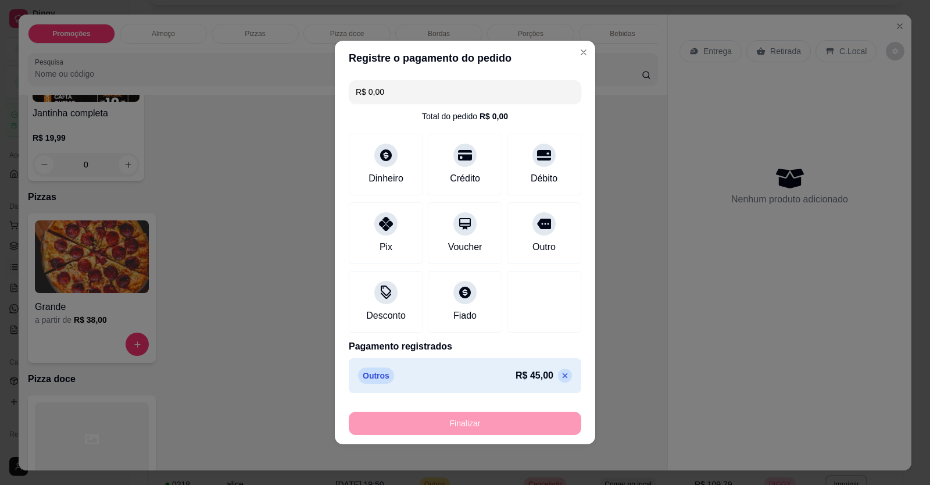
type input "-R$ 45,00"
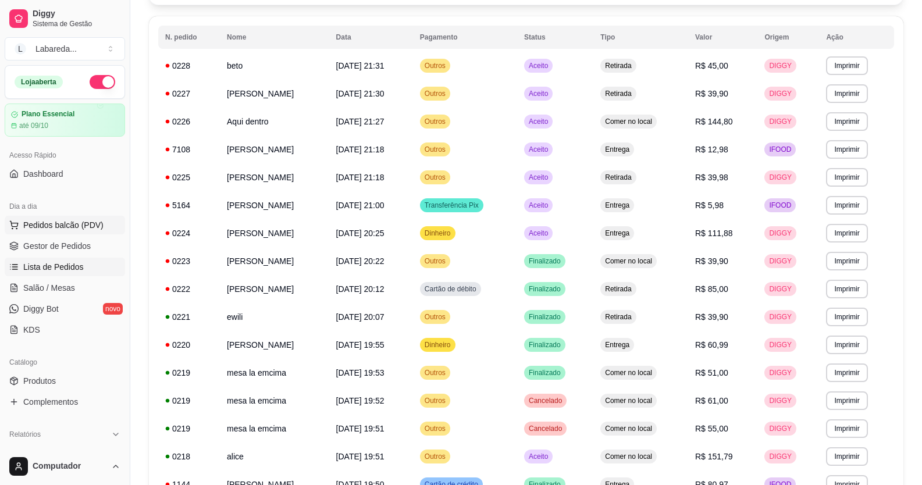
click at [54, 226] on span "Pedidos balcão (PDV)" at bounding box center [63, 225] width 80 height 12
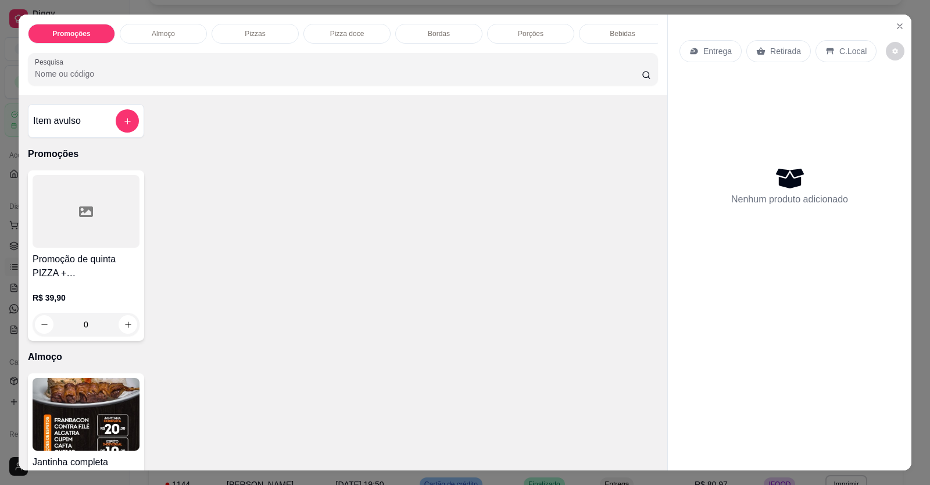
click at [200, 241] on div "Promoção de quinta PIZZA + REFRIGERANTE 1/5 R$ 39,90 0" at bounding box center [343, 255] width 630 height 170
click at [898, 24] on icon "Close" at bounding box center [900, 26] width 5 height 5
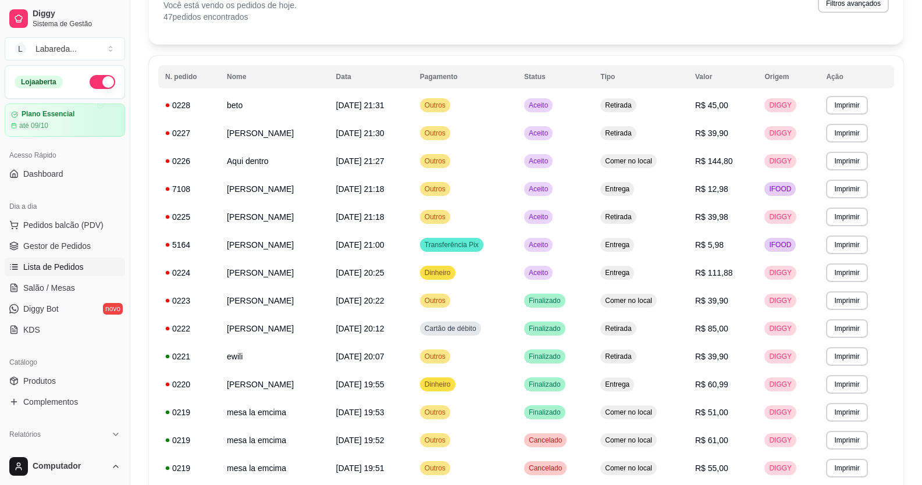
scroll to position [58, 0]
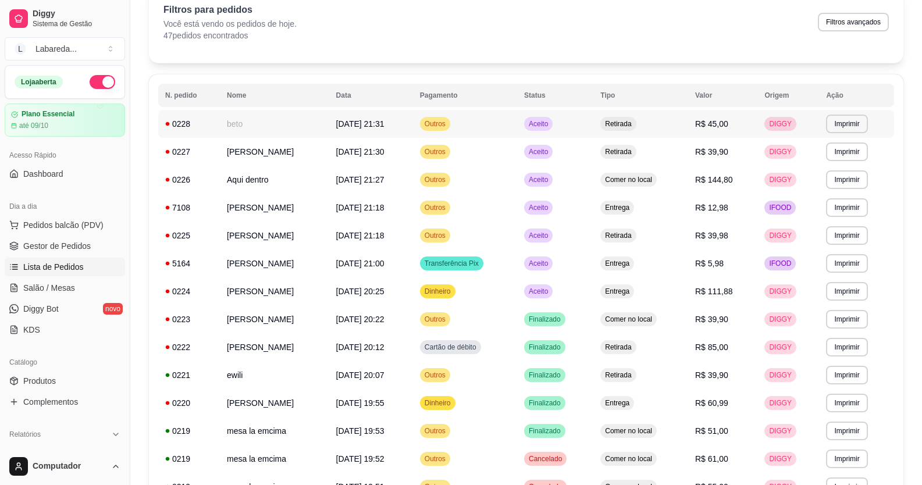
click at [688, 125] on td "Retirada" at bounding box center [640, 124] width 95 height 28
click at [70, 226] on span "Pedidos balcão (PDV)" at bounding box center [63, 225] width 80 height 12
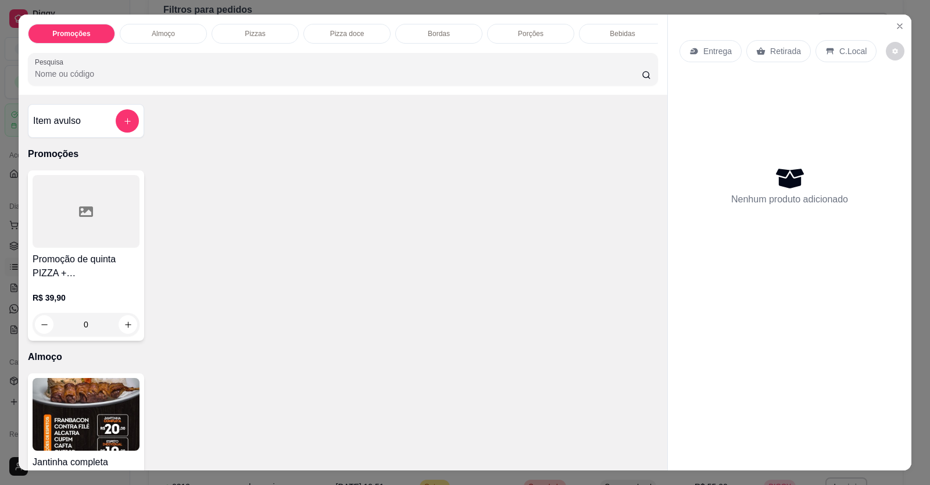
click at [461, 161] on p "Promoções" at bounding box center [343, 154] width 630 height 14
click at [891, 24] on button "Close" at bounding box center [900, 26] width 19 height 19
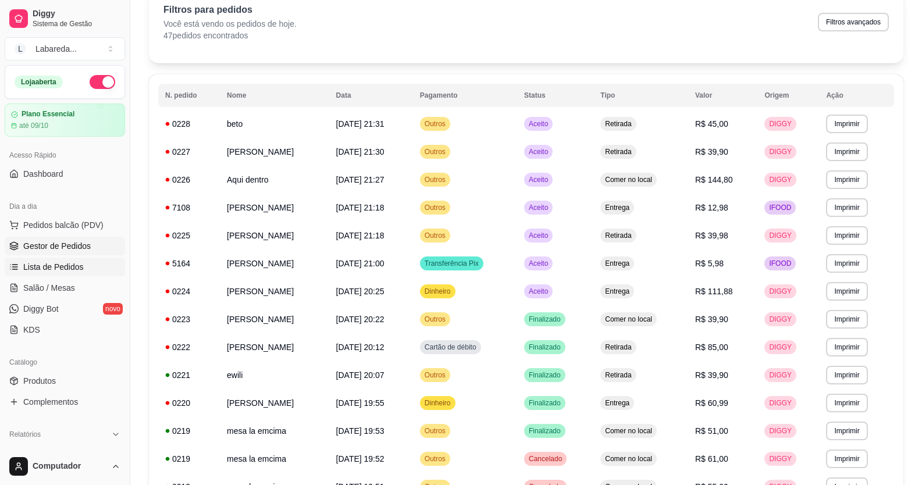
click at [26, 241] on span "Gestor de Pedidos" at bounding box center [56, 246] width 67 height 12
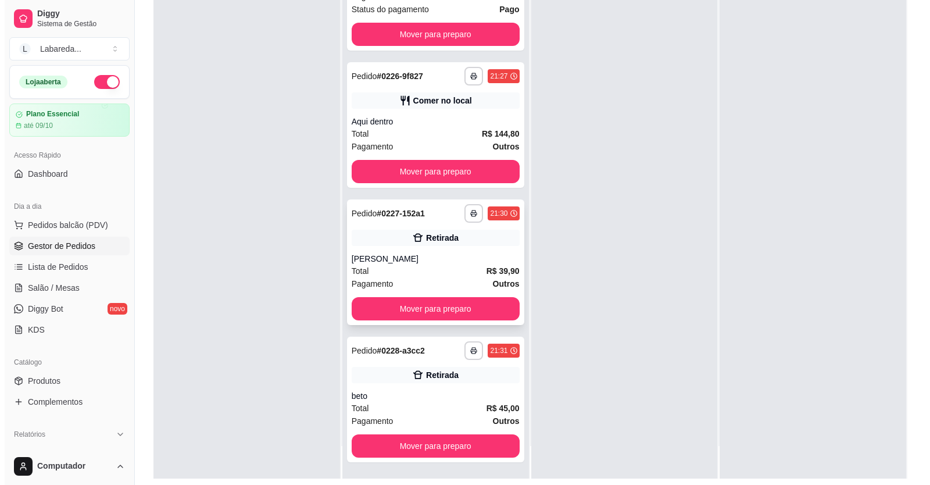
scroll to position [177, 0]
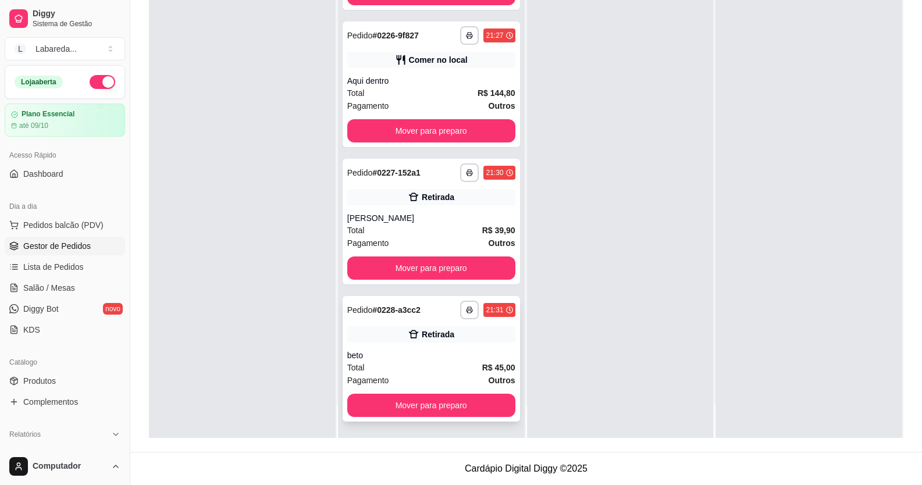
click at [454, 347] on div "**********" at bounding box center [431, 359] width 177 height 126
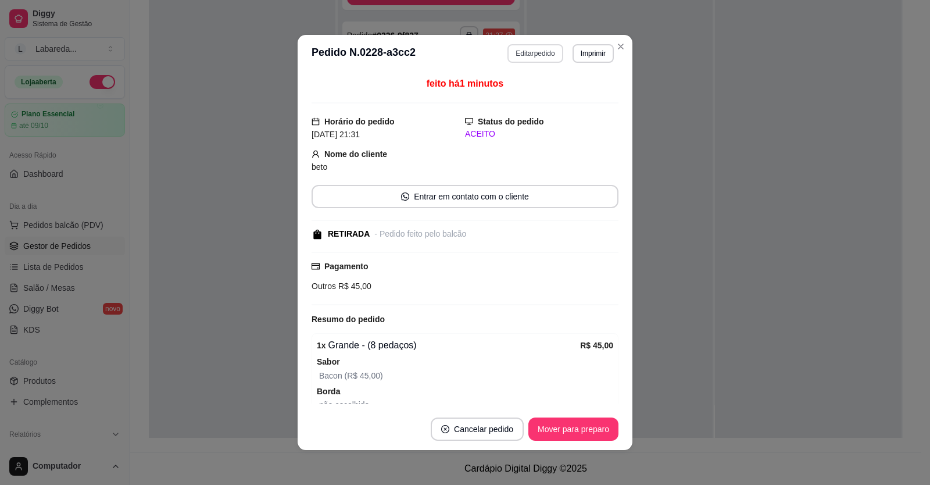
click at [539, 53] on button "Editar pedido" at bounding box center [535, 53] width 55 height 19
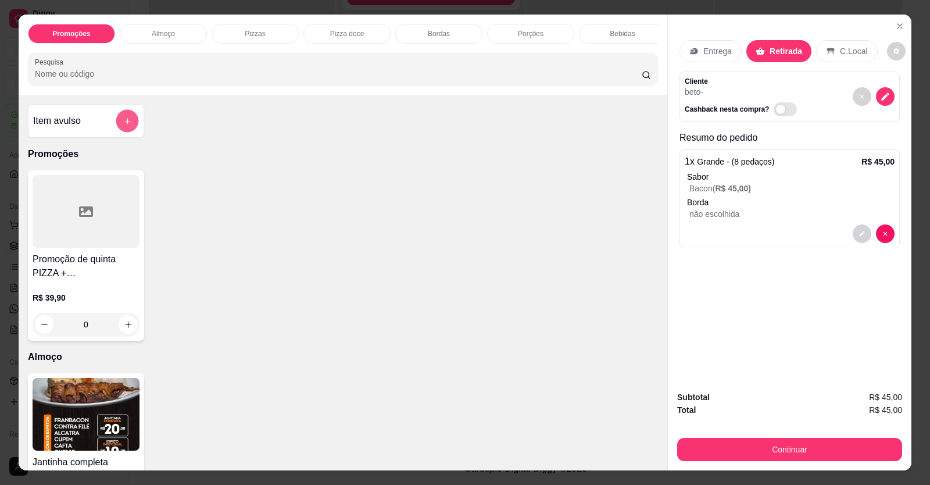
click at [123, 133] on button "add-separate-item" at bounding box center [127, 121] width 23 height 23
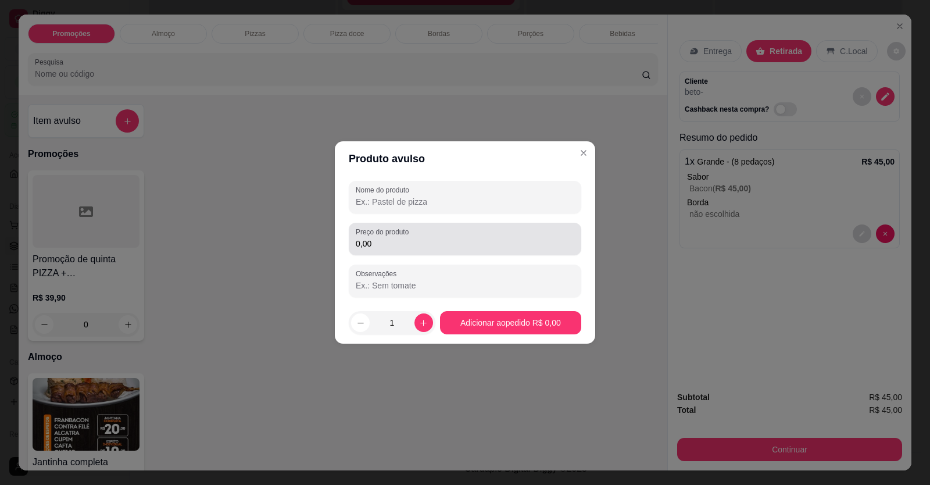
click at [482, 244] on input "0,00" at bounding box center [465, 244] width 219 height 12
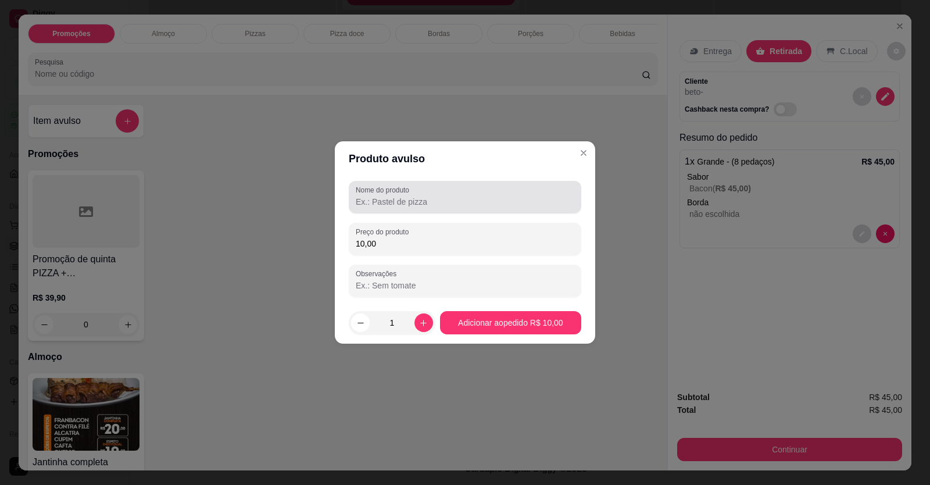
type input "10,00"
click at [480, 210] on div "Nome do produto" at bounding box center [465, 197] width 233 height 33
type input "coca"
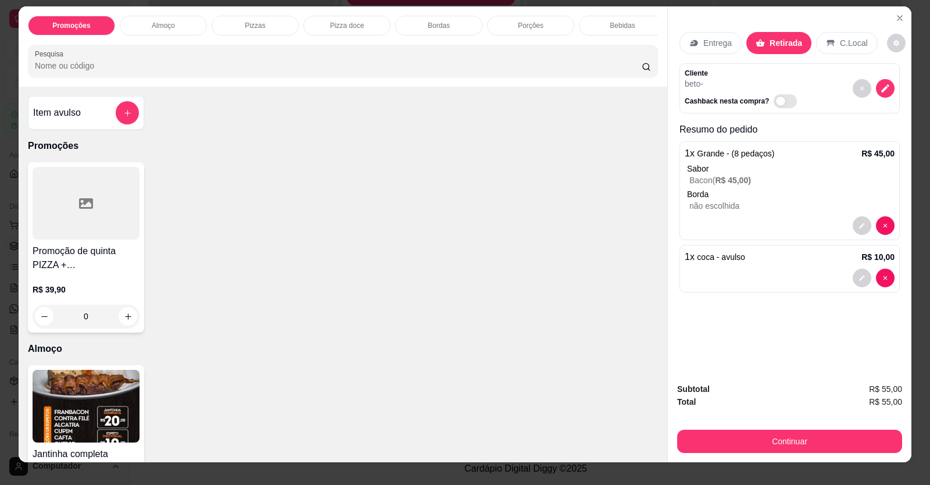
scroll to position [0, 0]
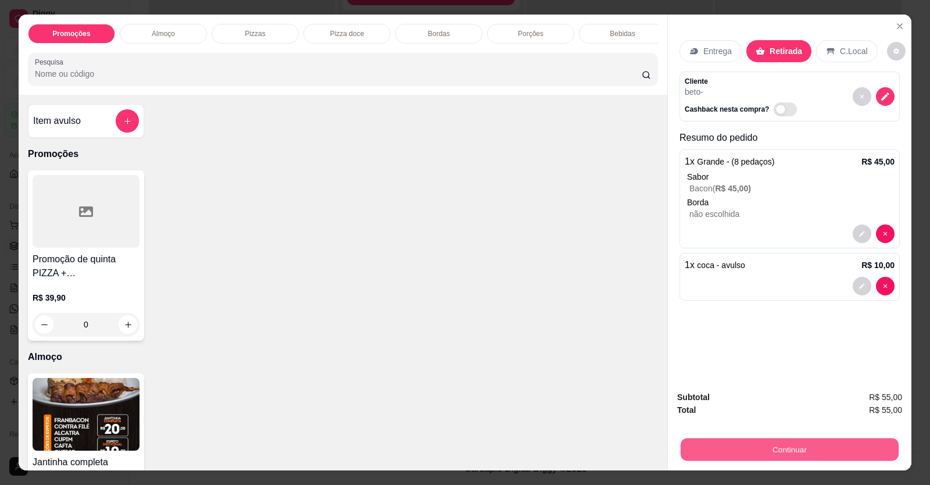
click at [765, 450] on button "Continuar" at bounding box center [790, 449] width 218 height 23
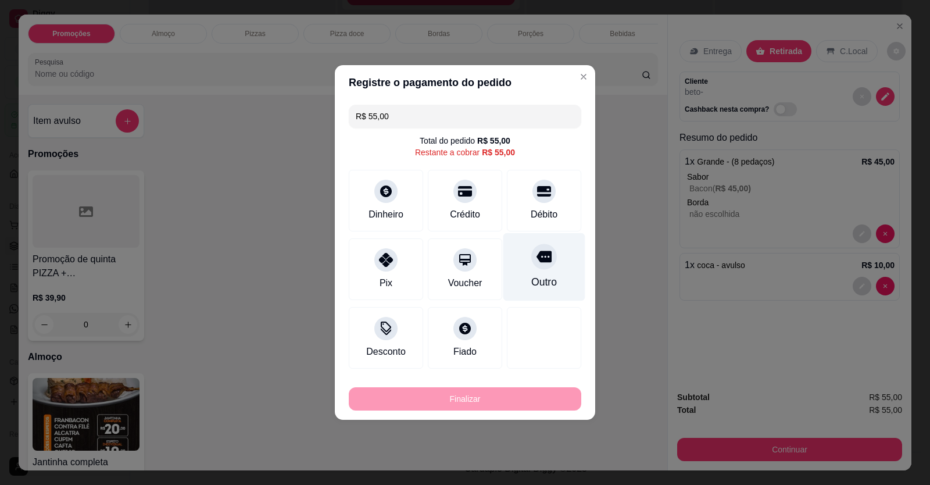
click at [537, 263] on icon at bounding box center [544, 256] width 15 height 15
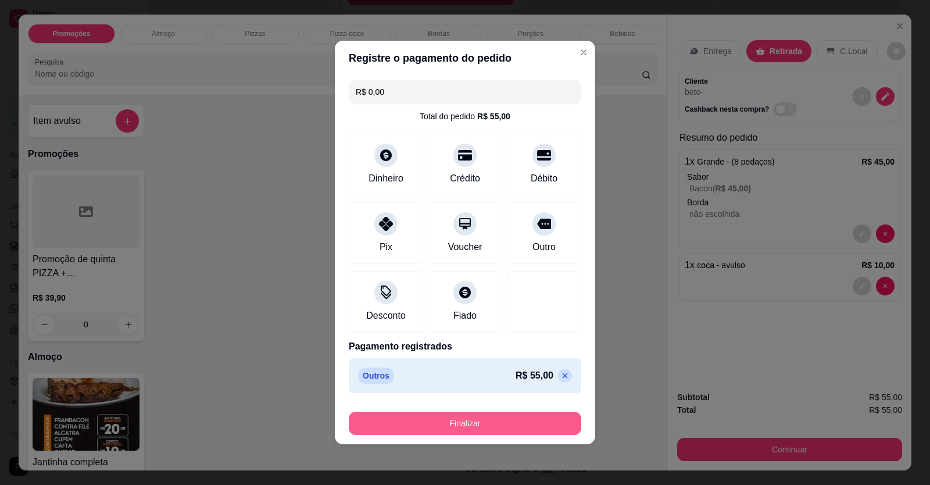
click at [523, 420] on button "Finalizar" at bounding box center [465, 423] width 233 height 23
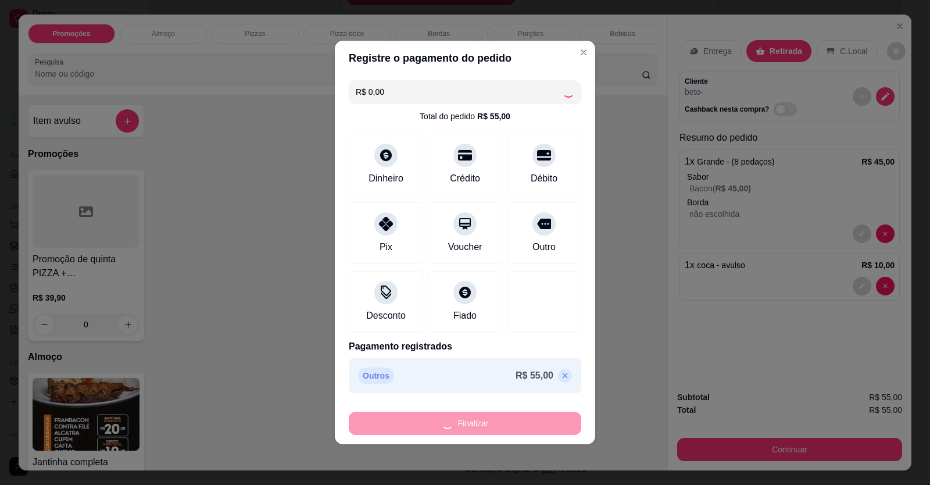
type input "-R$ 55,00"
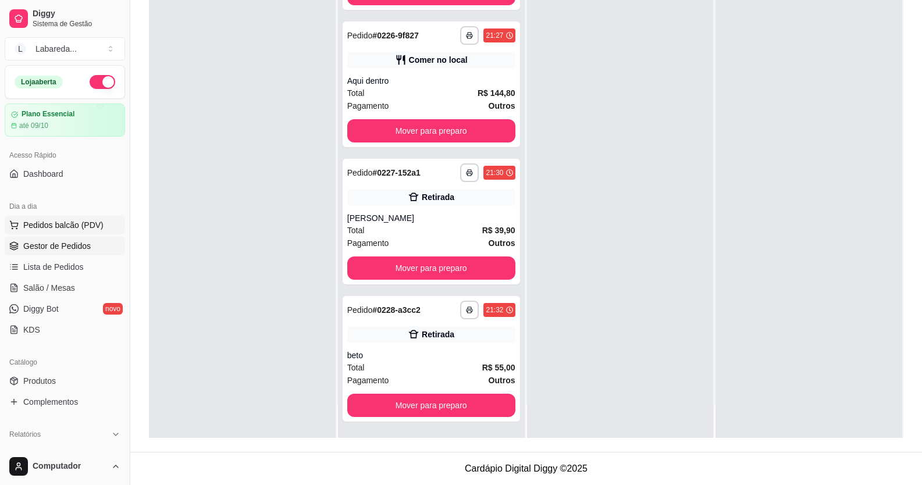
click at [56, 223] on span "Pedidos balcão (PDV)" at bounding box center [63, 225] width 80 height 12
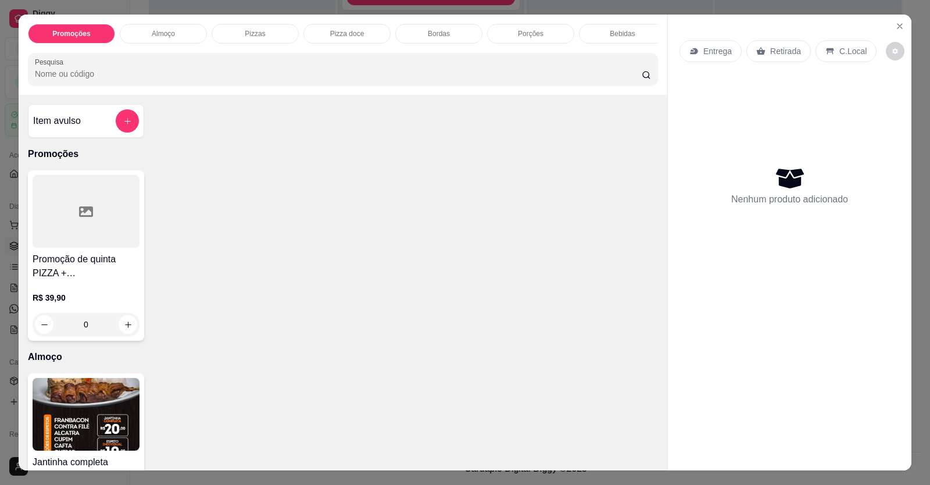
click at [116, 133] on div at bounding box center [127, 120] width 23 height 23
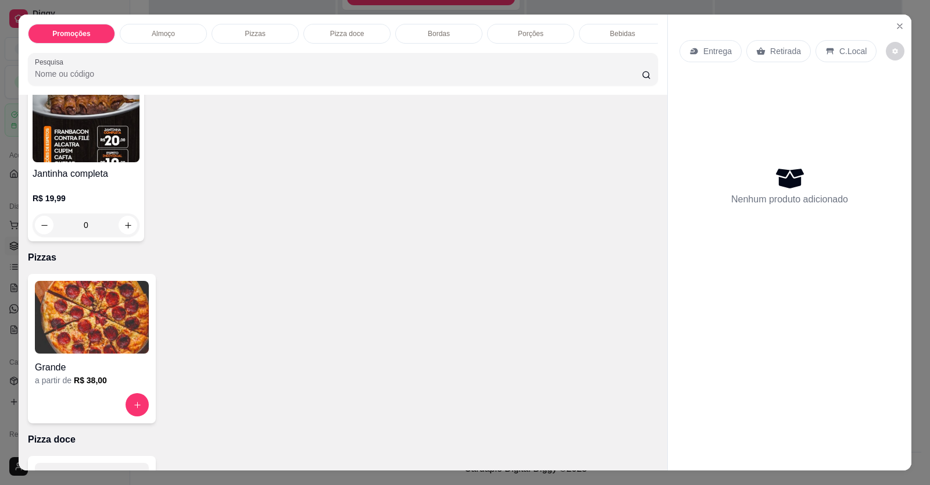
scroll to position [291, 0]
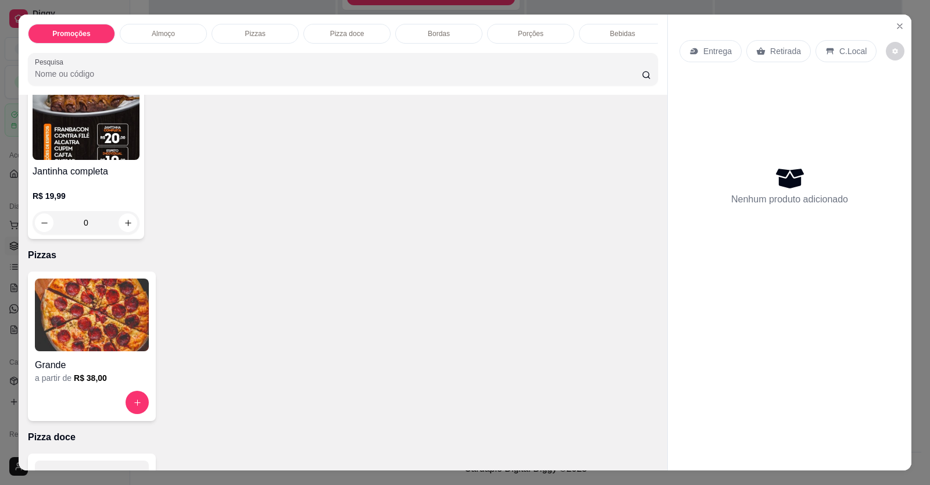
click at [93, 350] on img at bounding box center [92, 315] width 114 height 73
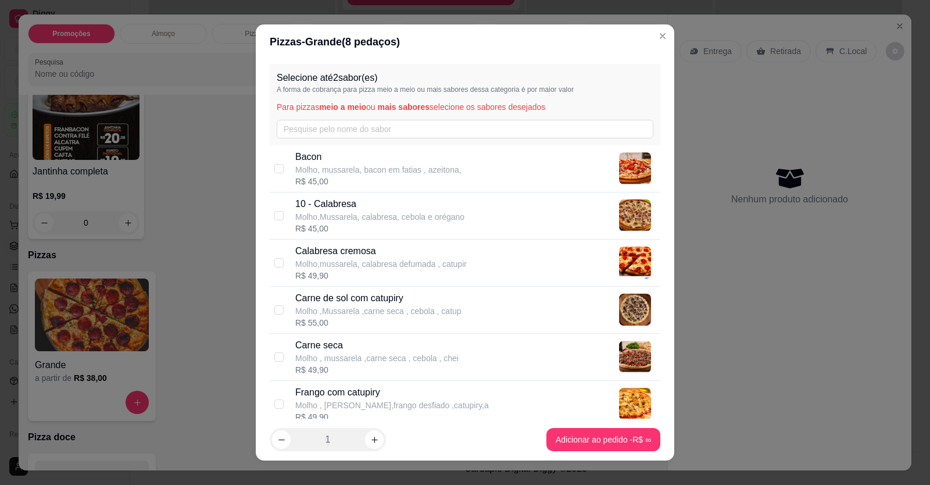
click at [356, 207] on p "10 - Calabresa" at bounding box center [379, 204] width 169 height 14
checkbox input "true"
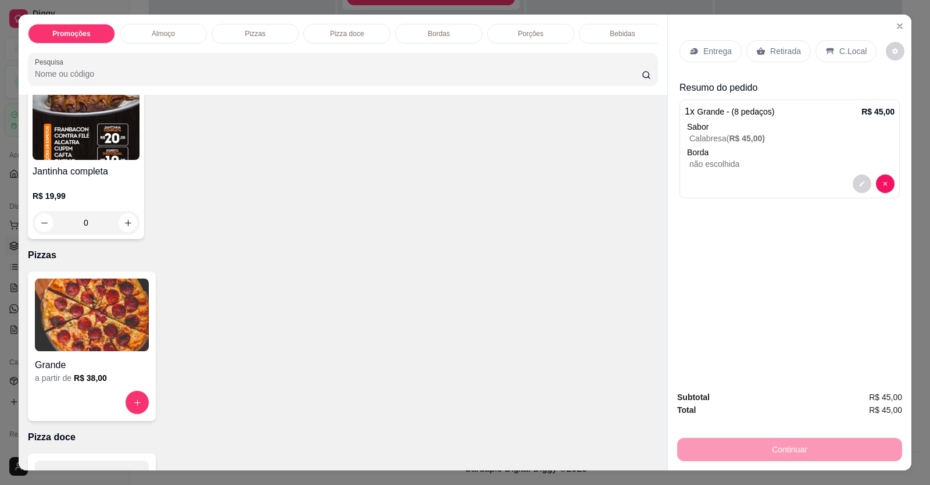
click at [844, 52] on p "C.Local" at bounding box center [853, 51] width 27 height 12
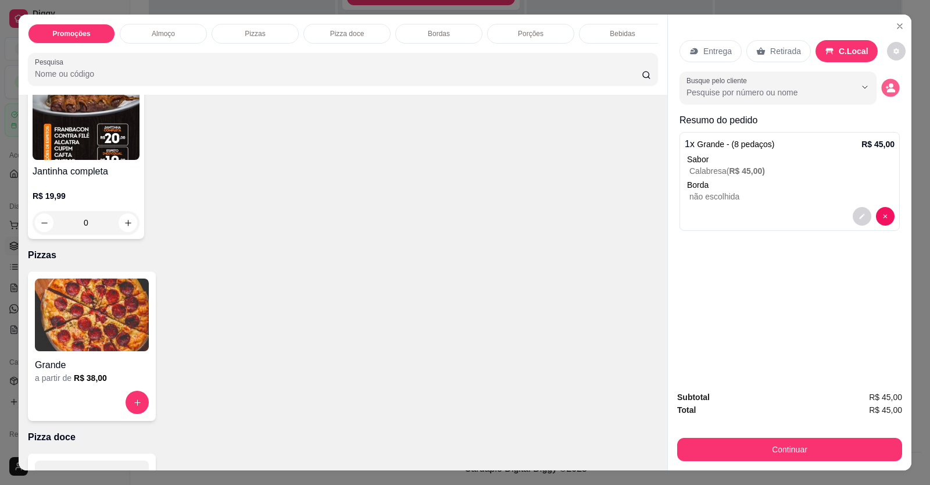
click at [886, 87] on icon "decrease-product-quantity" at bounding box center [887, 87] width 3 height 3
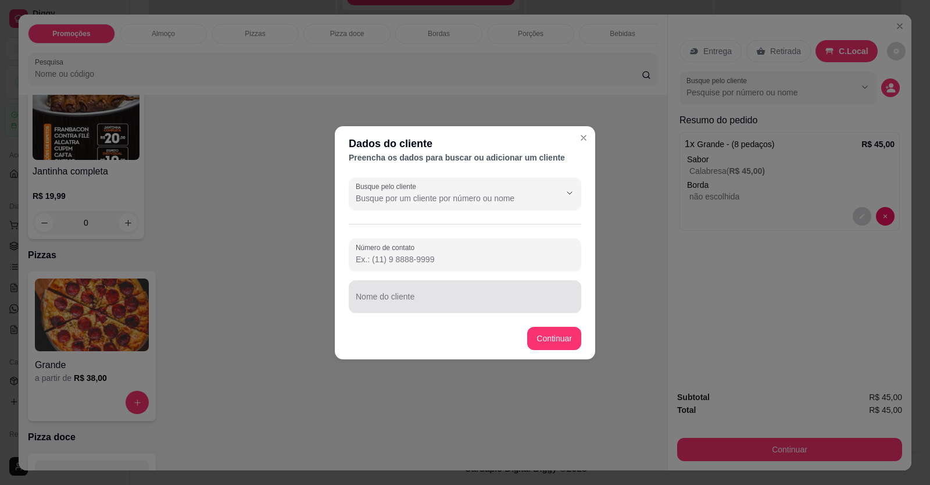
click at [511, 297] on input "Nome do cliente" at bounding box center [465, 301] width 219 height 12
type input "murilo"
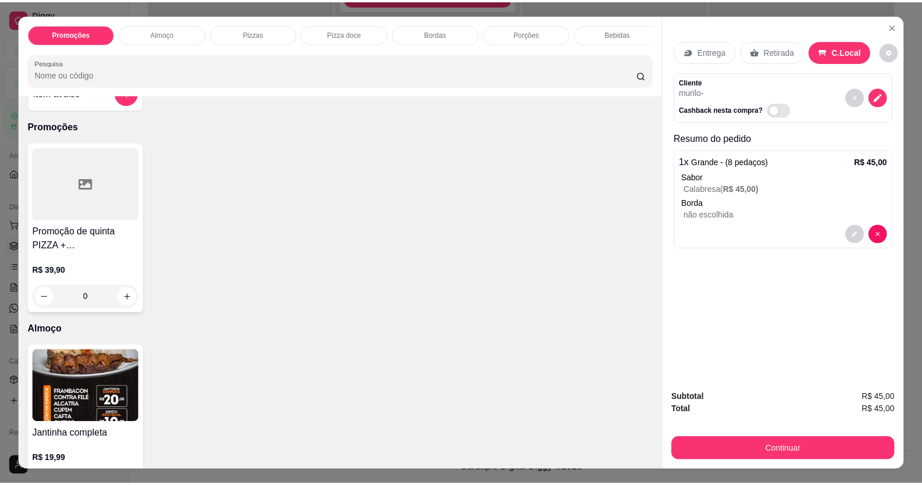
scroll to position [0, 0]
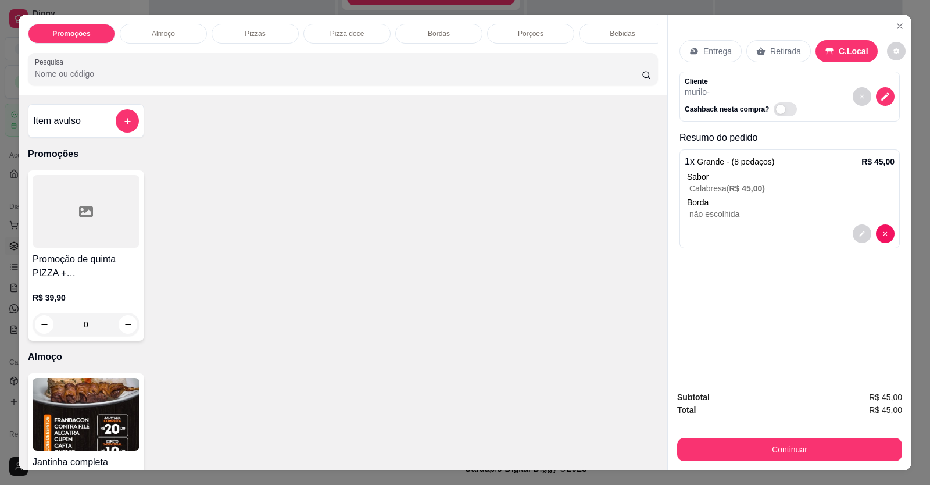
click at [116, 124] on div at bounding box center [127, 120] width 23 height 23
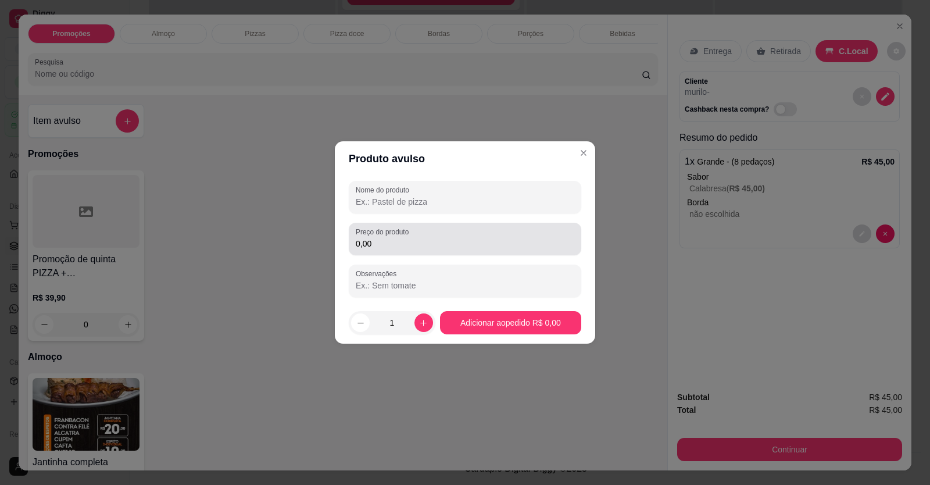
click at [378, 237] on div "0,00" at bounding box center [465, 238] width 219 height 23
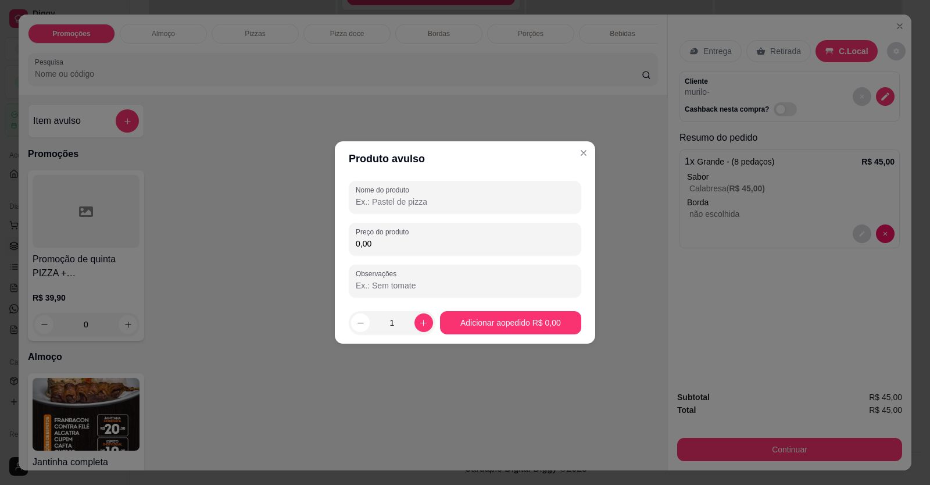
click at [384, 238] on input "0,00" at bounding box center [465, 244] width 219 height 12
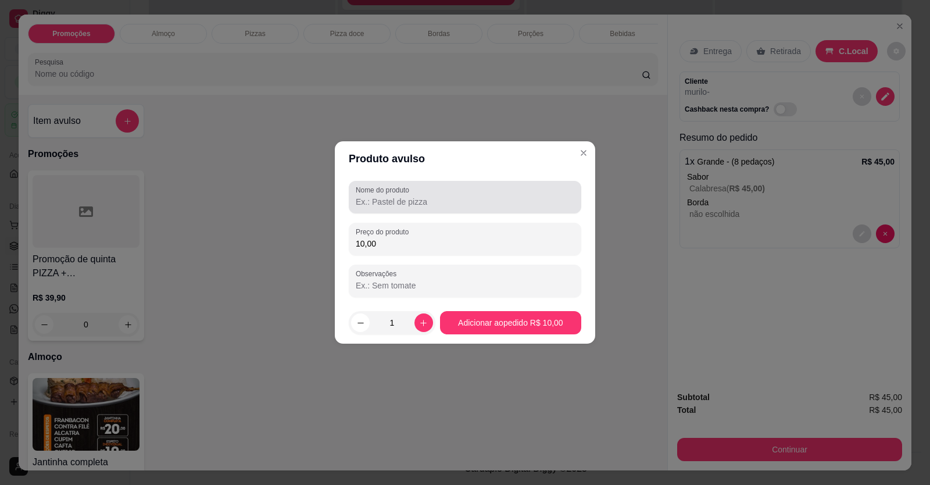
type input "10,00"
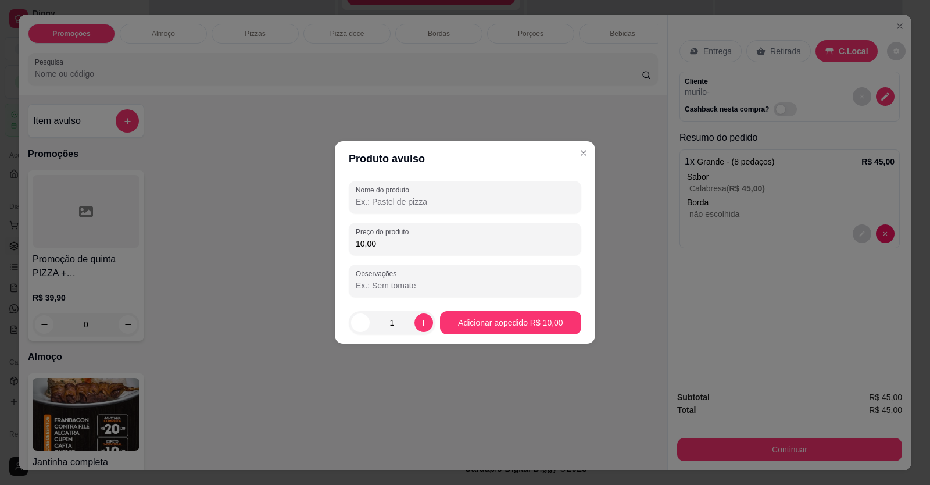
click at [374, 198] on input "Nome do produto" at bounding box center [465, 202] width 219 height 12
type input "coco"
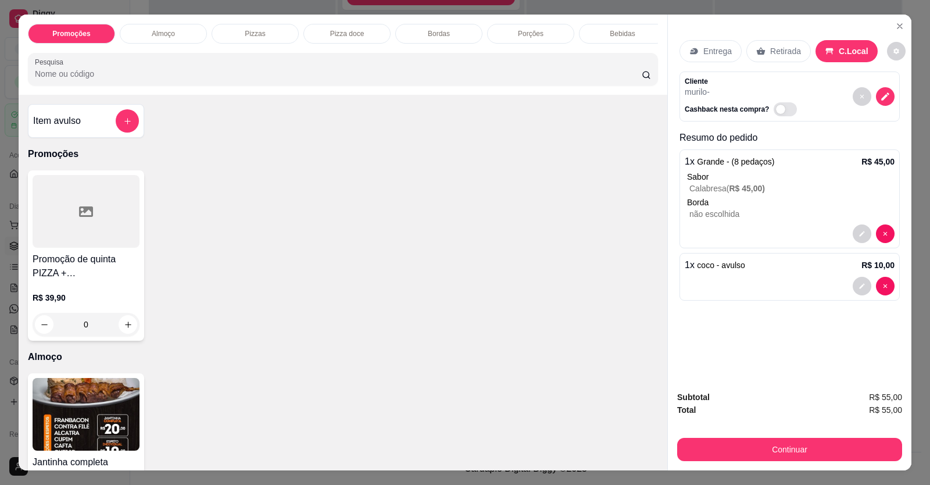
click at [652, 279] on div "Item avulso Promoções Promoção de quinta PIZZA + REFRIGERANTE 1/5 R$ 39,90 0 Al…" at bounding box center [343, 283] width 649 height 376
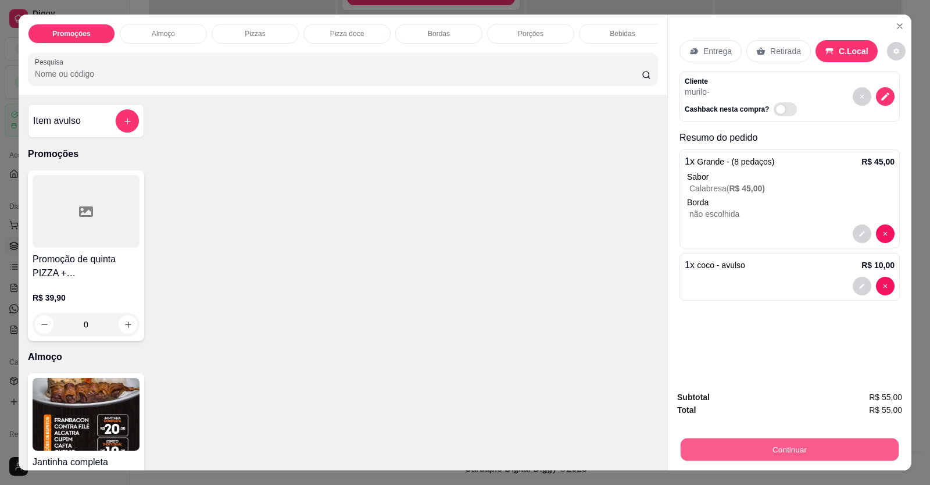
click at [834, 449] on button "Continuar" at bounding box center [790, 449] width 218 height 23
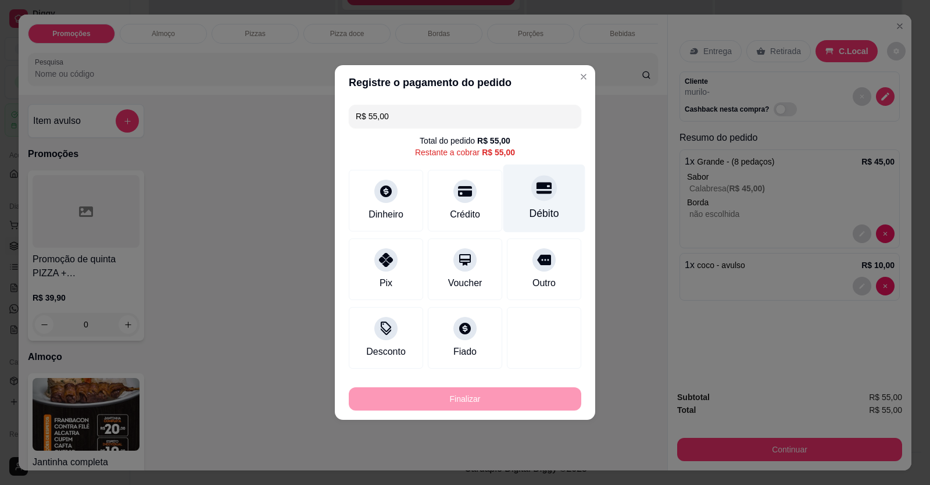
click at [539, 197] on div at bounding box center [545, 188] width 26 height 26
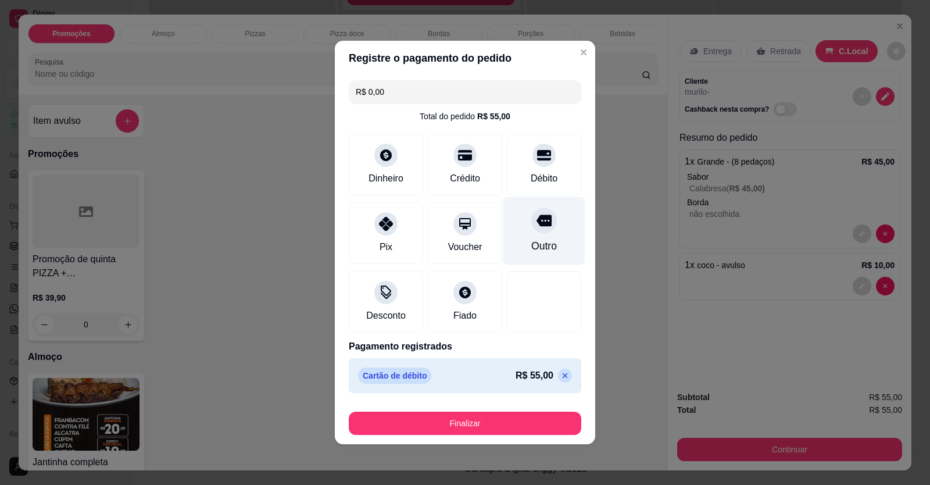
click at [537, 241] on div "Outro" at bounding box center [545, 245] width 26 height 15
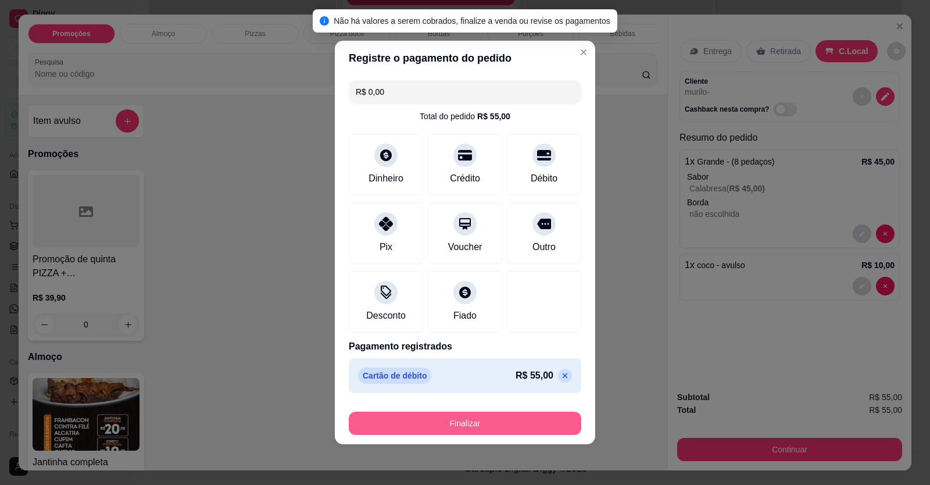
click at [505, 423] on button "Finalizar" at bounding box center [465, 423] width 233 height 23
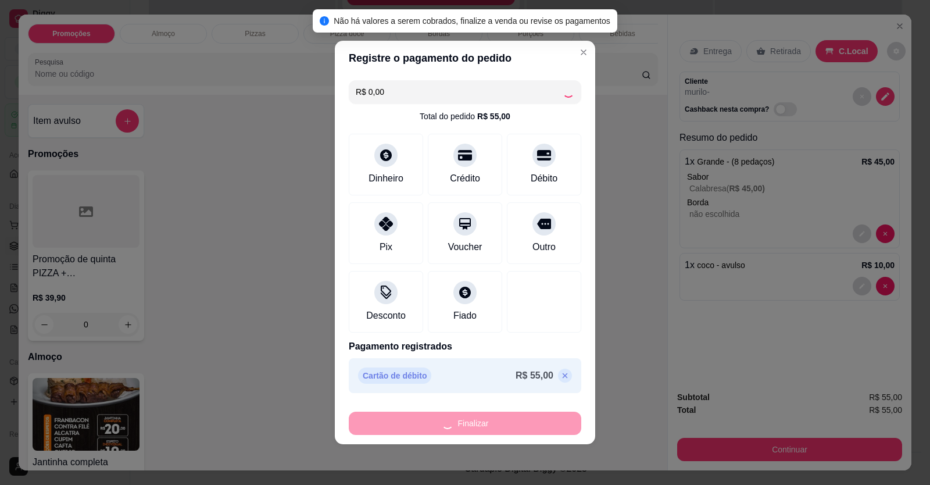
type input "-R$ 55,00"
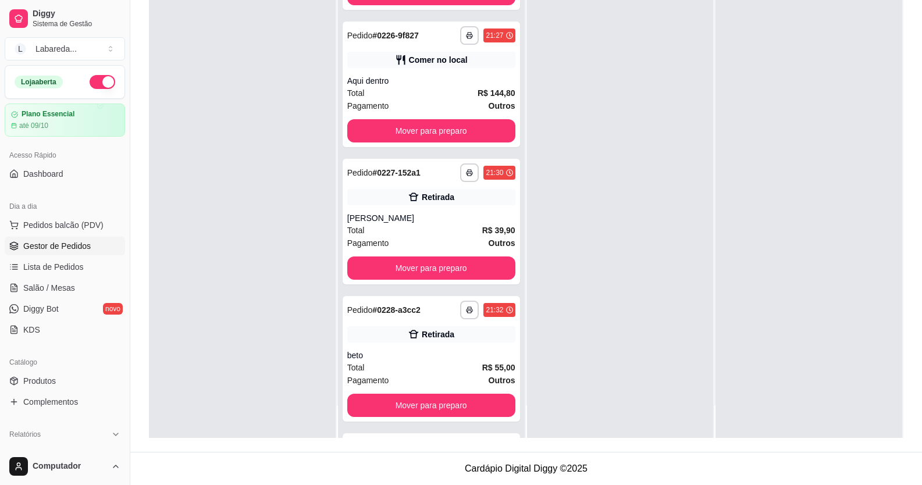
click at [60, 242] on span "Gestor de Pedidos" at bounding box center [56, 246] width 67 height 12
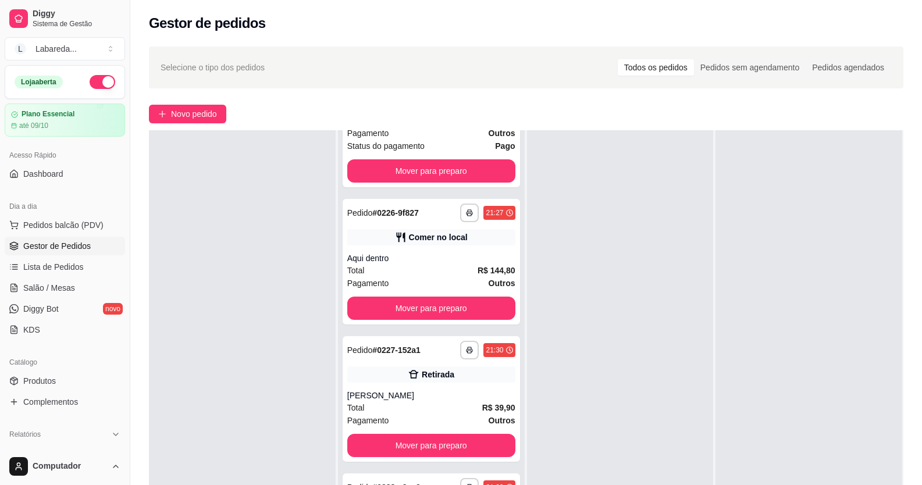
click at [194, 97] on div "**********" at bounding box center [525, 335] width 791 height 590
click at [192, 104] on div "**********" at bounding box center [525, 335] width 791 height 590
click at [192, 121] on button "Novo pedido" at bounding box center [187, 114] width 77 height 19
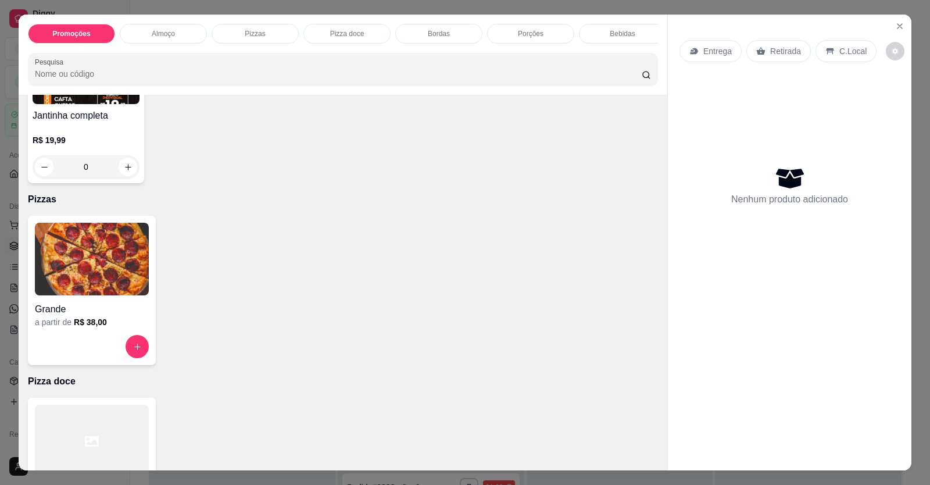
scroll to position [407, 0]
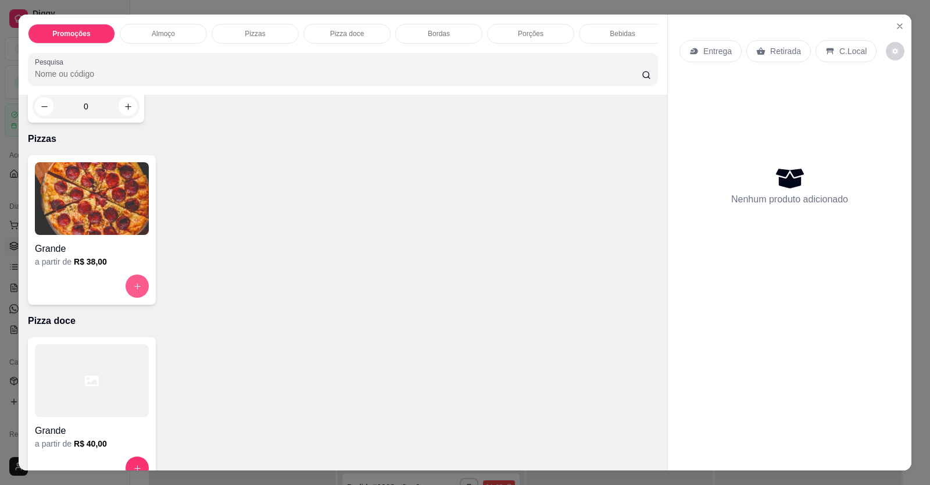
click at [133, 291] on icon "increase-product-quantity" at bounding box center [137, 286] width 9 height 9
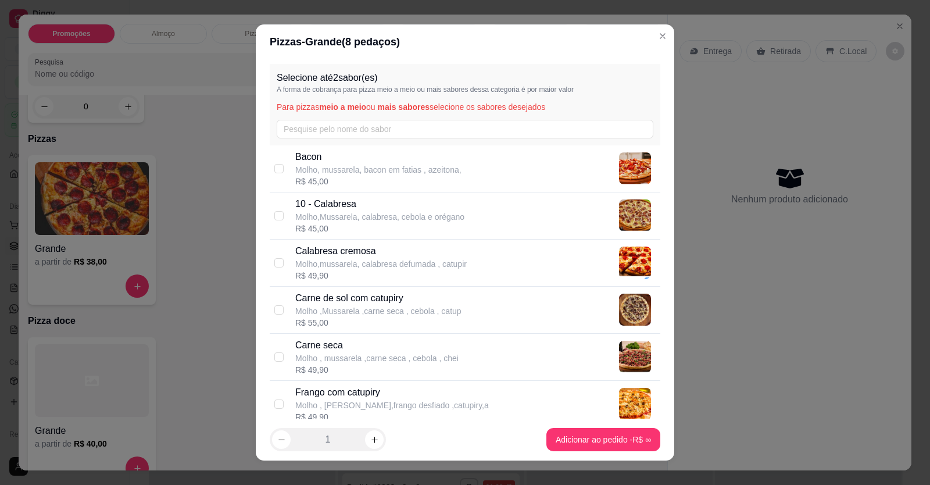
click at [373, 202] on p "10 - Calabresa" at bounding box center [379, 204] width 169 height 14
checkbox input "true"
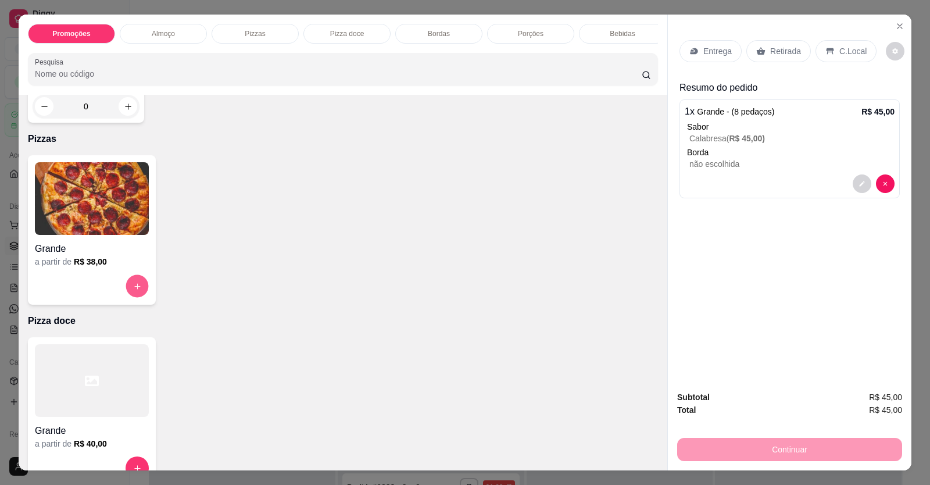
click at [128, 297] on button "increase-product-quantity" at bounding box center [137, 286] width 23 height 23
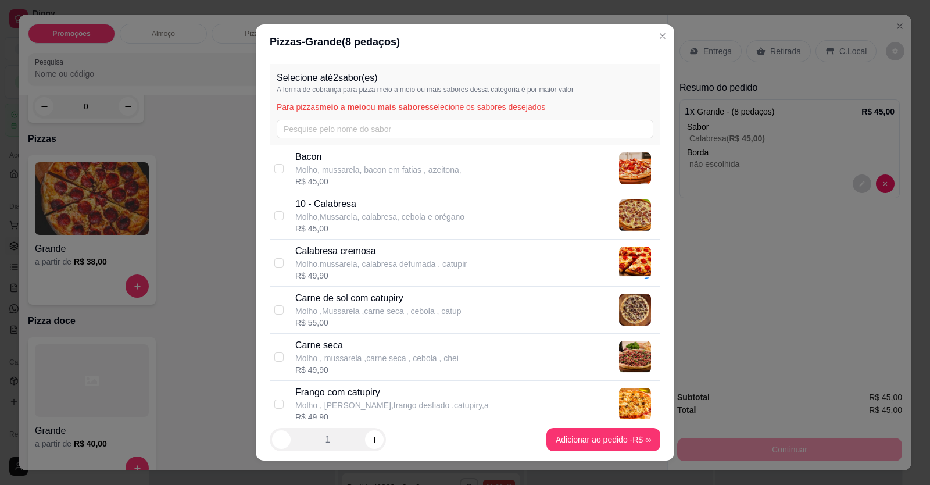
scroll to position [174, 0]
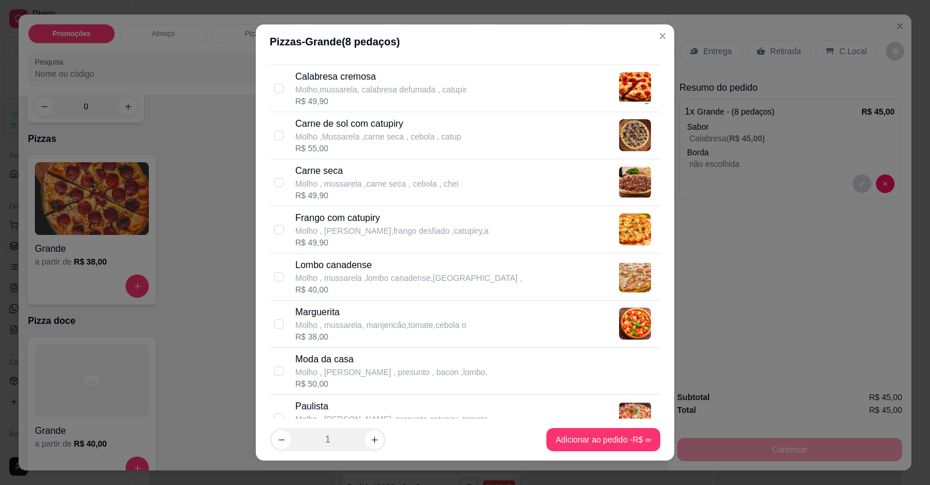
click at [364, 122] on p "Carne de sol com catupiry" at bounding box center [378, 124] width 166 height 14
checkbox input "true"
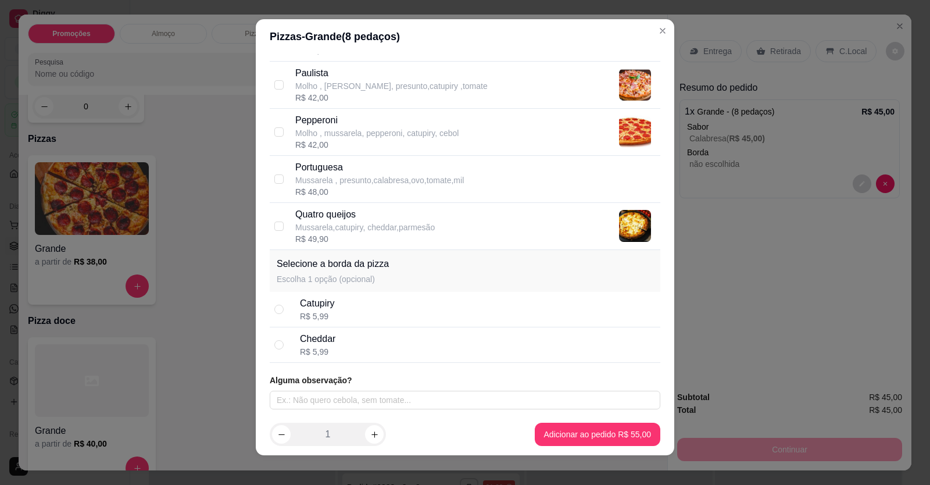
scroll to position [13, 0]
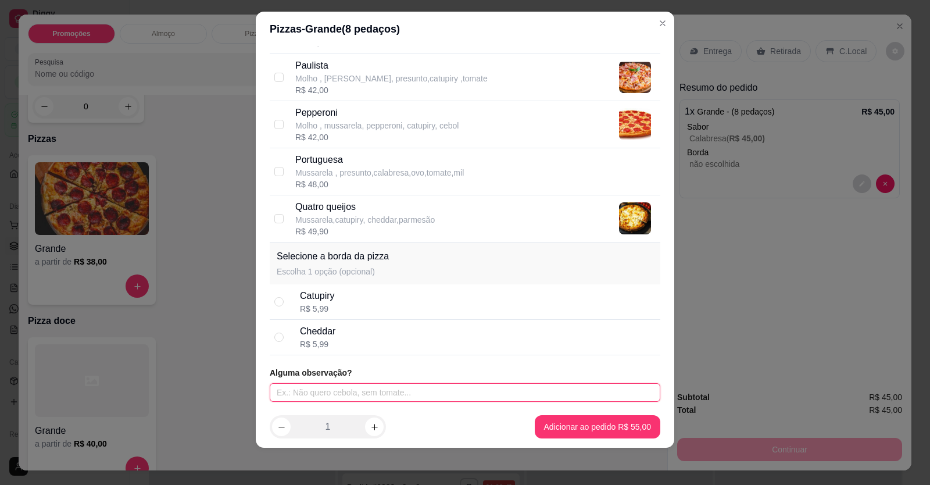
click at [331, 393] on input "text" at bounding box center [465, 392] width 391 height 19
click at [333, 388] on input "text" at bounding box center [465, 392] width 391 height 19
type input "borda chocolate"
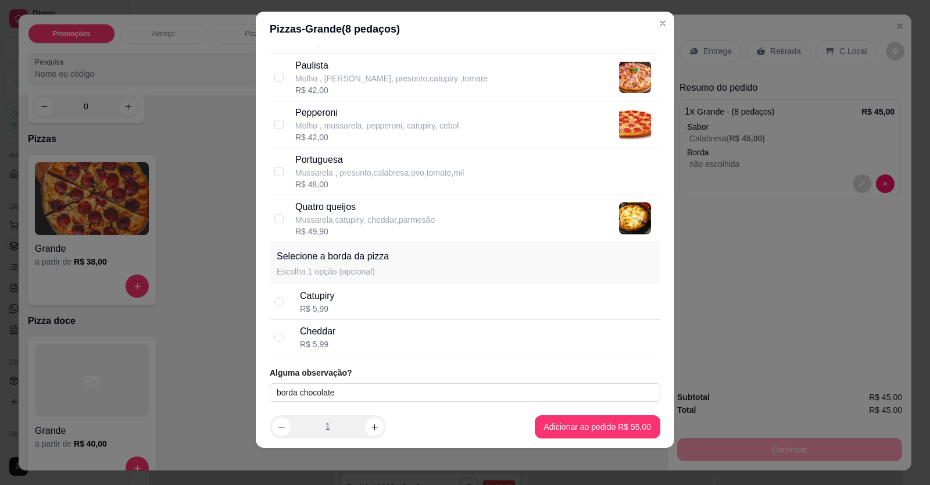
click at [305, 348] on div "R$ 5,99" at bounding box center [317, 344] width 35 height 12
radio input "true"
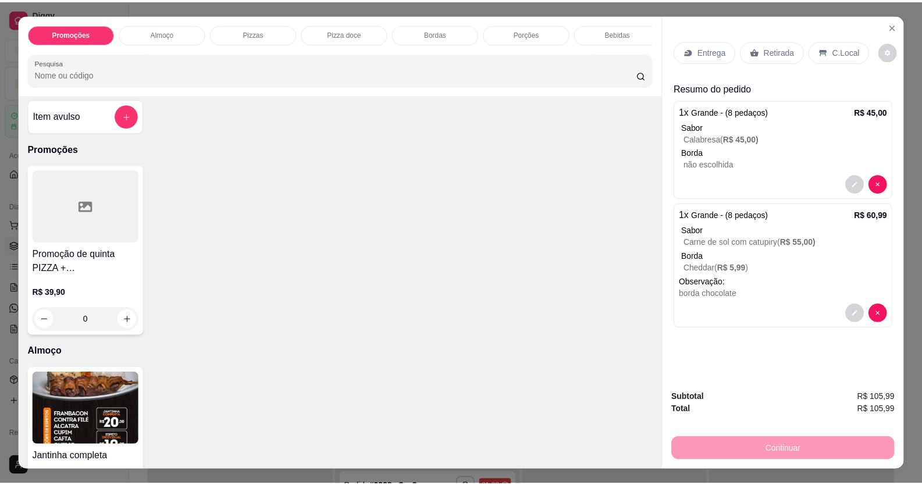
scroll to position [0, 0]
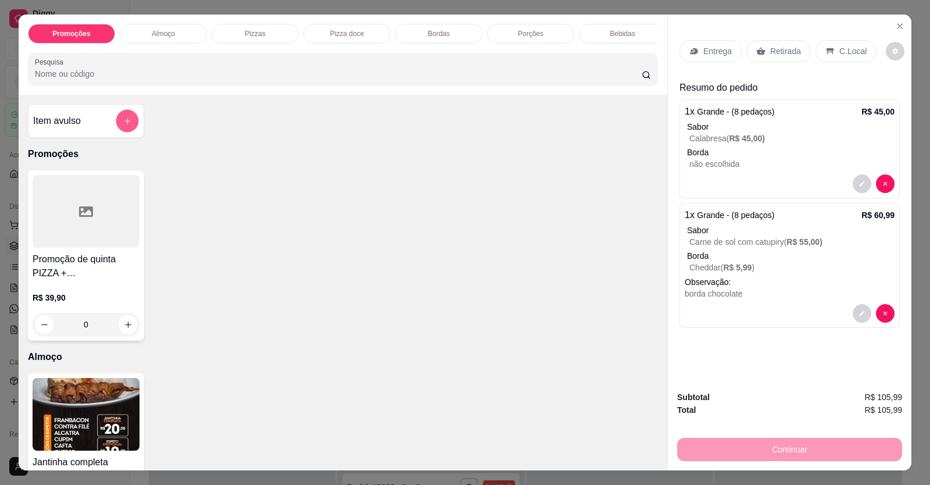
click at [123, 123] on button "add-separate-item" at bounding box center [127, 121] width 23 height 23
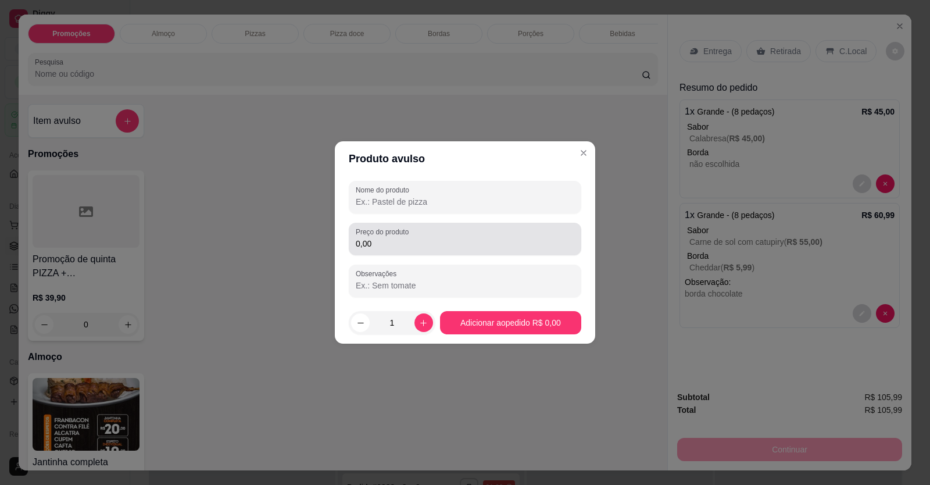
click at [393, 242] on input "0,00" at bounding box center [465, 244] width 219 height 12
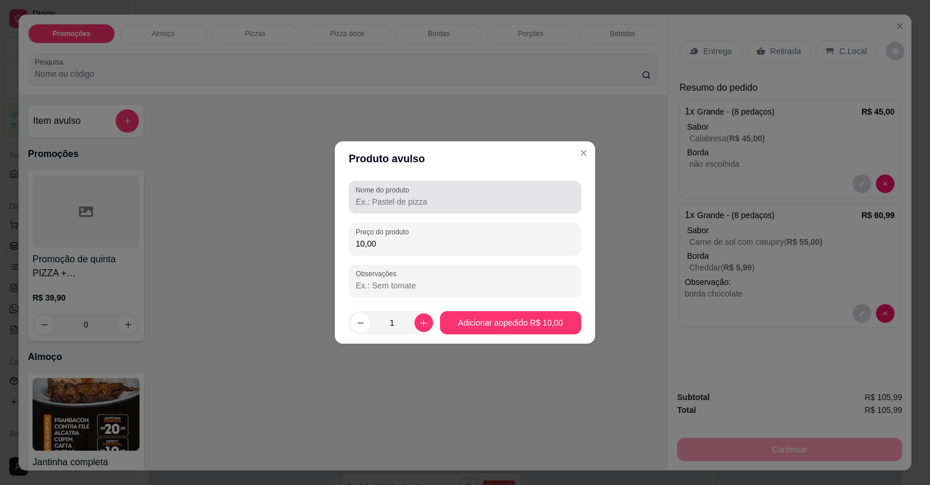
type input "10,00"
click at [444, 195] on div at bounding box center [465, 197] width 219 height 23
type input "c"
type input "coca"
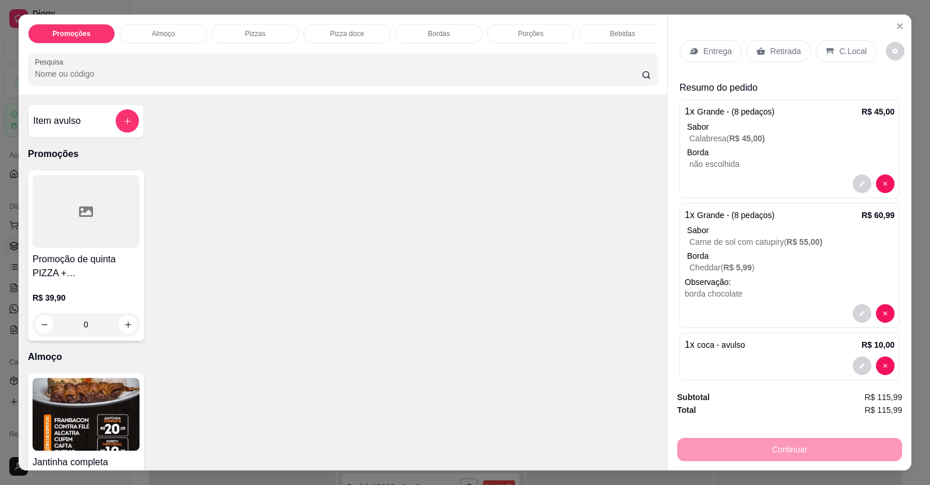
click at [846, 46] on p "C.Local" at bounding box center [853, 51] width 27 height 12
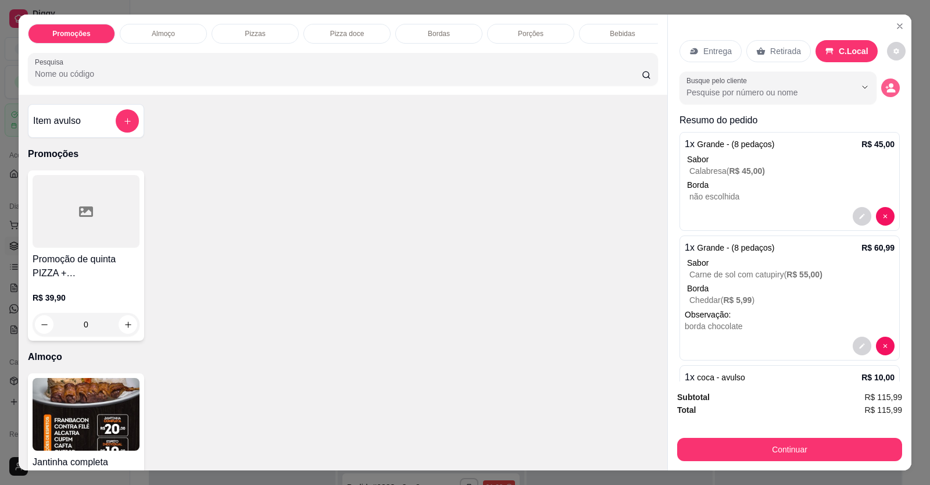
click at [886, 86] on icon "decrease-product-quantity" at bounding box center [891, 88] width 10 height 10
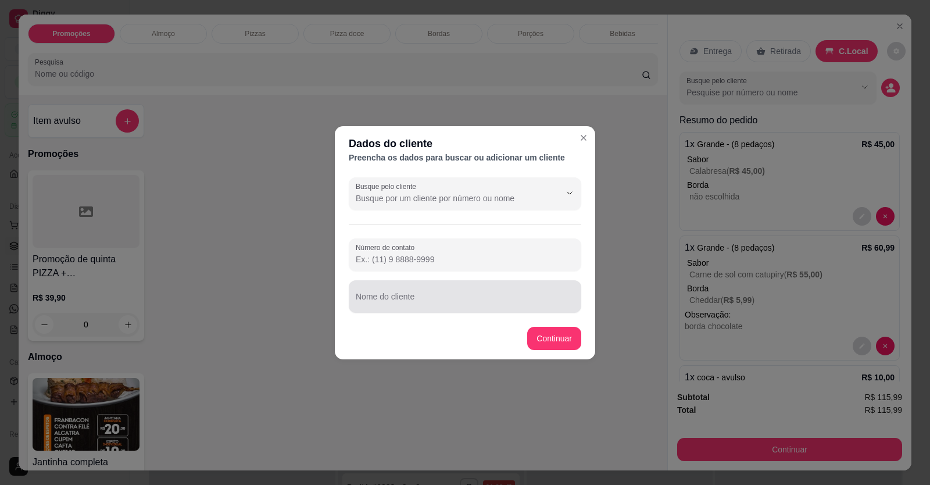
click at [407, 296] on input "Nome do cliente" at bounding box center [465, 301] width 219 height 12
type input "[PERSON_NAME]"
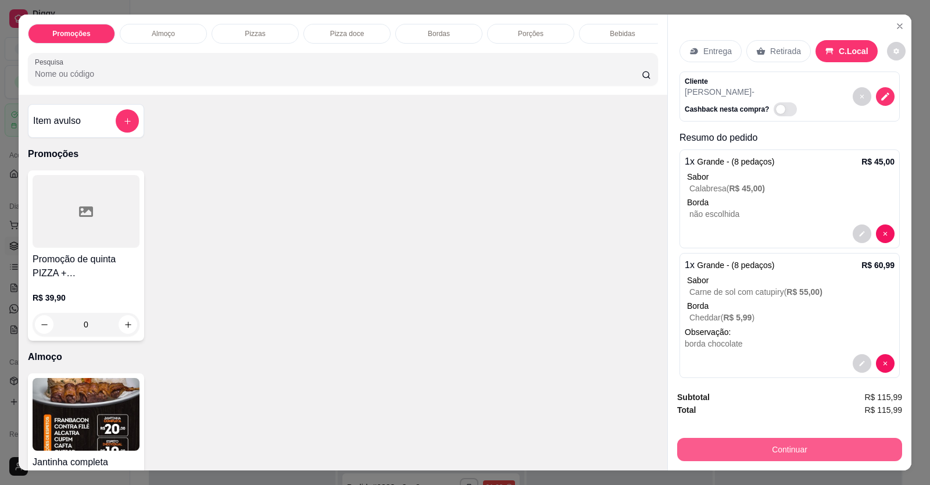
click at [814, 446] on button "Continuar" at bounding box center [789, 449] width 225 height 23
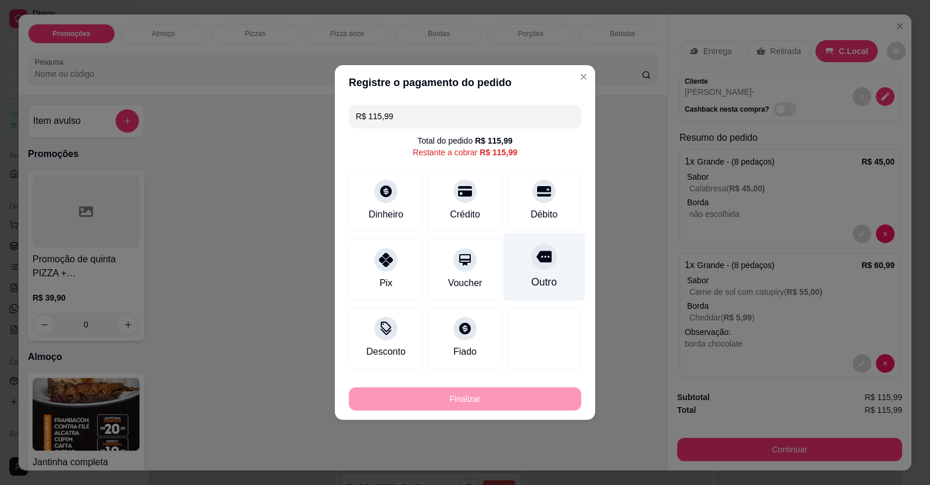
click at [537, 259] on icon at bounding box center [544, 257] width 15 height 12
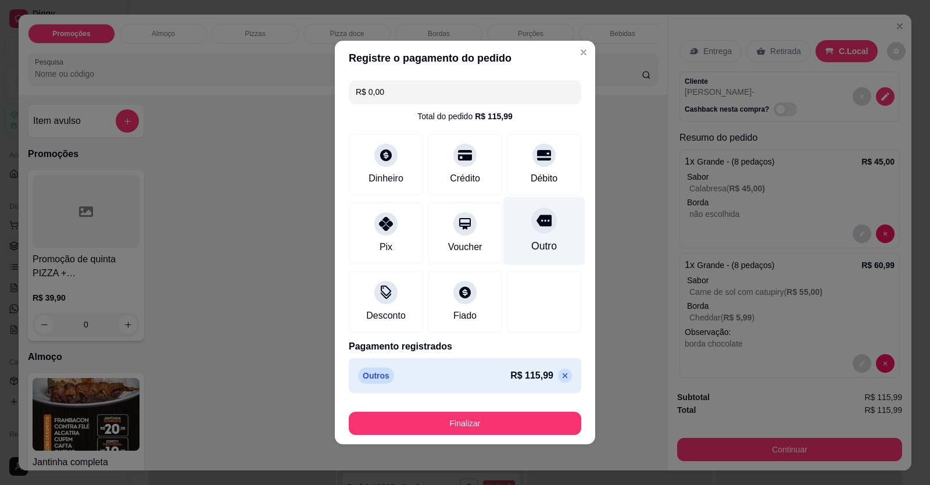
click at [530, 236] on div "Outro" at bounding box center [545, 231] width 82 height 68
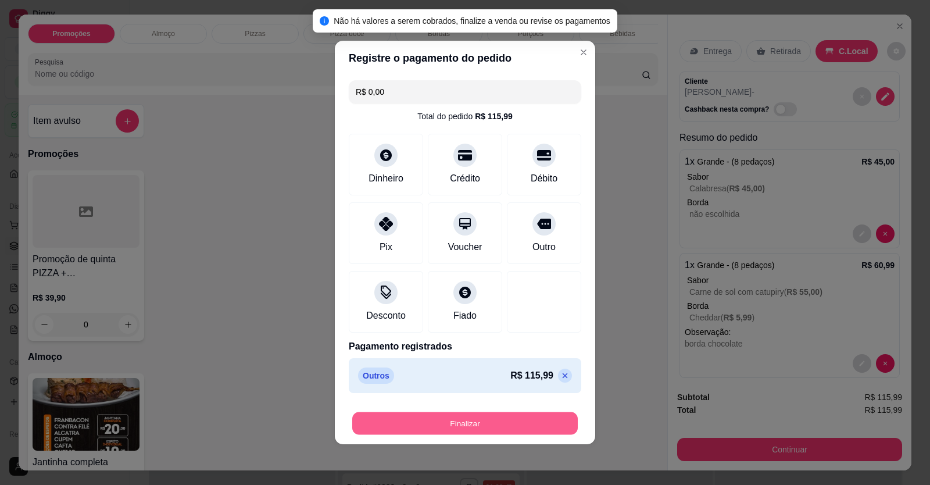
click at [458, 422] on button "Finalizar" at bounding box center [465, 423] width 226 height 23
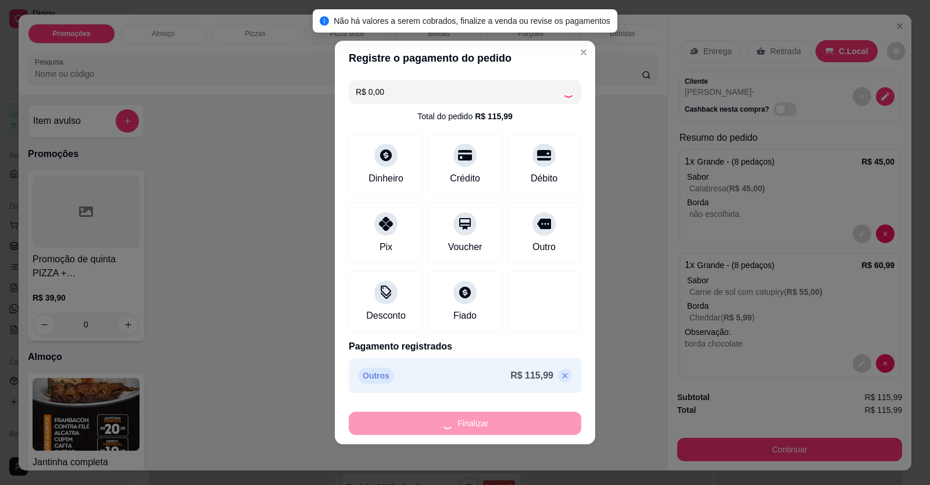
type input "-R$ 115,99"
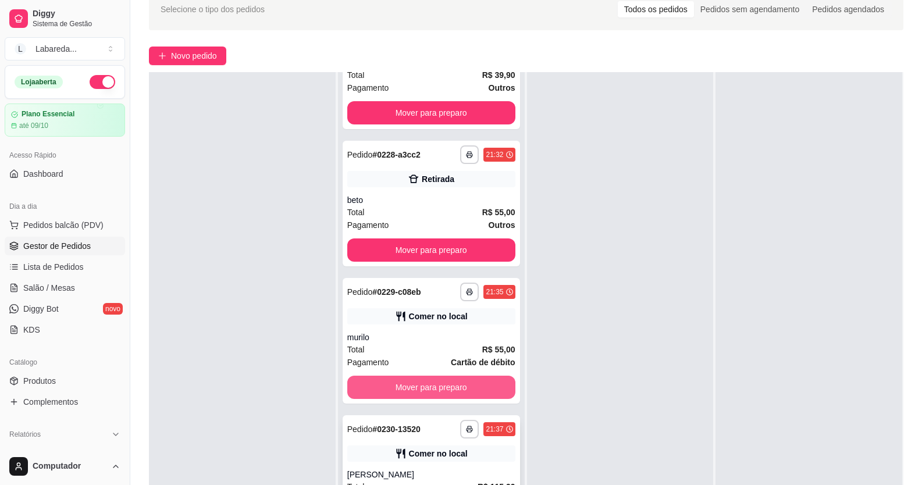
scroll to position [177, 0]
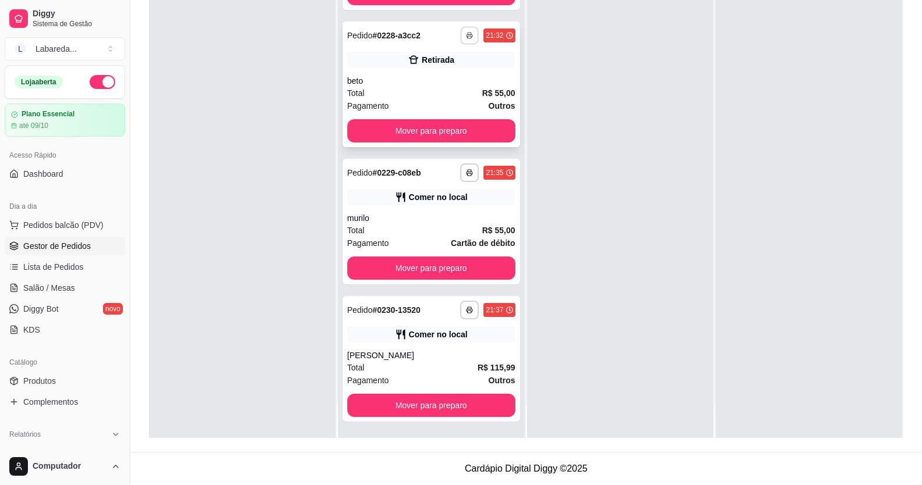
click at [466, 33] on icon "button" at bounding box center [469, 35] width 7 height 7
click at [443, 74] on button "IMPRESSORA" at bounding box center [426, 76] width 84 height 19
click at [466, 307] on icon "button" at bounding box center [469, 309] width 7 height 7
click at [447, 345] on button "IMPRESSORA" at bounding box center [426, 350] width 84 height 19
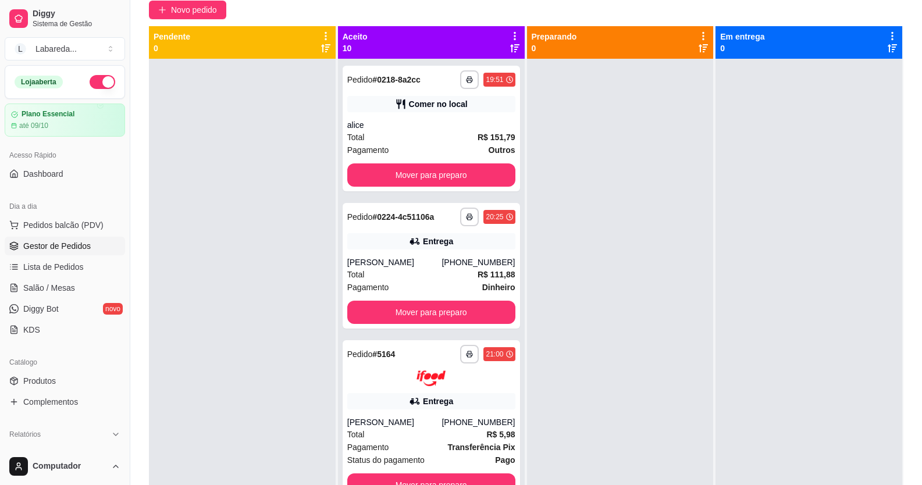
scroll to position [0, 0]
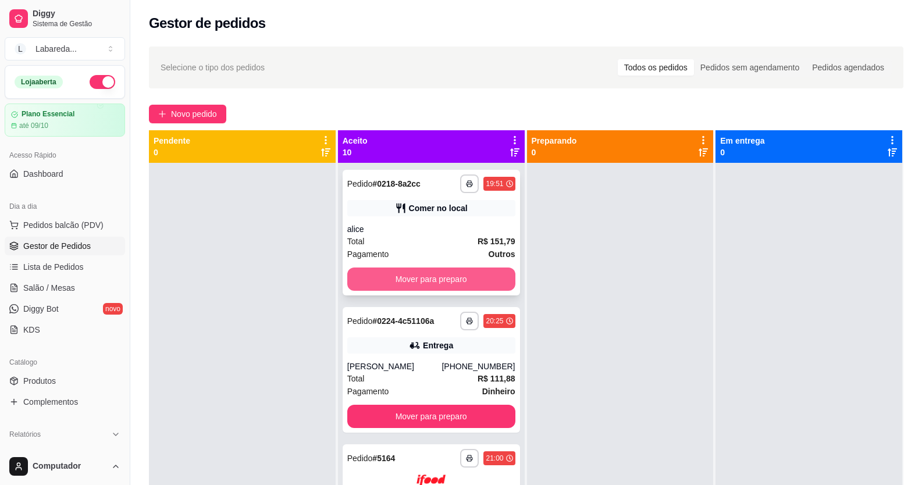
click at [411, 277] on button "Mover para preparo" at bounding box center [431, 278] width 168 height 23
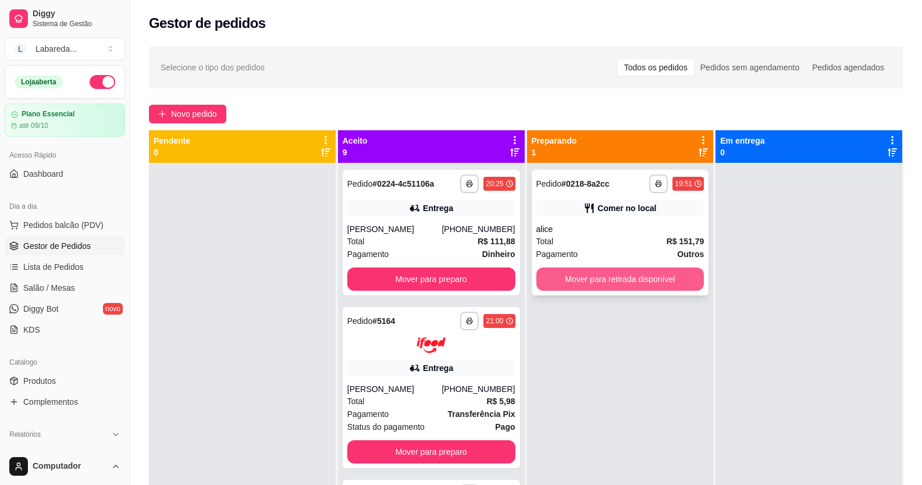
click at [654, 274] on button "Mover para retirada disponível" at bounding box center [620, 278] width 168 height 23
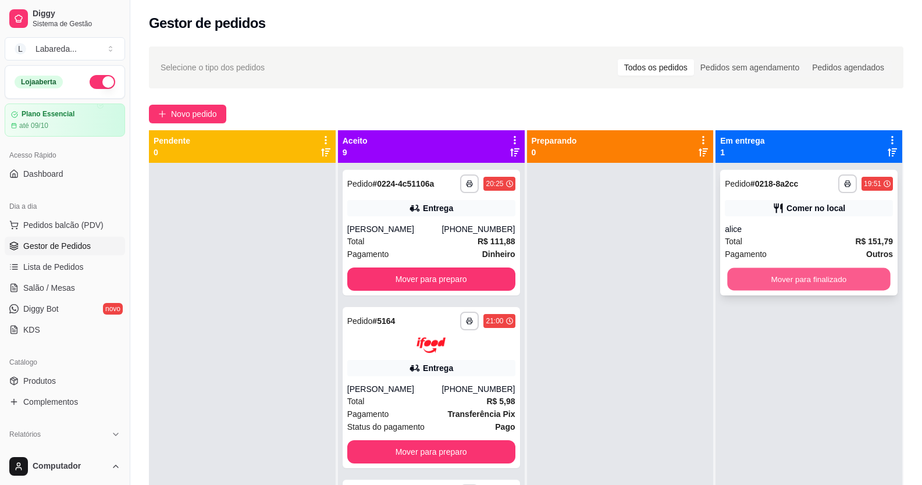
click at [746, 282] on button "Mover para finalizado" at bounding box center [808, 279] width 163 height 23
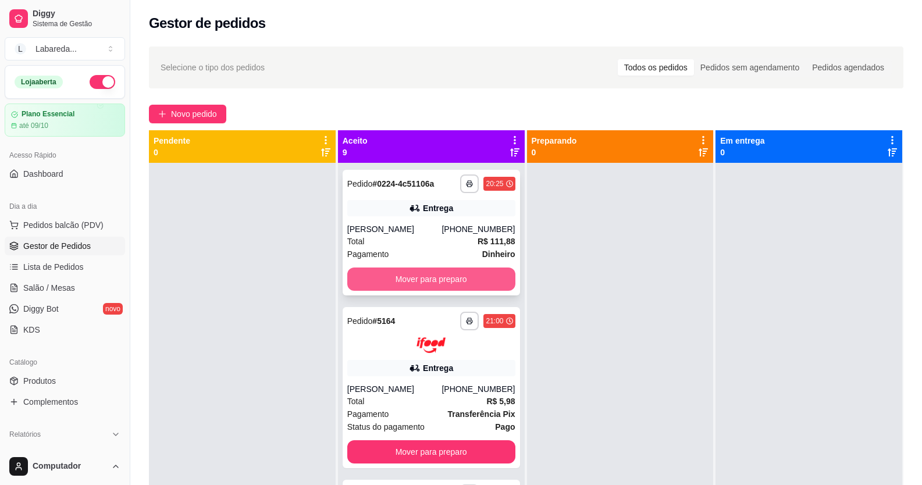
click at [438, 267] on div "**********" at bounding box center [431, 233] width 177 height 126
click at [422, 272] on button "Mover para preparo" at bounding box center [430, 279] width 163 height 23
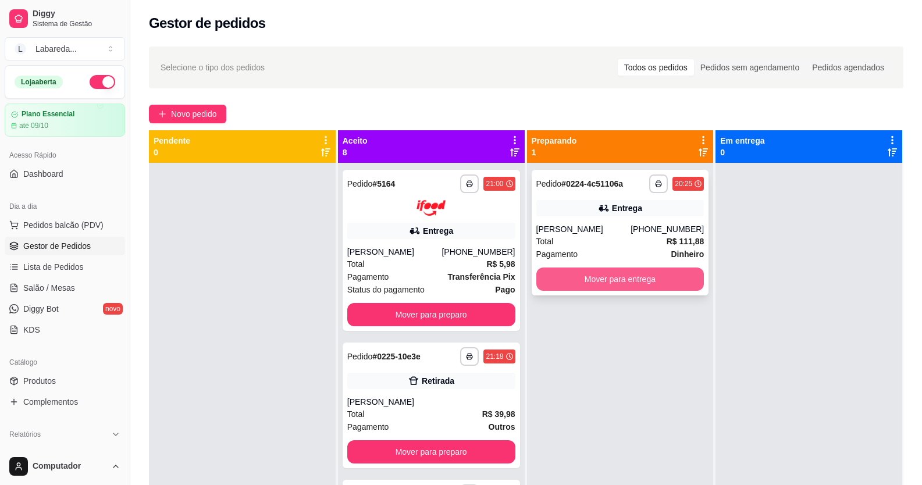
click at [591, 273] on button "Mover para entrega" at bounding box center [620, 278] width 168 height 23
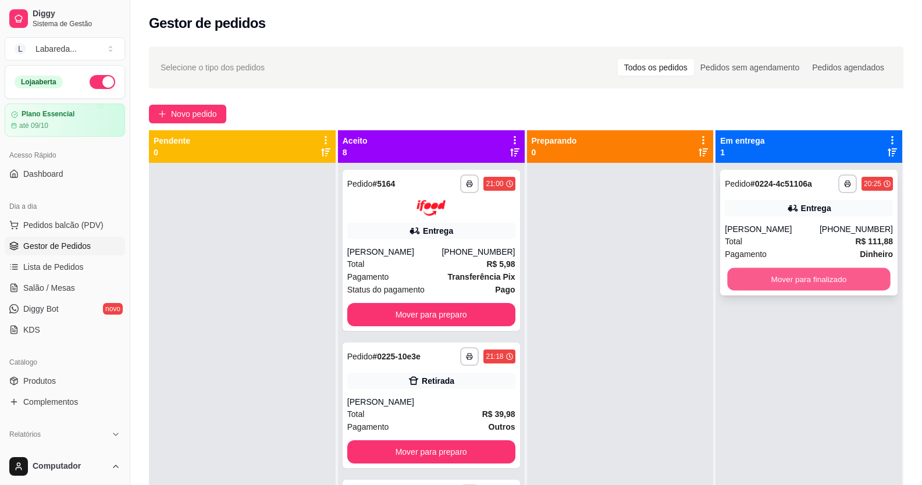
click at [858, 276] on button "Mover para finalizado" at bounding box center [808, 279] width 163 height 23
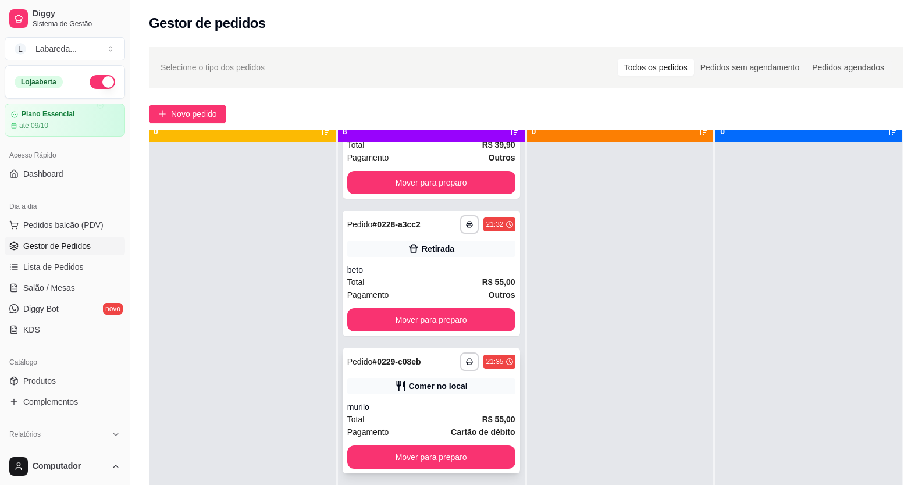
scroll to position [33, 0]
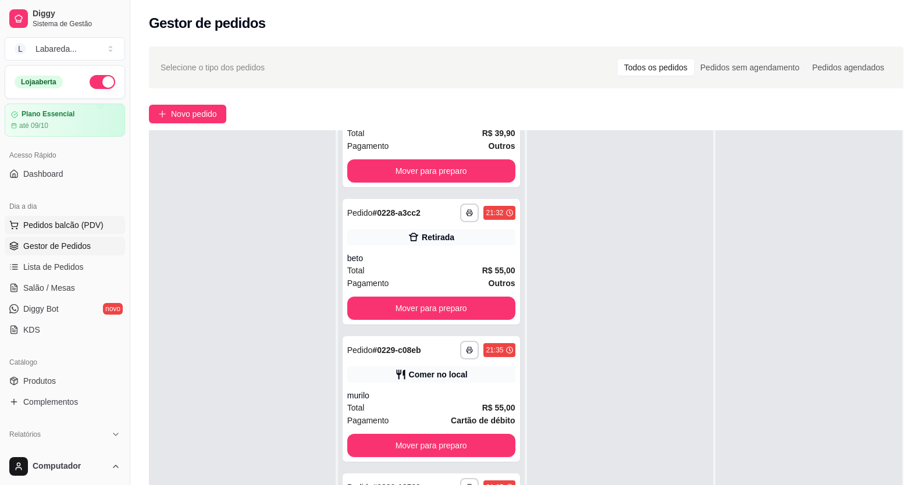
click at [56, 229] on span "Pedidos balcão (PDV)" at bounding box center [63, 225] width 80 height 12
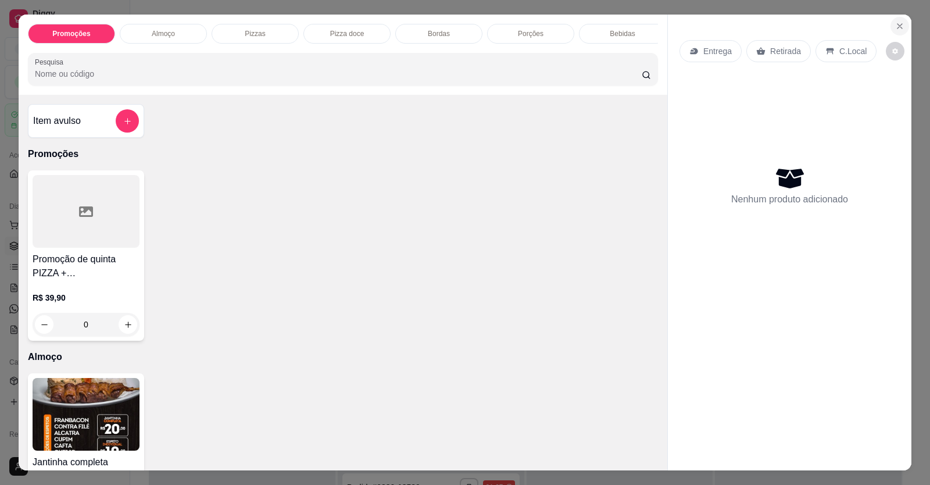
click at [896, 25] on icon "Close" at bounding box center [900, 26] width 9 height 9
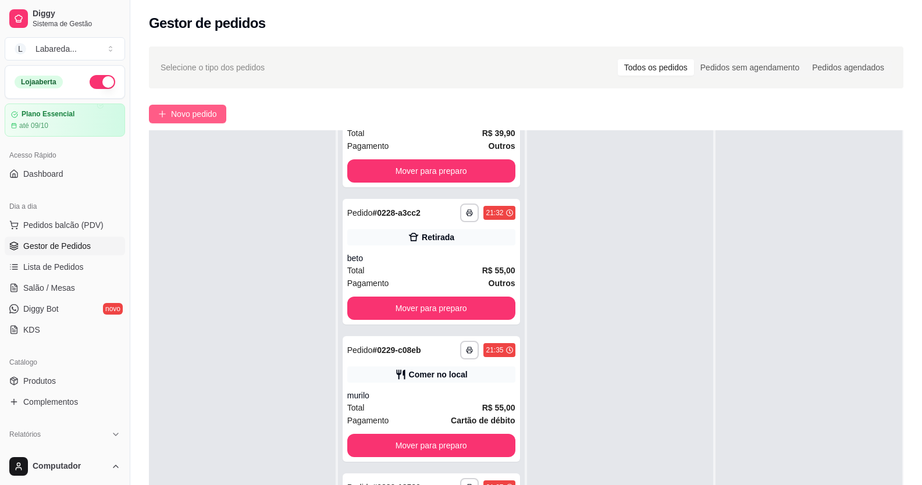
click at [194, 108] on span "Novo pedido" at bounding box center [194, 114] width 46 height 13
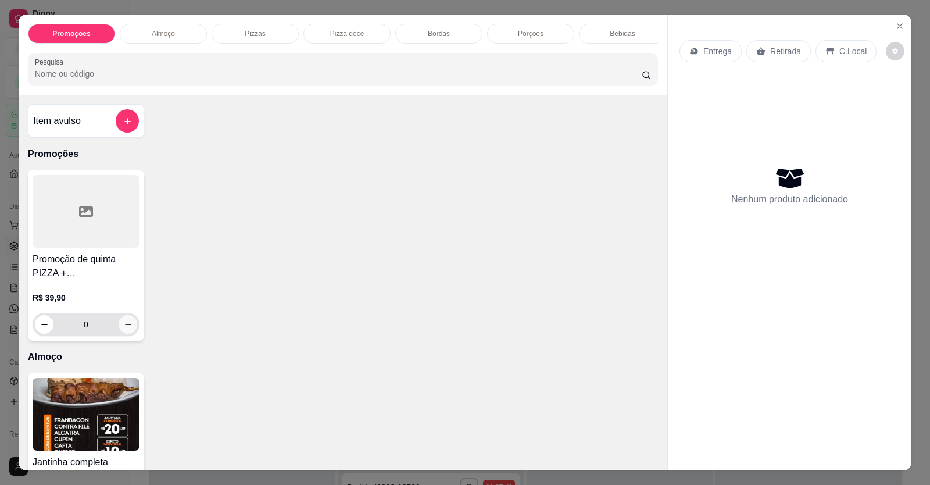
click at [124, 329] on icon "increase-product-quantity" at bounding box center [128, 324] width 9 height 9
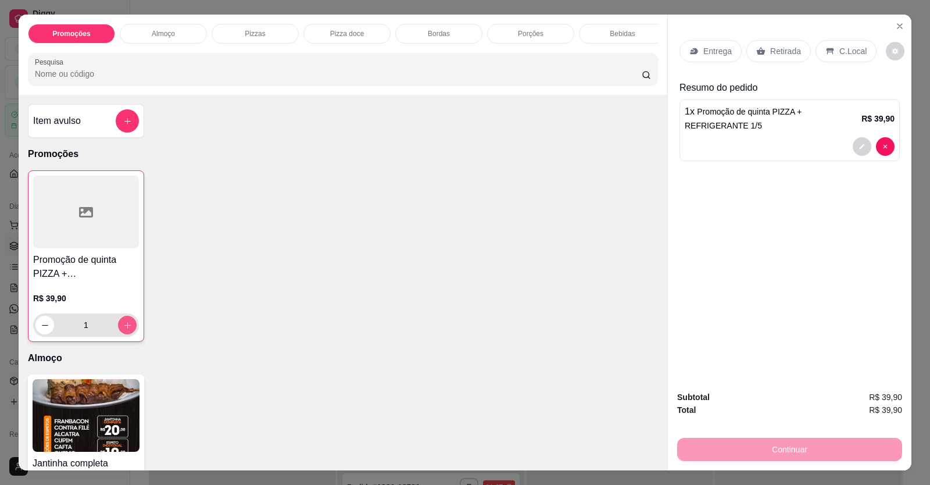
click at [123, 334] on button "increase-product-quantity" at bounding box center [127, 325] width 19 height 19
type input "2"
click at [792, 51] on p "Retirada" at bounding box center [786, 51] width 31 height 12
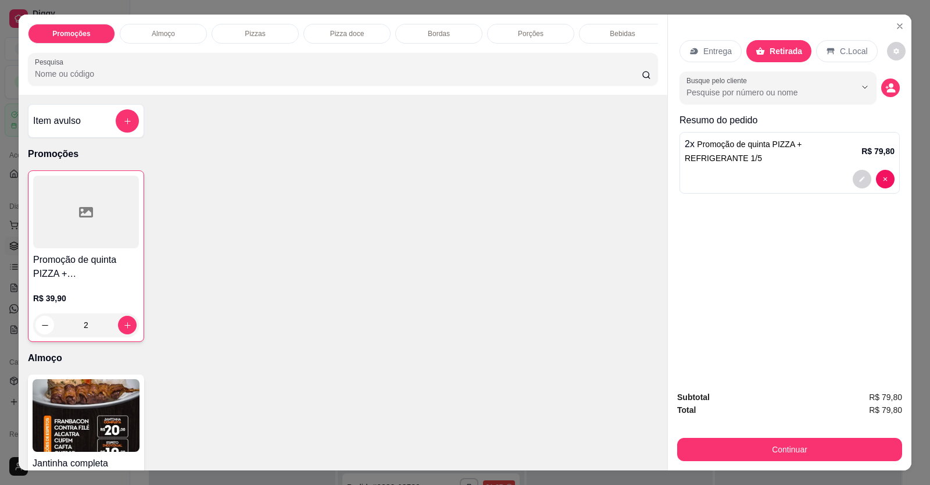
click at [873, 92] on div "Busque pelo cliente" at bounding box center [790, 88] width 220 height 33
click at [882, 88] on button "decrease-product-quantity" at bounding box center [891, 88] width 19 height 19
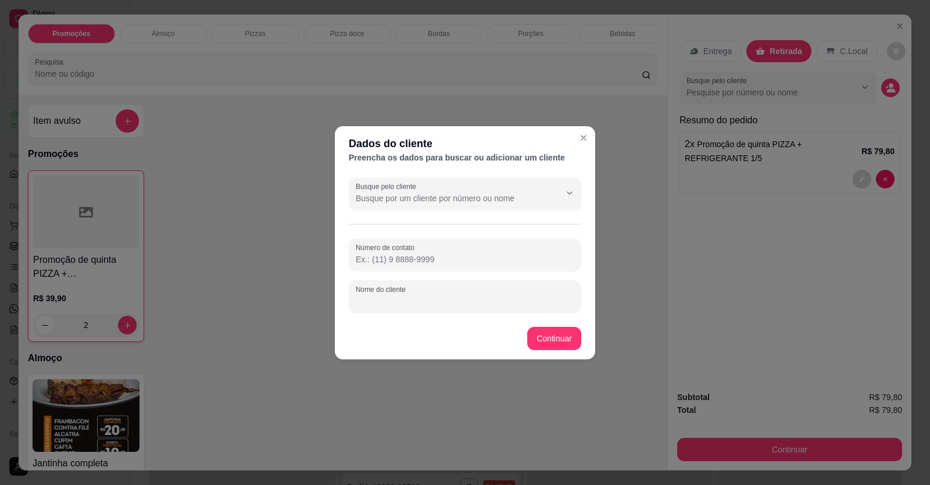
click at [398, 301] on input "Nome do cliente" at bounding box center [465, 301] width 219 height 12
type input "."
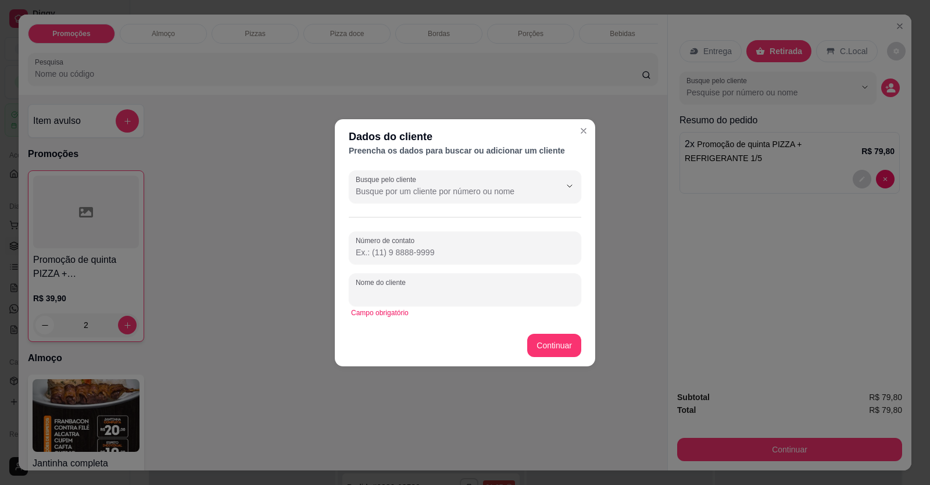
click at [405, 297] on input "Nome do cliente" at bounding box center [465, 294] width 219 height 12
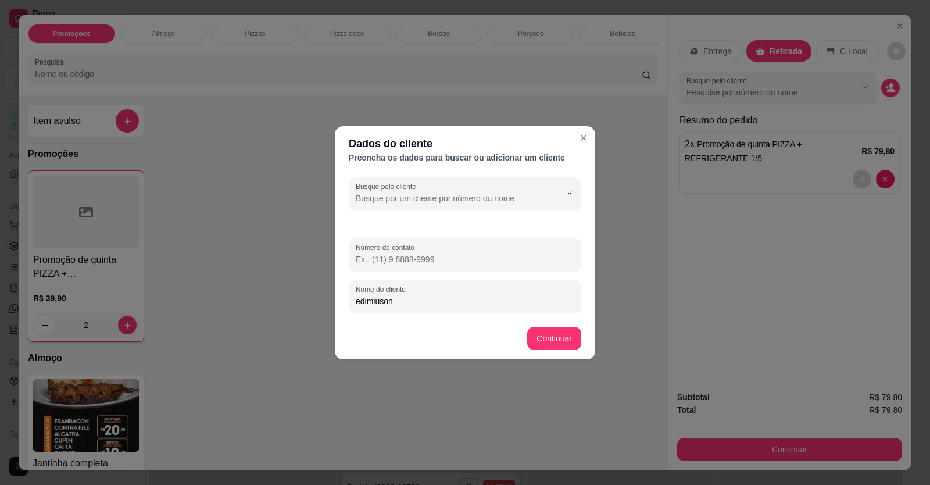
type input "edimiuson"
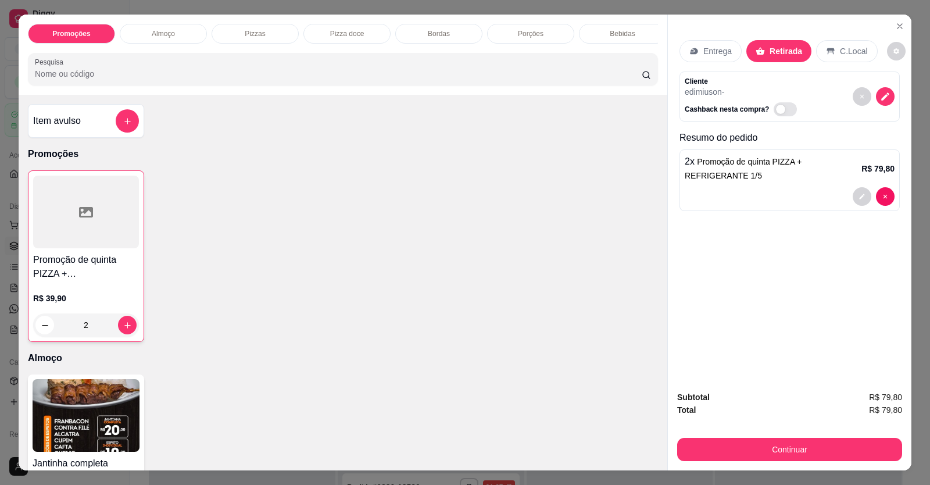
drag, startPoint x: 879, startPoint y: 254, endPoint x: 897, endPoint y: 304, distance: 53.4
click at [877, 259] on div "Entrega Retirada C.Local Cliente edimiuson - Cashback nesta compra? Resumo do p…" at bounding box center [790, 198] width 244 height 367
click at [777, 454] on button "Continuar" at bounding box center [789, 449] width 225 height 23
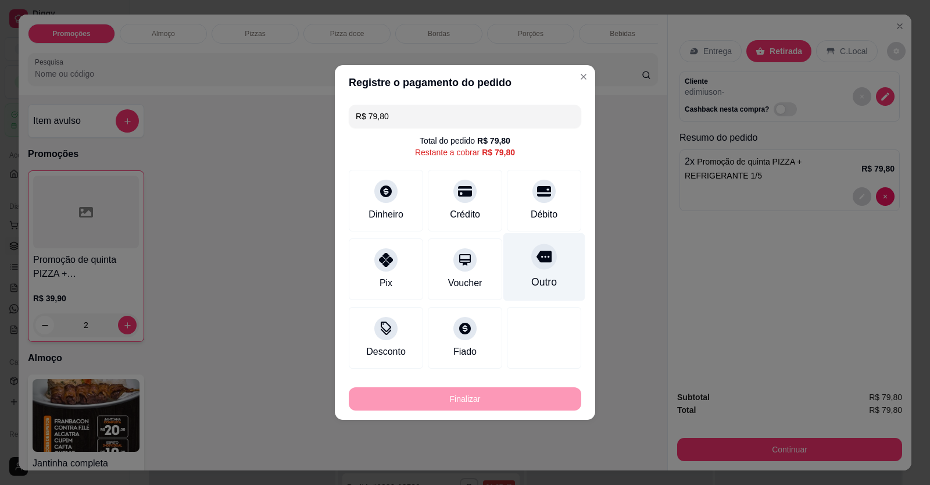
click at [537, 262] on icon at bounding box center [544, 257] width 15 height 12
type input "R$ 0,00"
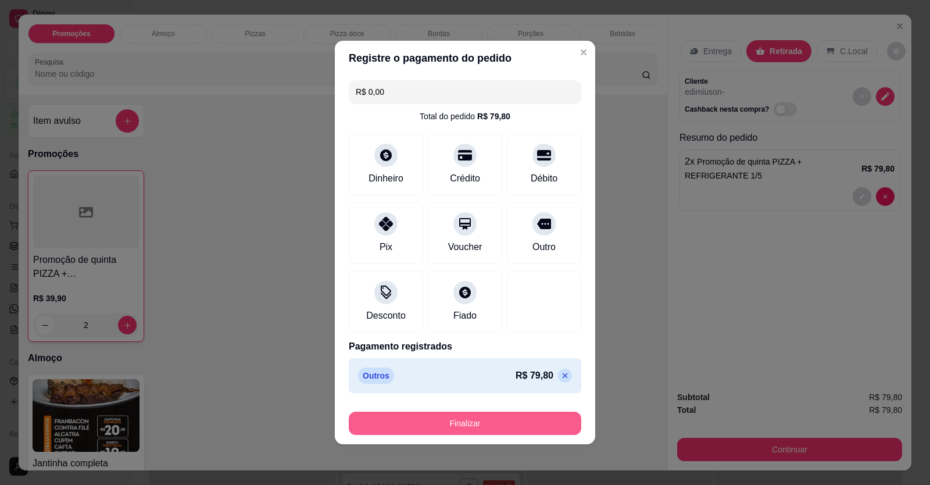
click at [517, 423] on button "Finalizar" at bounding box center [465, 423] width 233 height 23
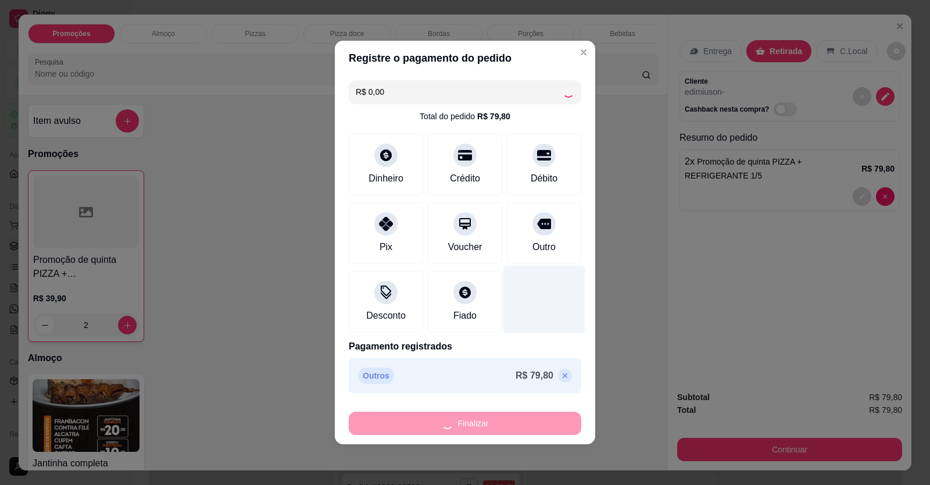
type input "0"
type input "-R$ 79,80"
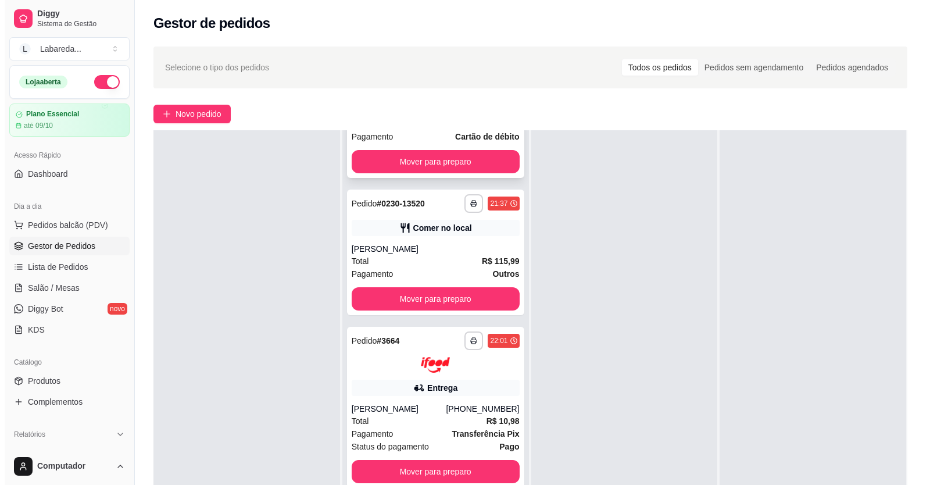
scroll to position [986, 0]
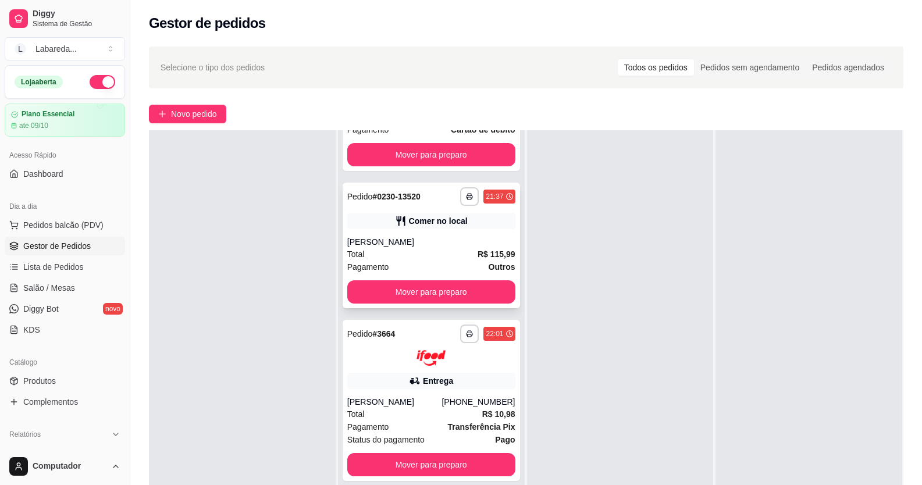
click at [429, 236] on div "**********" at bounding box center [431, 246] width 177 height 126
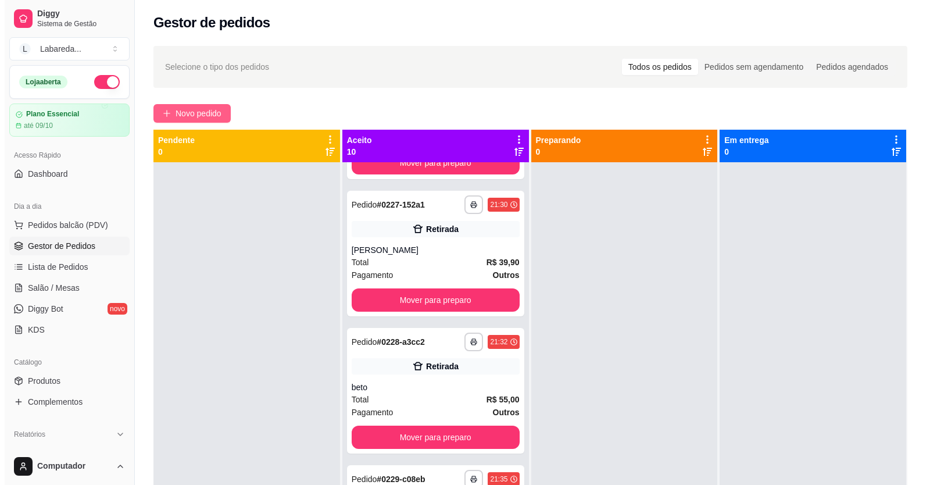
scroll to position [0, 0]
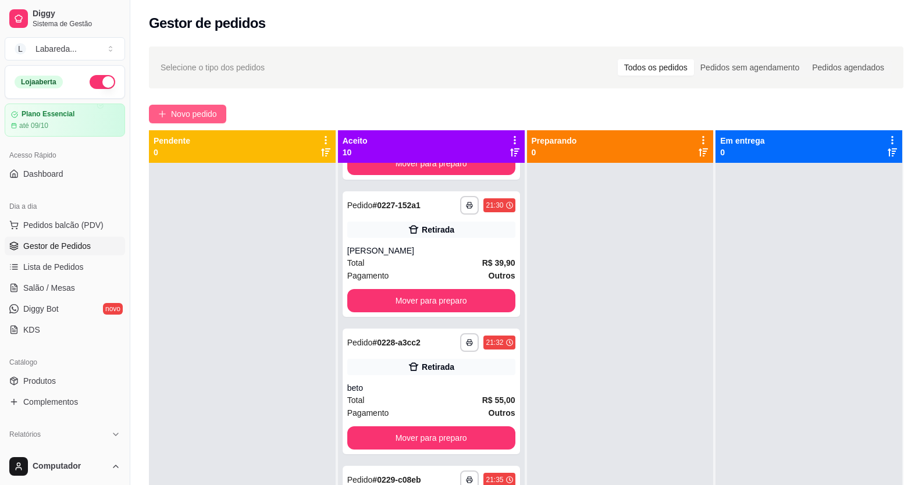
click at [191, 109] on span "Novo pedido" at bounding box center [194, 114] width 46 height 13
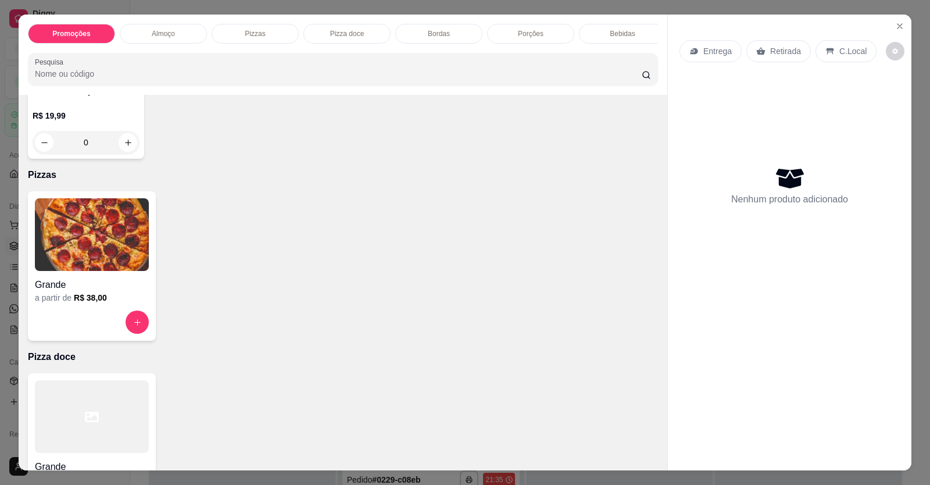
scroll to position [407, 0]
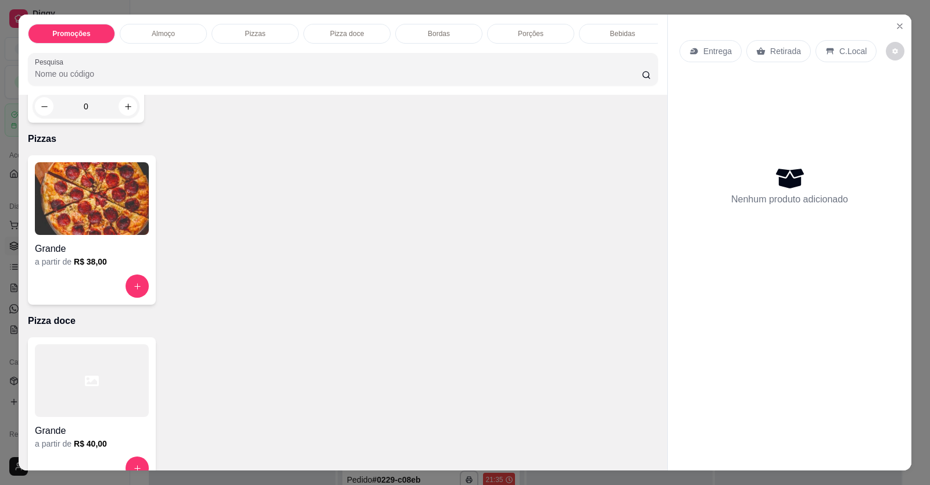
click at [91, 256] on h4 "Grande" at bounding box center [92, 249] width 114 height 14
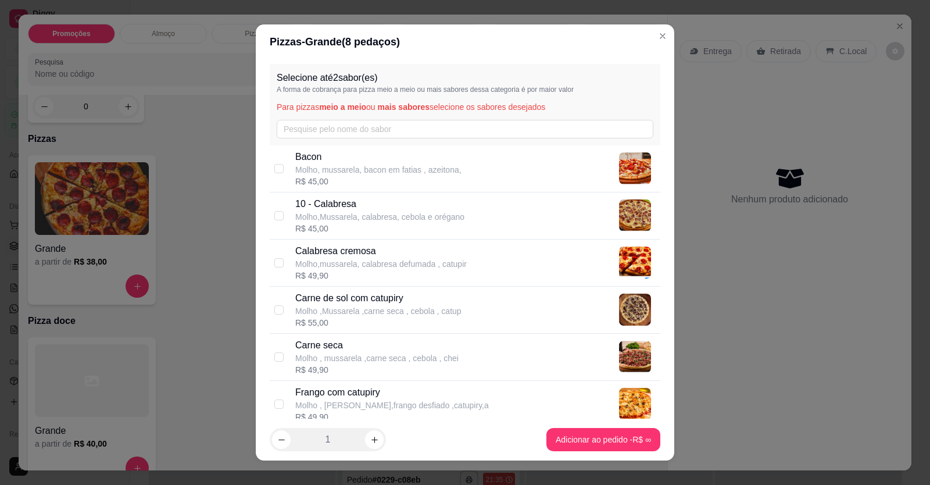
click at [335, 207] on p "10 - Calabresa" at bounding box center [379, 204] width 169 height 14
checkbox input "true"
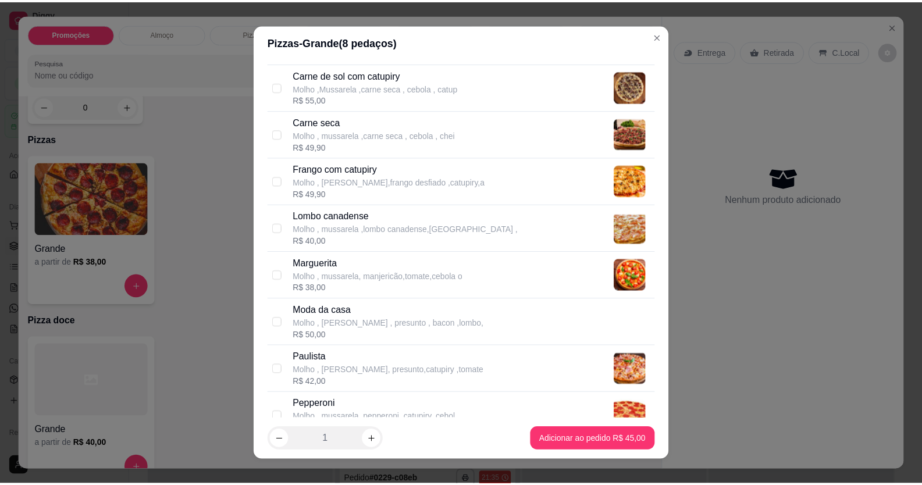
scroll to position [233, 0]
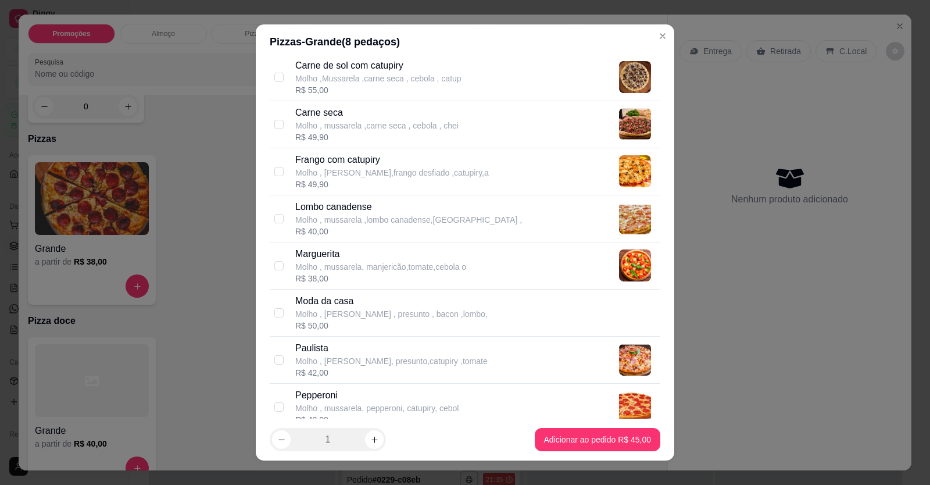
click at [339, 117] on p "Carne seca" at bounding box center [376, 113] width 163 height 14
checkbox input "true"
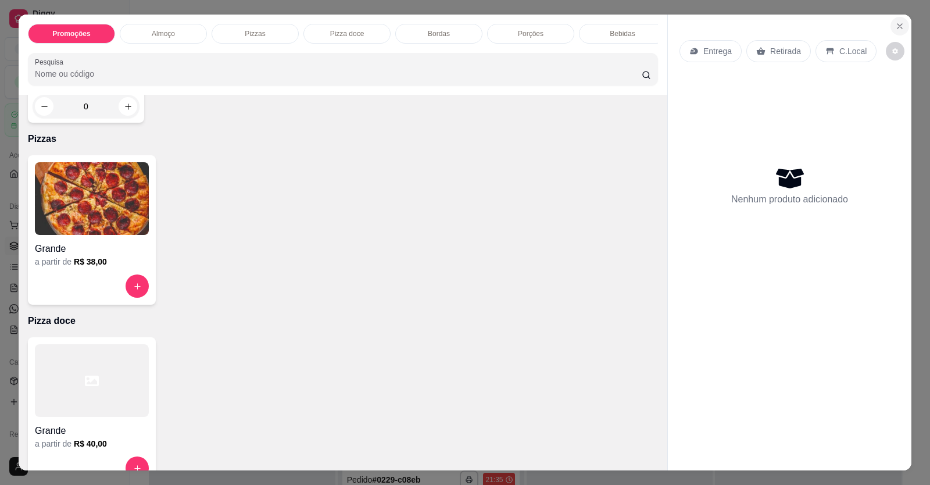
click at [894, 31] on button "Close" at bounding box center [900, 26] width 19 height 19
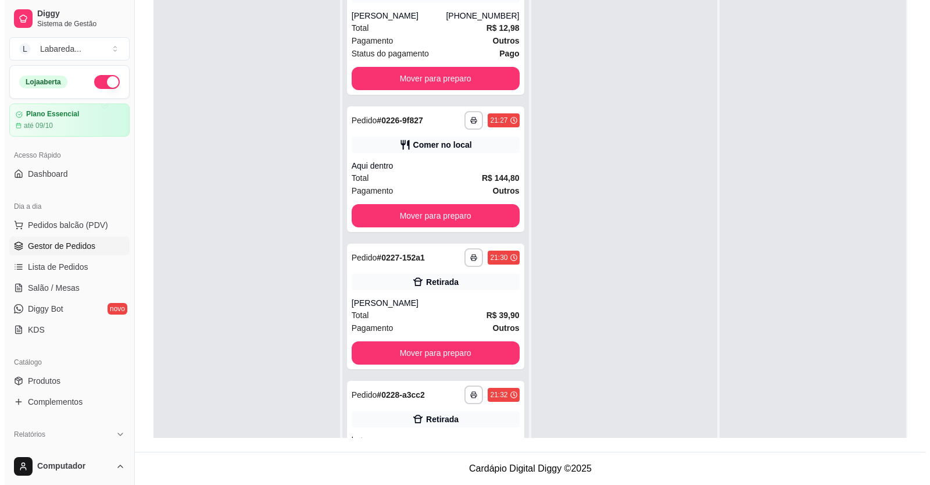
scroll to position [307, 0]
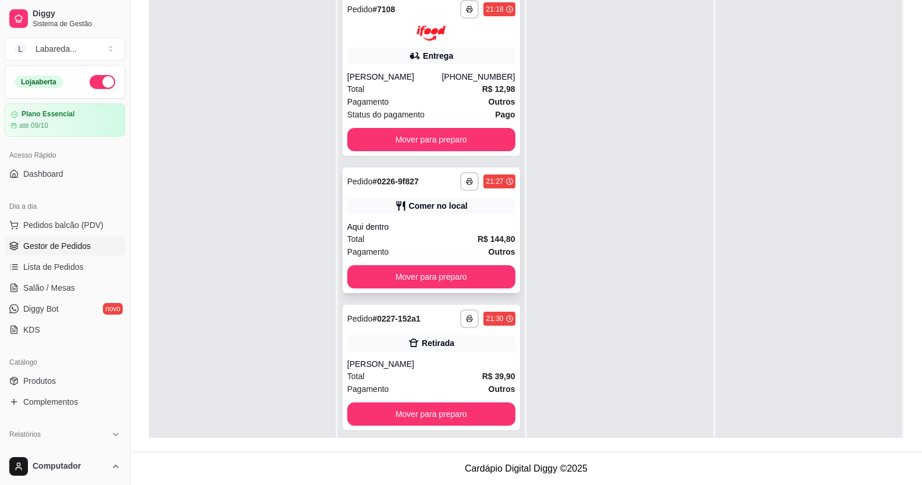
click at [399, 237] on div "Total R$ 144,80" at bounding box center [431, 239] width 168 height 13
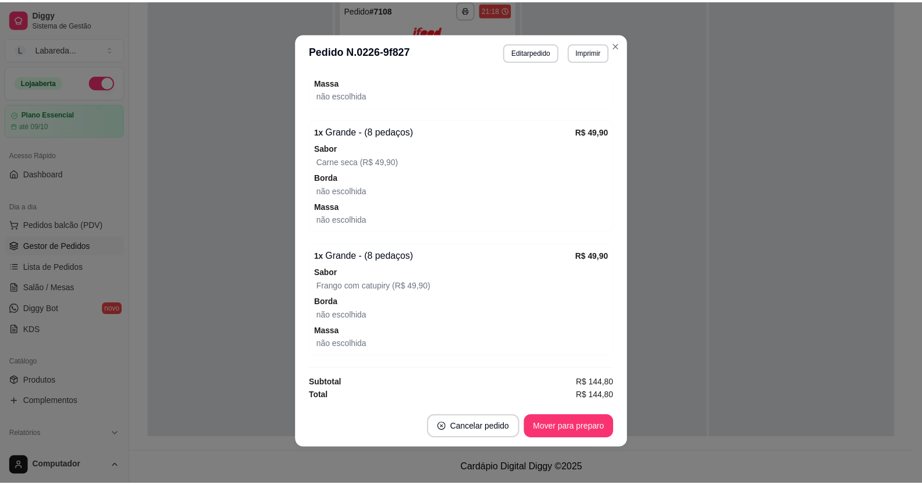
scroll to position [2, 0]
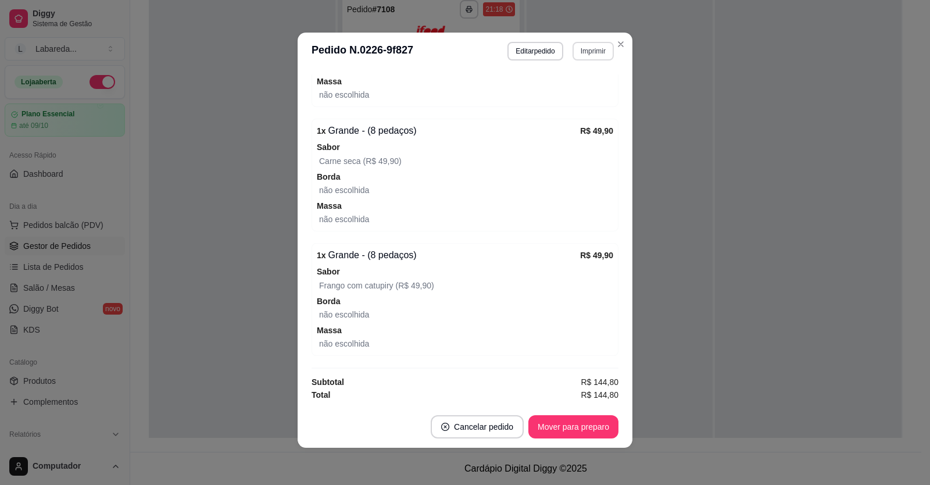
click at [600, 46] on button "Imprimir" at bounding box center [593, 51] width 41 height 19
click at [582, 95] on button "IMPRESSORA" at bounding box center [568, 92] width 81 height 18
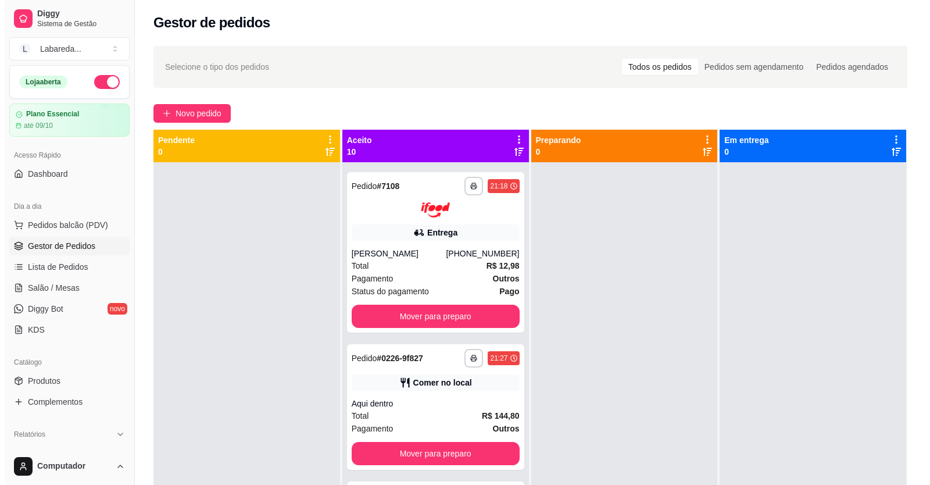
scroll to position [0, 0]
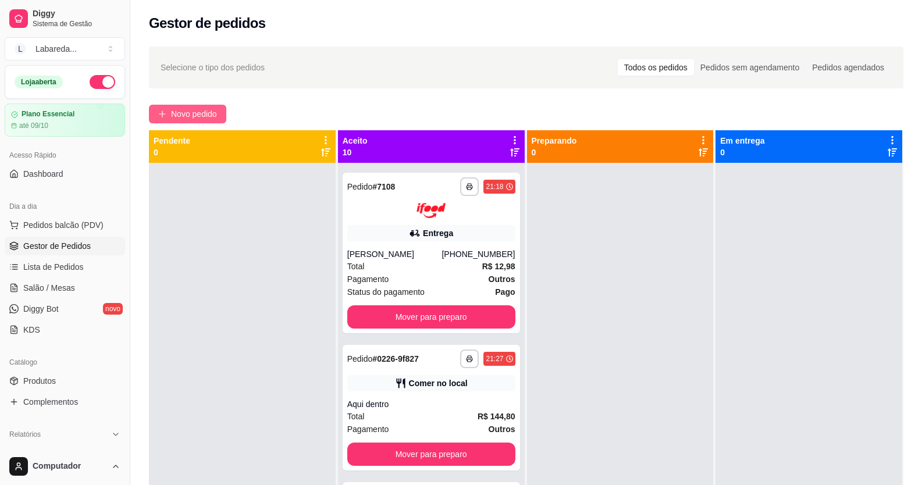
click at [208, 116] on span "Novo pedido" at bounding box center [194, 114] width 46 height 13
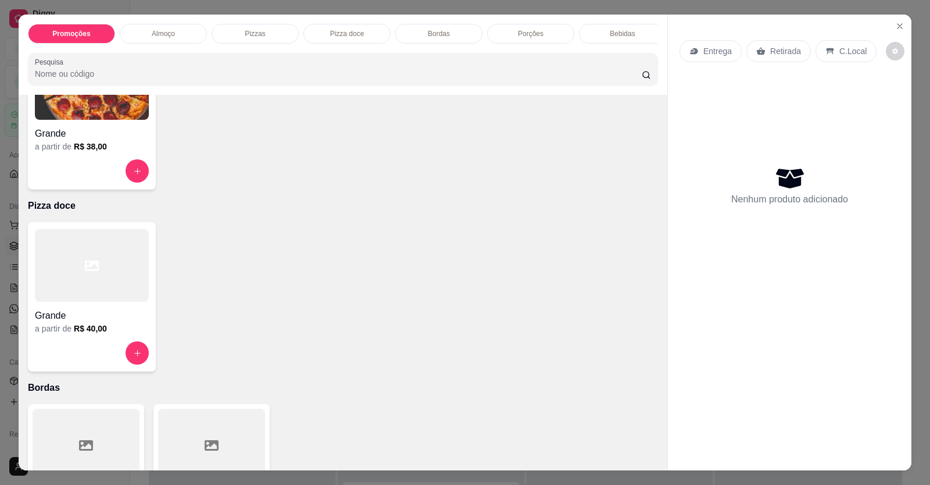
scroll to position [523, 0]
click at [89, 177] on div at bounding box center [92, 169] width 114 height 23
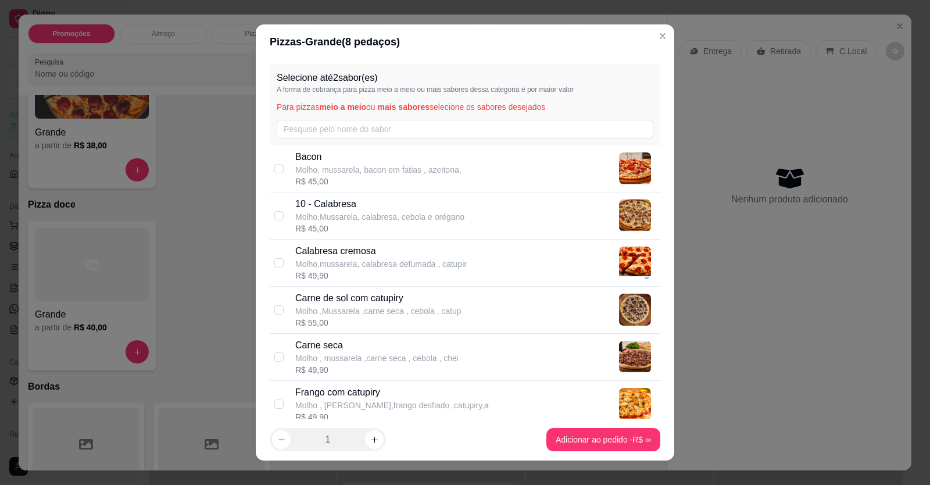
click at [327, 220] on p "Molho,Mussarela, calabresa, cebola e orégano" at bounding box center [379, 217] width 169 height 12
checkbox input "true"
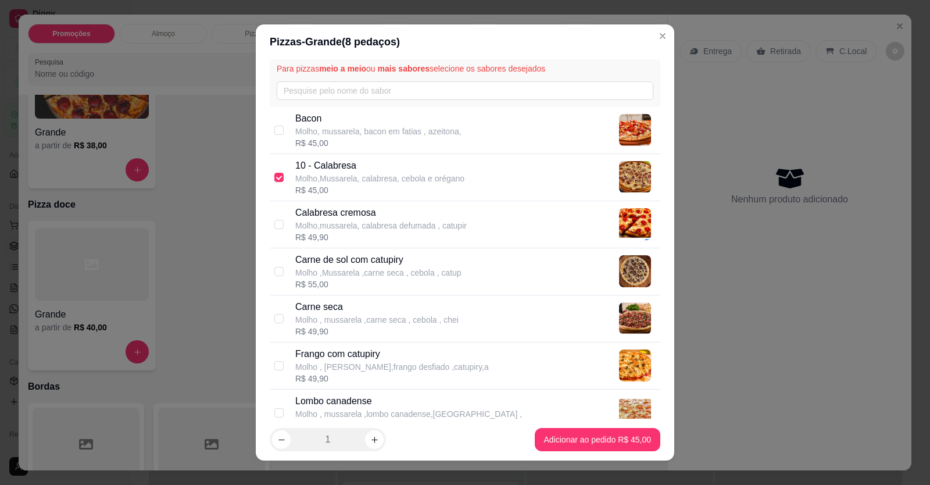
scroll to position [116, 0]
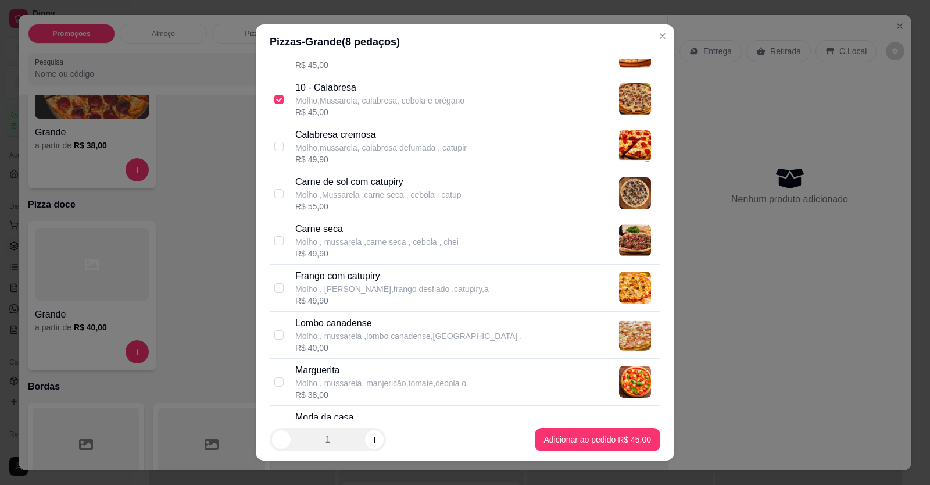
click at [367, 233] on p "Carne seca" at bounding box center [376, 229] width 163 height 14
checkbox input "true"
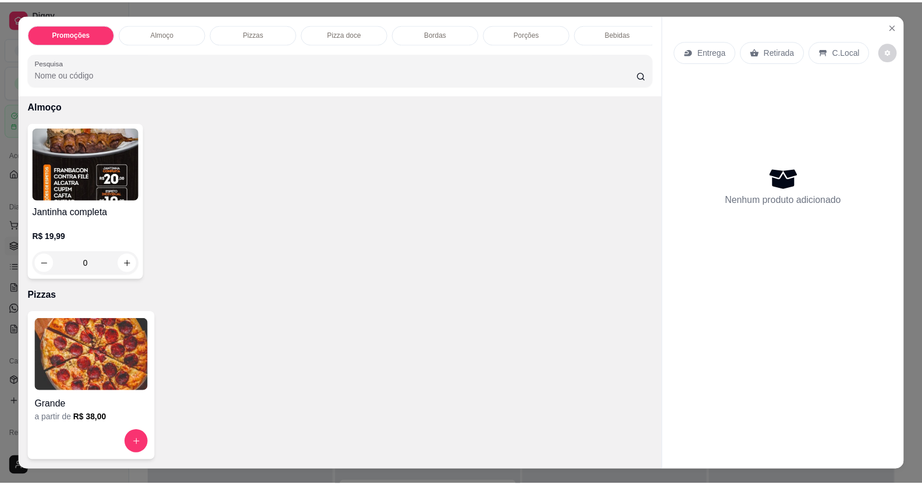
scroll to position [349, 0]
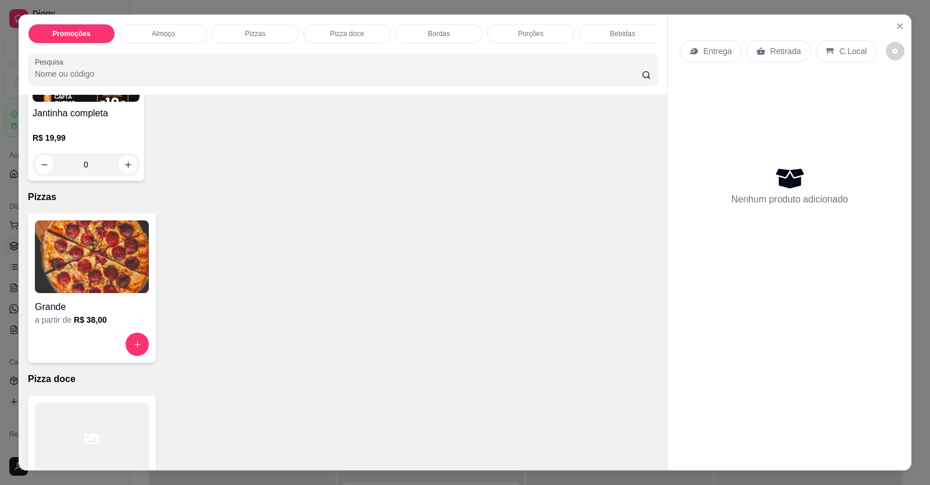
click at [900, 24] on icon "Close" at bounding box center [900, 26] width 9 height 9
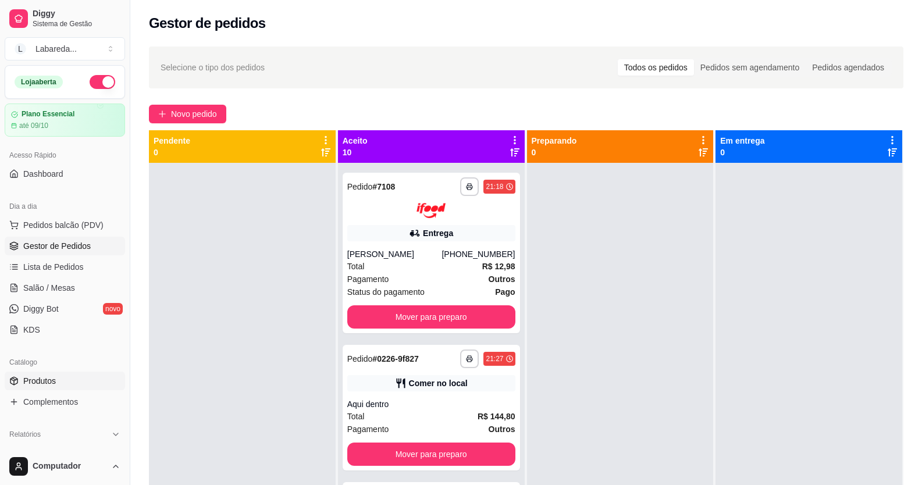
drag, startPoint x: 50, startPoint y: 387, endPoint x: 48, endPoint y: 380, distance: 6.6
click at [49, 386] on span "Produtos" at bounding box center [39, 381] width 33 height 12
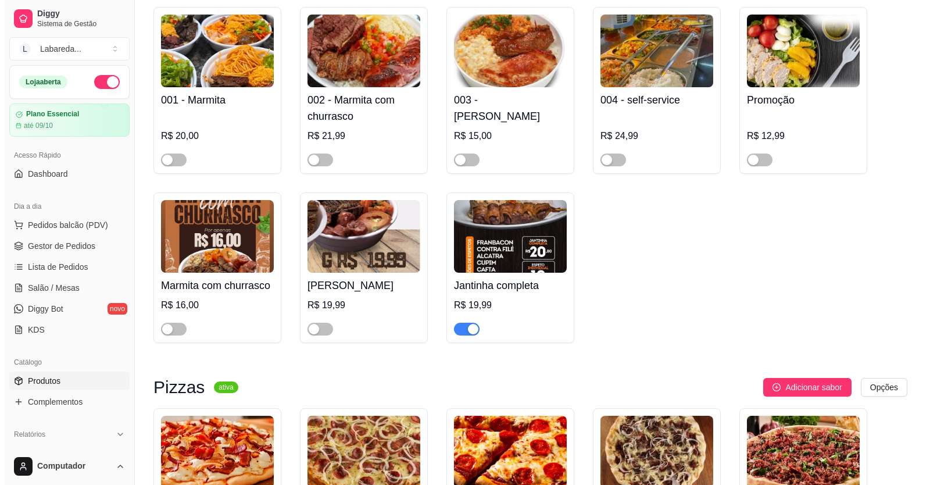
scroll to position [756, 0]
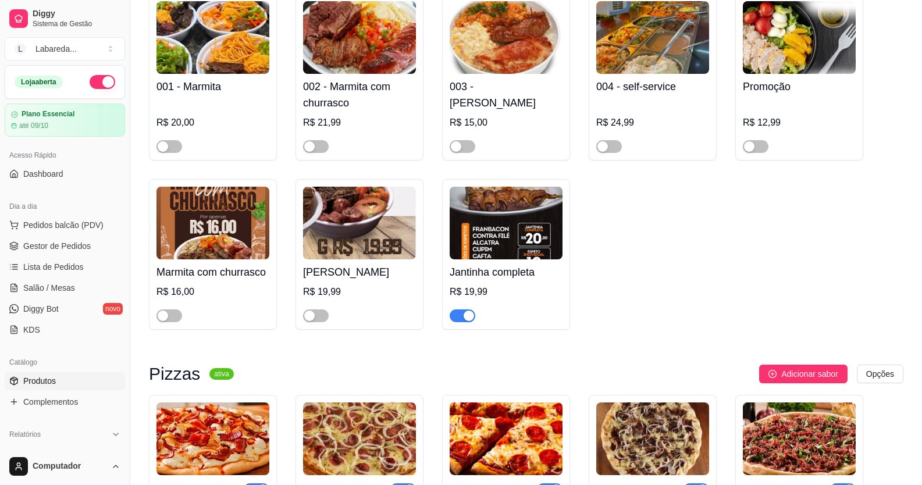
click at [466, 319] on div "button" at bounding box center [468, 316] width 10 height 10
click at [63, 216] on button "Pedidos balcão (PDV)" at bounding box center [65, 225] width 120 height 19
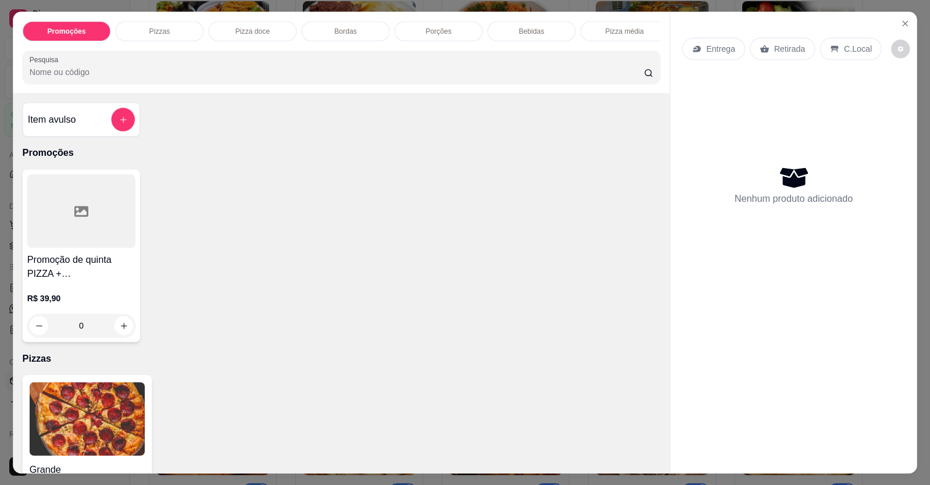
click at [70, 224] on div at bounding box center [81, 211] width 108 height 74
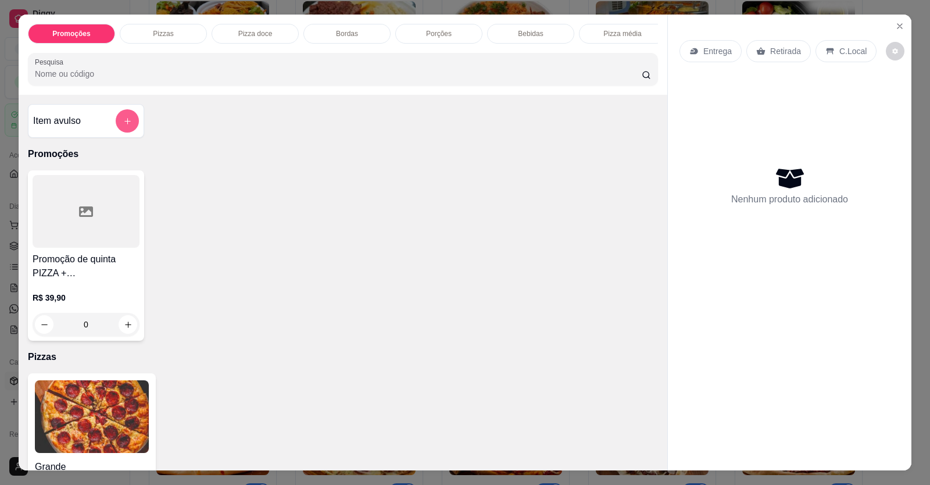
click at [124, 126] on icon "add-separate-item" at bounding box center [127, 121] width 9 height 9
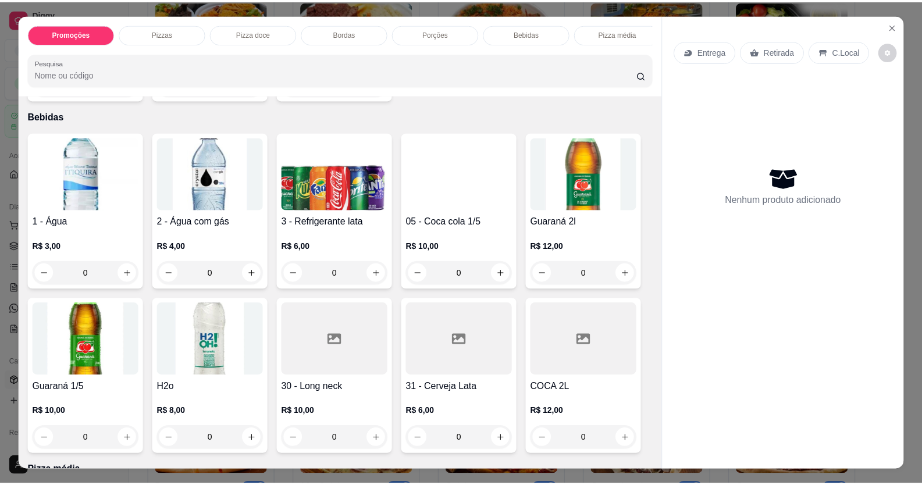
scroll to position [989, 0]
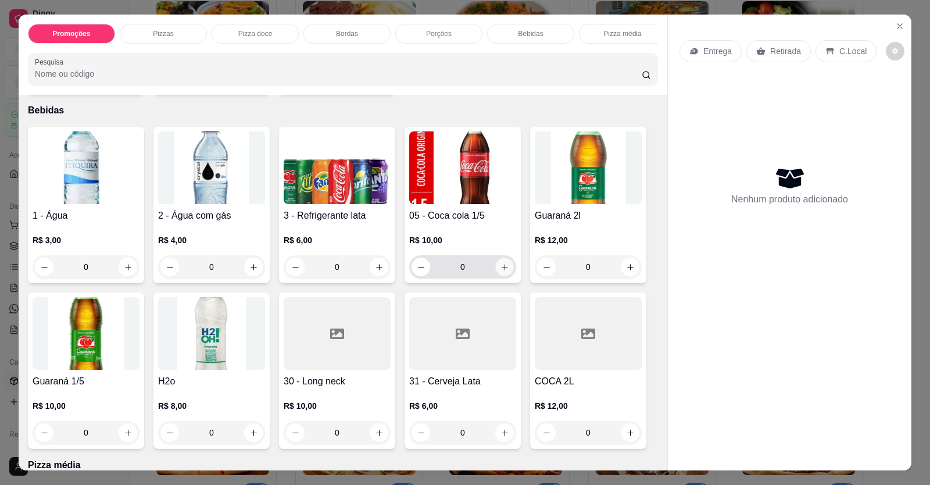
click at [502, 272] on icon "increase-product-quantity" at bounding box center [505, 267] width 9 height 9
type input "1"
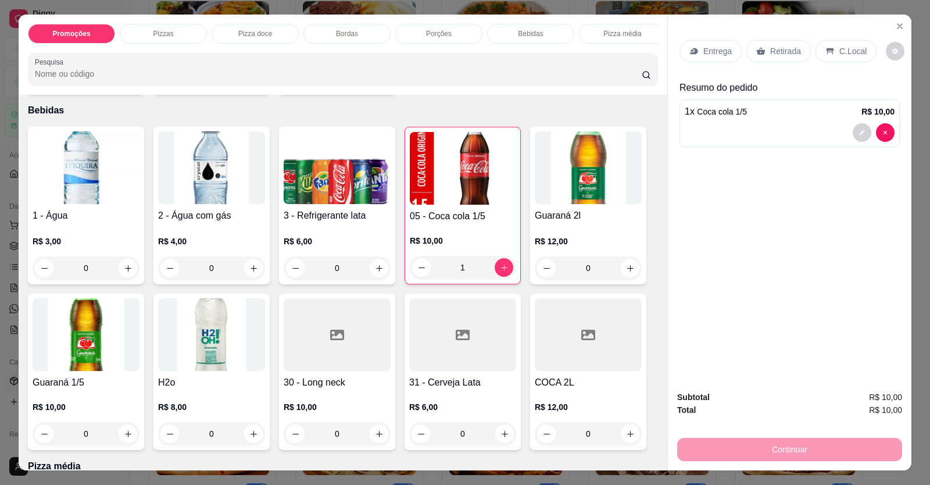
click at [847, 51] on p "C.Local" at bounding box center [853, 51] width 27 height 12
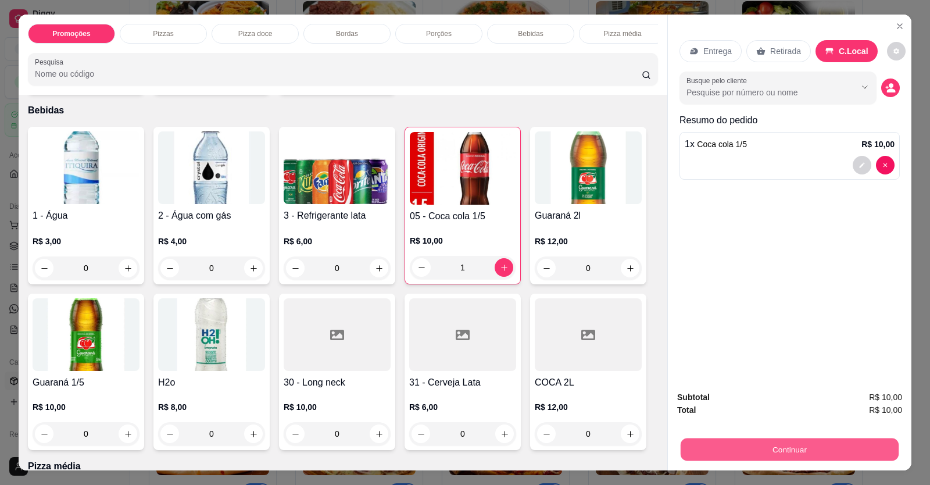
click at [784, 455] on button "Continuar" at bounding box center [790, 449] width 218 height 23
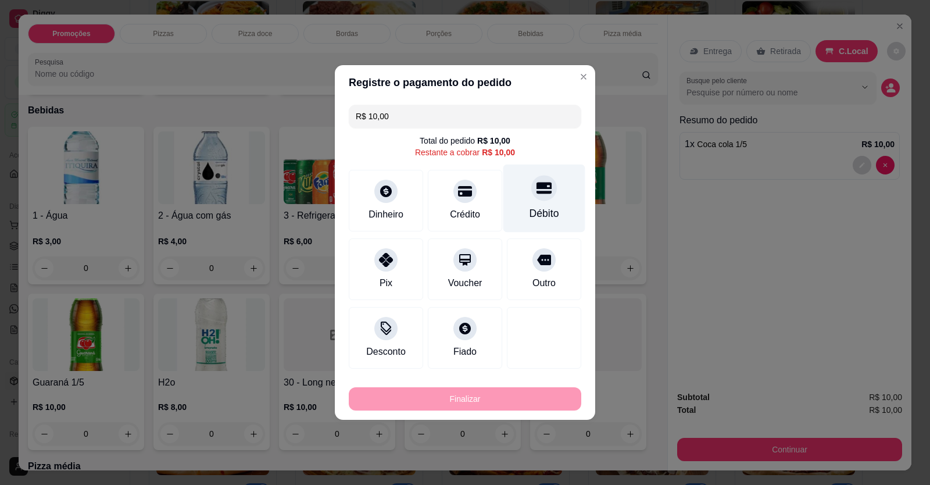
click at [532, 190] on div at bounding box center [545, 188] width 26 height 26
type input "R$ 0,00"
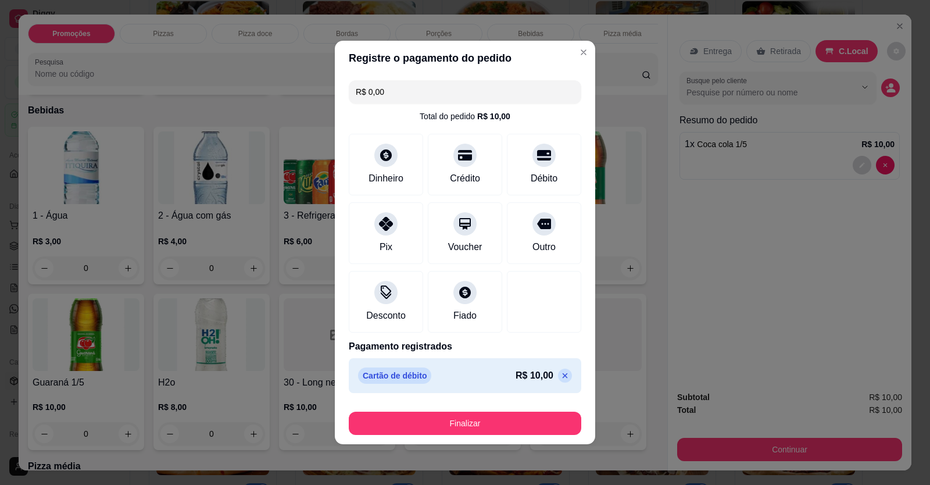
drag, startPoint x: 537, startPoint y: 199, endPoint x: 537, endPoint y: 207, distance: 8.2
click at [537, 199] on div "R$ 0,00 Total do pedido R$ 10,00 Dinheiro Crédito Débito Pix Voucher Outro Desc…" at bounding box center [465, 237] width 261 height 322
click at [541, 162] on div at bounding box center [545, 152] width 26 height 26
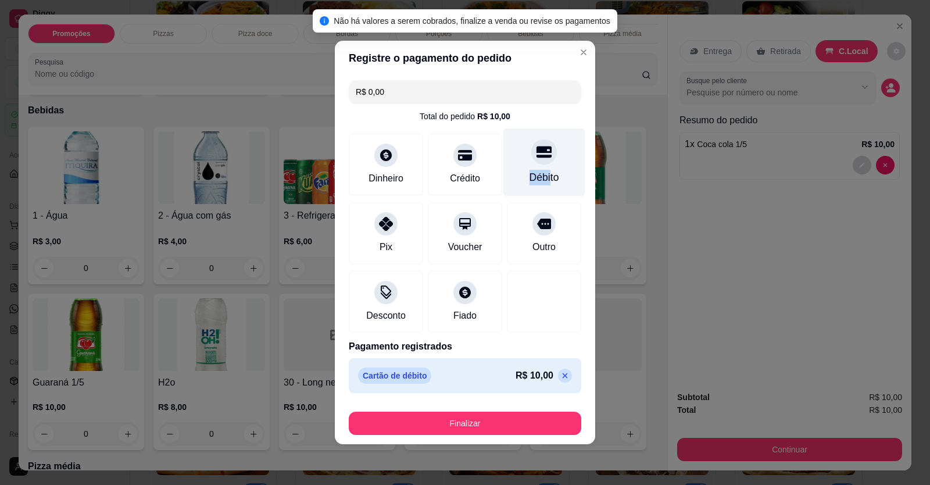
click at [543, 170] on div "Débito" at bounding box center [545, 163] width 82 height 68
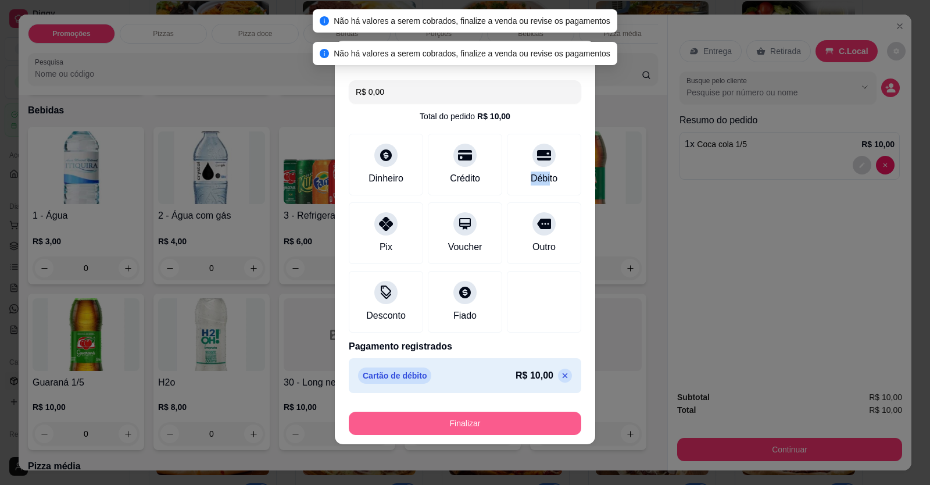
click at [523, 429] on button "Finalizar" at bounding box center [465, 423] width 233 height 23
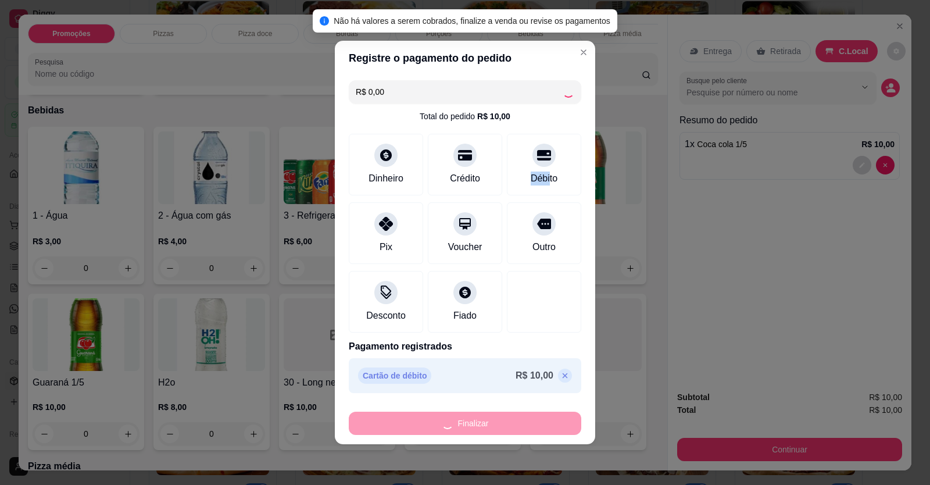
type input "0"
type input "-R$ 10,00"
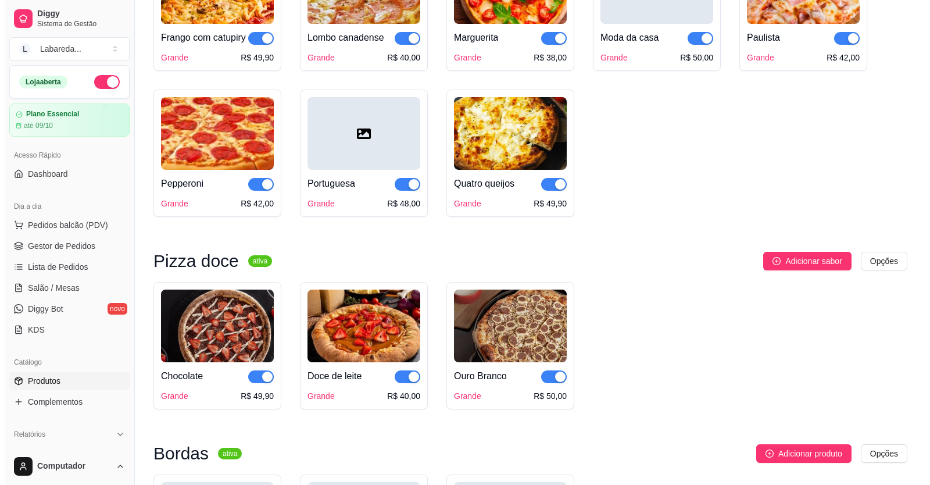
scroll to position [1396, 0]
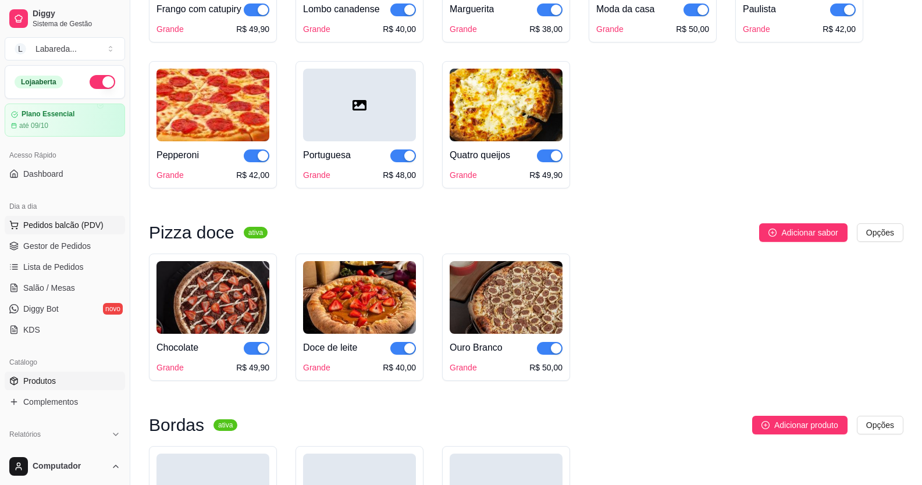
click at [45, 227] on span "Pedidos balcão (PDV)" at bounding box center [63, 225] width 80 height 12
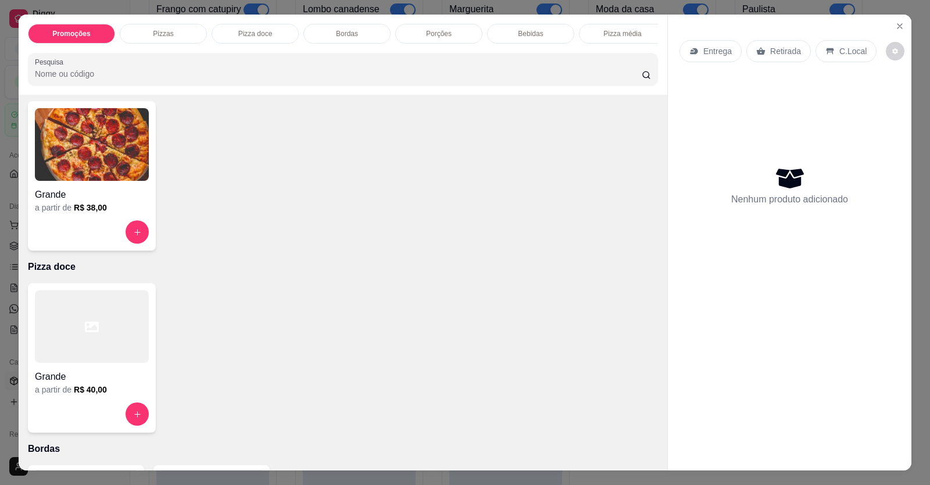
scroll to position [233, 0]
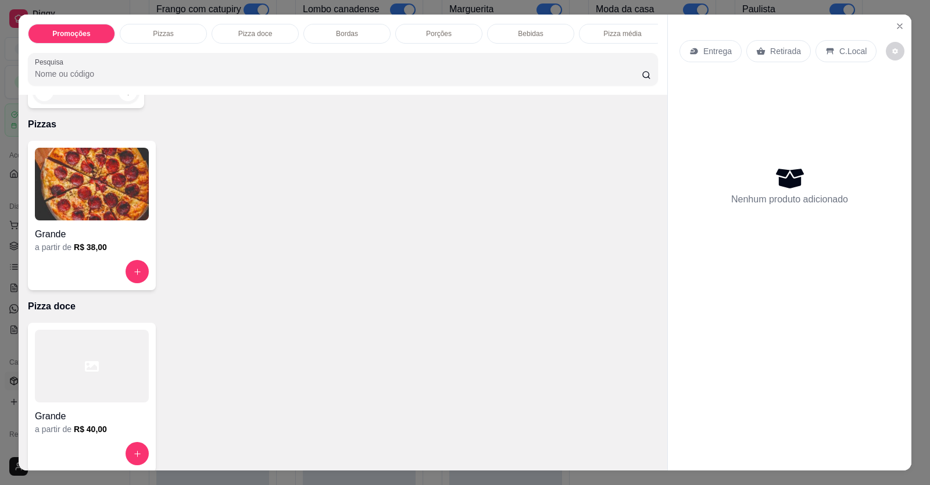
click at [102, 216] on img at bounding box center [92, 184] width 114 height 73
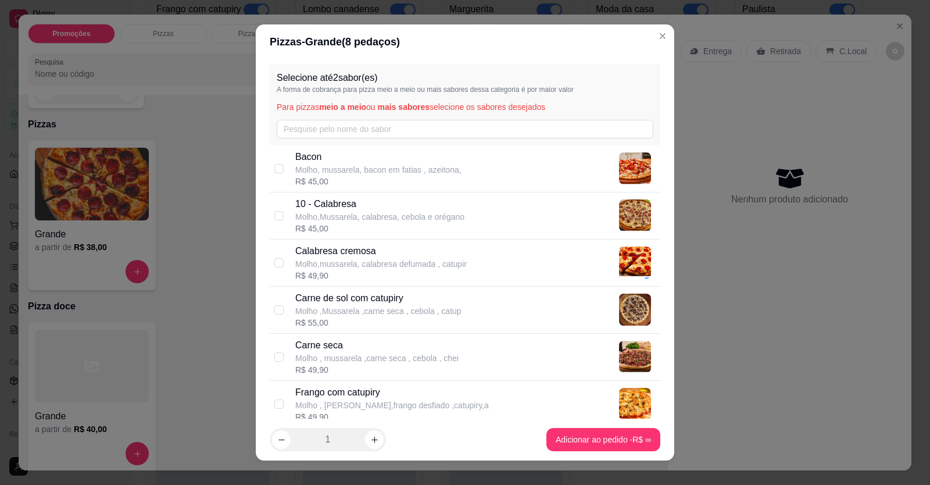
click at [391, 230] on div "R$ 45,00" at bounding box center [379, 229] width 169 height 12
checkbox input "true"
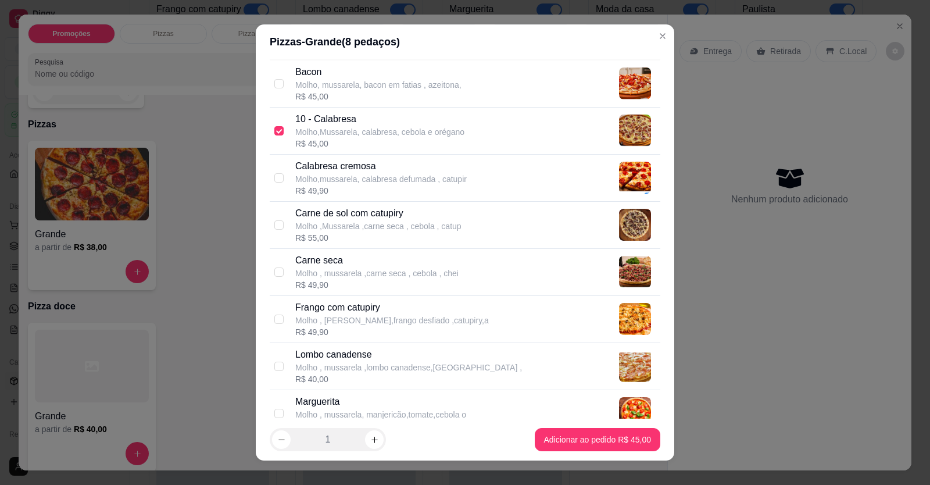
scroll to position [58, 0]
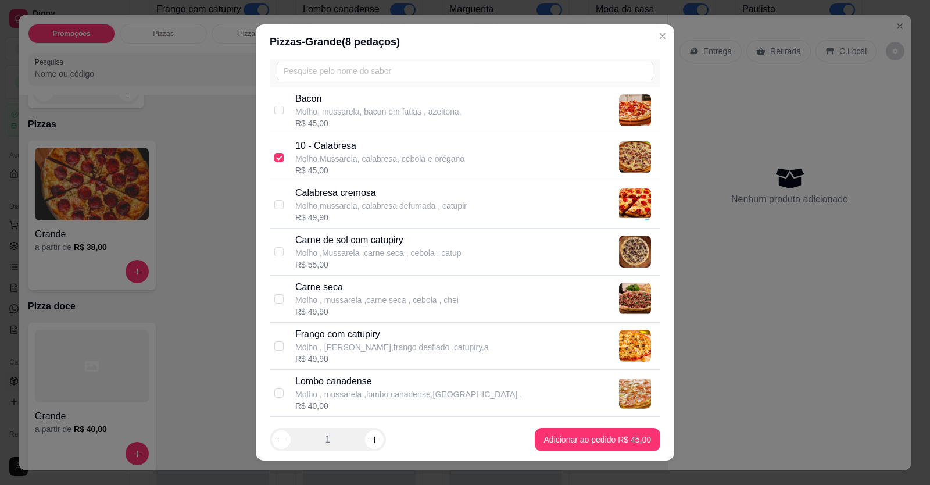
click at [356, 245] on p "Carne de sol com catupiry" at bounding box center [378, 240] width 166 height 14
checkbox input "true"
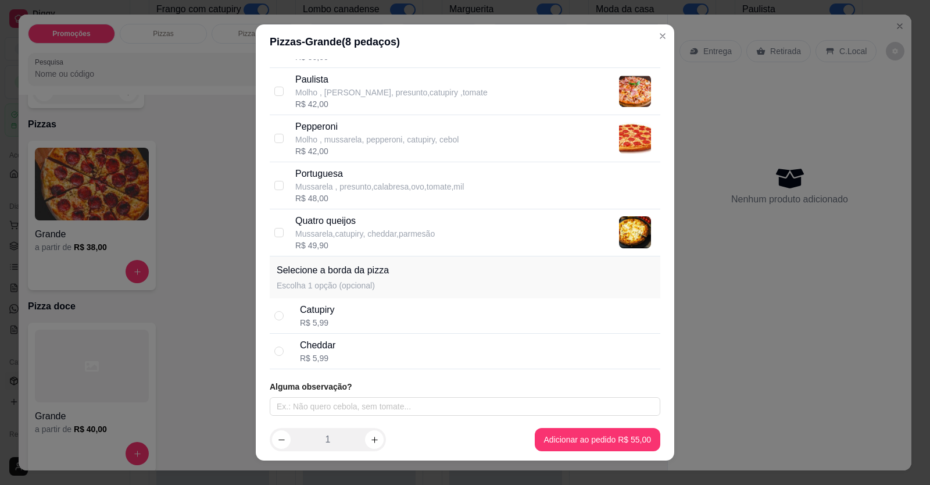
scroll to position [502, 0]
click at [326, 348] on div "Cheddar" at bounding box center [317, 344] width 35 height 14
radio input "true"
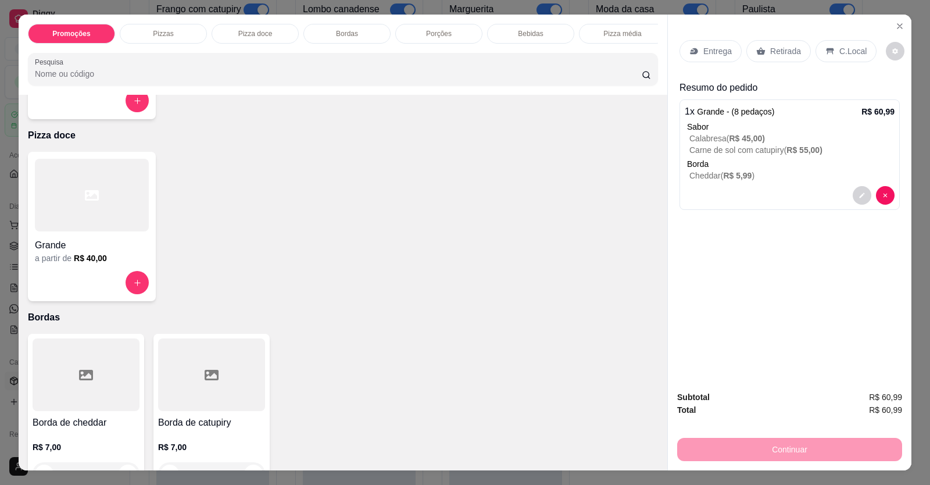
scroll to position [407, 0]
click at [717, 56] on p "Entrega" at bounding box center [718, 51] width 28 height 12
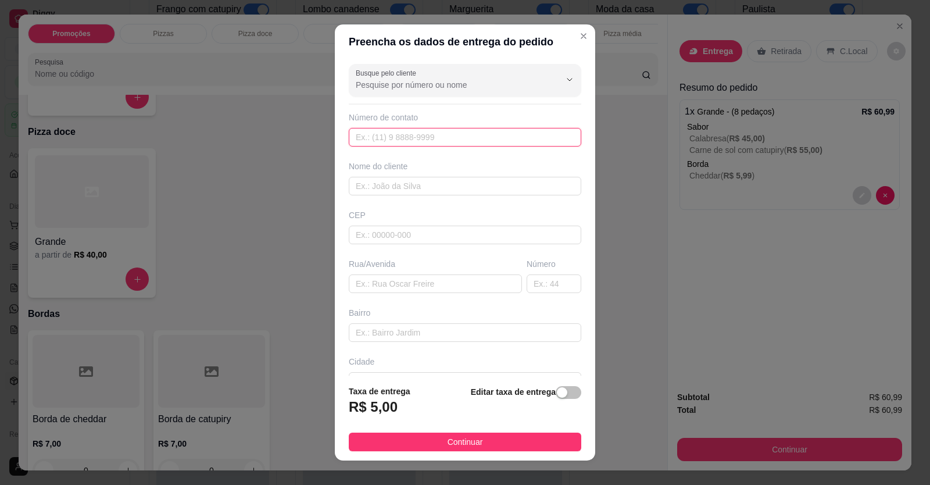
drag, startPoint x: 541, startPoint y: 138, endPoint x: 538, endPoint y: 146, distance: 8.9
click at [538, 145] on input "text" at bounding box center [465, 137] width 233 height 19
type input "[PHONE_NUMBER]"
drag, startPoint x: 475, startPoint y: 160, endPoint x: 464, endPoint y: 178, distance: 20.6
click at [468, 170] on div "Nome do cliente" at bounding box center [465, 166] width 233 height 12
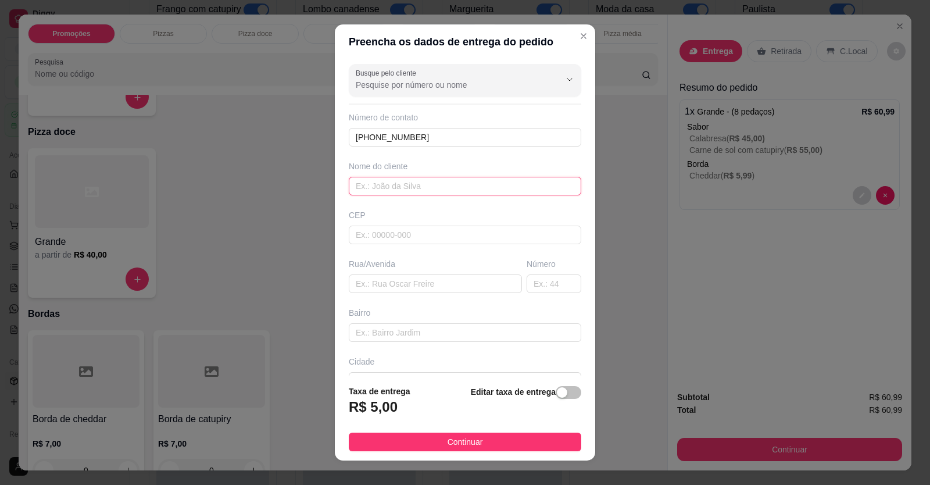
click at [462, 179] on input "text" at bounding box center [465, 186] width 233 height 19
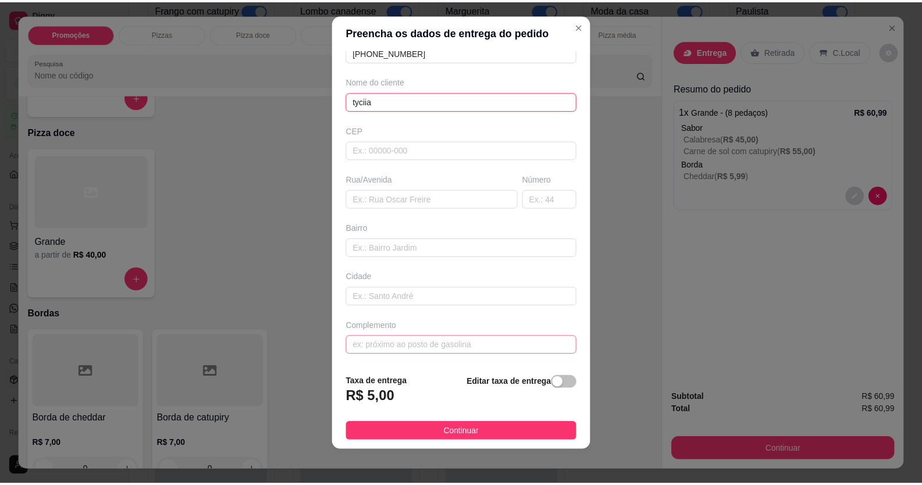
scroll to position [13, 0]
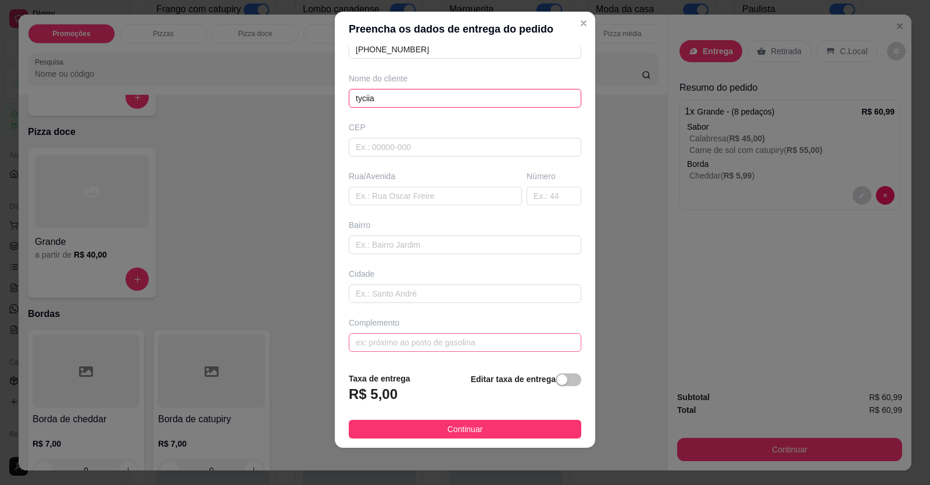
type input "tyciia"
drag, startPoint x: 484, startPoint y: 351, endPoint x: 476, endPoint y: 346, distance: 8.9
click at [484, 350] on input "text" at bounding box center [465, 342] width 233 height 19
type input "localização"
click at [536, 440] on footer "Taxa de entrega R$ 5,00 Editar taxa de entrega Continuar" at bounding box center [465, 405] width 261 height 85
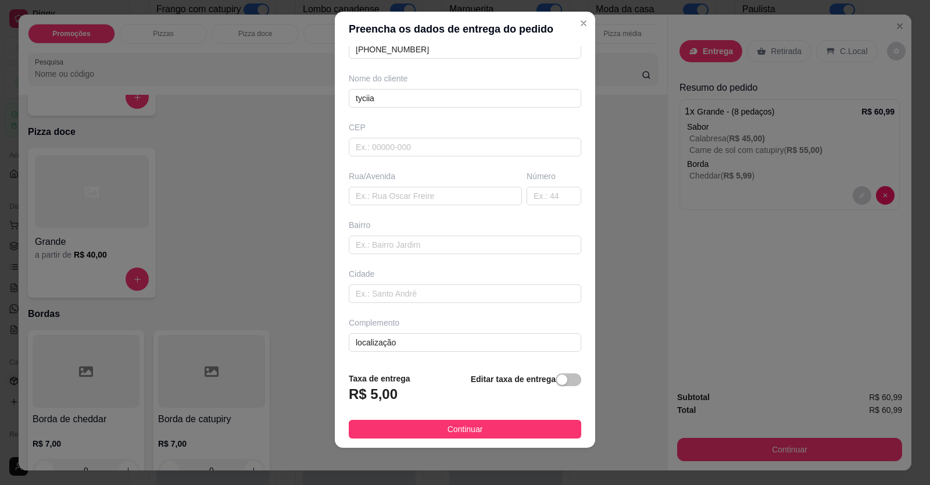
drag, startPoint x: 537, startPoint y: 434, endPoint x: 605, endPoint y: 444, distance: 68.3
click at [540, 434] on button "Continuar" at bounding box center [465, 429] width 233 height 19
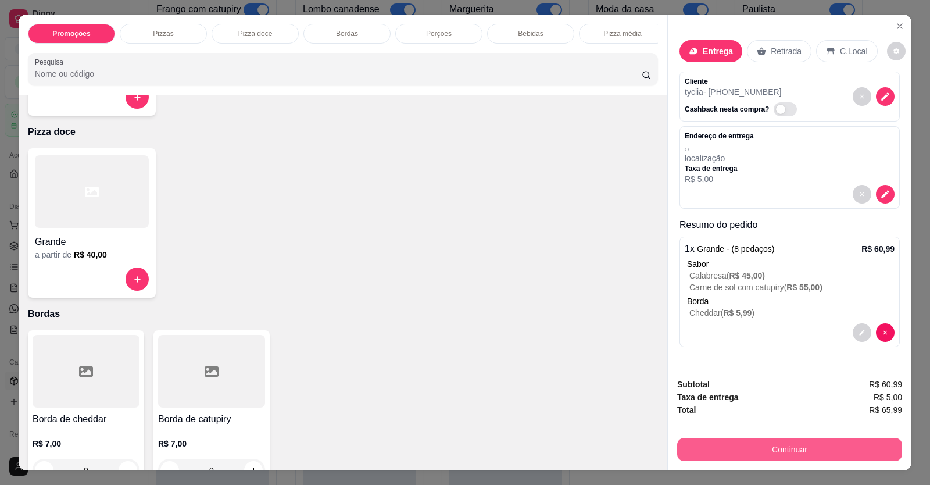
click at [718, 452] on button "Continuar" at bounding box center [789, 449] width 225 height 23
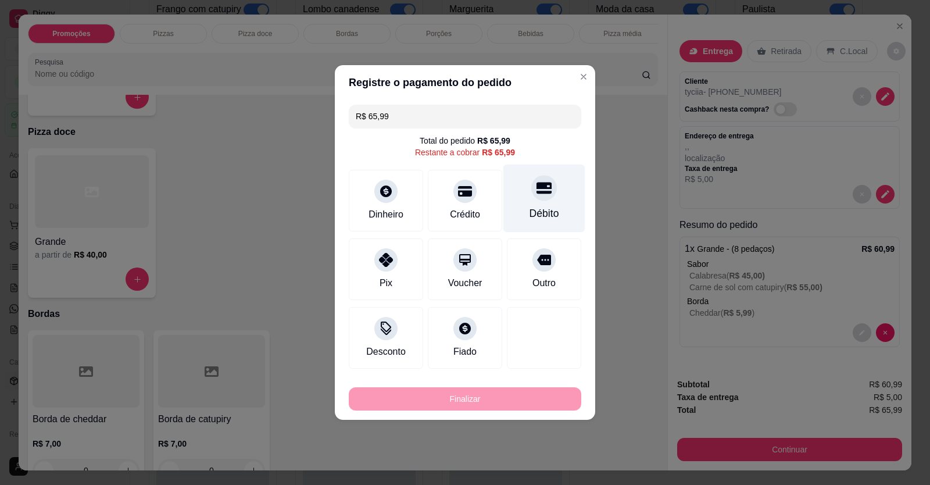
click at [543, 203] on div "Débito" at bounding box center [545, 199] width 82 height 68
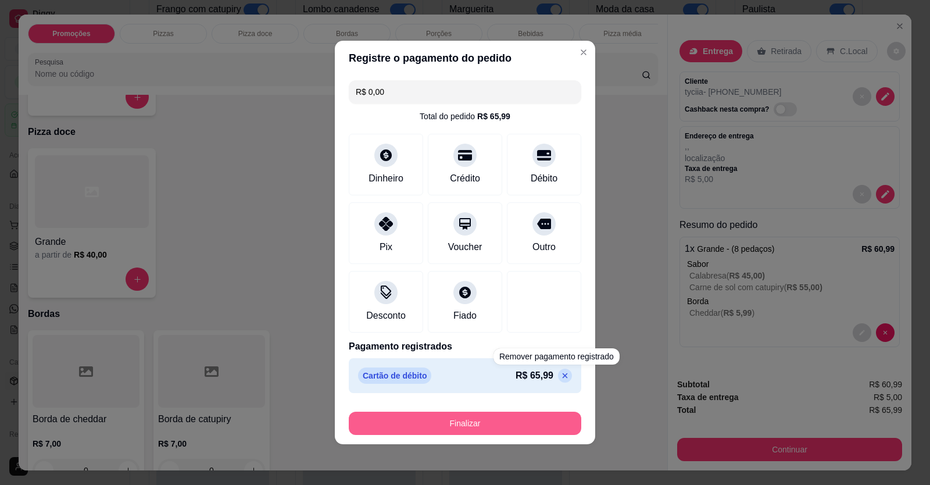
click at [536, 417] on button "Finalizar" at bounding box center [465, 423] width 233 height 23
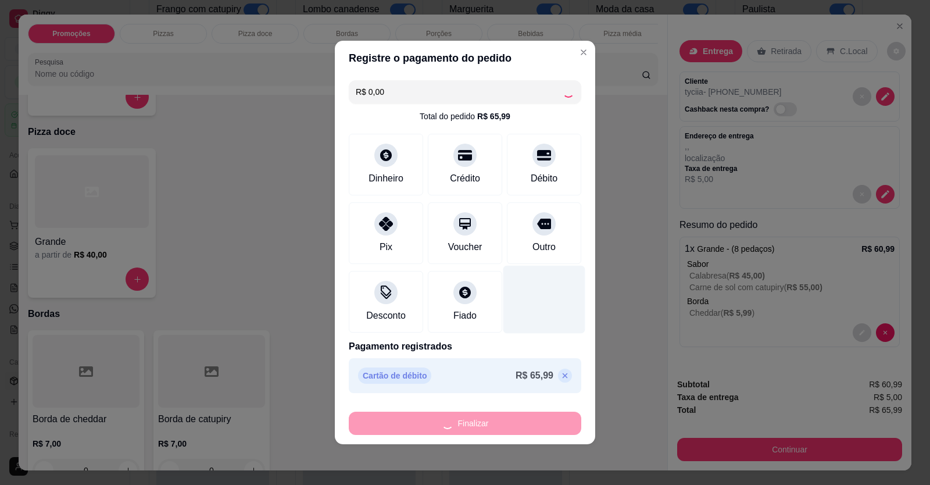
type input "-R$ 65,99"
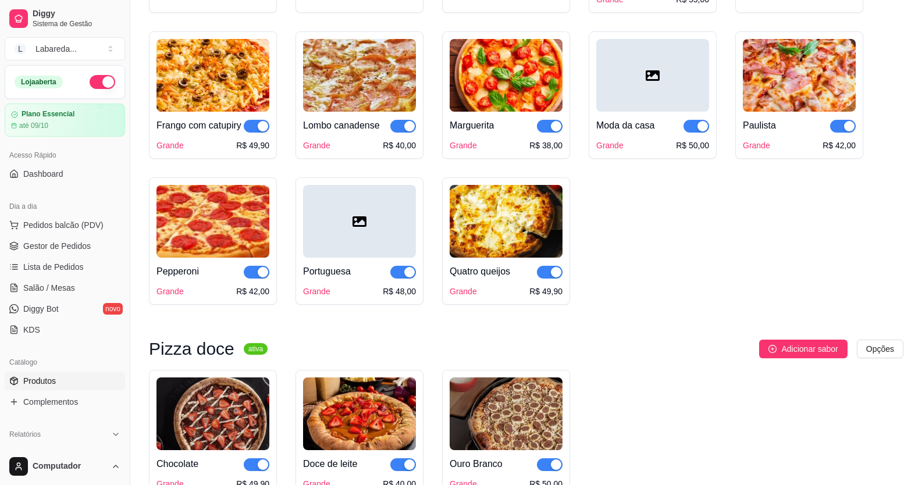
scroll to position [1221, 0]
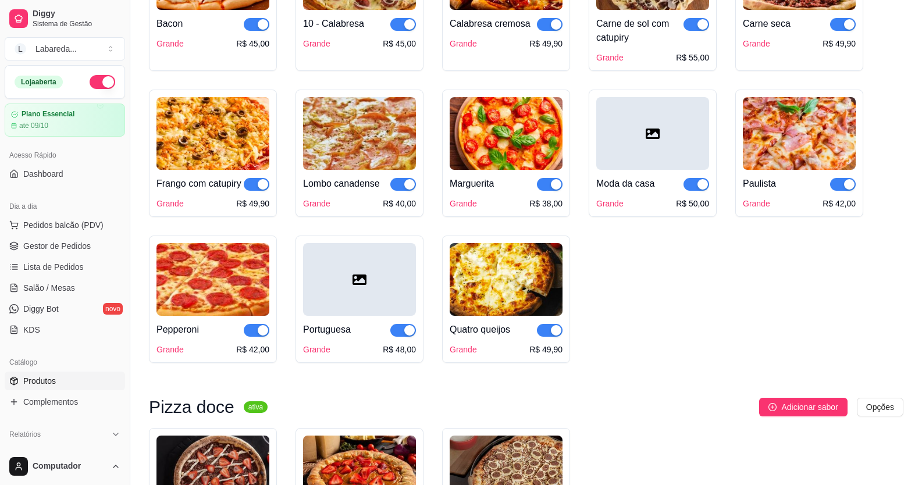
click at [410, 190] on div "button" at bounding box center [409, 184] width 10 height 10
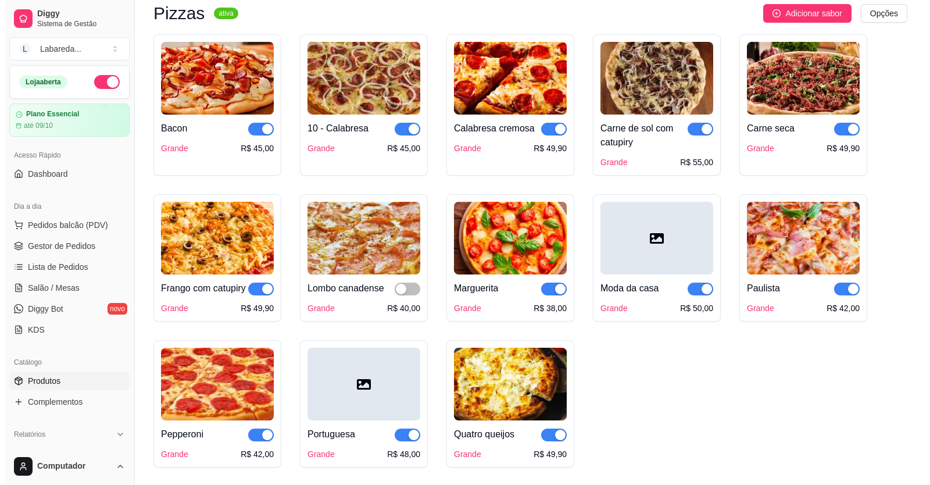
scroll to position [989, 0]
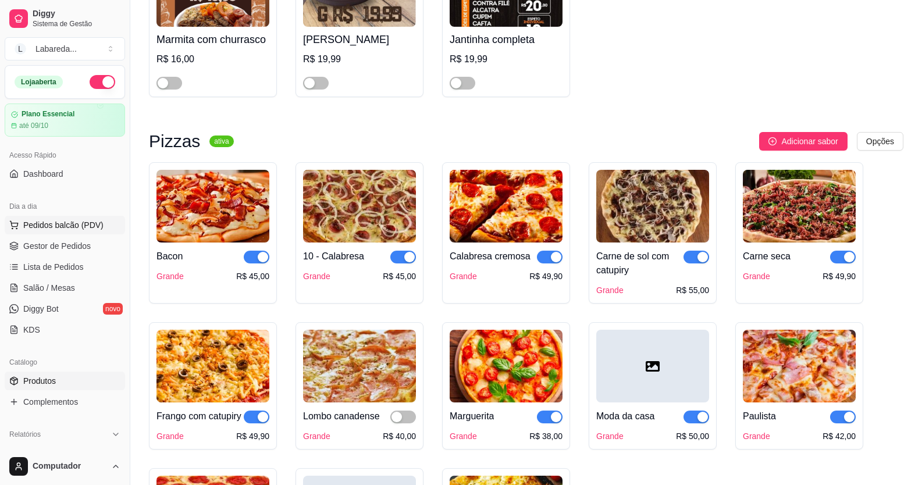
click at [69, 226] on span "Pedidos balcão (PDV)" at bounding box center [63, 225] width 80 height 12
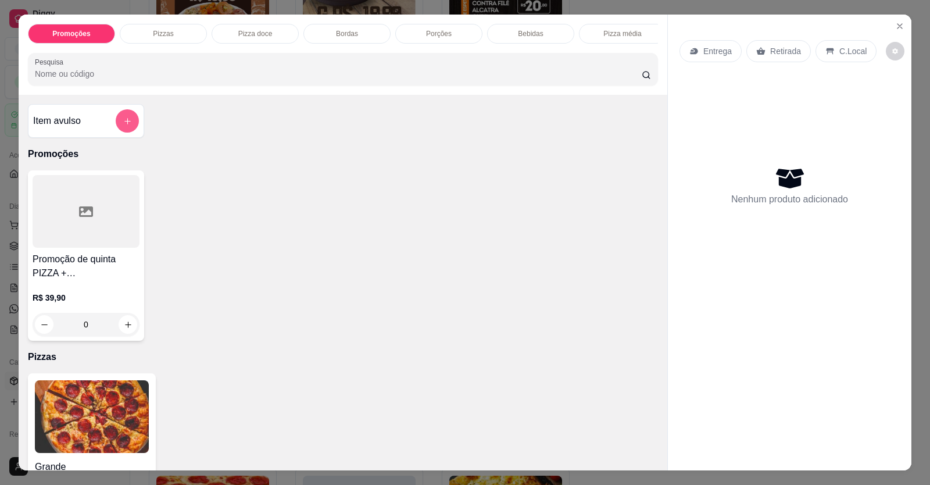
click at [125, 133] on button "add-separate-item" at bounding box center [127, 120] width 23 height 23
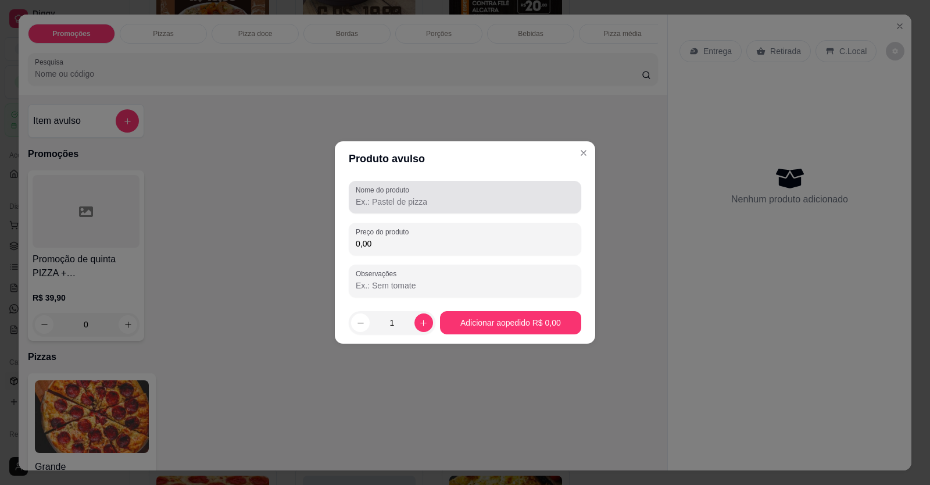
click at [489, 192] on div at bounding box center [465, 197] width 219 height 23
click at [400, 240] on input "0,00" at bounding box center [465, 244] width 219 height 12
click at [401, 240] on input "0,00" at bounding box center [465, 244] width 219 height 12
click at [424, 247] on input "0,00" at bounding box center [465, 244] width 219 height 12
click at [452, 246] on input "0,00" at bounding box center [465, 244] width 219 height 12
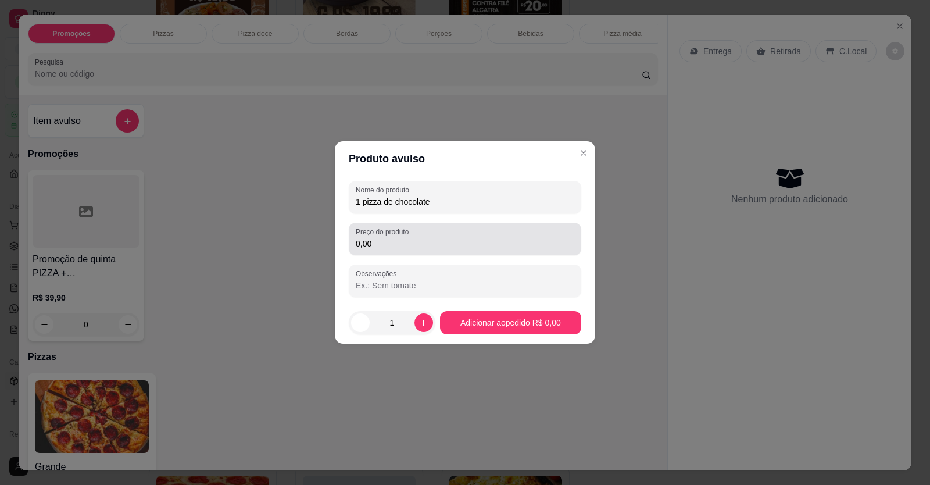
click at [395, 233] on label "Preço do produto" at bounding box center [384, 232] width 57 height 10
click at [395, 238] on input "0,00" at bounding box center [465, 244] width 219 height 12
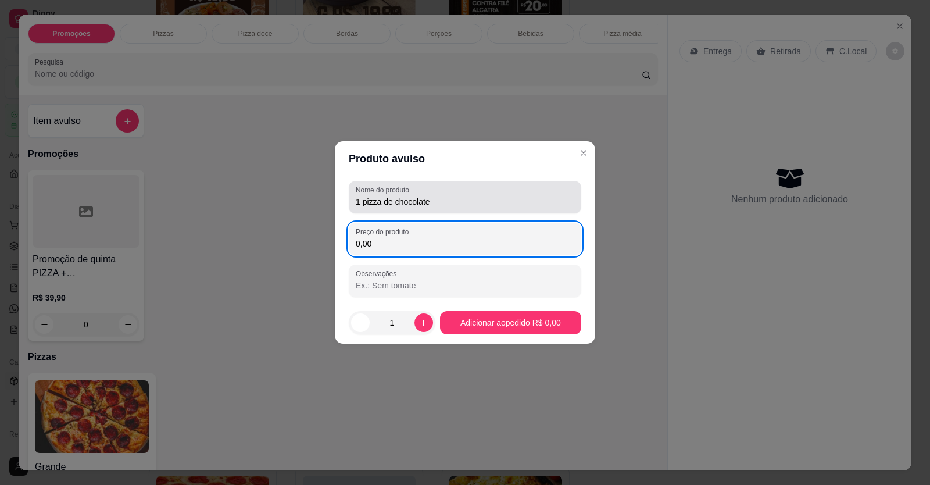
click at [464, 203] on input "1 pizza de chocolate" at bounding box center [465, 202] width 219 height 12
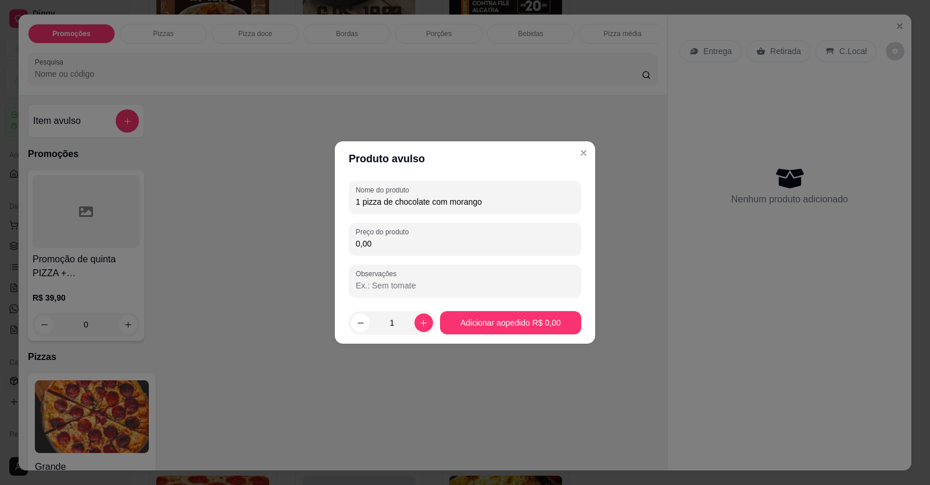
type input "1 pizza de chocolate com morango"
click at [472, 223] on div "Nome do produto 1 pizza de chocolate com morango Preço do produto 0,00 Observaç…" at bounding box center [465, 239] width 233 height 116
click at [469, 245] on input "0,00" at bounding box center [465, 244] width 219 height 12
type input "40,00"
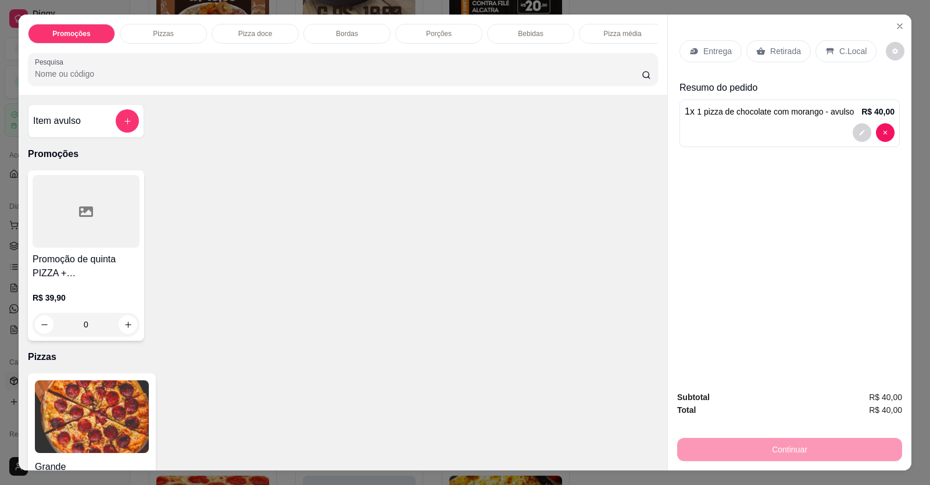
click at [734, 126] on div at bounding box center [790, 132] width 210 height 19
click at [690, 53] on icon at bounding box center [694, 51] width 8 height 6
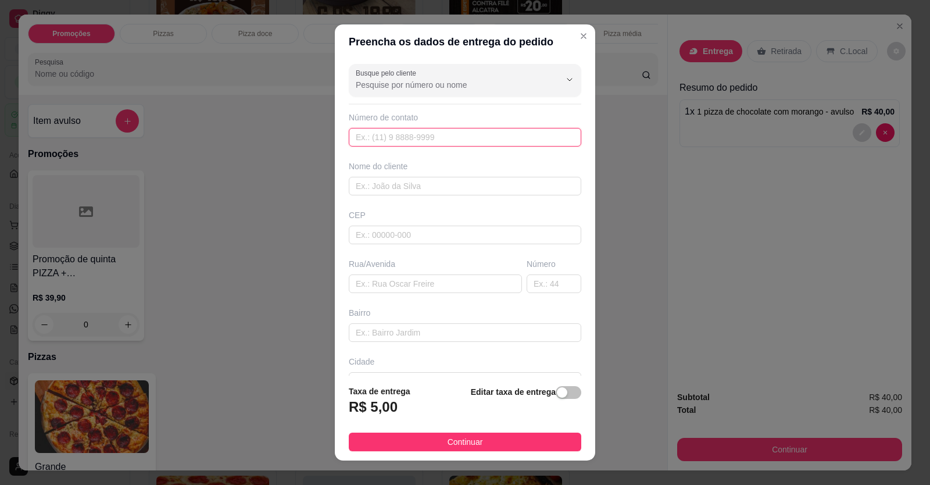
click at [498, 135] on input "text" at bounding box center [465, 137] width 233 height 19
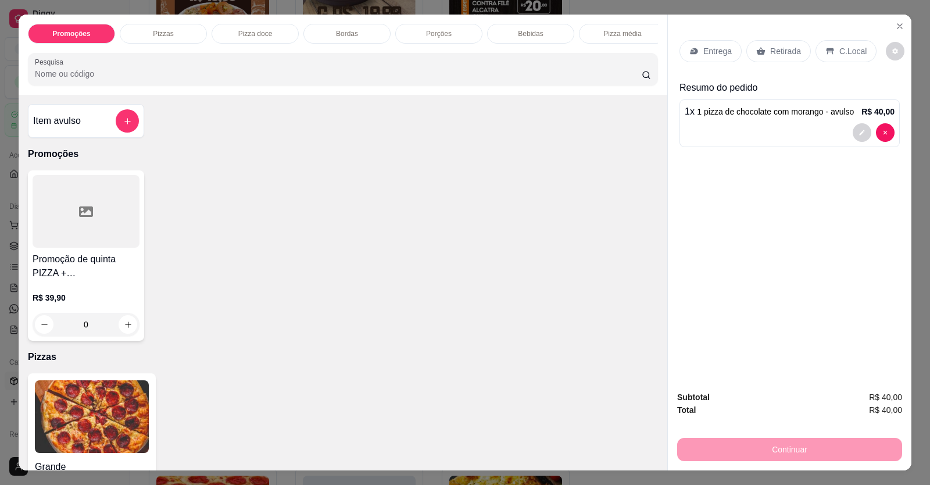
click at [783, 49] on p "Retirada" at bounding box center [786, 51] width 31 height 12
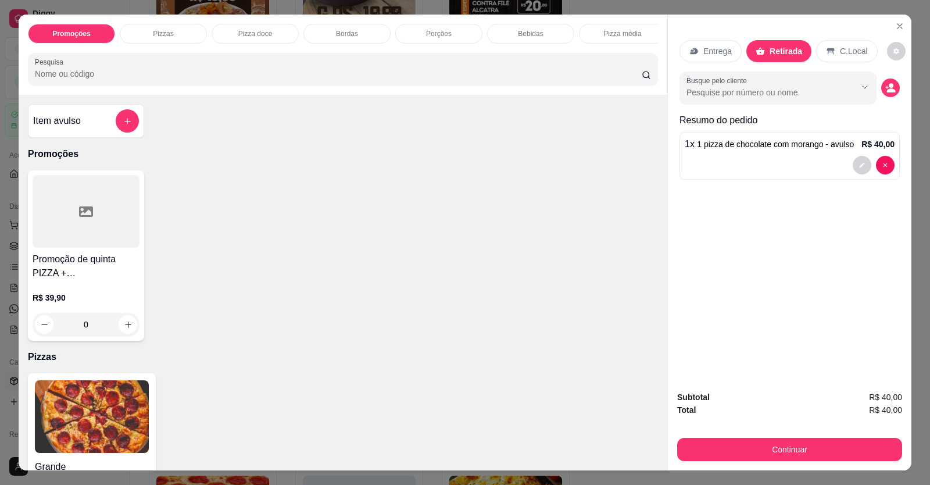
click at [897, 87] on div "Entrega Retirada C.Local Busque pelo cliente Resumo do pedido 1 x 1 pizza de ch…" at bounding box center [790, 198] width 244 height 367
click at [889, 87] on icon "decrease-product-quantity" at bounding box center [891, 88] width 10 height 10
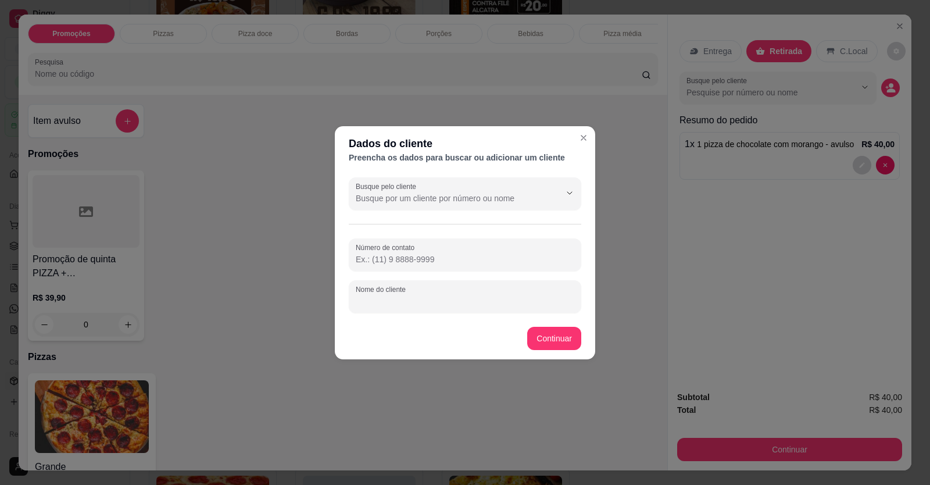
click at [519, 301] on input "Nome do cliente" at bounding box center [465, 301] width 219 height 12
type input "b"
type input "BRENO"
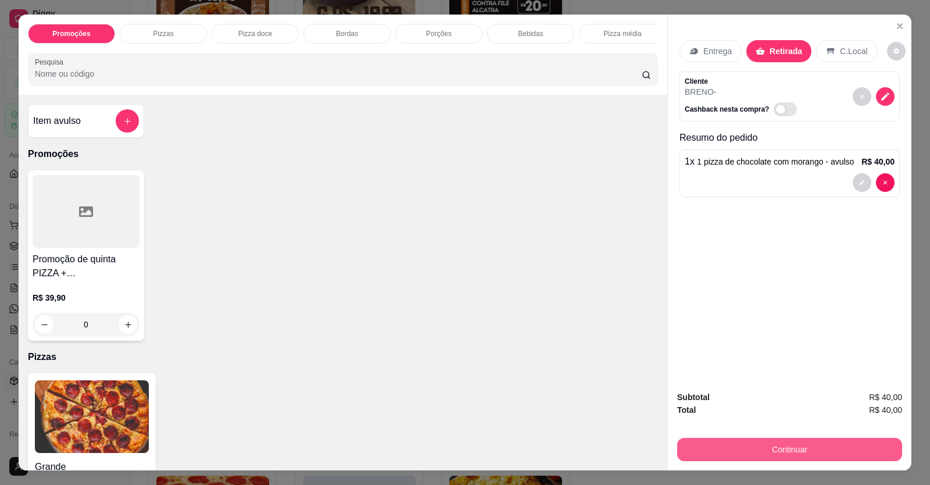
click at [724, 439] on button "Continuar" at bounding box center [789, 449] width 225 height 23
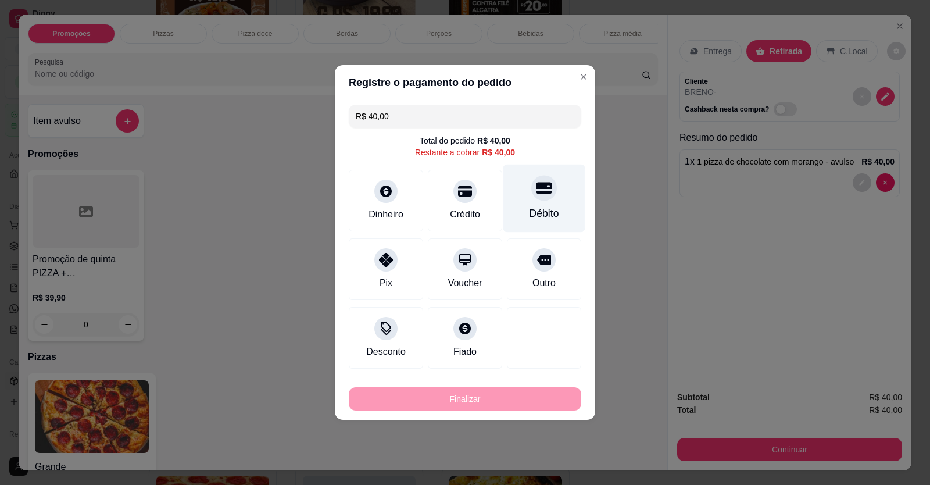
click at [541, 195] on icon at bounding box center [544, 187] width 15 height 15
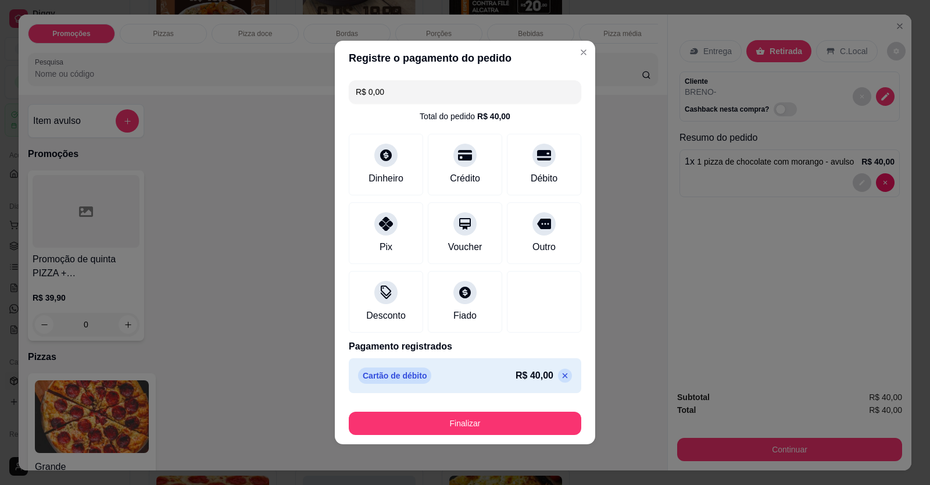
click at [504, 427] on button "Finalizar" at bounding box center [465, 423] width 233 height 23
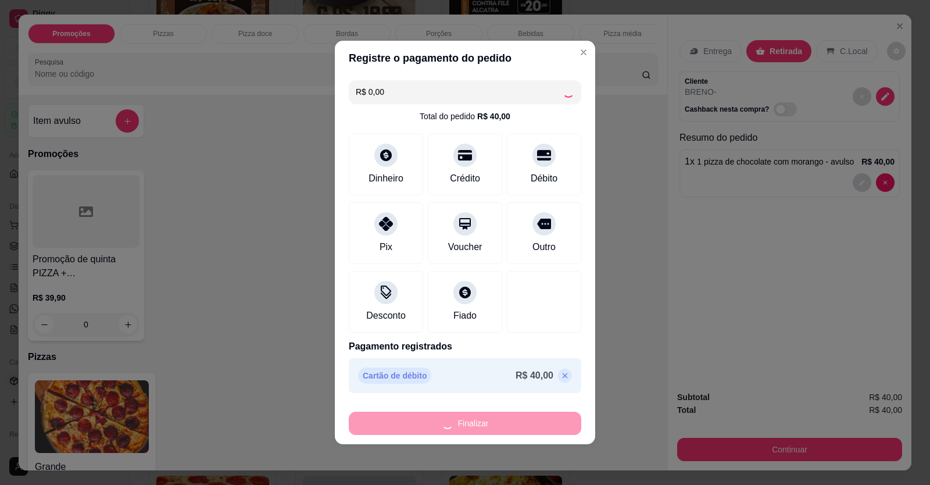
type input "-R$ 40,00"
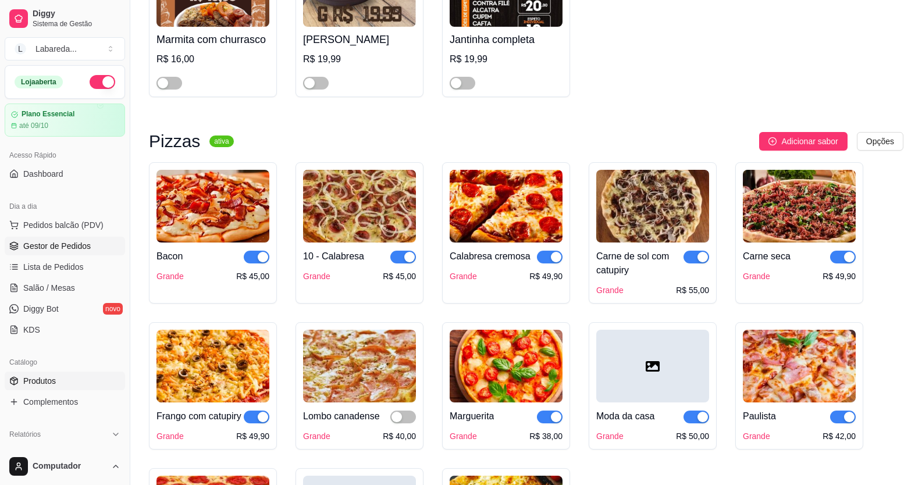
click at [76, 253] on link "Gestor de Pedidos" at bounding box center [65, 246] width 120 height 19
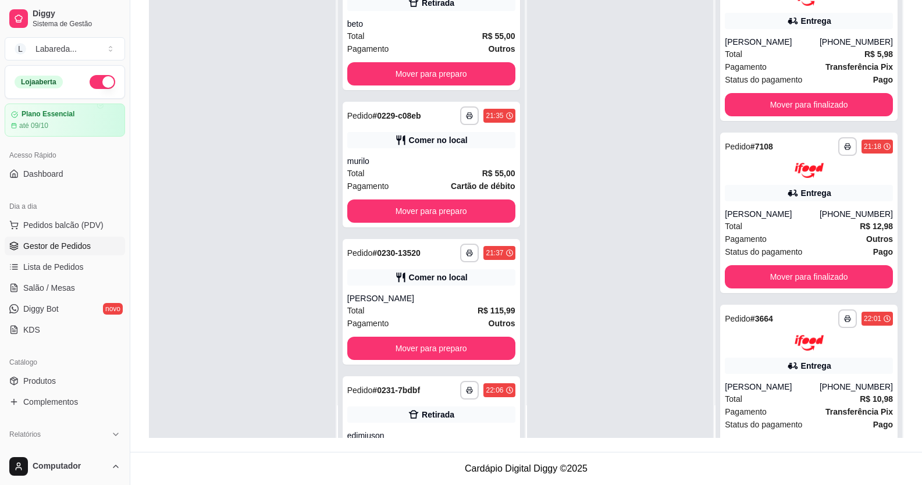
scroll to position [397, 0]
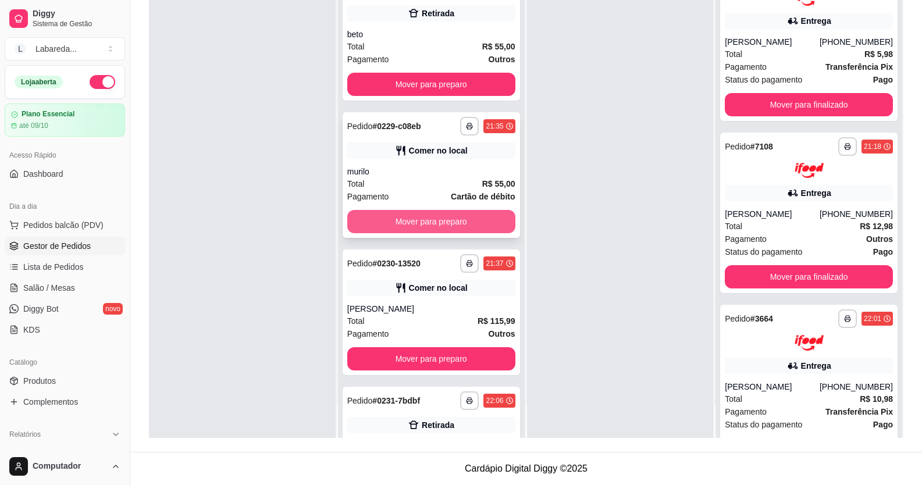
click at [474, 216] on button "Mover para preparo" at bounding box center [431, 221] width 168 height 23
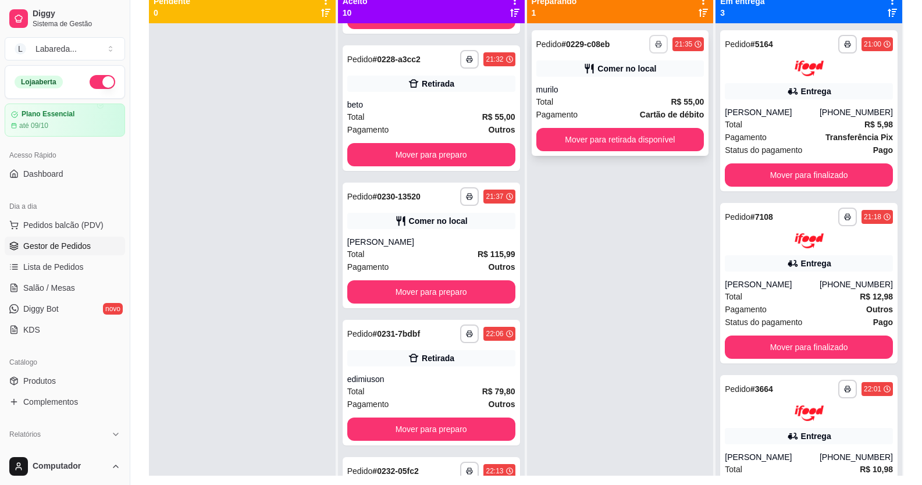
scroll to position [119, 0]
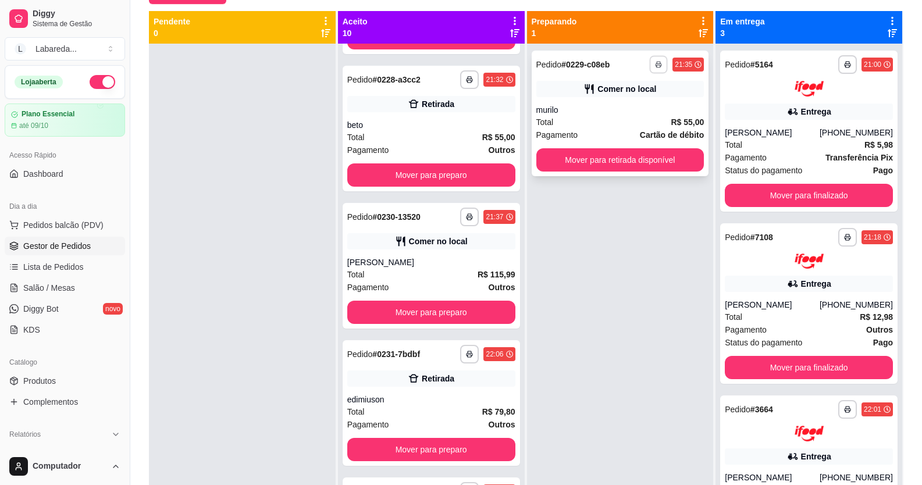
click at [655, 64] on icon "button" at bounding box center [658, 64] width 7 height 7
click at [632, 106] on button "IMPRESSORA" at bounding box center [620, 105] width 81 height 18
click at [654, 67] on button "button" at bounding box center [658, 64] width 19 height 19
click at [655, 103] on div "Escolha a impressora IMPRESSORA" at bounding box center [621, 97] width 96 height 40
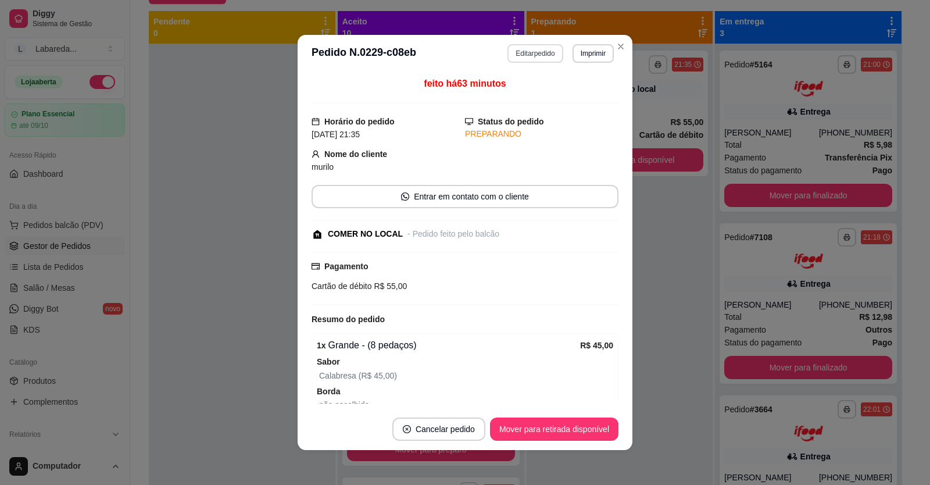
click at [533, 58] on button "Editar pedido" at bounding box center [535, 53] width 55 height 19
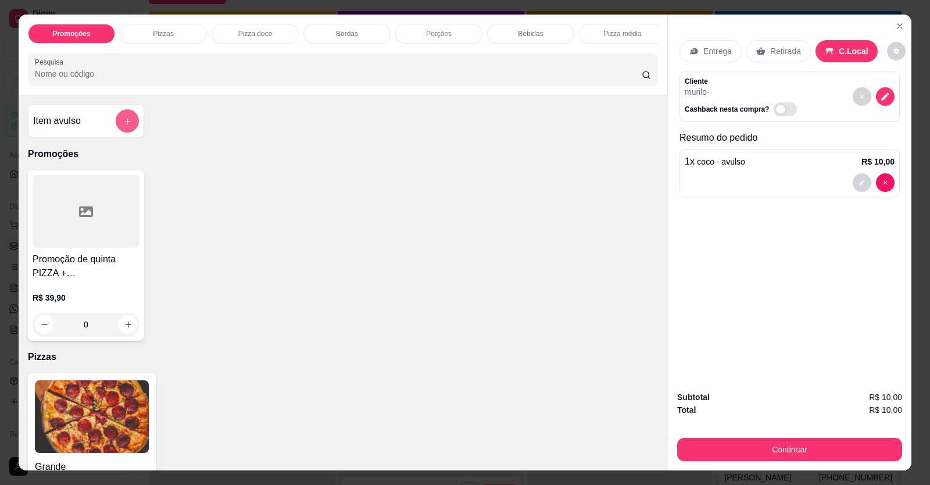
click at [127, 124] on button "add-separate-item" at bounding box center [127, 120] width 23 height 23
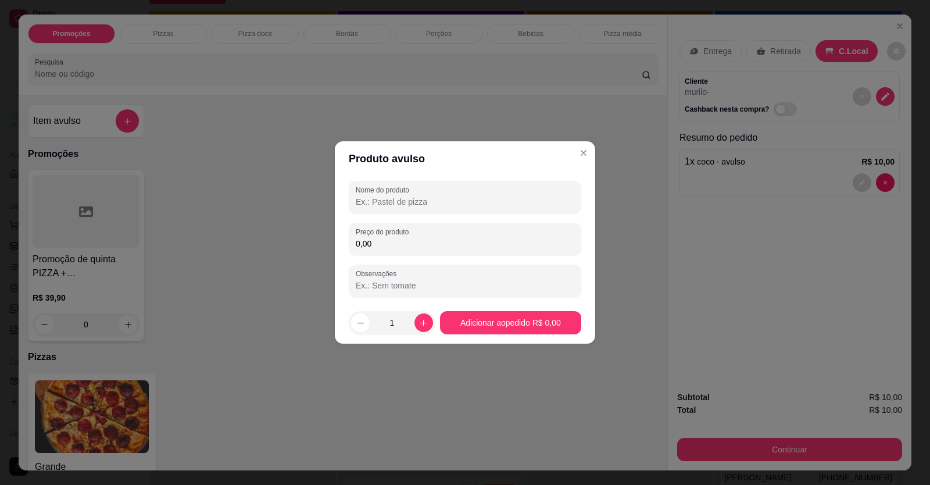
click at [370, 249] on input "0,00" at bounding box center [465, 244] width 219 height 12
click at [460, 233] on div "0,00" at bounding box center [465, 238] width 219 height 23
click at [464, 247] on input "0,00" at bounding box center [465, 244] width 219 height 12
click at [474, 238] on input "0,00" at bounding box center [465, 244] width 219 height 12
type input "38,00"
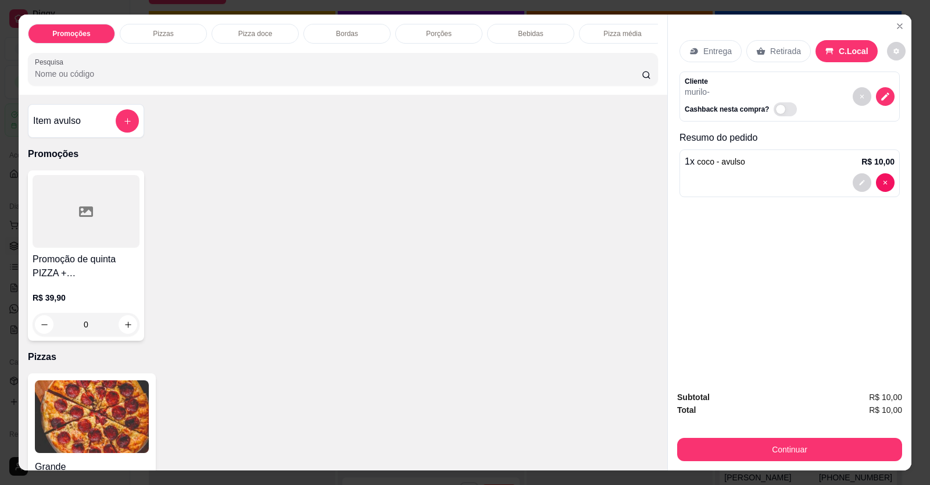
click at [112, 133] on div "Item avulso" at bounding box center [86, 120] width 106 height 23
click at [130, 129] on button "add-separate-item" at bounding box center [127, 120] width 23 height 23
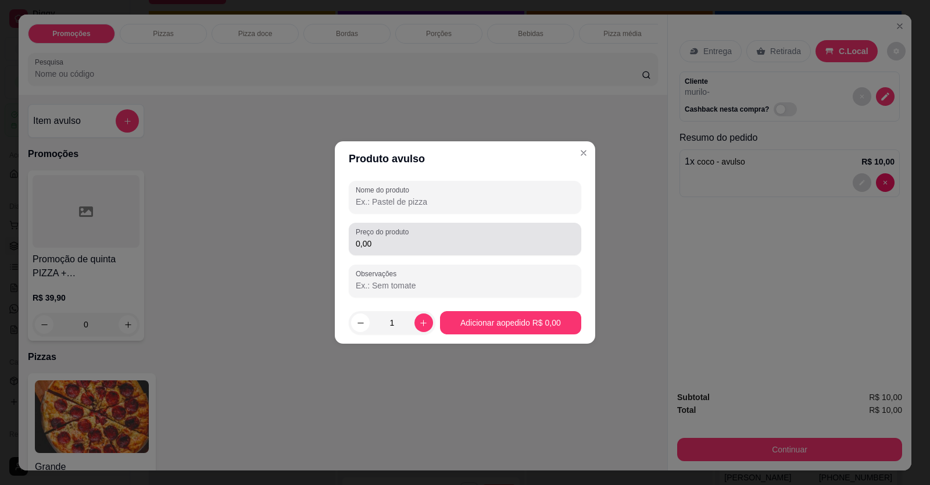
click at [401, 242] on input "0,00" at bounding box center [465, 244] width 219 height 12
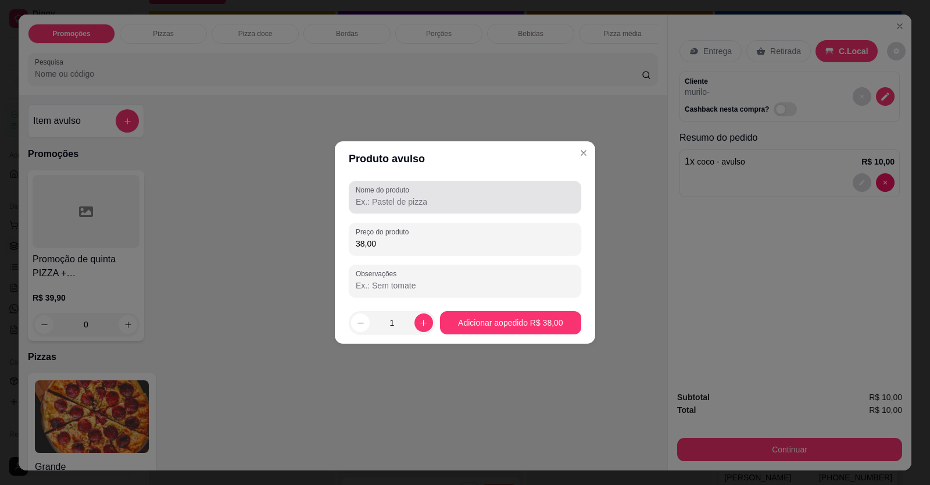
type input "38,00"
drag, startPoint x: 422, startPoint y: 200, endPoint x: 404, endPoint y: 205, distance: 18.6
click at [425, 200] on input "Nome do produto" at bounding box center [465, 202] width 219 height 12
type input "CALABRESA"
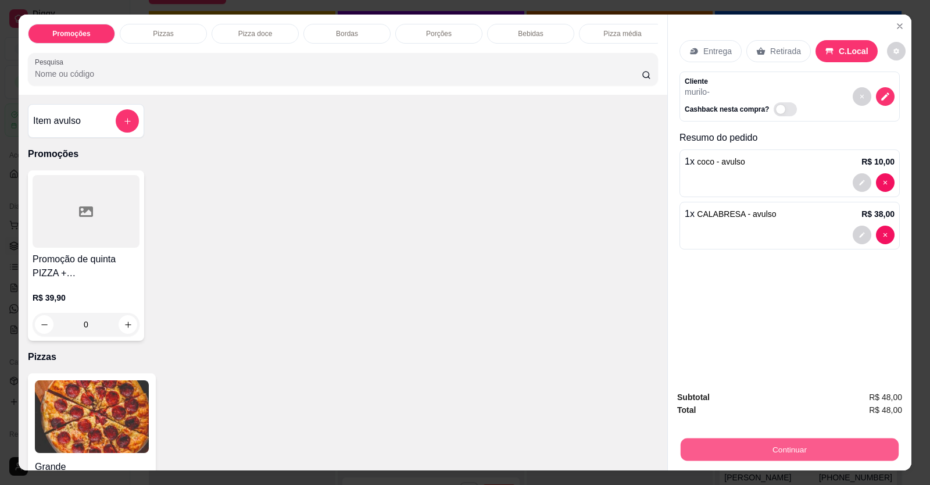
click at [794, 446] on button "Continuar" at bounding box center [790, 449] width 218 height 23
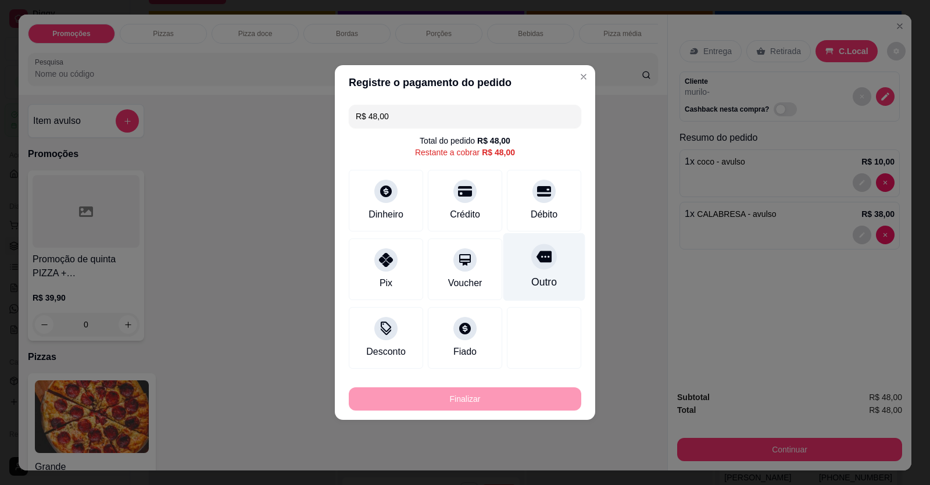
click at [548, 272] on div "Outro" at bounding box center [545, 267] width 82 height 68
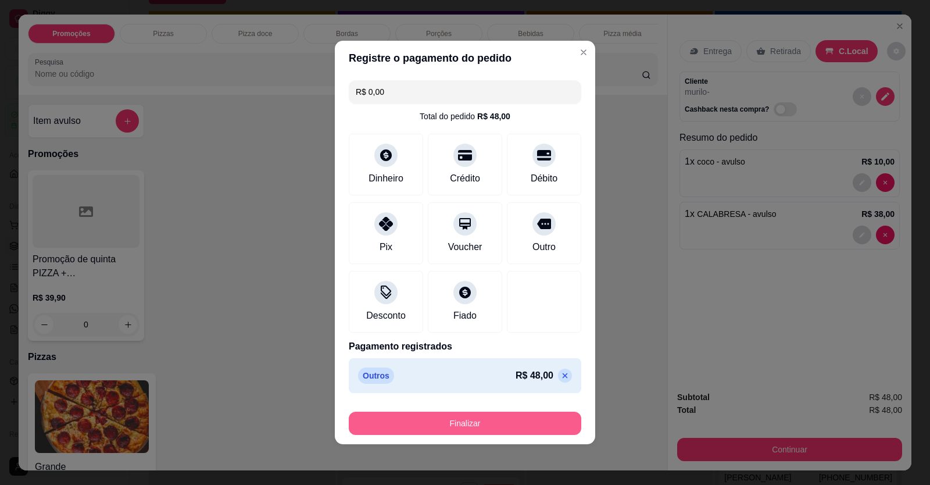
click at [513, 426] on button "Finalizar" at bounding box center [465, 423] width 233 height 23
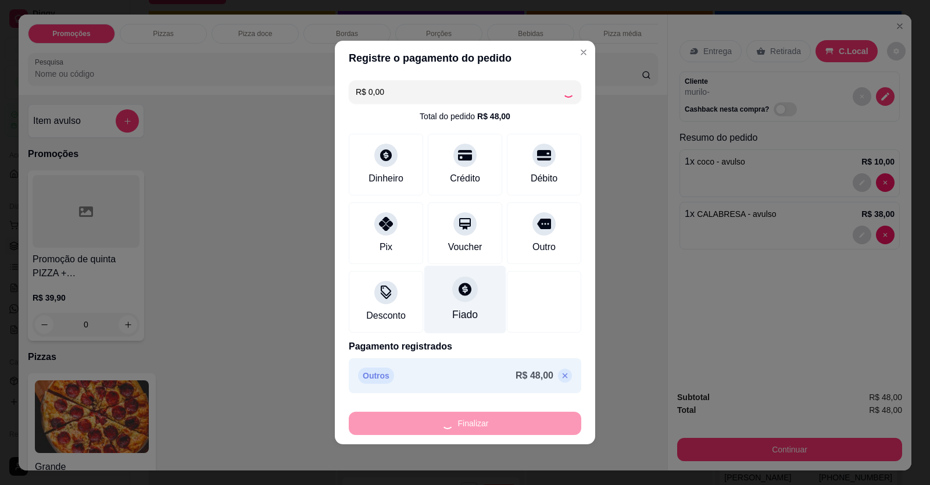
type input "-R$ 48,00"
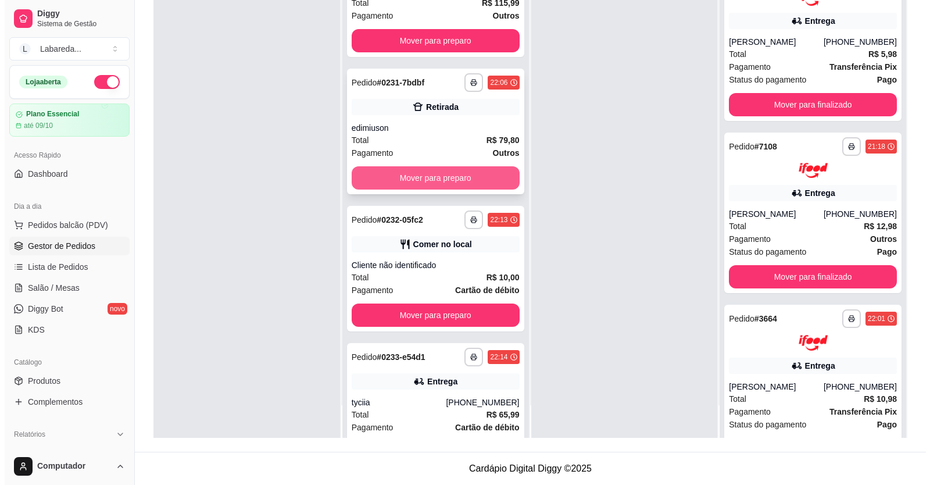
scroll to position [629, 0]
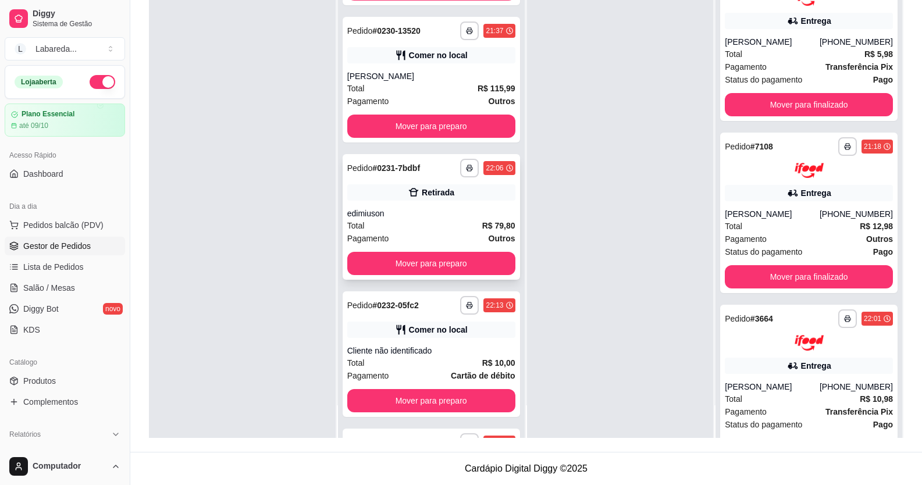
click at [401, 204] on div "**********" at bounding box center [431, 217] width 177 height 126
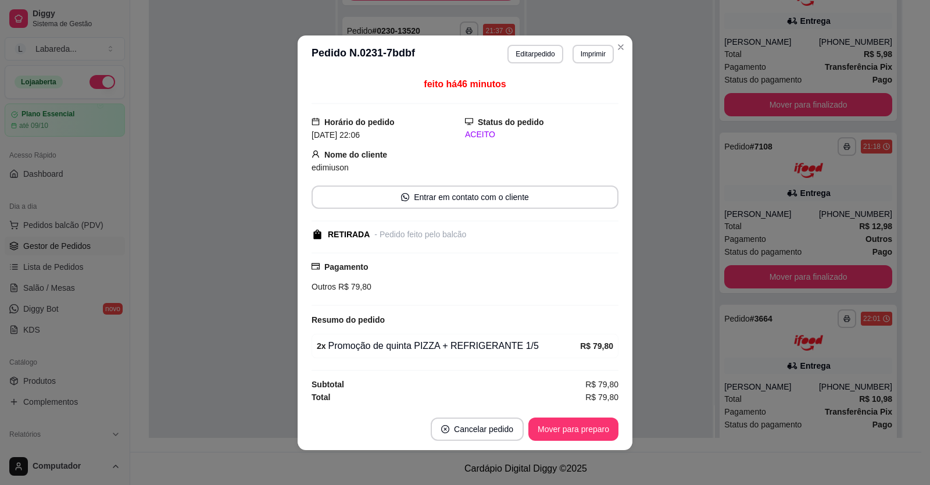
scroll to position [2, 0]
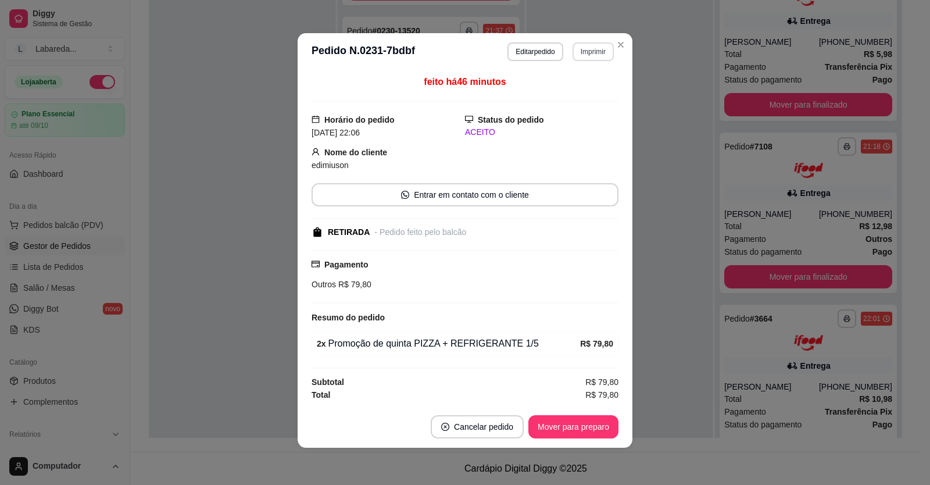
click at [583, 50] on button "Imprimir" at bounding box center [593, 51] width 41 height 19
click at [568, 93] on button "IMPRESSORA" at bounding box center [568, 92] width 84 height 19
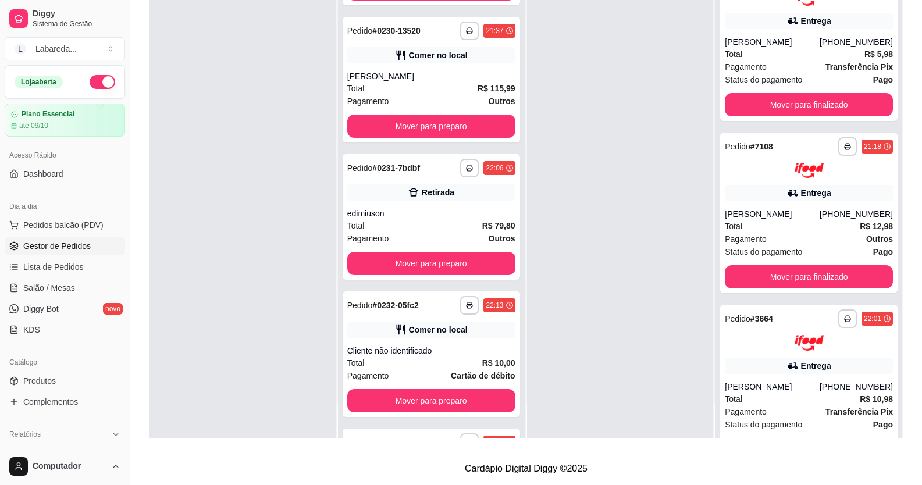
drag, startPoint x: 533, startPoint y: 142, endPoint x: 544, endPoint y: 133, distance: 14.1
click at [534, 141] on div at bounding box center [620, 195] width 187 height 485
drag, startPoint x: 557, startPoint y: 122, endPoint x: 551, endPoint y: 155, distance: 33.2
drag, startPoint x: 551, startPoint y: 155, endPoint x: 564, endPoint y: 98, distance: 58.0
click at [563, 98] on div at bounding box center [620, 195] width 187 height 485
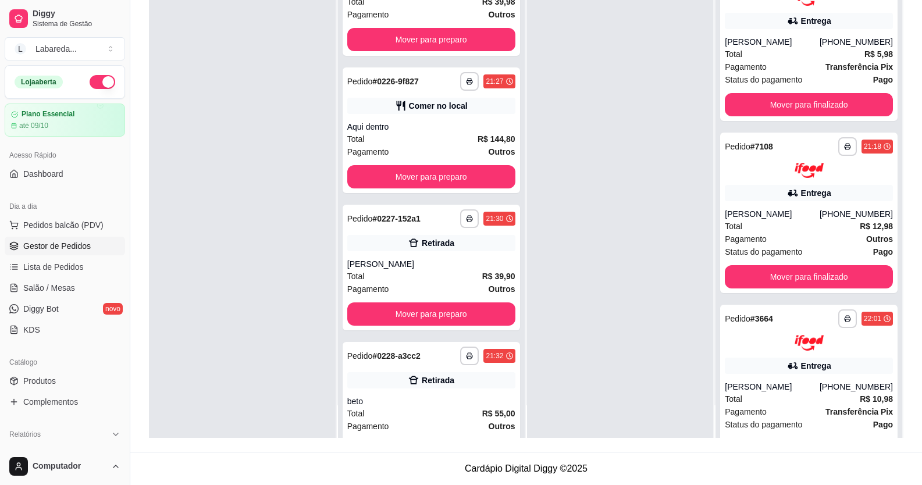
scroll to position [0, 0]
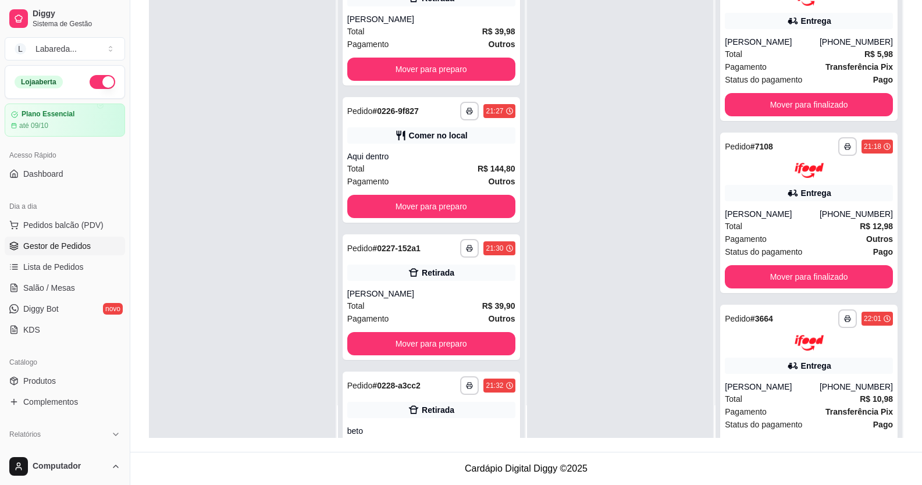
click at [92, 80] on button "button" at bounding box center [103, 82] width 26 height 14
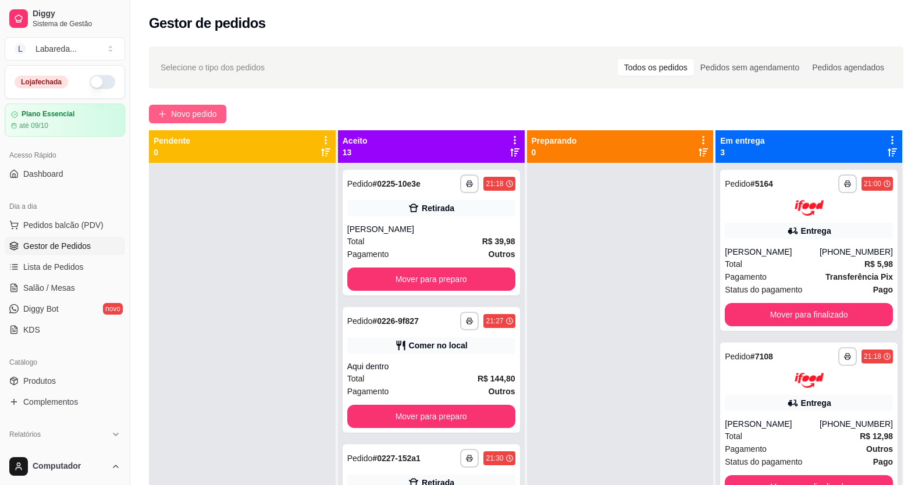
drag, startPoint x: 191, startPoint y: 100, endPoint x: 191, endPoint y: 106, distance: 5.8
click at [191, 103] on div "**********" at bounding box center [525, 335] width 791 height 590
click at [195, 112] on span "Novo pedido" at bounding box center [194, 114] width 46 height 13
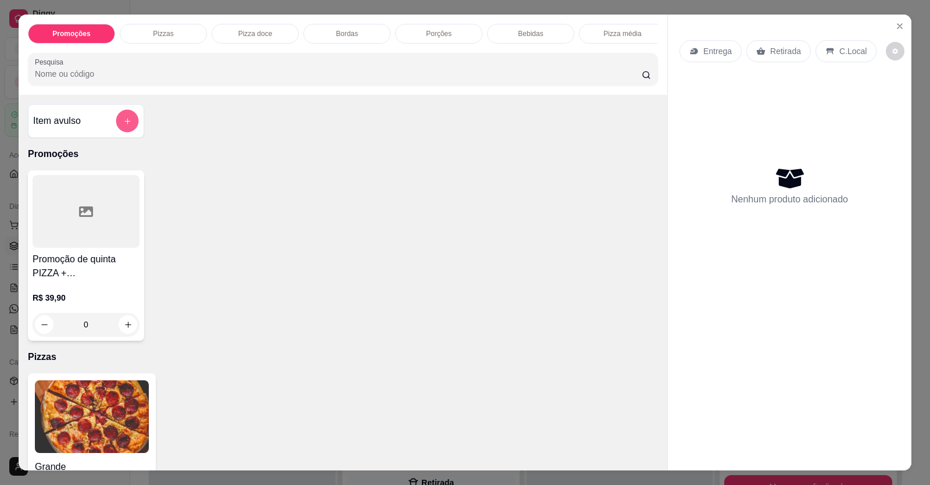
click at [125, 133] on button "add-separate-item" at bounding box center [127, 121] width 23 height 23
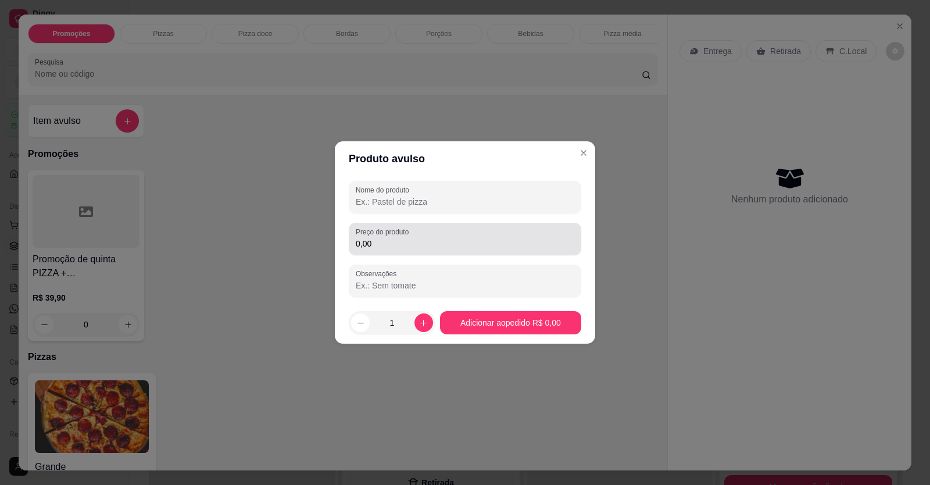
click at [387, 251] on div "Preço do produto 0,00" at bounding box center [465, 239] width 233 height 33
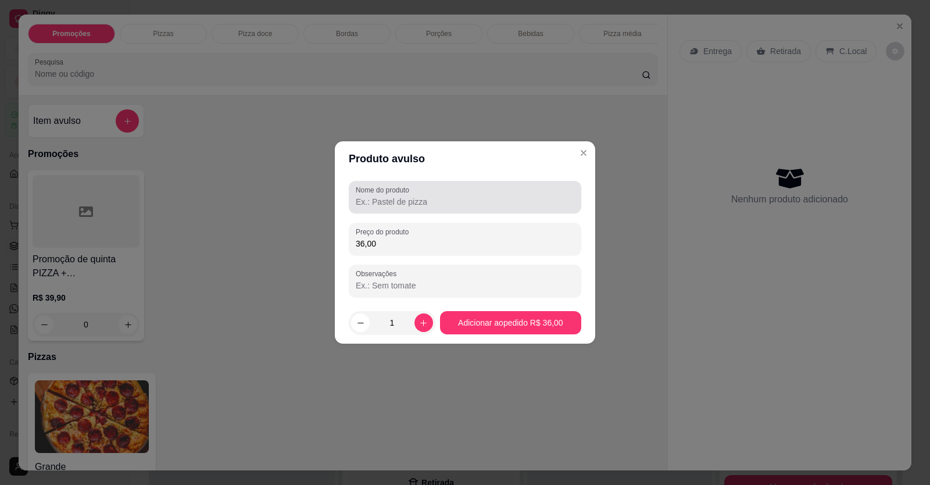
type input "36,00"
click at [368, 197] on div "Nome do produto" at bounding box center [465, 197] width 233 height 33
type input "PIZZA"
drag, startPoint x: 505, startPoint y: 308, endPoint x: 503, endPoint y: 325, distance: 17.5
click at [503, 318] on footer "1 Adicionar ao pedido R$ 36,00" at bounding box center [465, 323] width 261 height 42
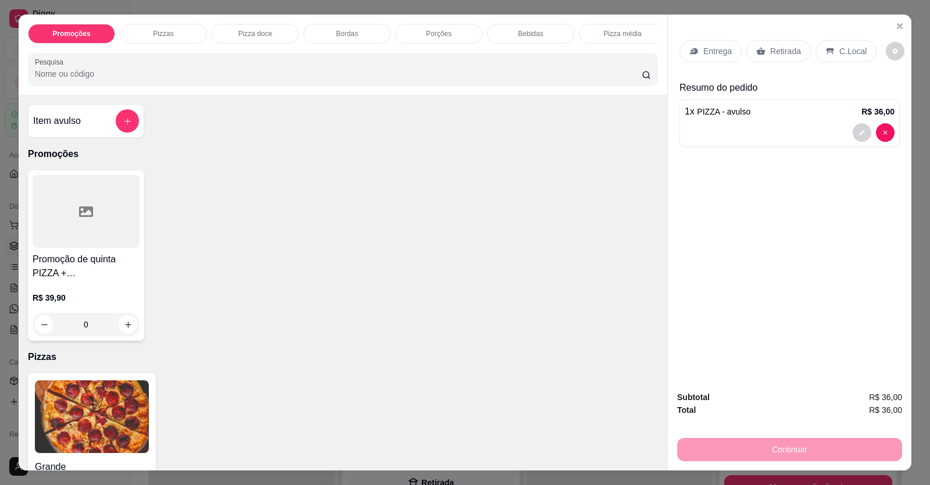
click at [859, 48] on div "C.Local" at bounding box center [846, 51] width 61 height 22
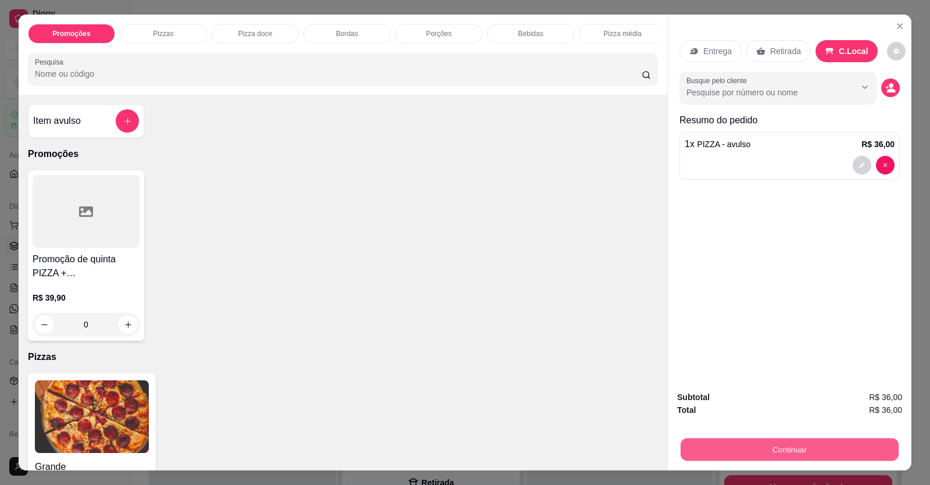
click at [790, 449] on button "Continuar" at bounding box center [790, 449] width 218 height 23
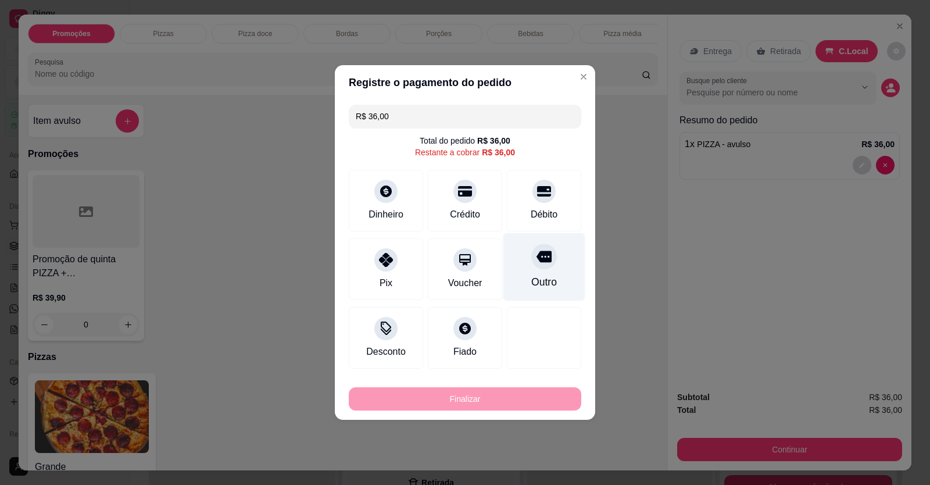
click at [544, 209] on div "Débito" at bounding box center [544, 215] width 27 height 14
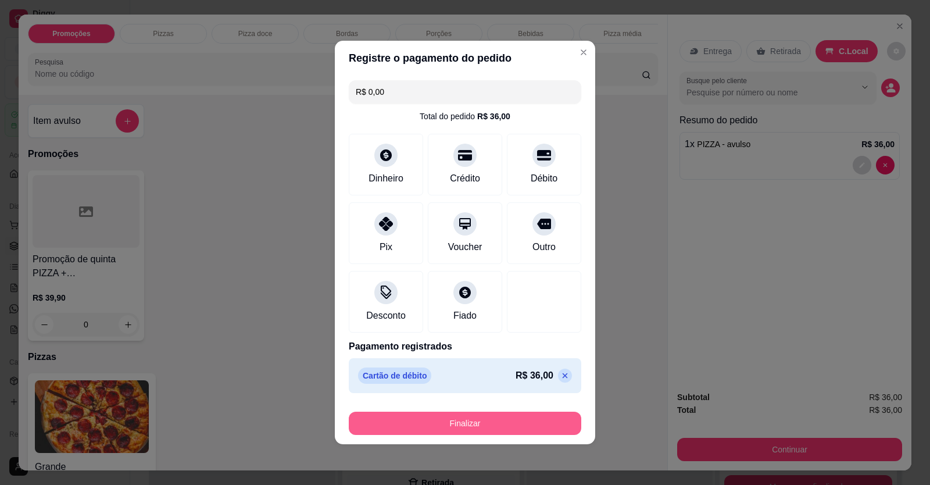
click at [490, 424] on button "Finalizar" at bounding box center [465, 423] width 233 height 23
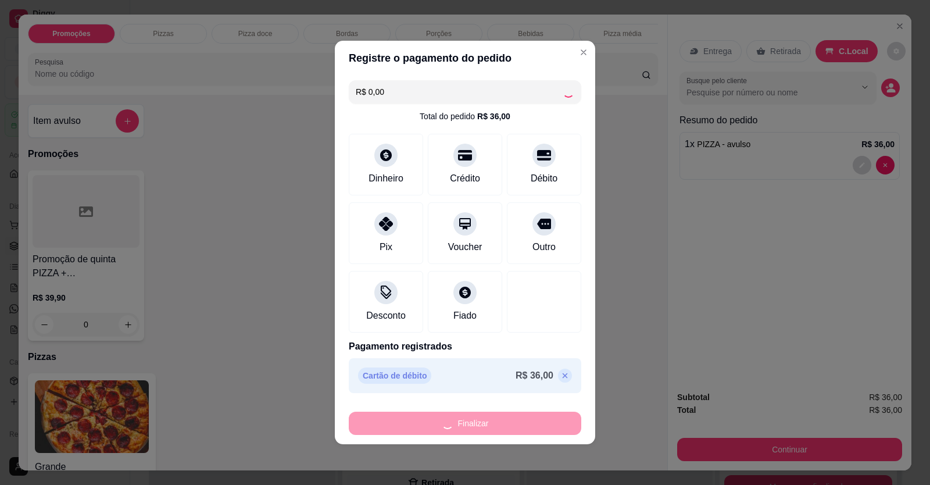
type input "-R$ 36,00"
